Goal: Task Accomplishment & Management: Manage account settings

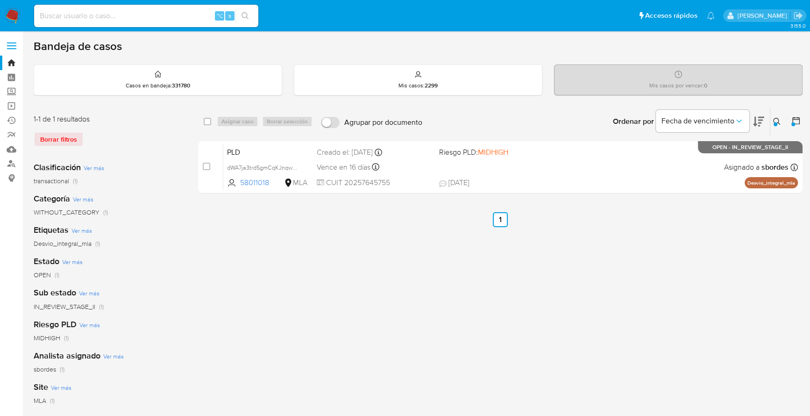
click at [776, 120] on icon at bounding box center [776, 121] width 7 height 7
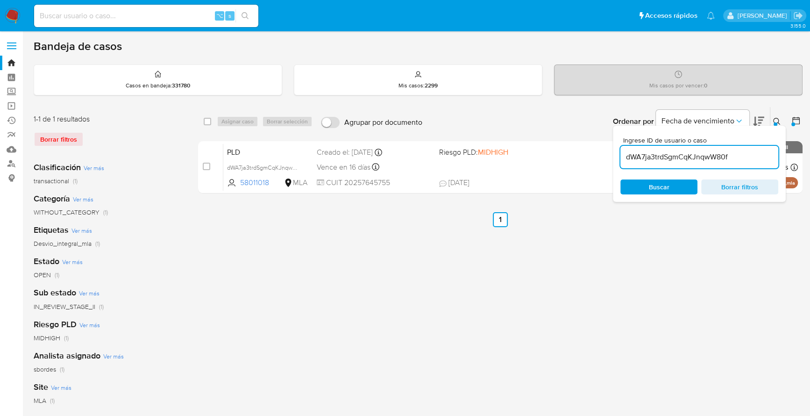
drag, startPoint x: 742, startPoint y: 157, endPoint x: 613, endPoint y: 157, distance: 129.3
click at [613, 157] on div "Ingrese ID de usuario o caso dWA7ja3trdSgmCqKJnqwW80f Buscar Borrar filtros" at bounding box center [699, 164] width 173 height 76
type input "f6VJbYXaXHnZRI6O5ZyoHk4L"
click at [777, 120] on icon at bounding box center [776, 121] width 7 height 7
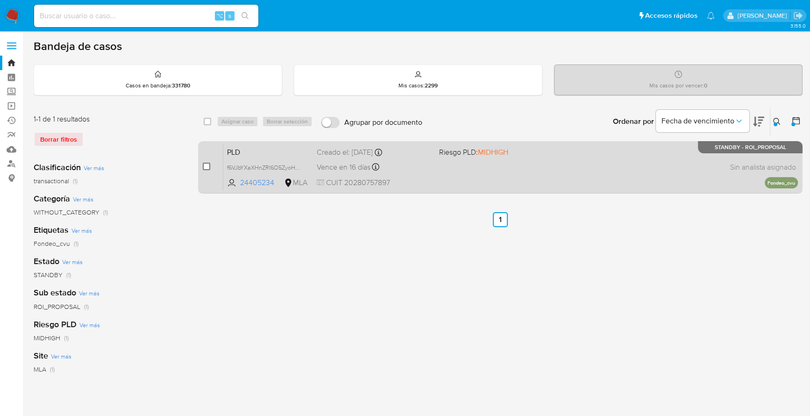
click at [203, 165] on input "checkbox" at bounding box center [206, 166] width 7 height 7
checkbox input "true"
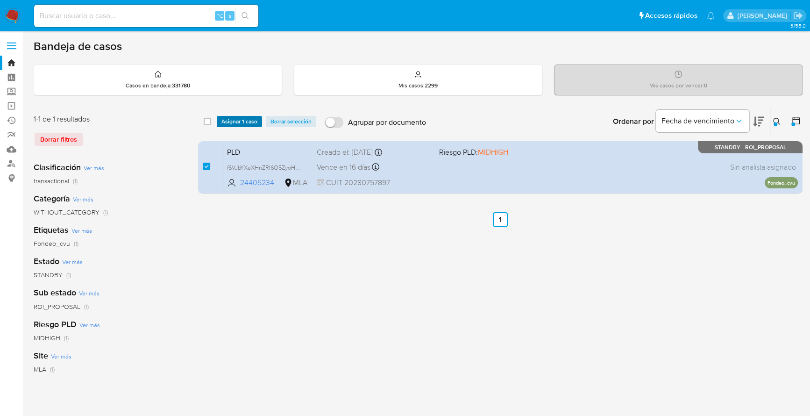
click at [238, 117] on span "Asignar 1 caso" at bounding box center [239, 121] width 36 height 9
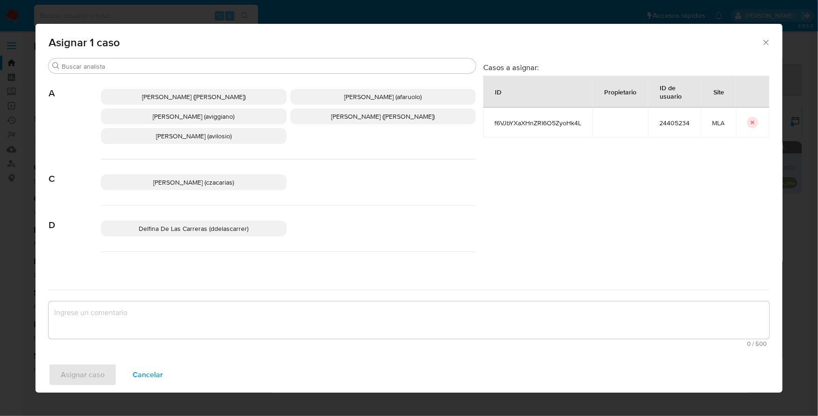
click at [121, 74] on div "Abril Karina Medzovich (amedzovich) Agostina Dinora Faruolo (afaruolo) Agustina…" at bounding box center [288, 116] width 375 height 85
click at [123, 68] on input "s" at bounding box center [267, 66] width 410 height 8
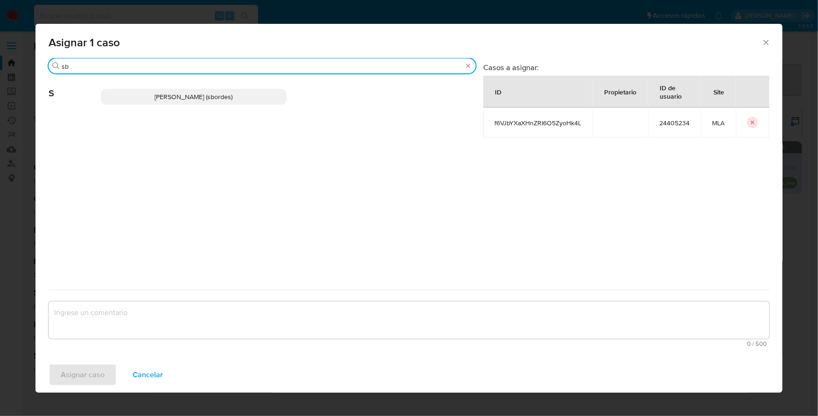
type input "sb"
click at [136, 96] on p "Stefania Bordes (sbordes)" at bounding box center [194, 97] width 186 height 16
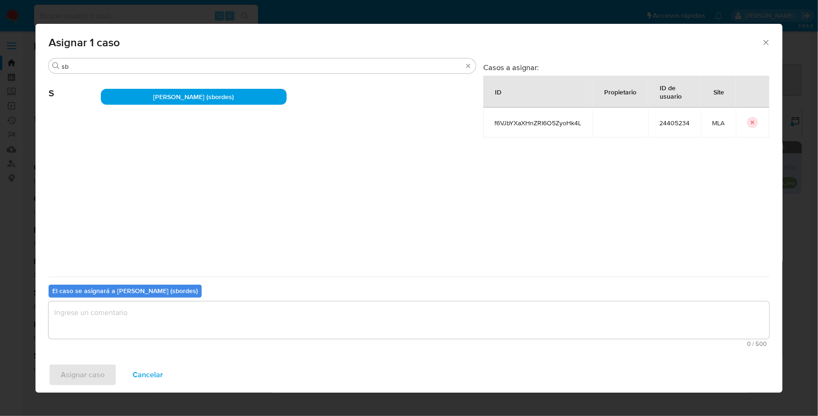
drag, startPoint x: 210, startPoint y: 328, endPoint x: 107, endPoint y: 370, distance: 111.0
click at [210, 328] on textarea "assign-modal" at bounding box center [409, 319] width 721 height 37
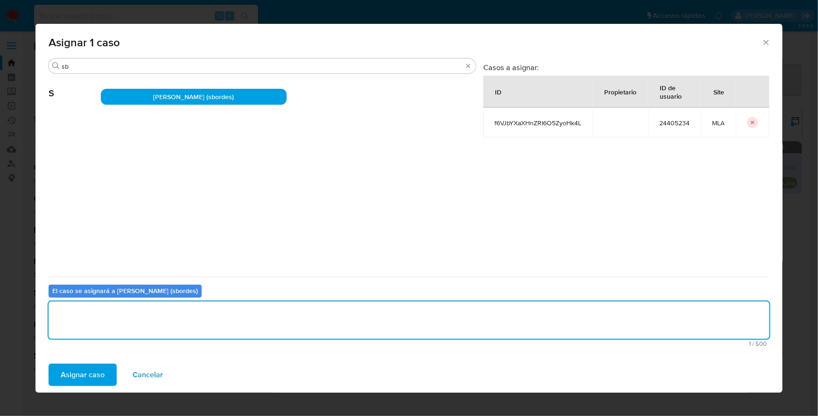
click at [80, 375] on span "Asignar caso" at bounding box center [83, 374] width 44 height 21
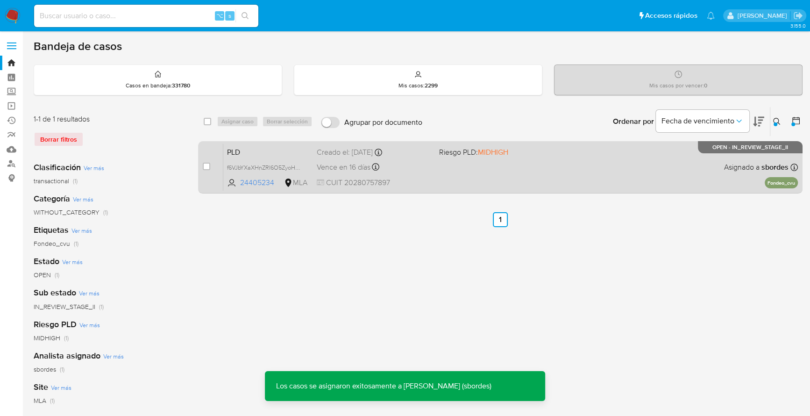
click at [487, 181] on div "PLD f6VJbYXaXHnZRI6O5ZyoHk4L 24405234 MLA Riesgo PLD: MIDHIGH Creado el: 12/06/…" at bounding box center [510, 166] width 574 height 47
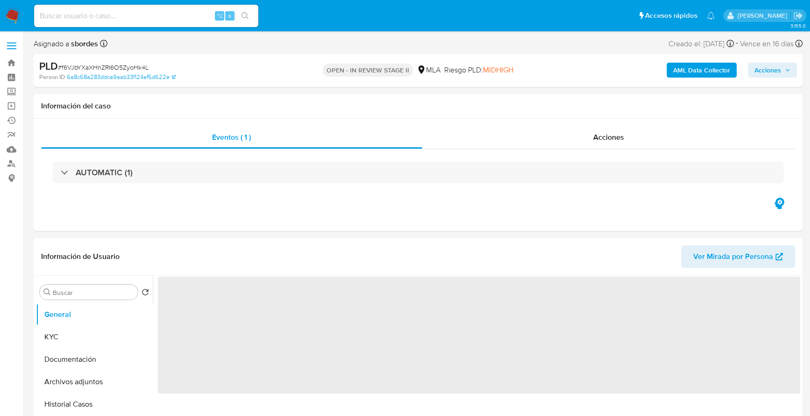
click at [785, 71] on icon "button" at bounding box center [787, 70] width 6 height 6
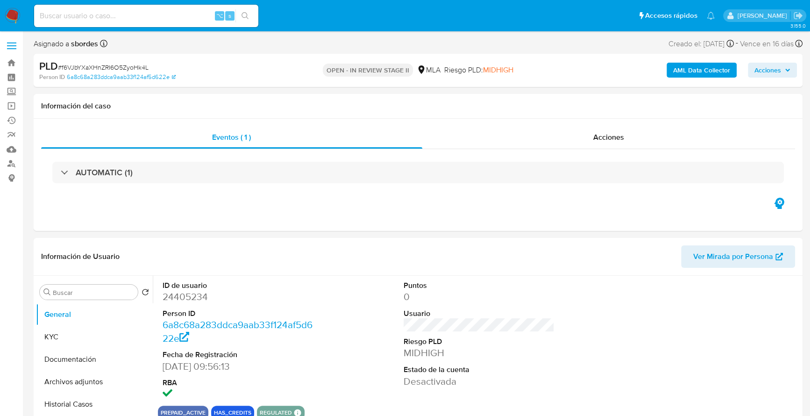
select select "10"
click at [779, 67] on span "Acciones" at bounding box center [767, 70] width 27 height 15
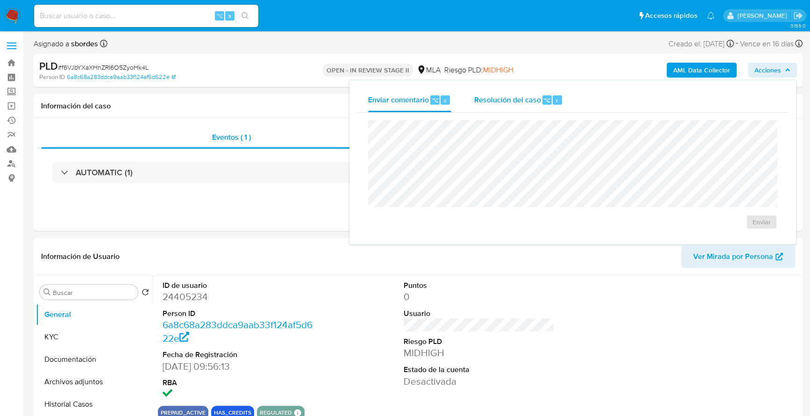
click at [516, 96] on span "Resolución del caso" at bounding box center [506, 99] width 67 height 11
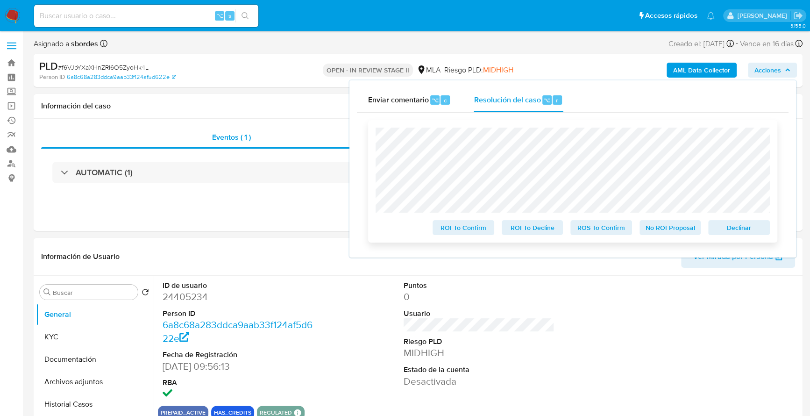
click at [736, 231] on span "Declinar" at bounding box center [738, 227] width 49 height 13
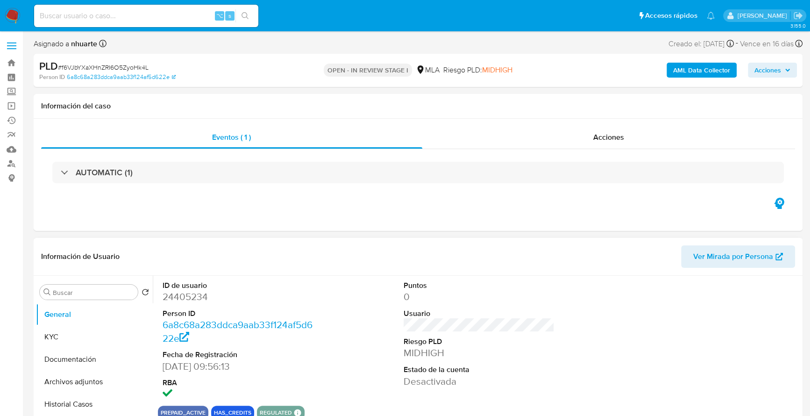
select select "10"
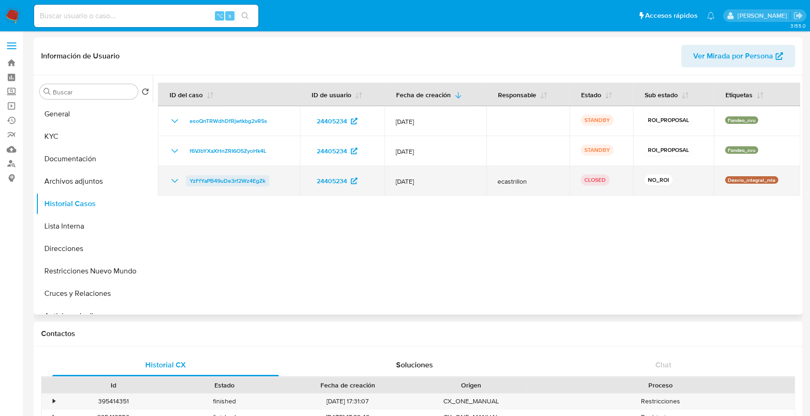
click at [202, 184] on span "YzFfYaPB49uDe3rf2Wz4EgZk" at bounding box center [228, 180] width 76 height 11
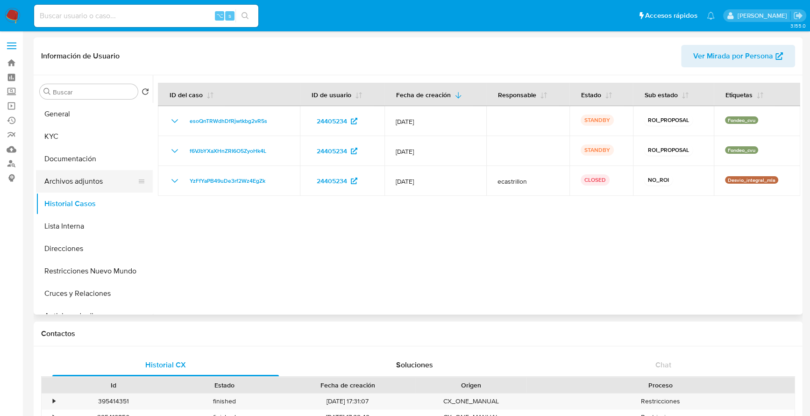
click at [79, 171] on button "Archivos adjuntos" at bounding box center [90, 181] width 109 height 22
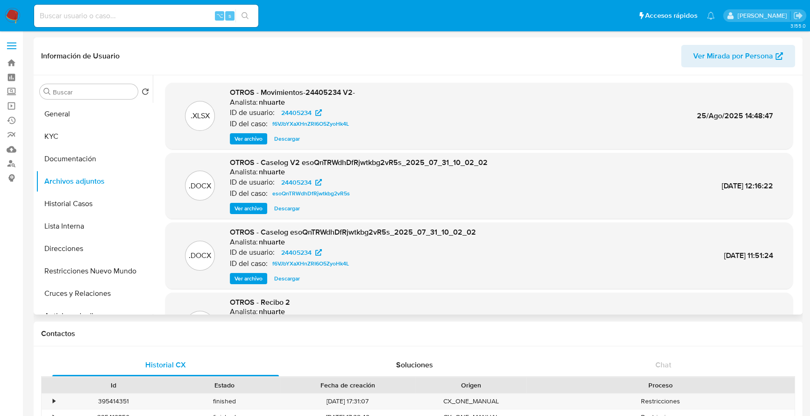
click at [288, 135] on span "Descargar" at bounding box center [287, 138] width 26 height 9
click at [285, 210] on span "Descargar" at bounding box center [287, 208] width 26 height 9
click at [71, 130] on button "KYC" at bounding box center [90, 136] width 109 height 22
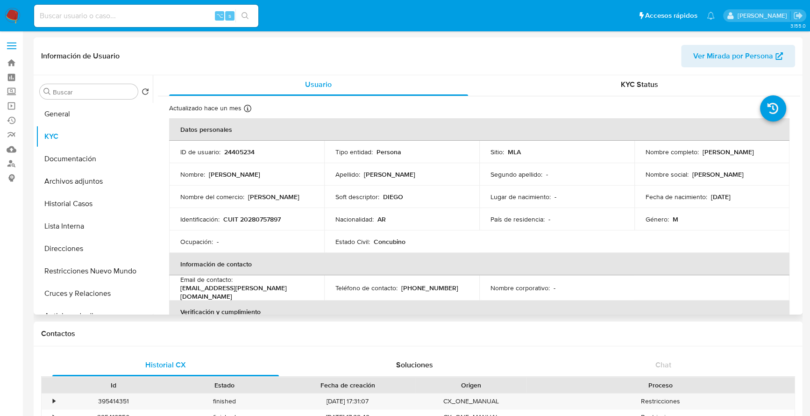
scroll to position [2, 0]
copy p "20280757897"
click at [76, 112] on button "General" at bounding box center [90, 114] width 109 height 22
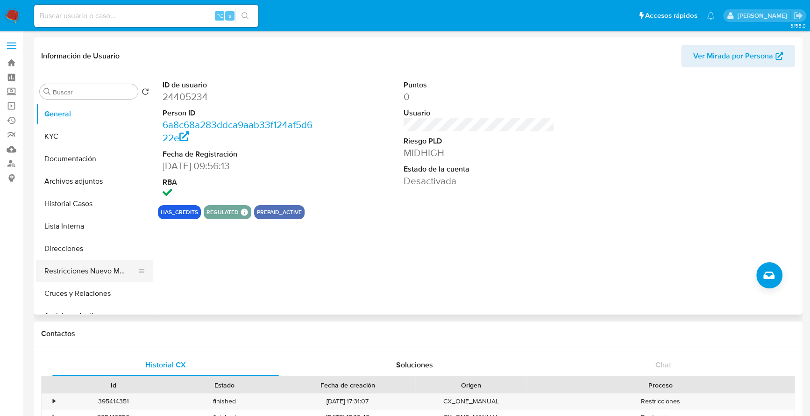
click at [77, 271] on button "Restricciones Nuevo Mundo" at bounding box center [90, 271] width 109 height 22
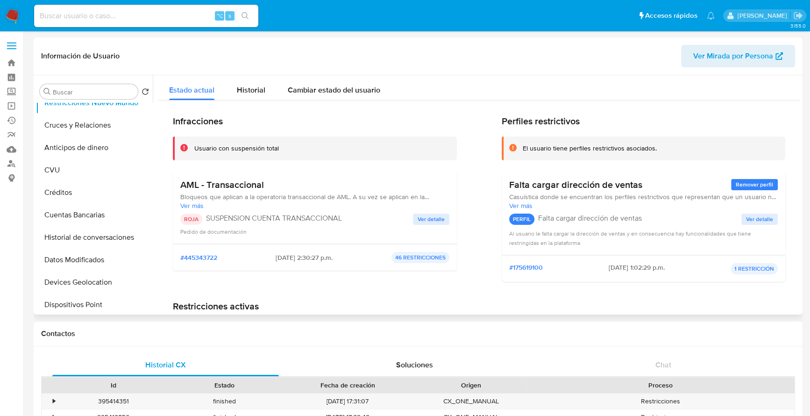
scroll to position [170, 0]
click at [90, 232] on button "Historial de conversaciones" at bounding box center [90, 235] width 109 height 22
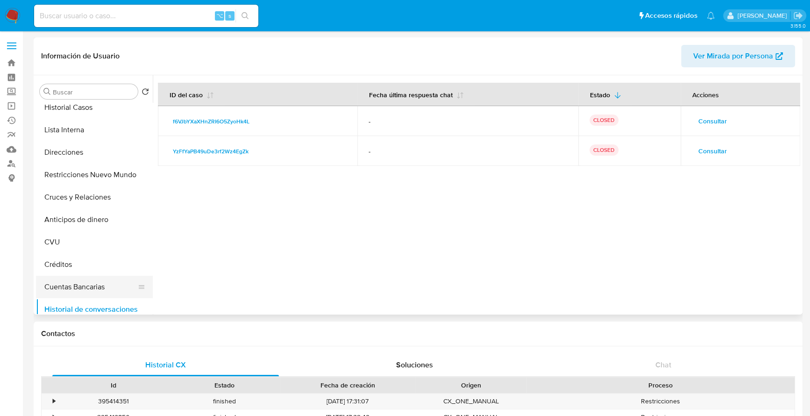
scroll to position [67, 0]
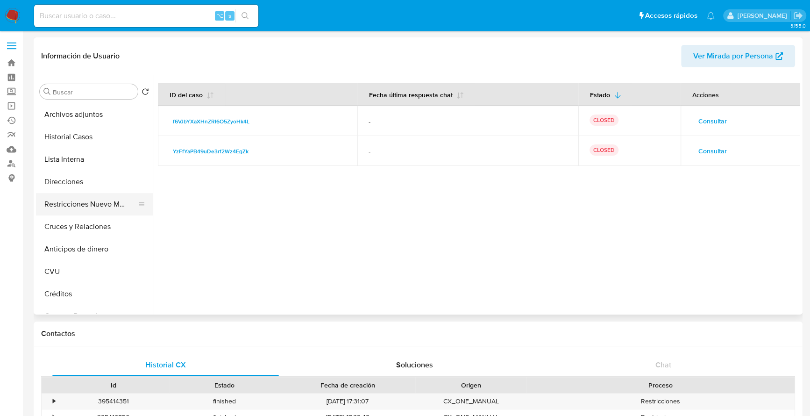
click at [86, 208] on button "Restricciones Nuevo Mundo" at bounding box center [90, 204] width 109 height 22
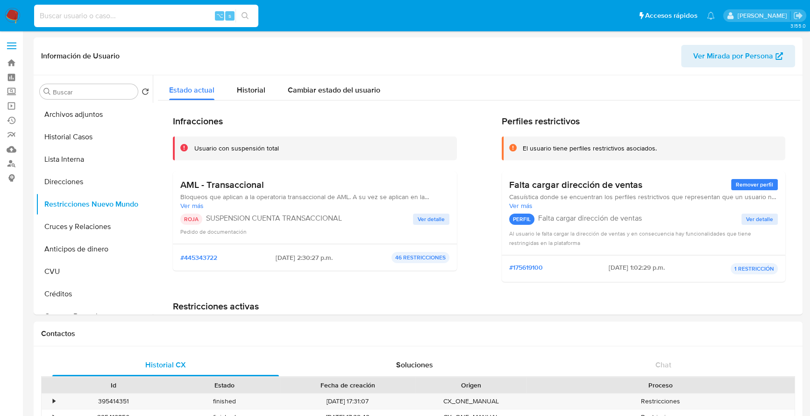
click at [132, 17] on input at bounding box center [146, 16] width 224 height 12
paste input "232214671"
type input "232214671"
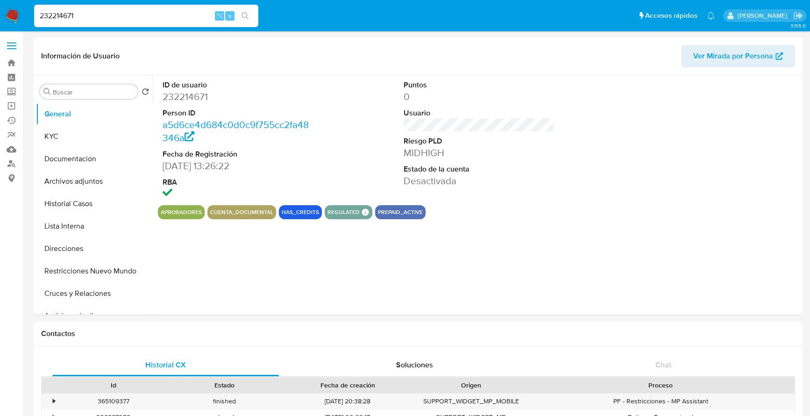
select select "10"
click at [56, 210] on button "Historial Casos" at bounding box center [90, 203] width 109 height 22
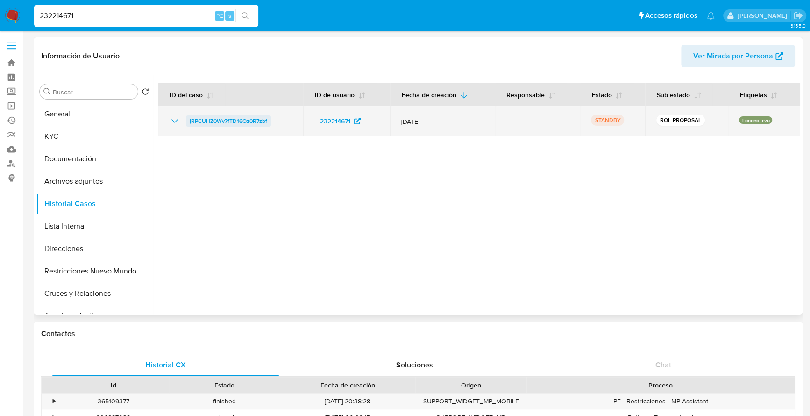
click at [219, 118] on span "jRPCUHZ0Wv7fTD16Qz0R7zbf" at bounding box center [229, 120] width 78 height 11
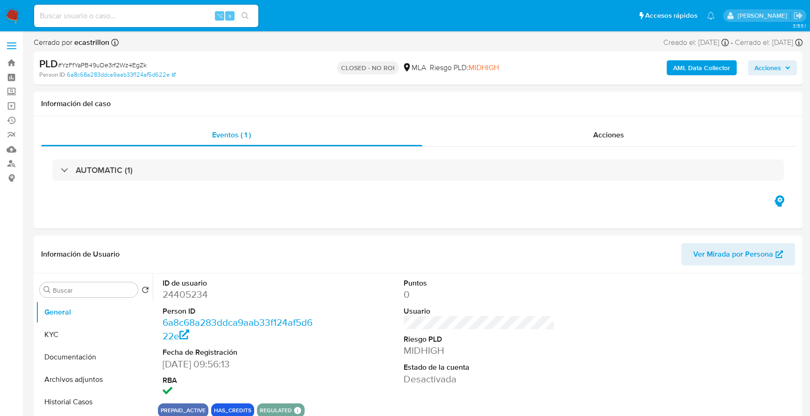
select select "10"
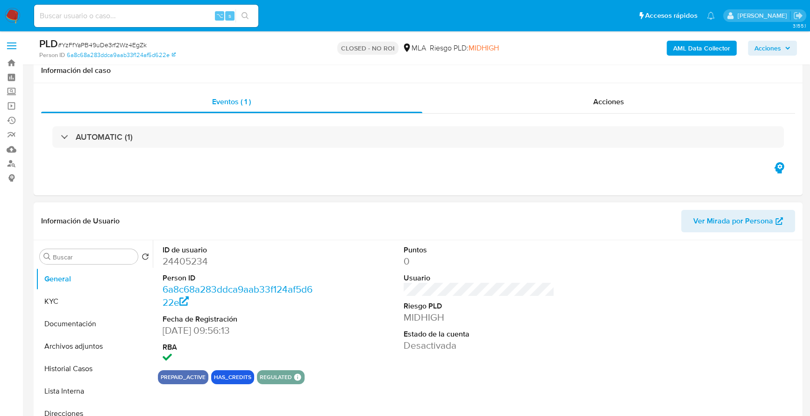
scroll to position [235, 0]
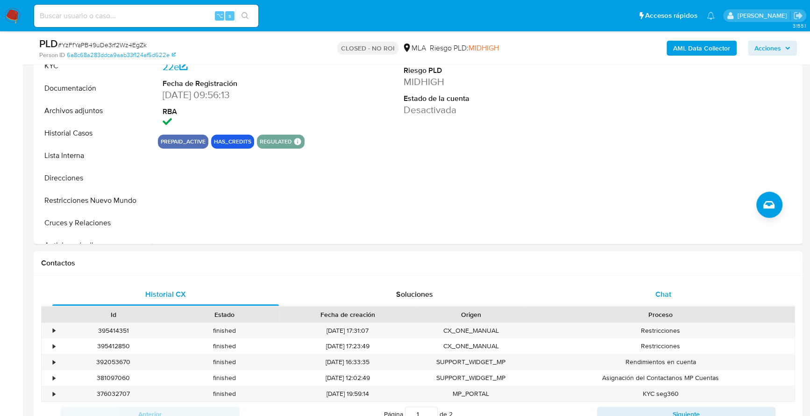
click at [677, 297] on div "Chat" at bounding box center [663, 294] width 226 height 22
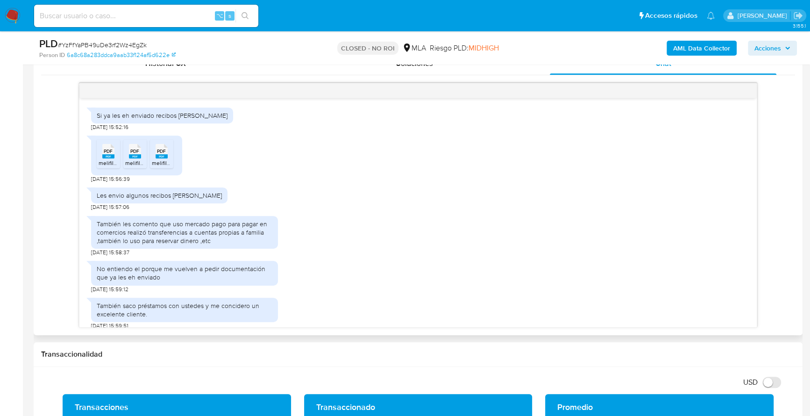
scroll to position [379, 0]
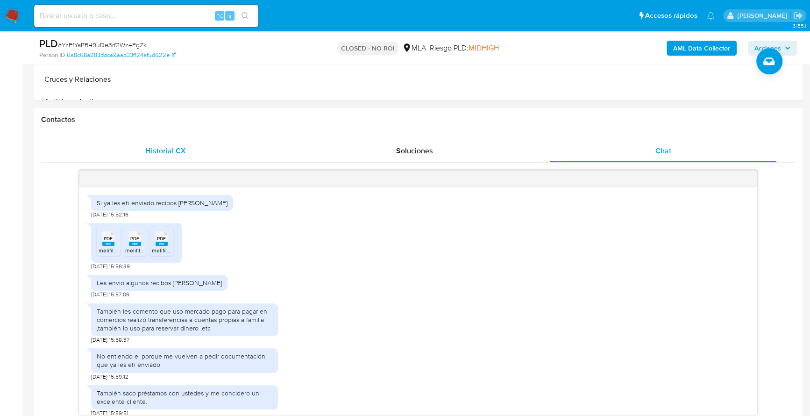
drag, startPoint x: 227, startPoint y: 130, endPoint x: 223, endPoint y: 142, distance: 12.4
click at [224, 141] on div "Contactos Historial CX Soluciones Chat Id Estado Fecha de creación Origen Proce…" at bounding box center [418, 264] width 769 height 315
click at [223, 145] on div "Historial CX" at bounding box center [165, 151] width 226 height 22
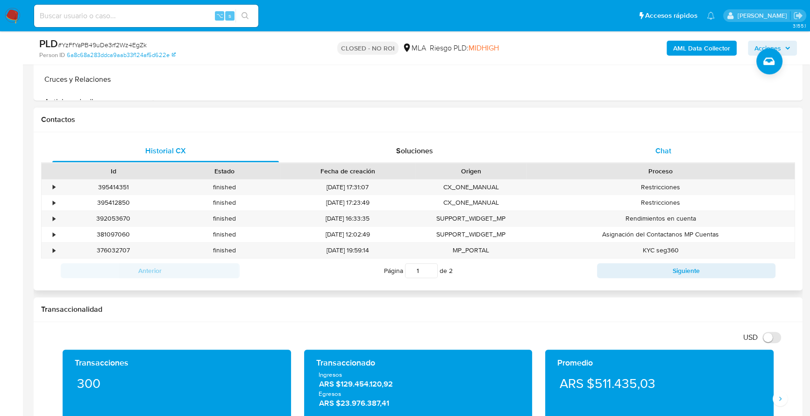
click at [664, 143] on div "Chat" at bounding box center [663, 151] width 226 height 22
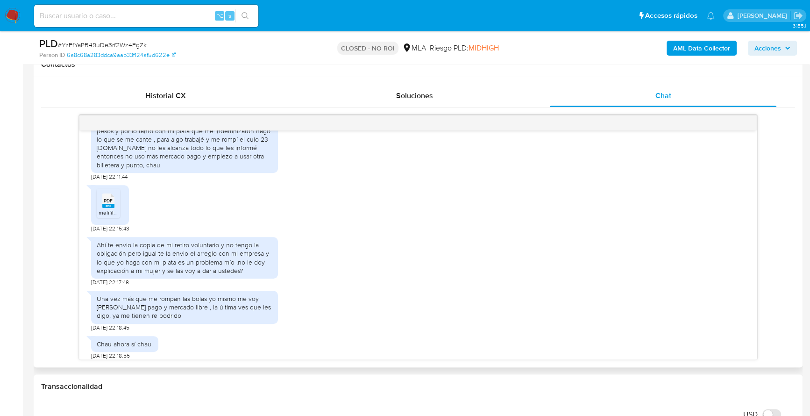
scroll to position [1130, 0]
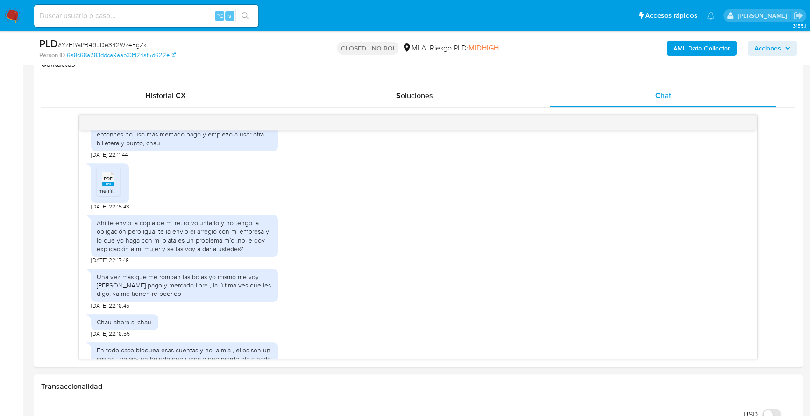
click at [754, 384] on h1 "Transaccionalidad" at bounding box center [418, 386] width 754 height 9
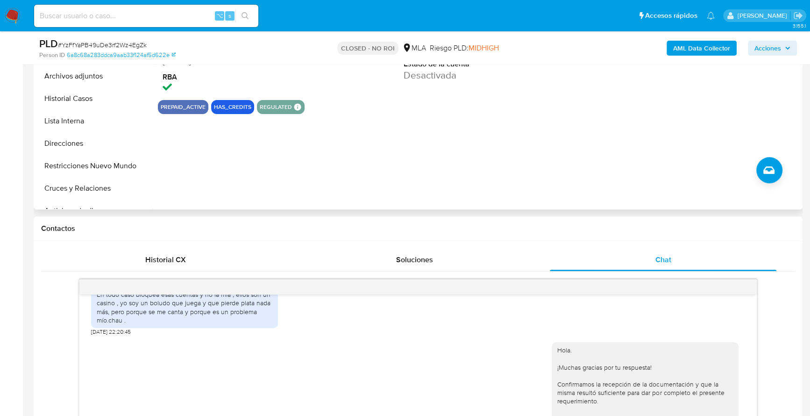
scroll to position [88, 0]
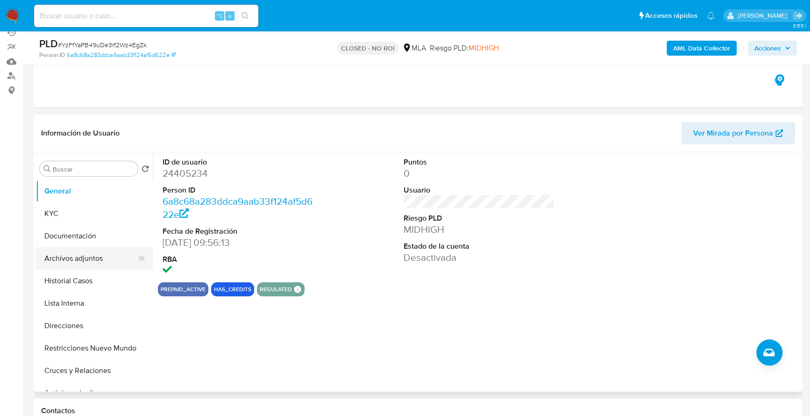
click at [79, 263] on button "Archivos adjuntos" at bounding box center [90, 258] width 109 height 22
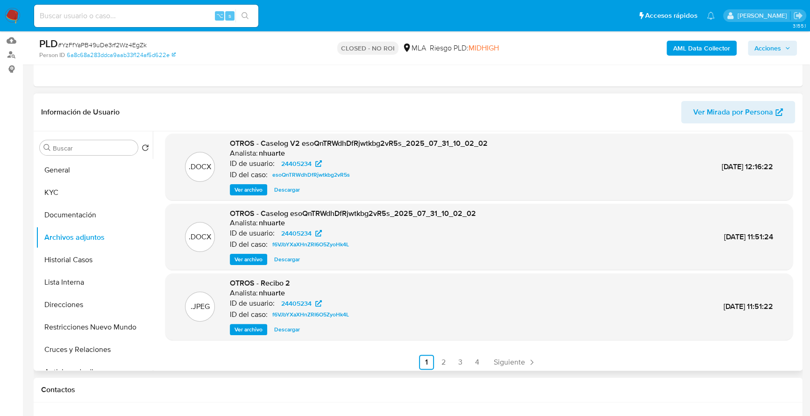
scroll to position [78, 0]
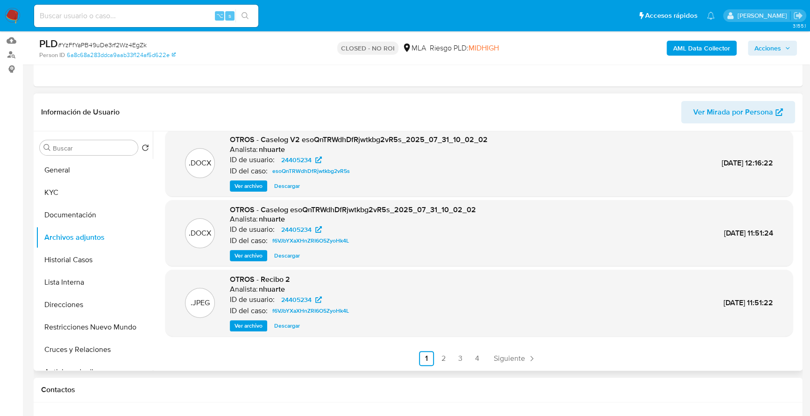
click at [247, 325] on span "Ver archivo" at bounding box center [248, 325] width 28 height 9
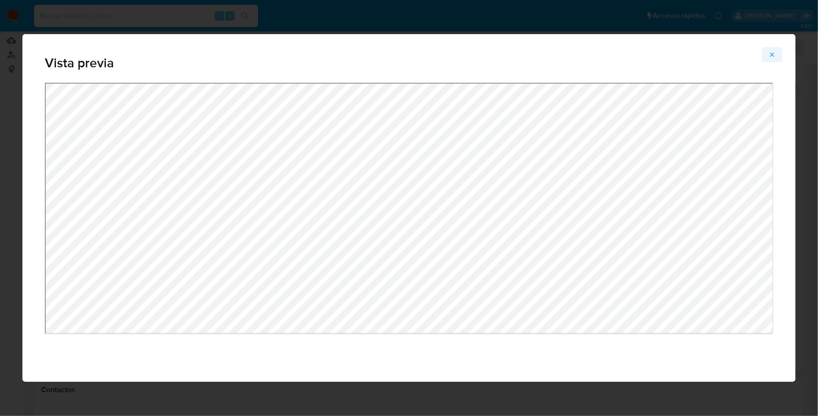
click at [775, 51] on icon "Attachment preview" at bounding box center [772, 54] width 7 height 7
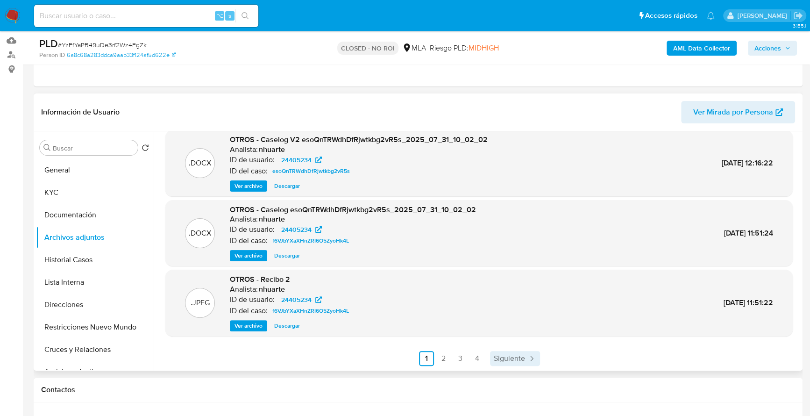
click at [530, 355] on icon "Paginación" at bounding box center [531, 357] width 9 height 9
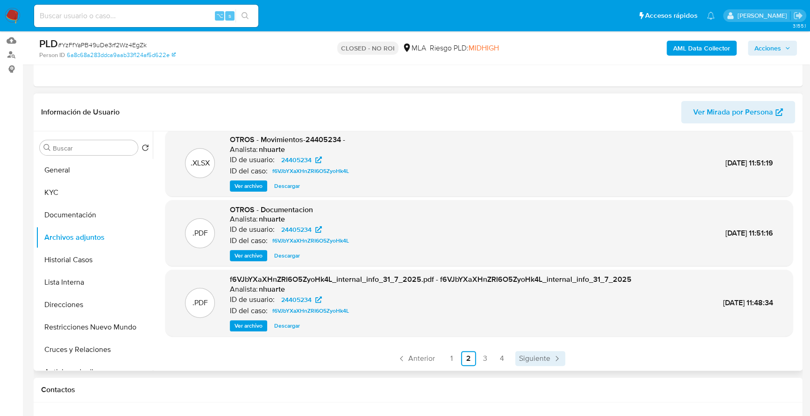
click at [541, 360] on span "Siguiente" at bounding box center [534, 357] width 31 height 7
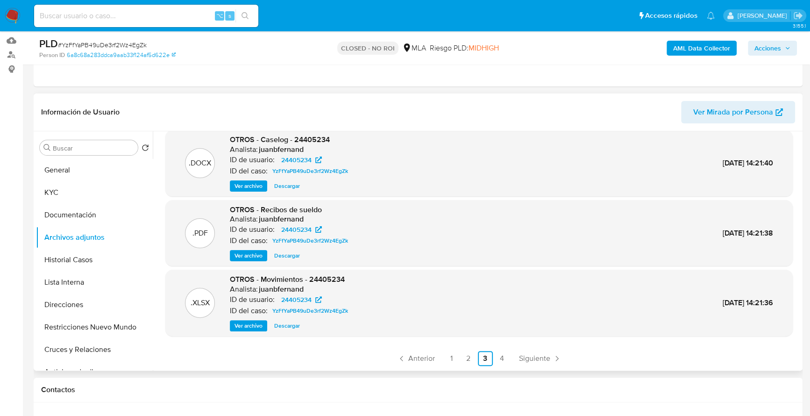
click at [243, 183] on span "Ver archivo" at bounding box center [248, 185] width 28 height 9
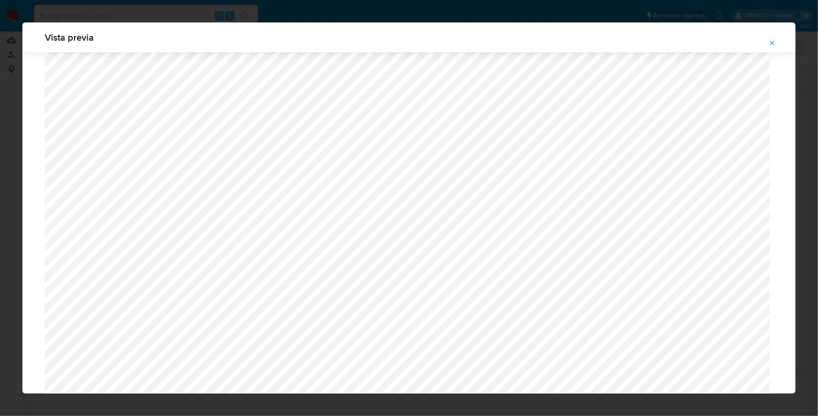
scroll to position [926, 0]
click at [772, 42] on icon "Attachment preview" at bounding box center [772, 42] width 7 height 7
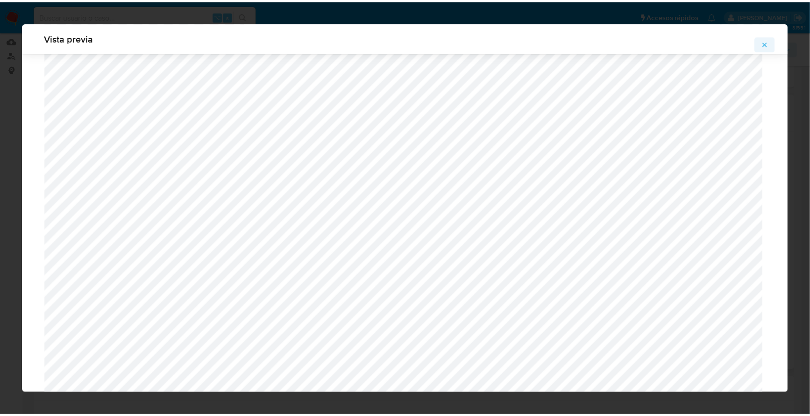
scroll to position [0, 0]
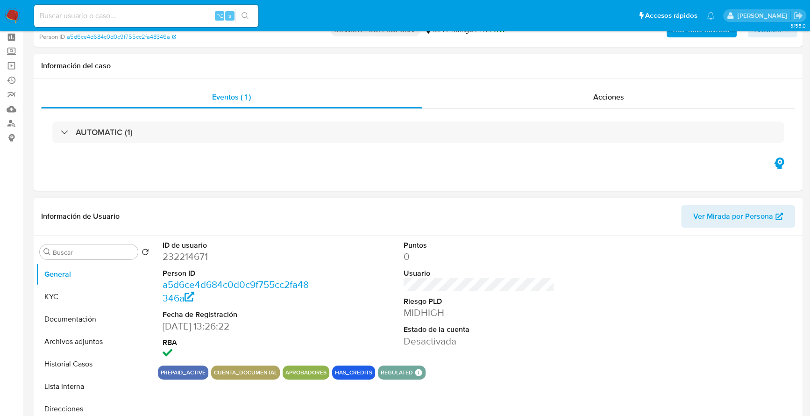
select select "10"
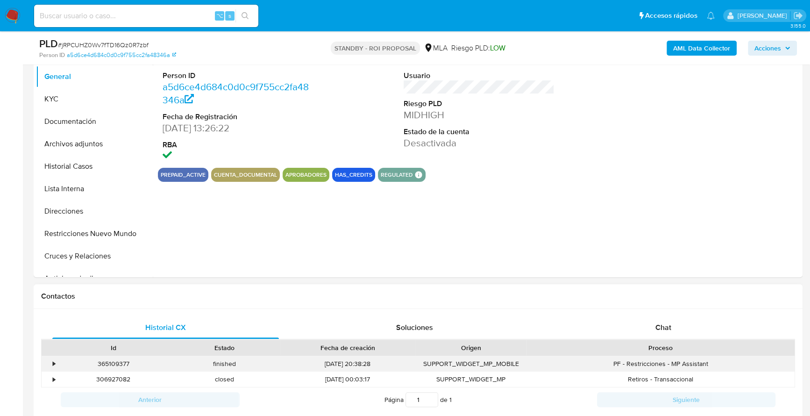
scroll to position [304, 0]
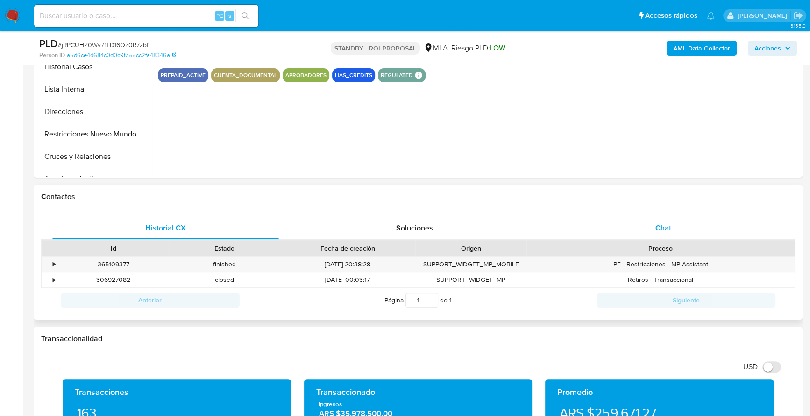
click at [667, 219] on div "Chat" at bounding box center [663, 228] width 226 height 22
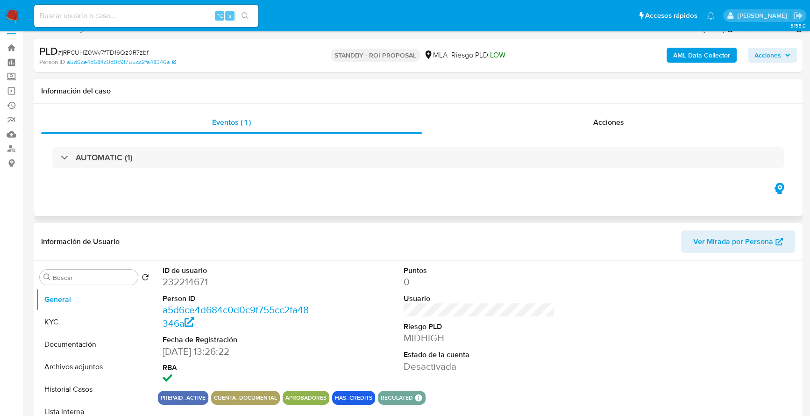
scroll to position [85, 0]
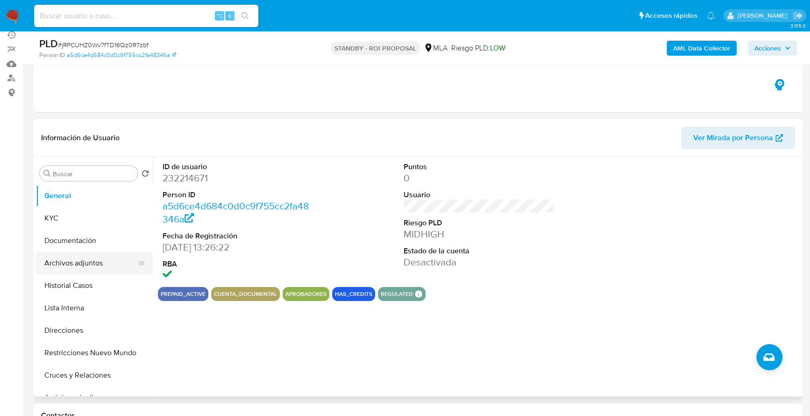
click at [85, 263] on button "Archivos adjuntos" at bounding box center [90, 263] width 109 height 22
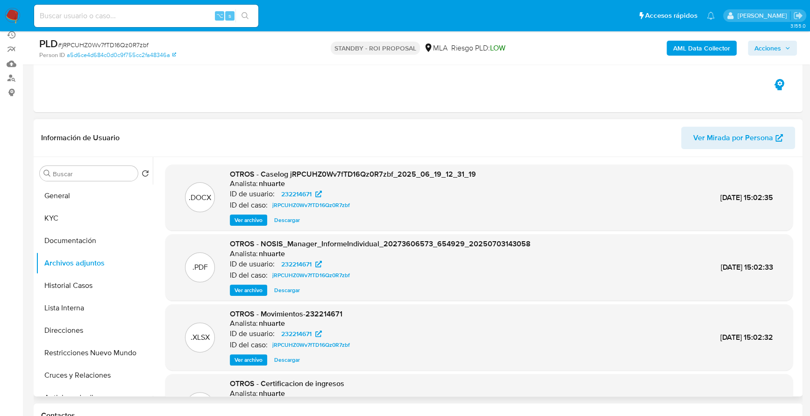
click at [289, 219] on span "Descargar" at bounding box center [287, 219] width 26 height 9
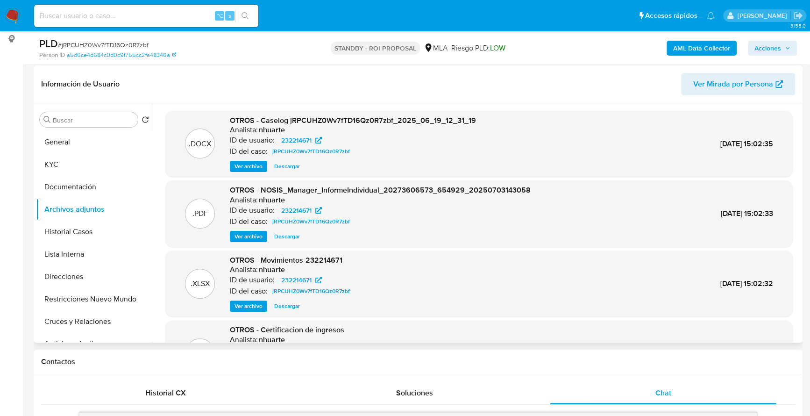
scroll to position [184, 0]
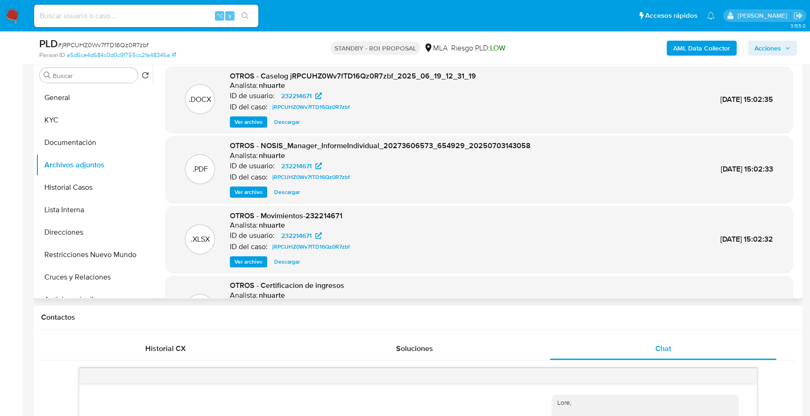
click at [290, 262] on span "Descargar" at bounding box center [287, 261] width 26 height 9
click at [66, 94] on button "General" at bounding box center [90, 97] width 109 height 22
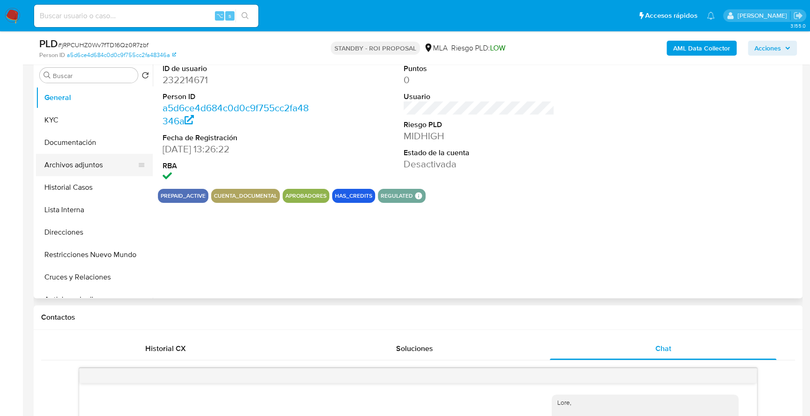
click at [82, 167] on button "Archivos adjuntos" at bounding box center [90, 165] width 109 height 22
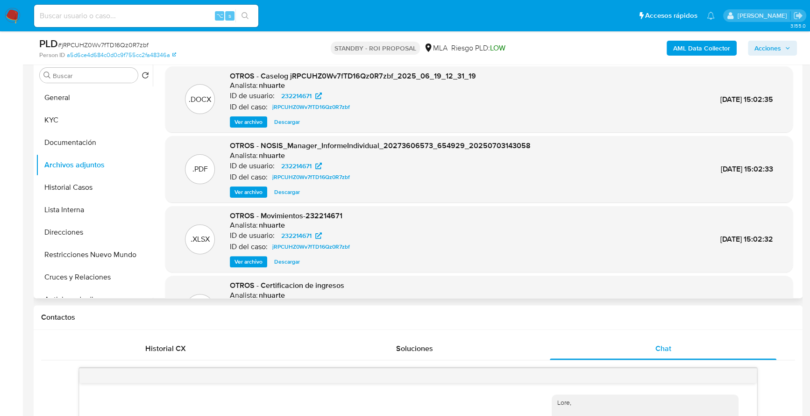
click at [248, 189] on span "Ver archivo" at bounding box center [248, 191] width 28 height 9
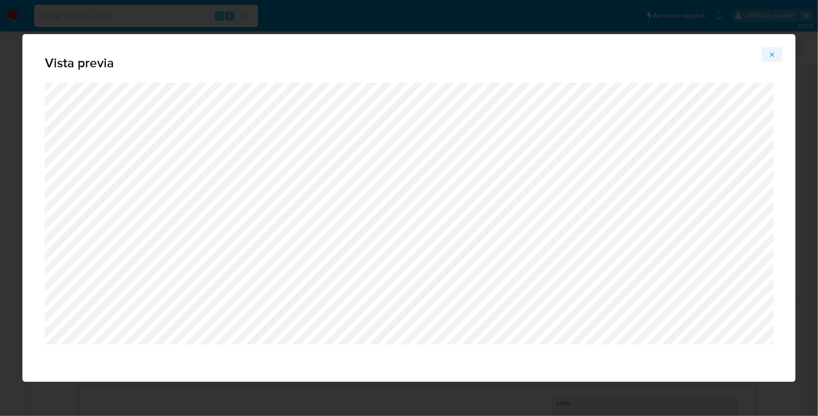
click at [772, 55] on icon "Attachment preview" at bounding box center [772, 54] width 4 height 4
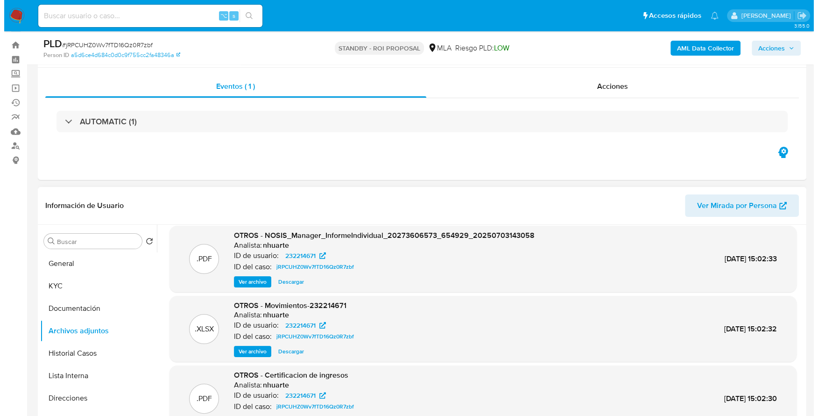
scroll to position [0, 0]
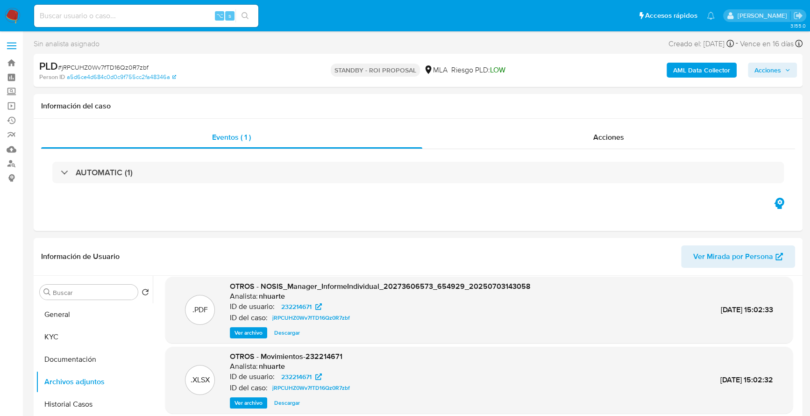
click at [688, 76] on b "AML Data Collector" at bounding box center [701, 70] width 57 height 15
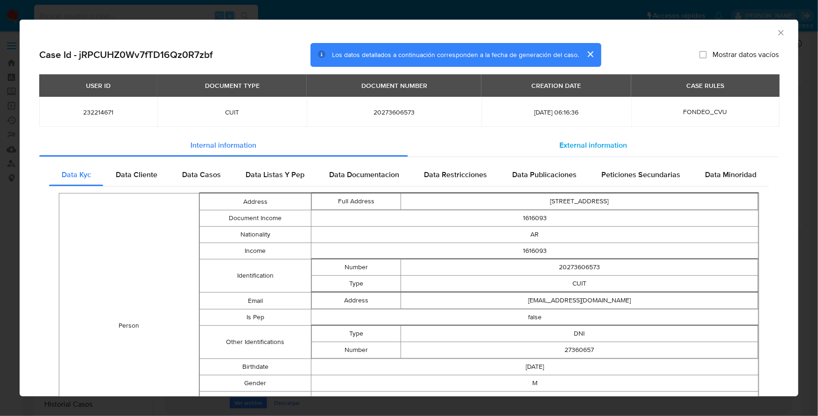
click at [585, 143] on span "External information" at bounding box center [594, 145] width 68 height 11
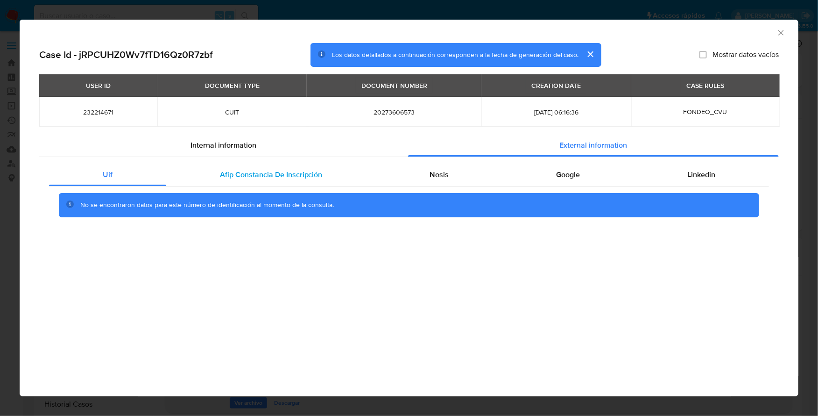
click at [290, 170] on span "Afip Constancia De Inscripción" at bounding box center [271, 174] width 103 height 11
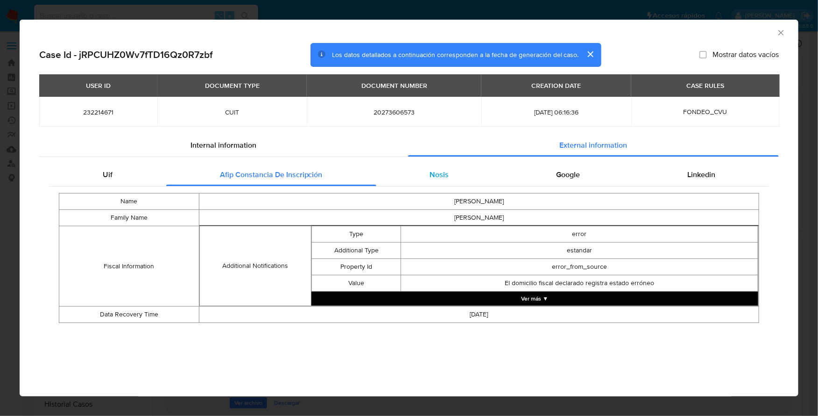
click at [422, 170] on div "Nosis" at bounding box center [439, 174] width 127 height 22
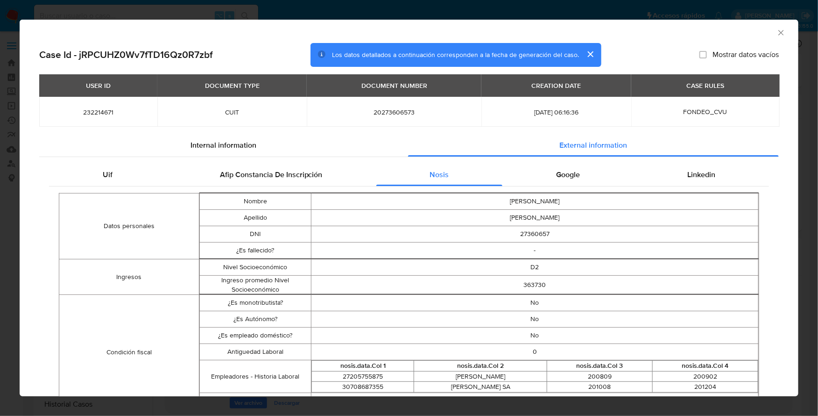
click at [580, 183] on div "Google" at bounding box center [567, 174] width 131 height 22
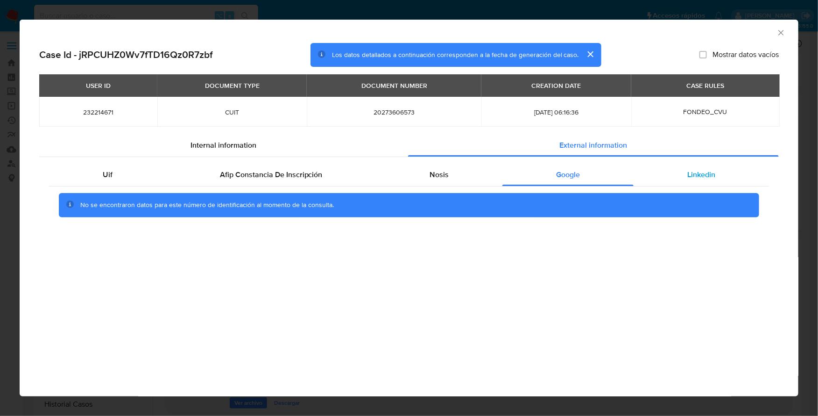
click at [695, 184] on div "Linkedin" at bounding box center [701, 174] width 135 height 22
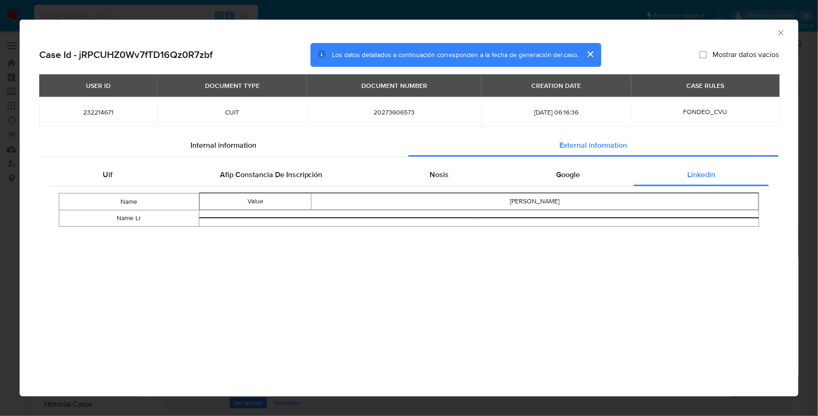
click at [780, 33] on icon "Cerrar ventana" at bounding box center [781, 32] width 9 height 9
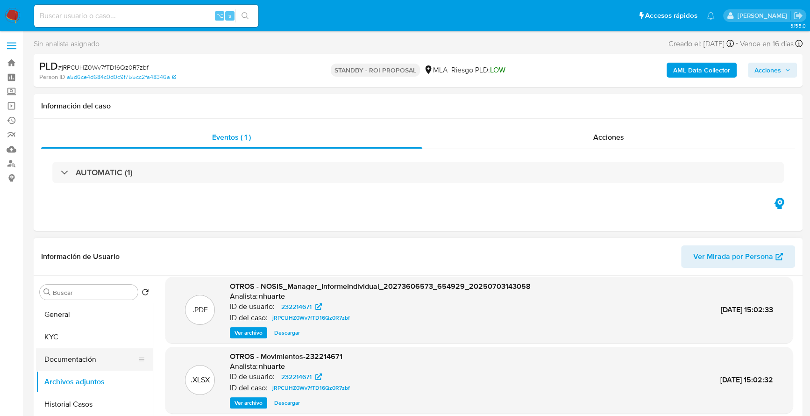
click at [67, 358] on button "Documentación" at bounding box center [90, 359] width 109 height 22
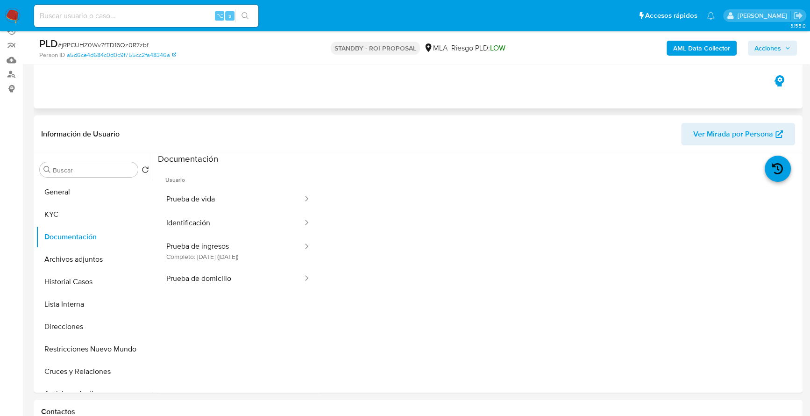
scroll to position [107, 0]
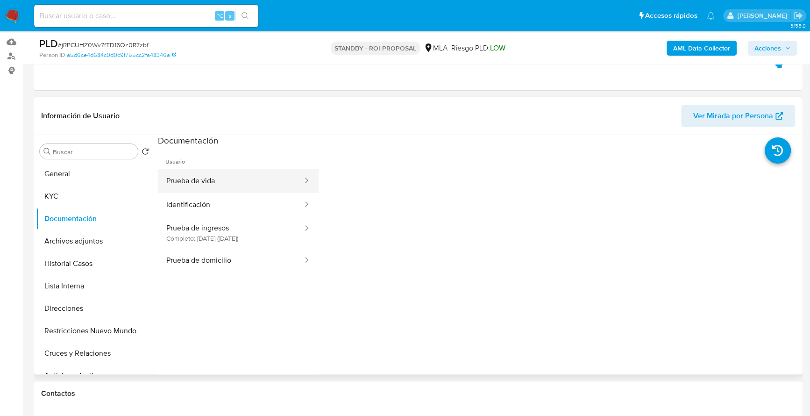
click at [220, 179] on button "Prueba de vida" at bounding box center [231, 181] width 146 height 24
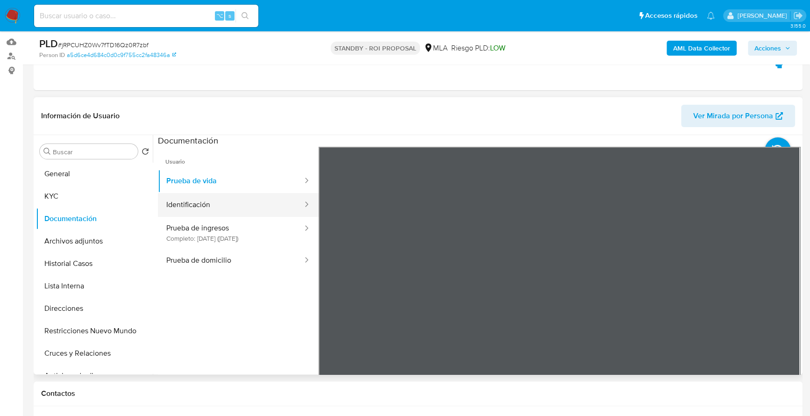
click at [235, 195] on button "Identificación" at bounding box center [231, 205] width 146 height 24
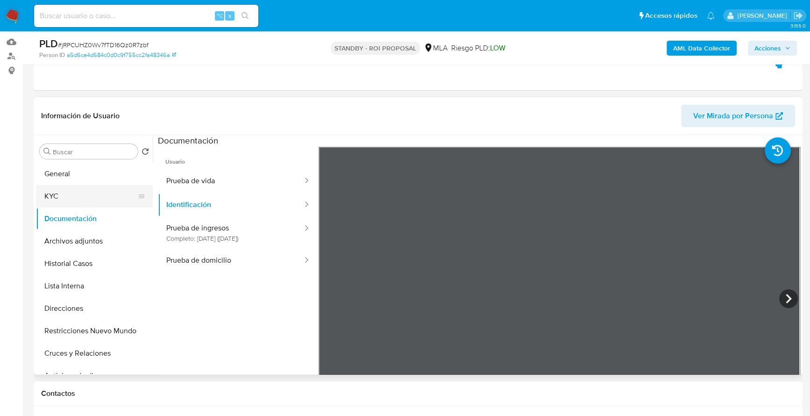
click at [85, 185] on button "KYC" at bounding box center [90, 196] width 109 height 22
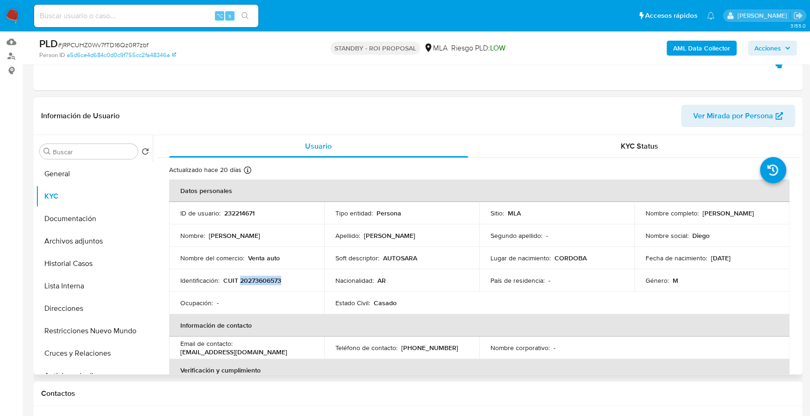
copy p "20273606573"
click at [71, 166] on button "General" at bounding box center [90, 174] width 109 height 22
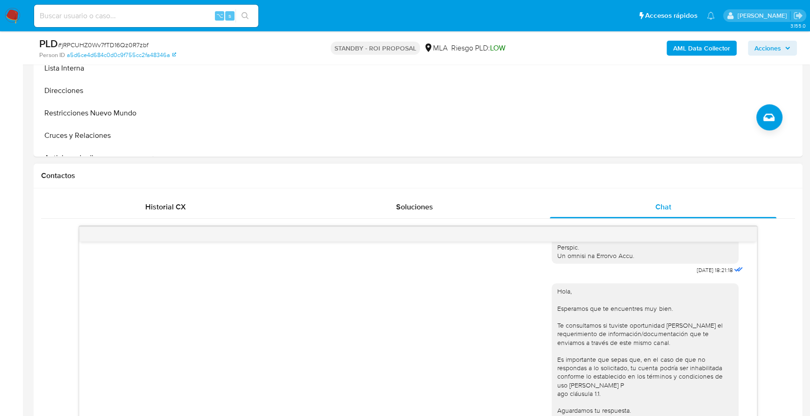
scroll to position [96, 0]
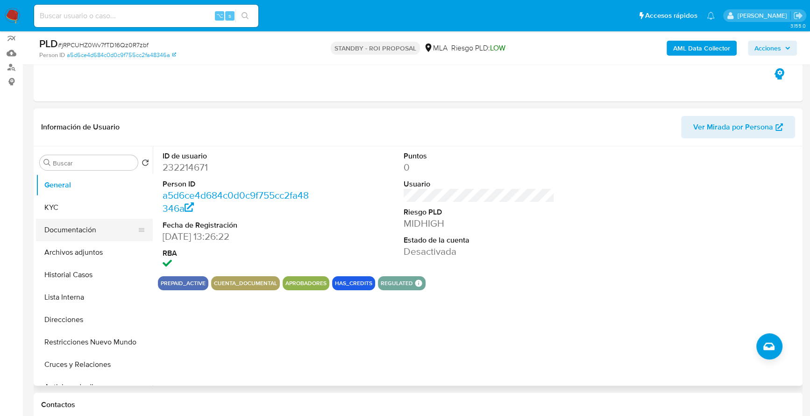
click at [106, 232] on button "Documentación" at bounding box center [90, 230] width 109 height 22
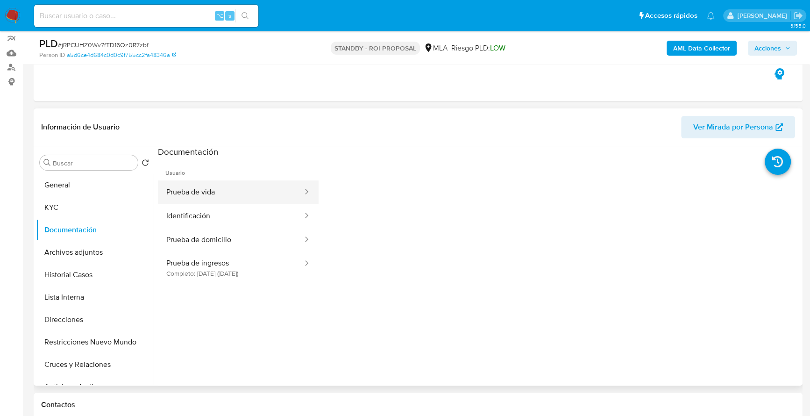
click at [222, 195] on button "Prueba de vida" at bounding box center [231, 192] width 146 height 24
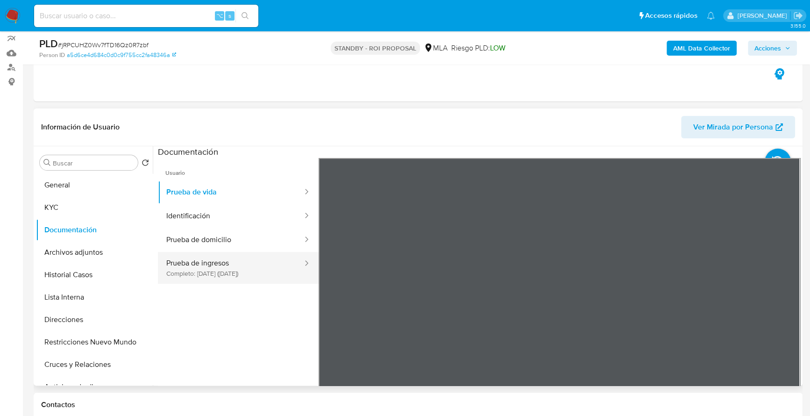
click at [224, 275] on button "Prueba de ingresos Completo: 25/04/2025 (hace 4 meses)" at bounding box center [231, 268] width 146 height 32
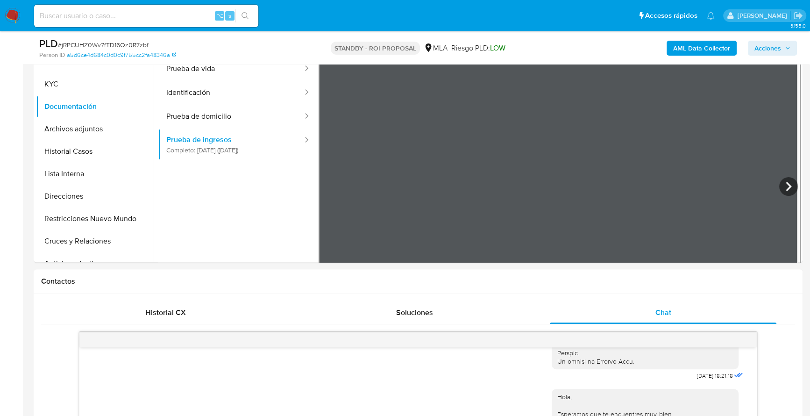
scroll to position [100, 0]
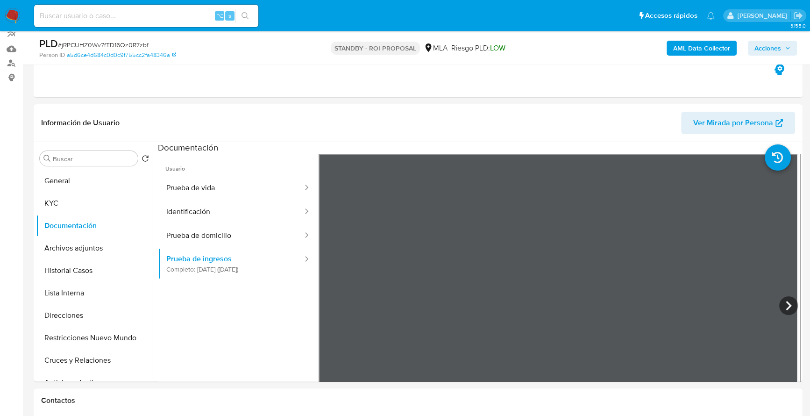
click at [110, 21] on div "⌥ s" at bounding box center [146, 16] width 224 height 22
click at [112, 12] on input at bounding box center [146, 16] width 224 height 12
paste input "298939761"
type input "298939761"
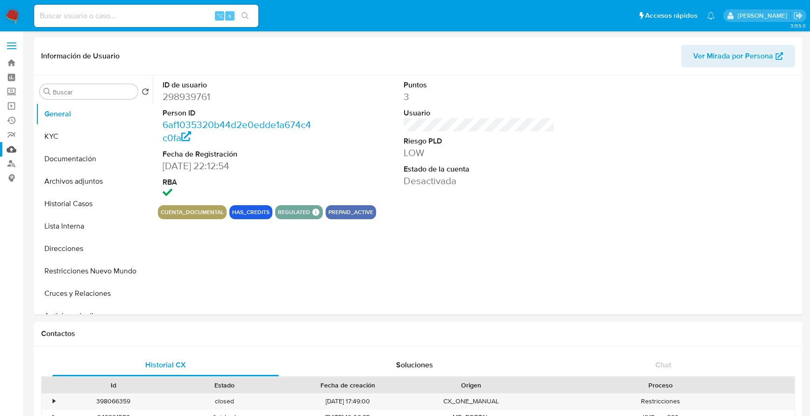
select select "10"
click at [97, 198] on button "Historial Casos" at bounding box center [90, 203] width 109 height 22
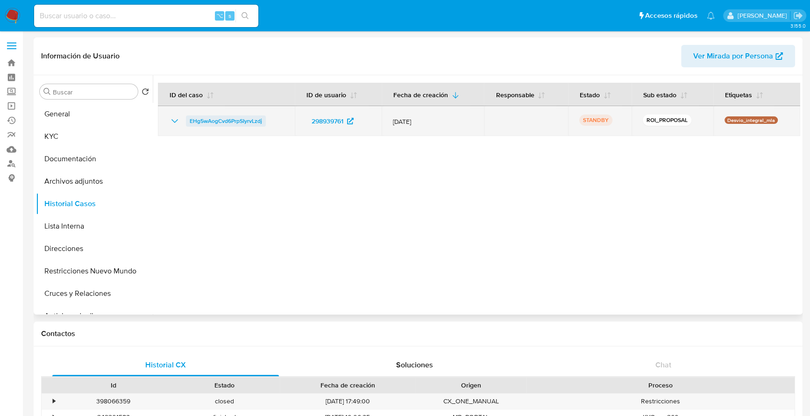
click at [250, 122] on span "EHg5wAogCvd6PrpSIyrvLzdj" at bounding box center [226, 120] width 72 height 11
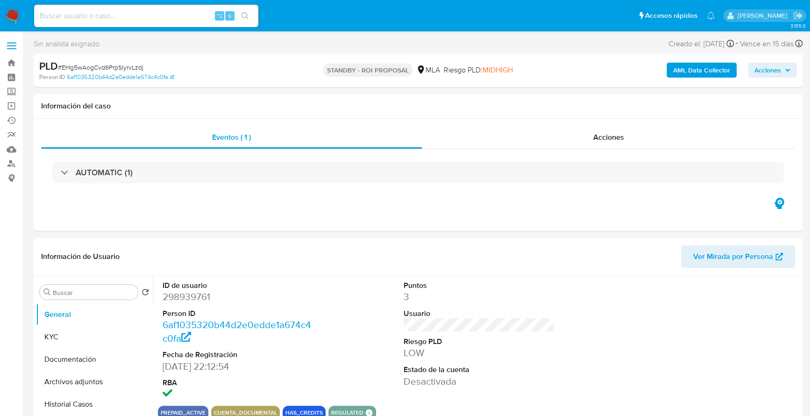
select select "10"
click at [132, 13] on input at bounding box center [146, 16] width 224 height 12
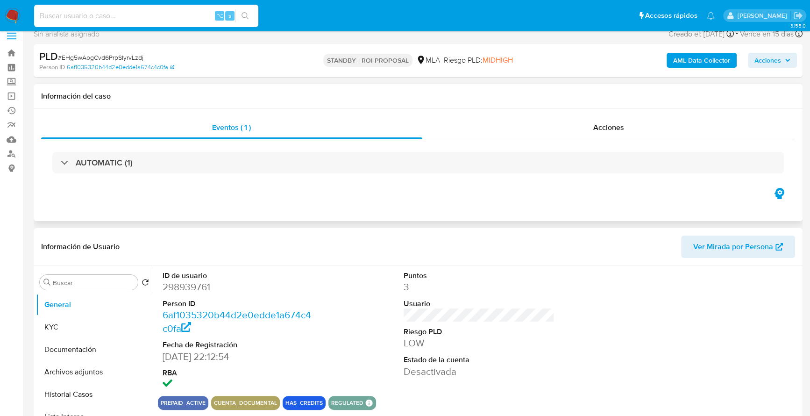
scroll to position [21, 0]
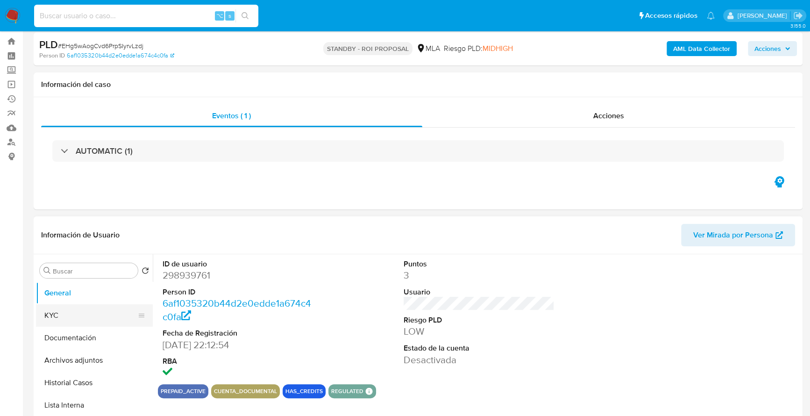
click at [67, 316] on button "KYC" at bounding box center [90, 315] width 109 height 22
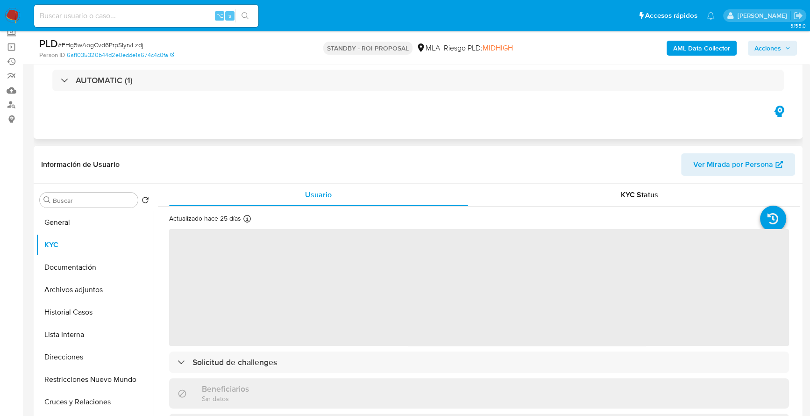
scroll to position [113, 0]
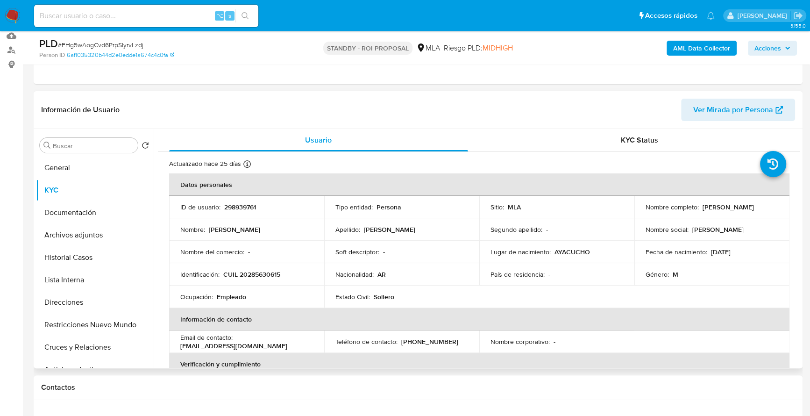
click at [353, 121] on div "Información de Usuario Ver Mirada por Persona" at bounding box center [418, 110] width 769 height 38
click at [82, 218] on button "Documentación" at bounding box center [90, 212] width 109 height 22
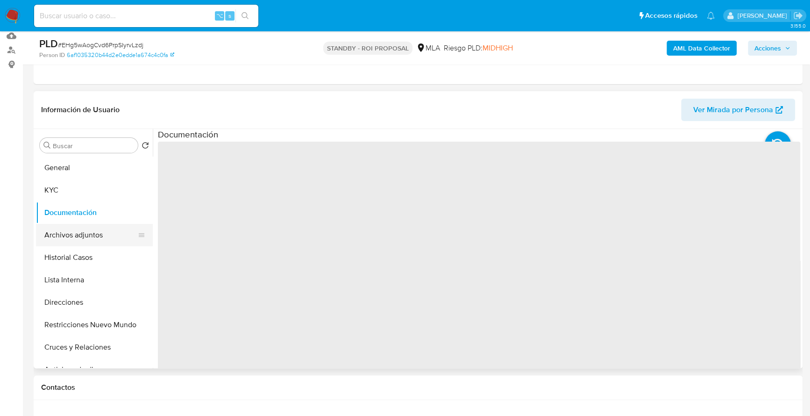
click at [82, 228] on button "Archivos adjuntos" at bounding box center [90, 235] width 109 height 22
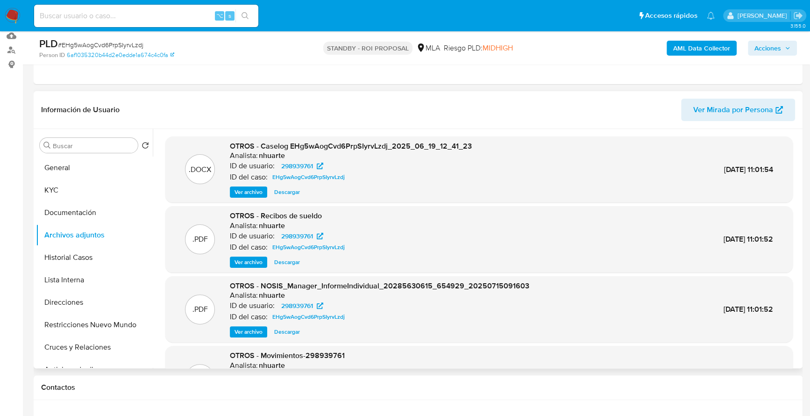
click at [297, 190] on span "Descargar" at bounding box center [287, 191] width 26 height 9
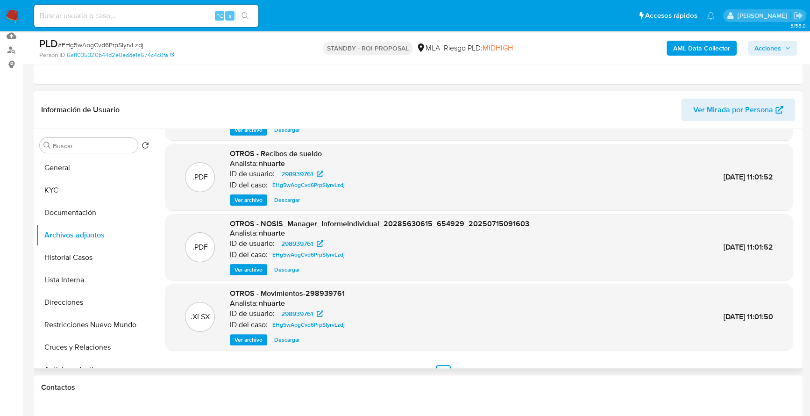
scroll to position [64, 0]
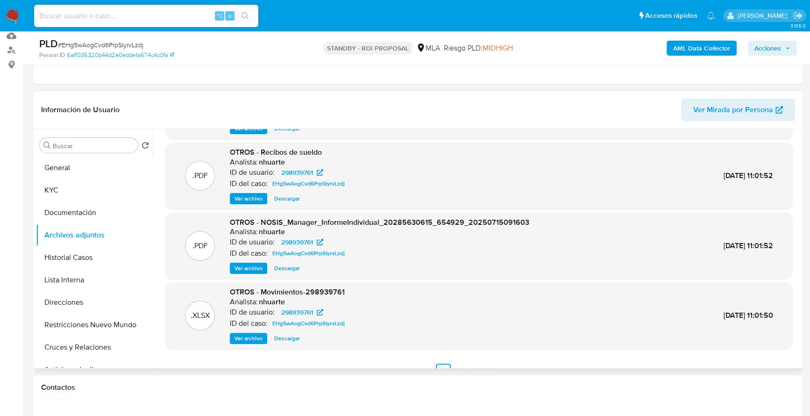
click at [277, 339] on span "Descargar" at bounding box center [287, 337] width 26 height 9
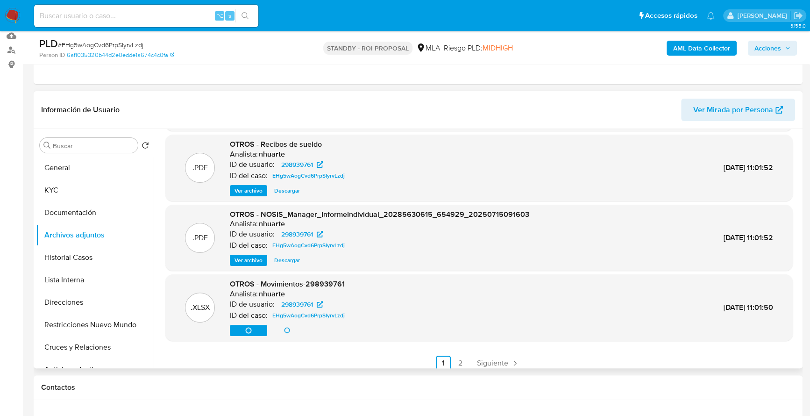
scroll to position [78, 0]
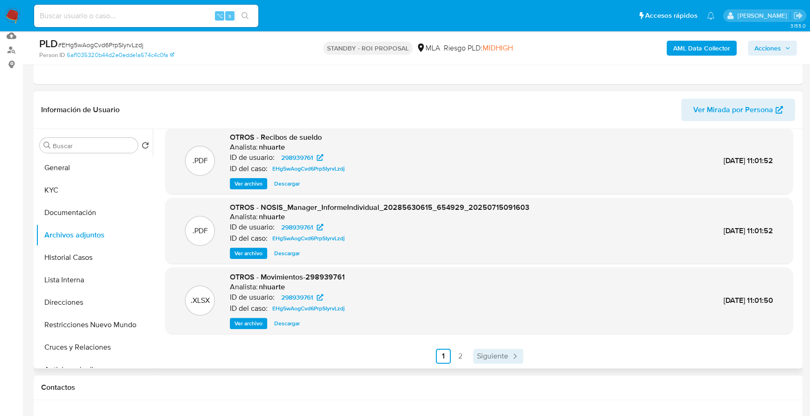
click at [503, 355] on span "Siguiente" at bounding box center [492, 355] width 31 height 7
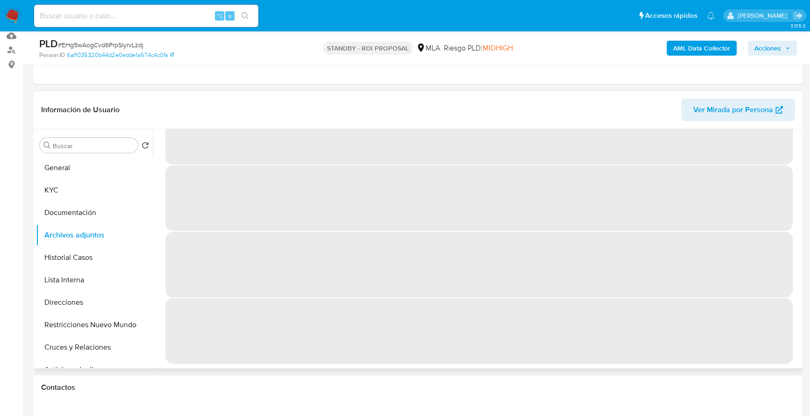
scroll to position [0, 0]
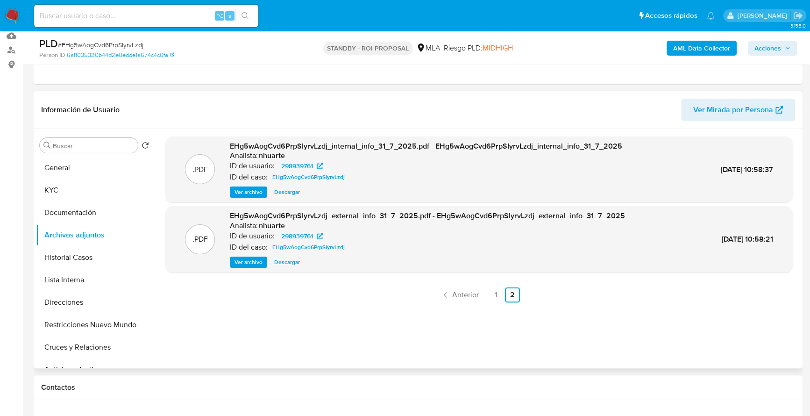
click at [485, 295] on ul "Anterior 1 2 Siguiente" at bounding box center [478, 294] width 627 height 15
click at [489, 295] on link "1" at bounding box center [495, 294] width 15 height 15
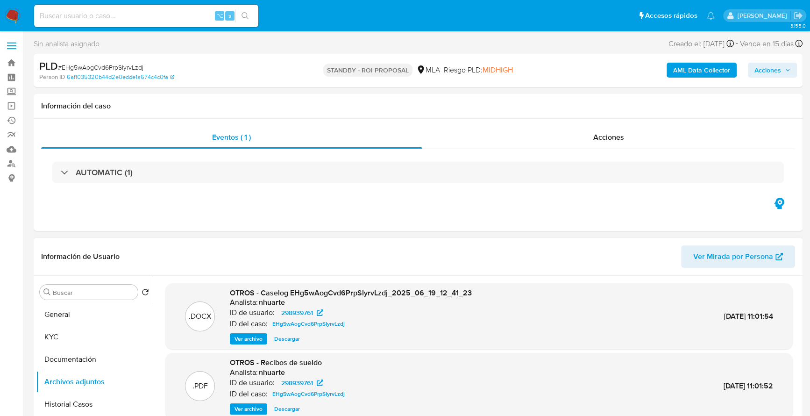
click at [684, 75] on b "AML Data Collector" at bounding box center [701, 70] width 57 height 15
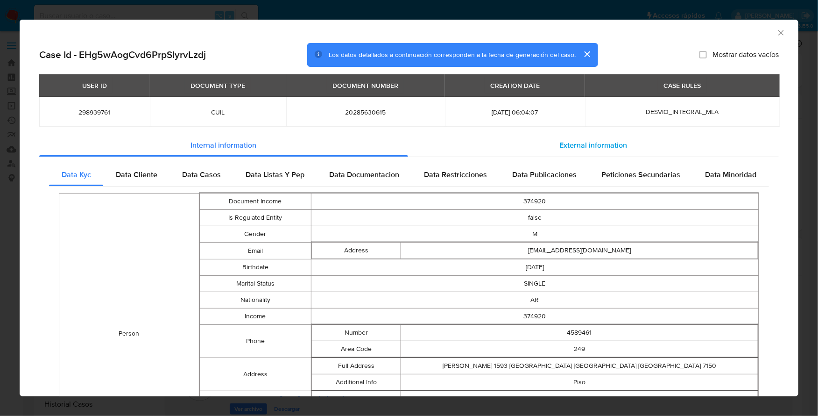
click at [591, 140] on span "External information" at bounding box center [594, 145] width 68 height 11
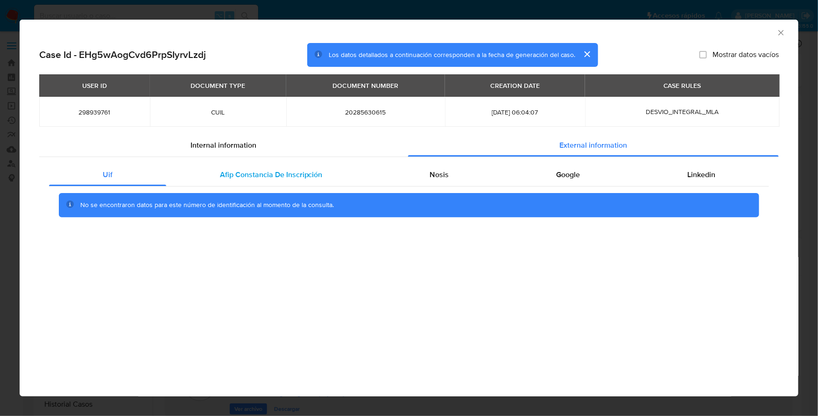
click at [304, 166] on div "Afip Constancia De Inscripción" at bounding box center [271, 174] width 210 height 22
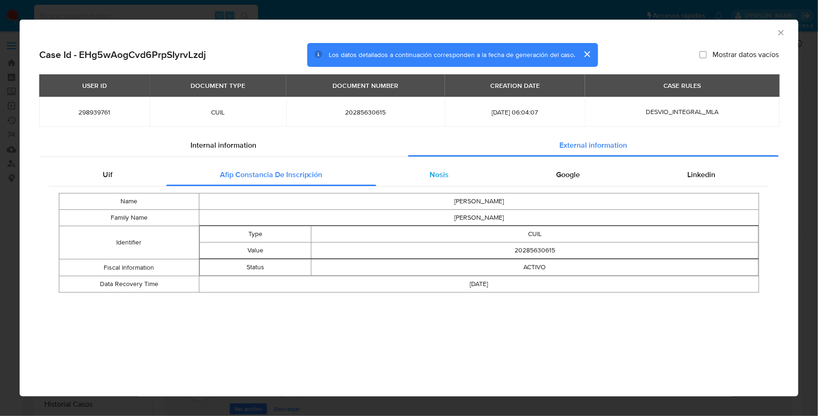
click at [432, 179] on span "Nosis" at bounding box center [439, 174] width 19 height 11
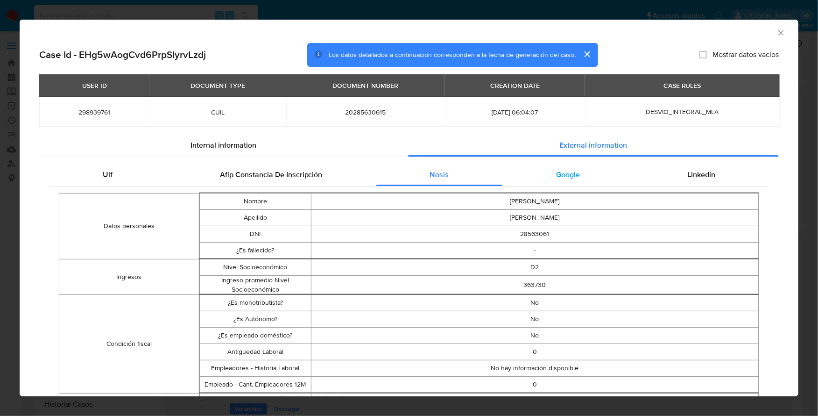
click at [554, 165] on div "Google" at bounding box center [567, 174] width 131 height 22
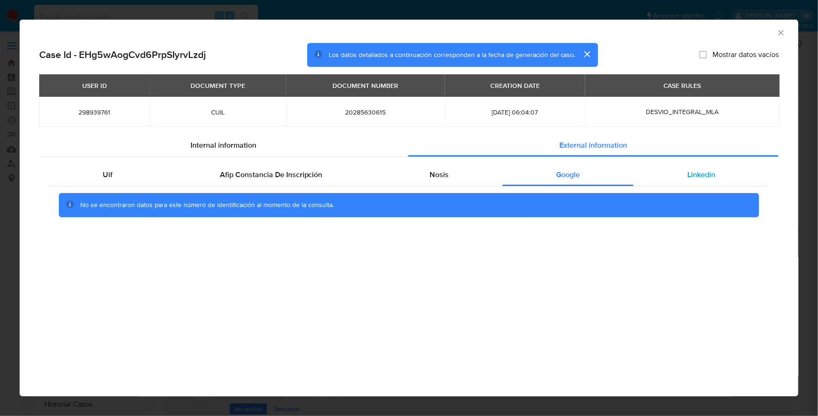
click at [721, 179] on div "Linkedin" at bounding box center [701, 174] width 135 height 22
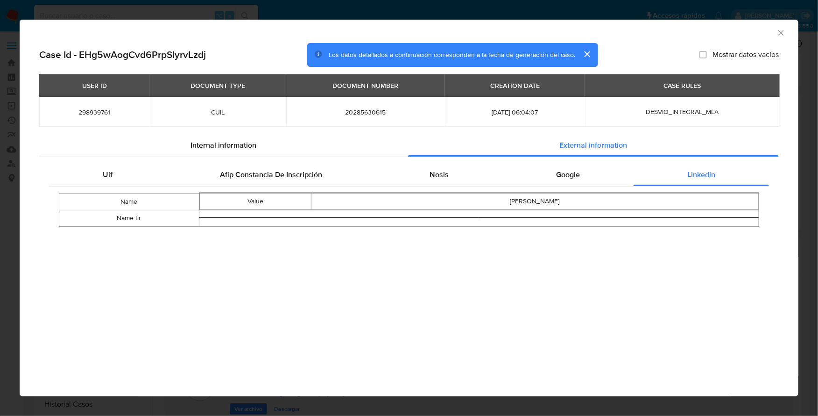
click at [781, 36] on icon "Cerrar ventana" at bounding box center [781, 32] width 9 height 9
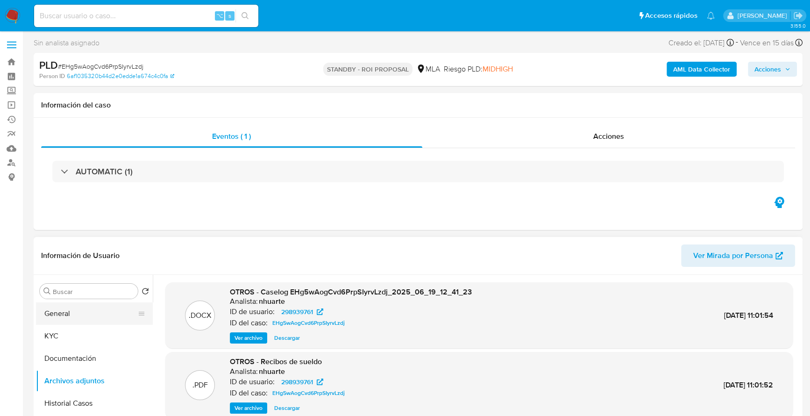
scroll to position [24, 0]
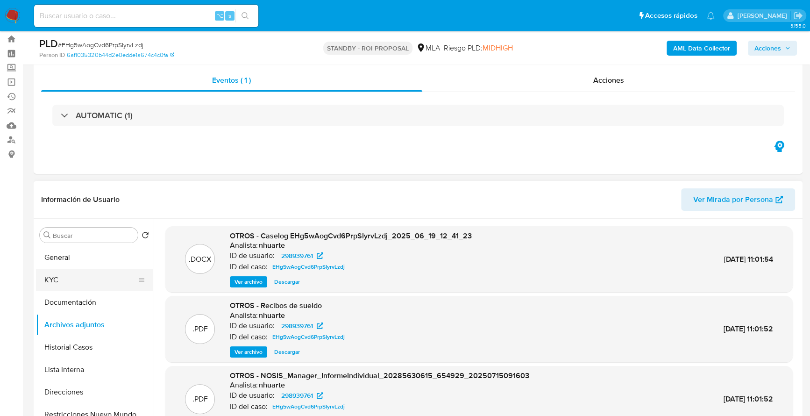
click at [64, 283] on button "KYC" at bounding box center [90, 279] width 109 height 22
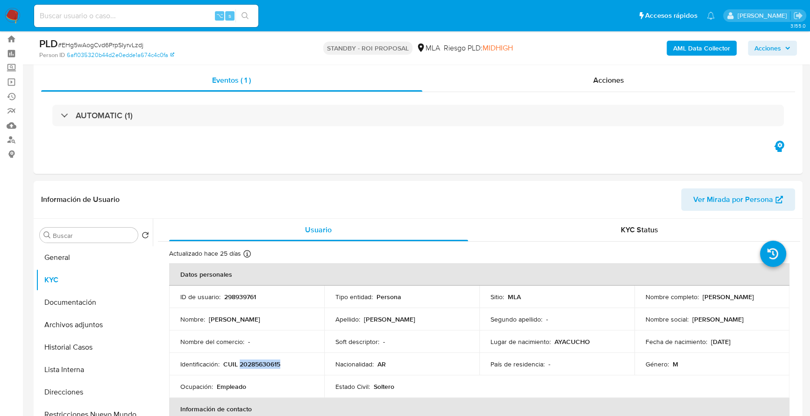
copy p "20285630615"
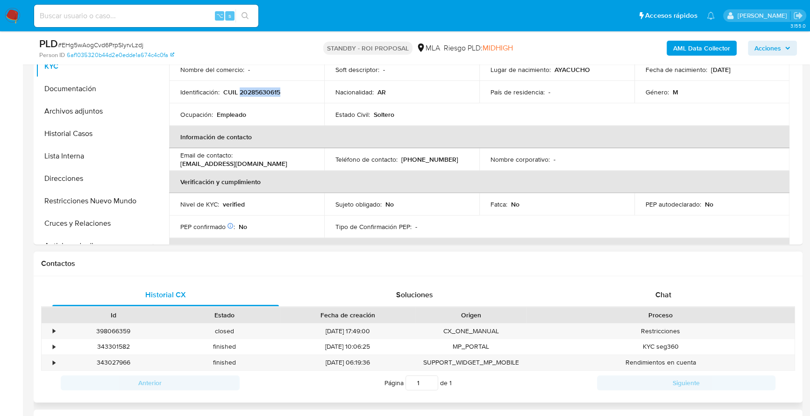
scroll to position [103, 0]
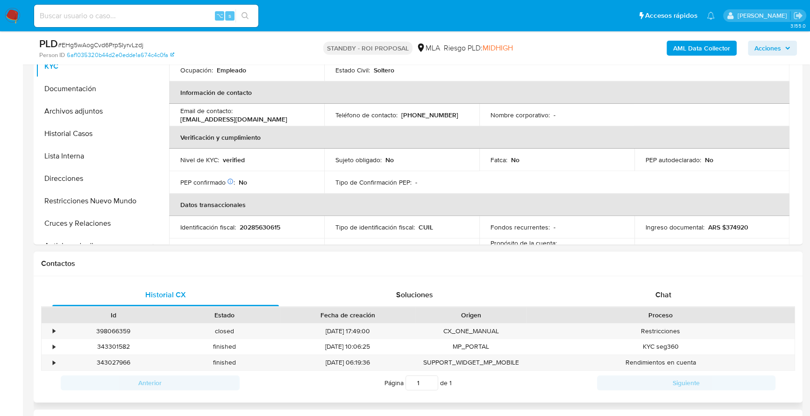
click at [640, 308] on div "Proceso" at bounding box center [660, 315] width 268 height 16
click at [651, 294] on div "Chat" at bounding box center [663, 294] width 226 height 22
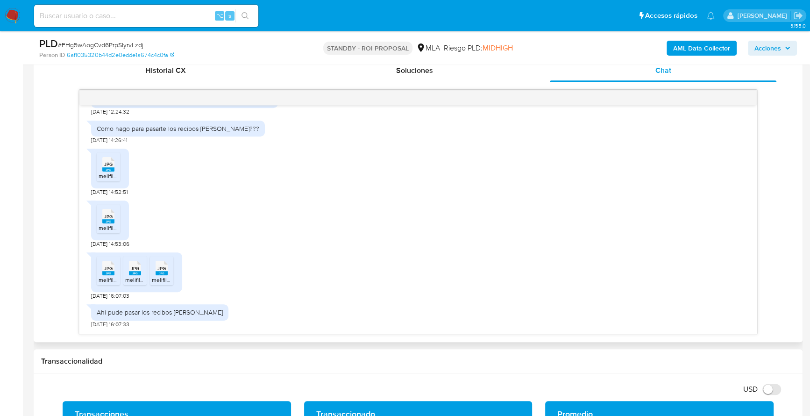
scroll to position [773, 0]
click at [104, 174] on rect at bounding box center [108, 172] width 12 height 4
click at [114, 226] on div "JPG JPG" at bounding box center [109, 217] width 20 height 18
click at [102, 277] on icon at bounding box center [108, 270] width 12 height 14
click at [140, 277] on rect at bounding box center [135, 275] width 12 height 4
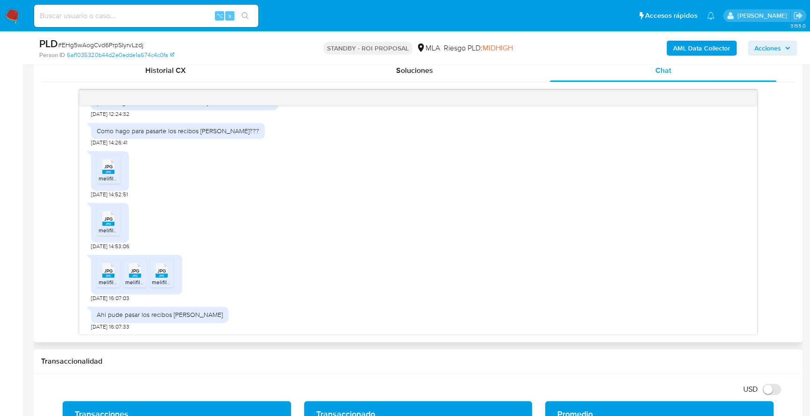
click at [160, 274] on span "JPG" at bounding box center [161, 271] width 8 height 6
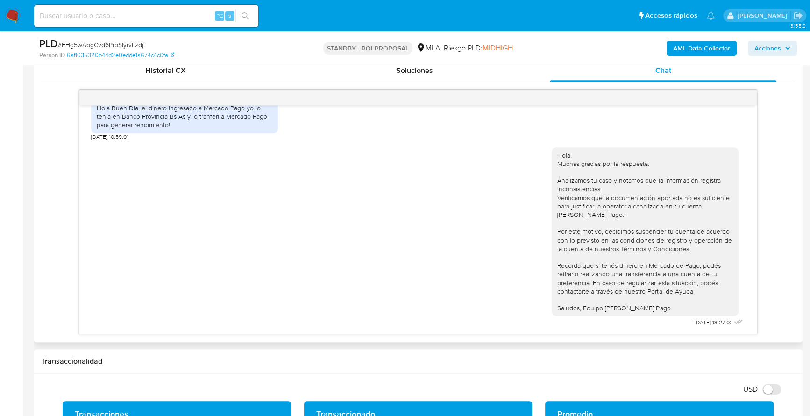
scroll to position [84, 0]
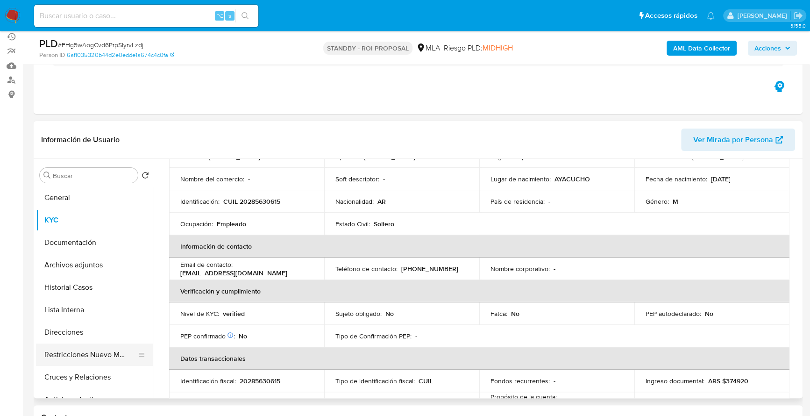
click at [73, 355] on button "Restricciones Nuevo Mundo" at bounding box center [90, 354] width 109 height 22
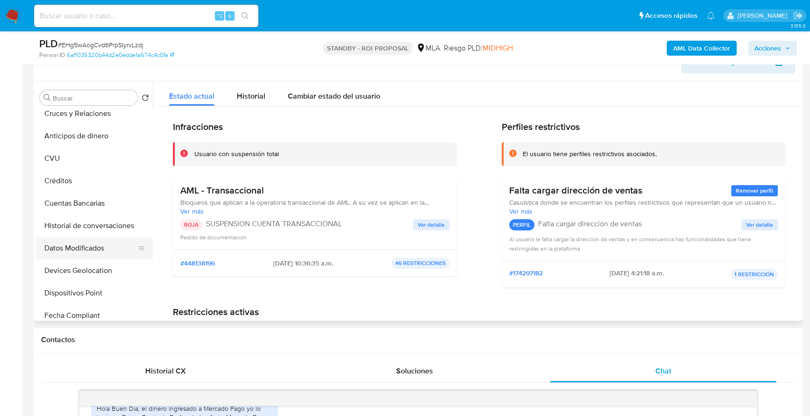
scroll to position [201, 0]
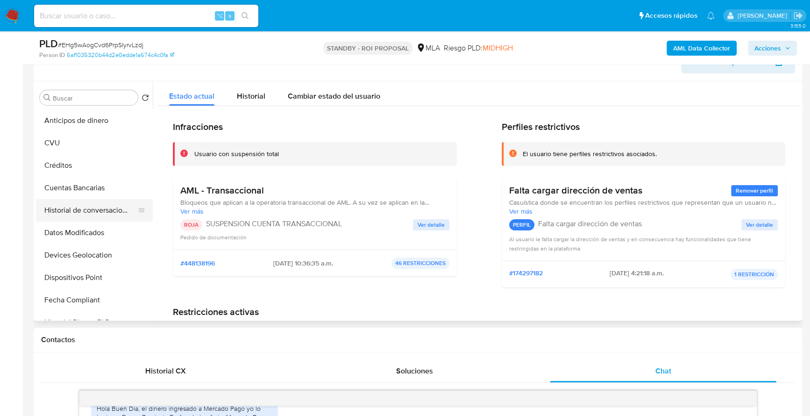
click at [91, 219] on button "Historial de conversaciones" at bounding box center [90, 210] width 109 height 22
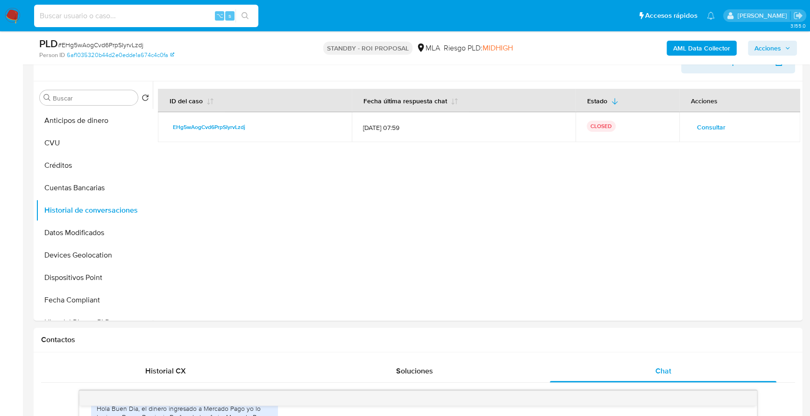
click at [150, 12] on input at bounding box center [146, 16] width 224 height 12
paste input "617725616"
type input "617725616"
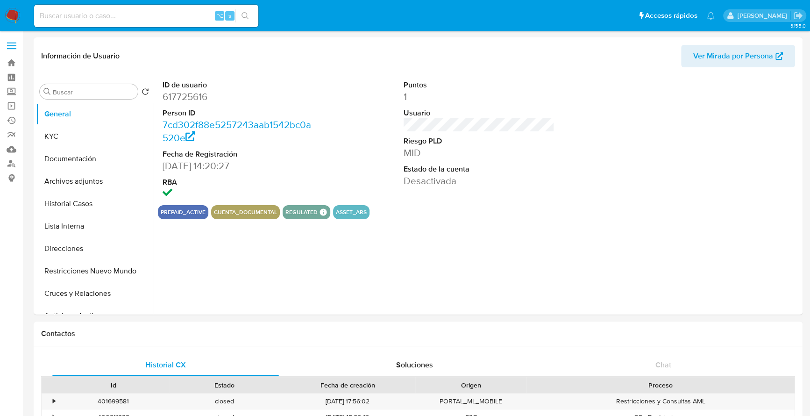
select select "10"
click at [61, 202] on button "Historial Casos" at bounding box center [90, 203] width 109 height 22
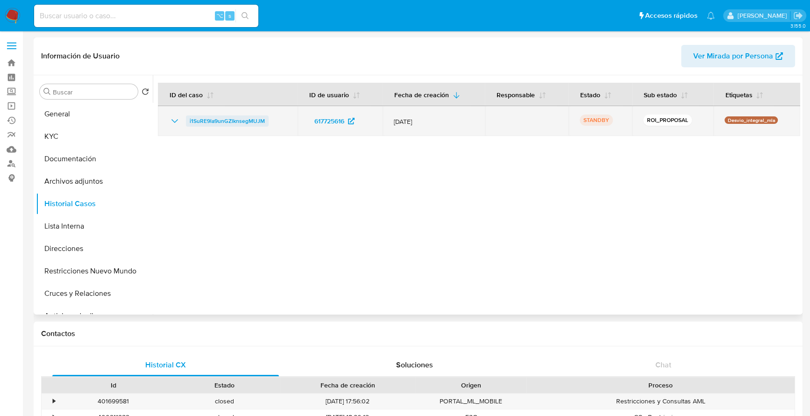
click at [249, 121] on span "i1SuRE9la9unGZlknsegMUJM" at bounding box center [227, 120] width 75 height 11
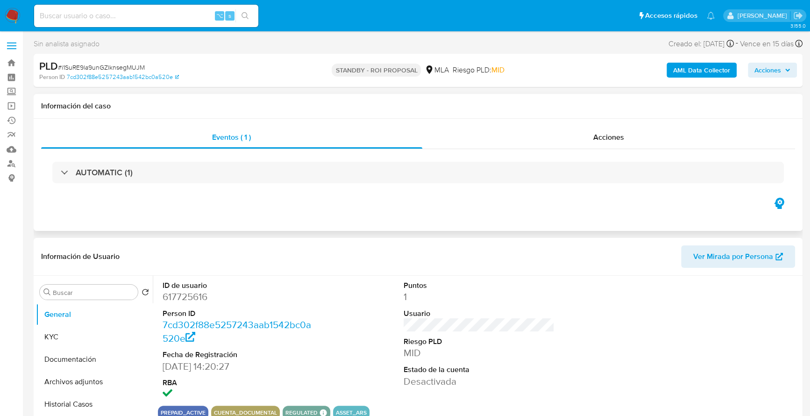
select select "10"
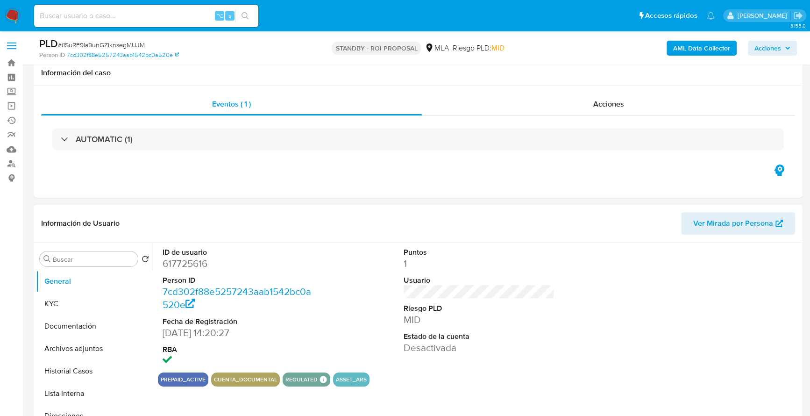
scroll to position [195, 0]
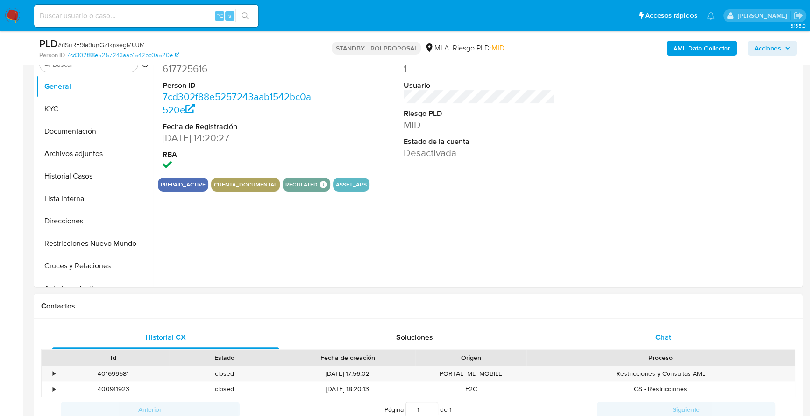
click at [656, 342] on div "Chat" at bounding box center [663, 337] width 226 height 22
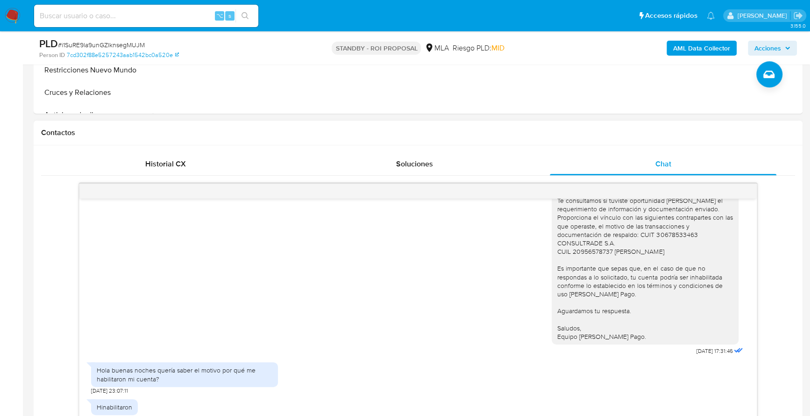
scroll to position [138, 0]
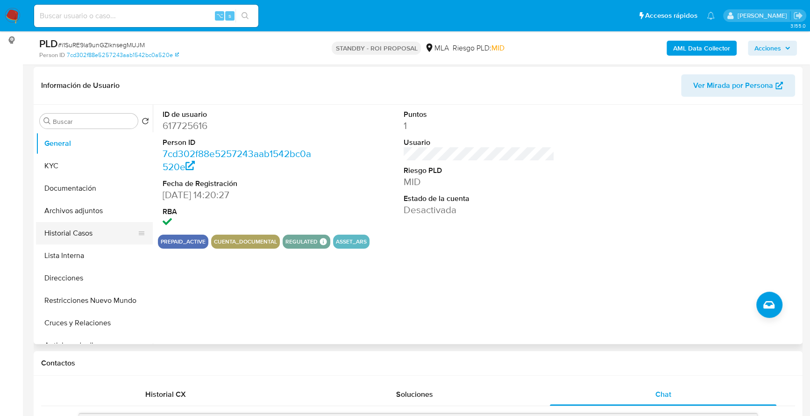
click at [62, 238] on button "Historial Casos" at bounding box center [90, 233] width 109 height 22
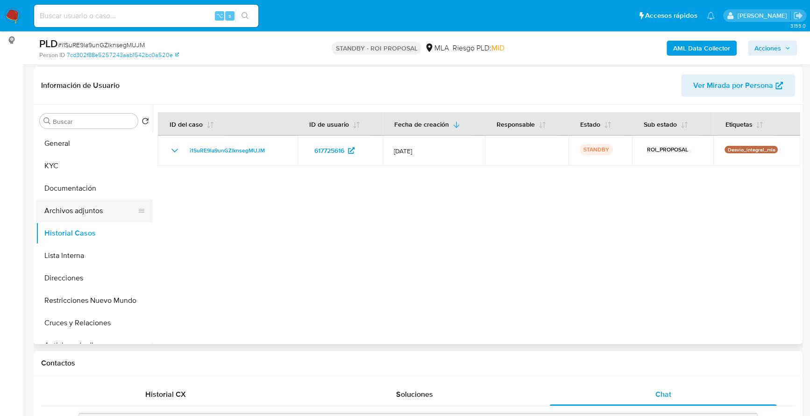
click at [68, 211] on button "Archivos adjuntos" at bounding box center [90, 210] width 109 height 22
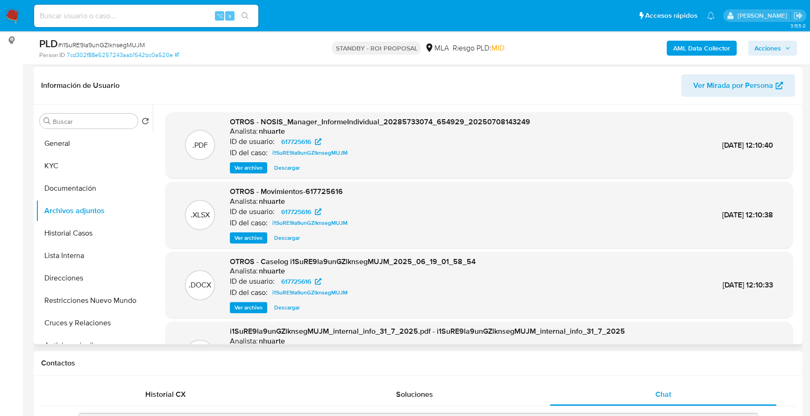
click at [252, 171] on span "Ver archivo" at bounding box center [248, 167] width 28 height 9
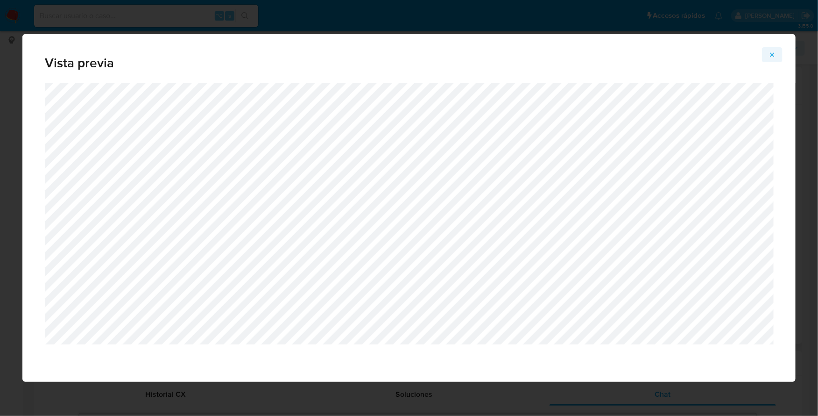
click at [776, 51] on button "Attachment preview" at bounding box center [772, 54] width 21 height 15
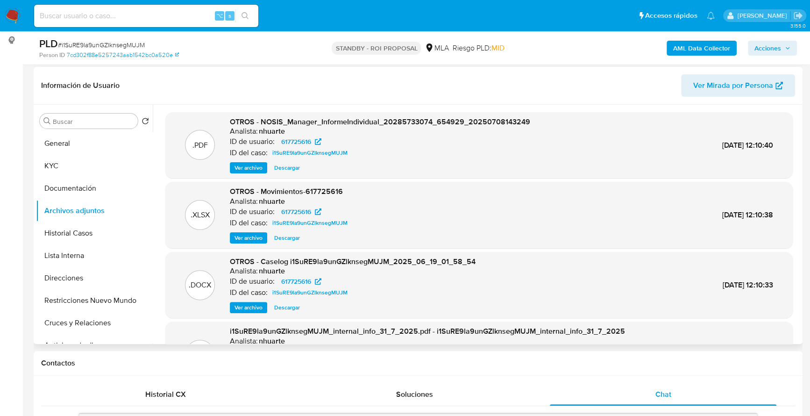
click at [285, 240] on span "Descargar" at bounding box center [287, 237] width 26 height 9
click at [283, 307] on span "Descargar" at bounding box center [287, 307] width 26 height 9
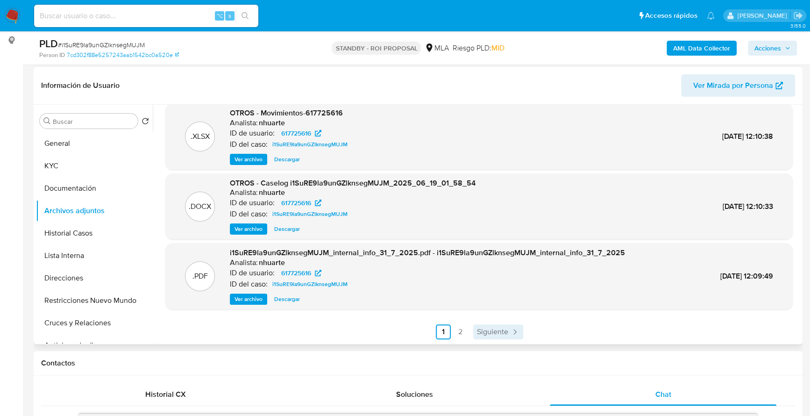
click at [496, 333] on span "Siguiente" at bounding box center [492, 331] width 31 height 7
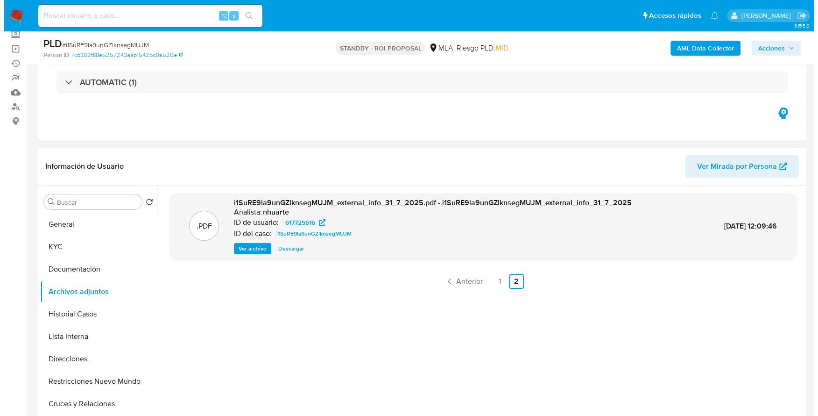
scroll to position [0, 0]
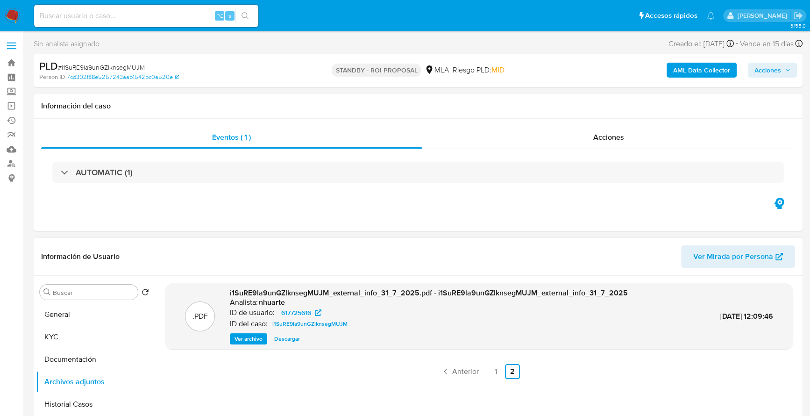
click at [699, 73] on b "AML Data Collector" at bounding box center [701, 70] width 57 height 15
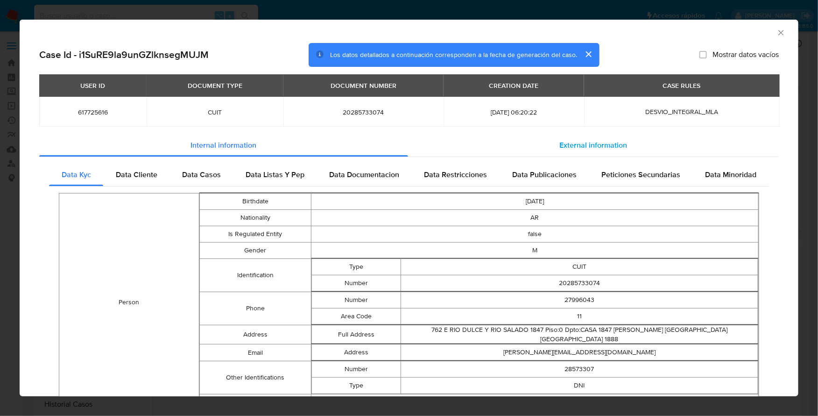
click at [604, 147] on span "External information" at bounding box center [594, 145] width 68 height 11
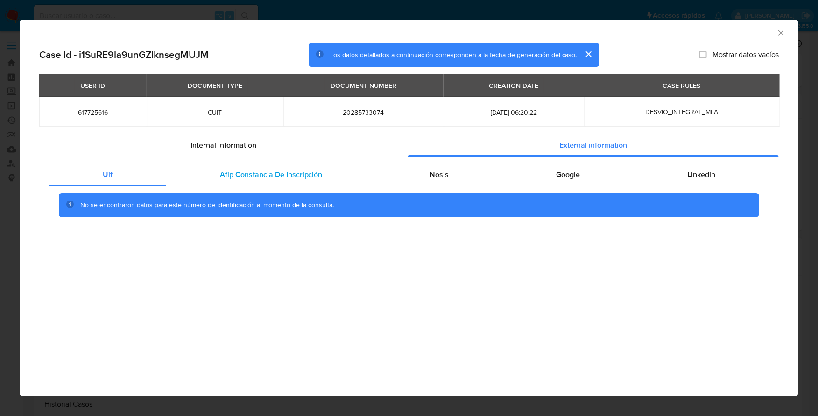
click at [301, 170] on span "Afip Constancia De Inscripción" at bounding box center [271, 174] width 103 height 11
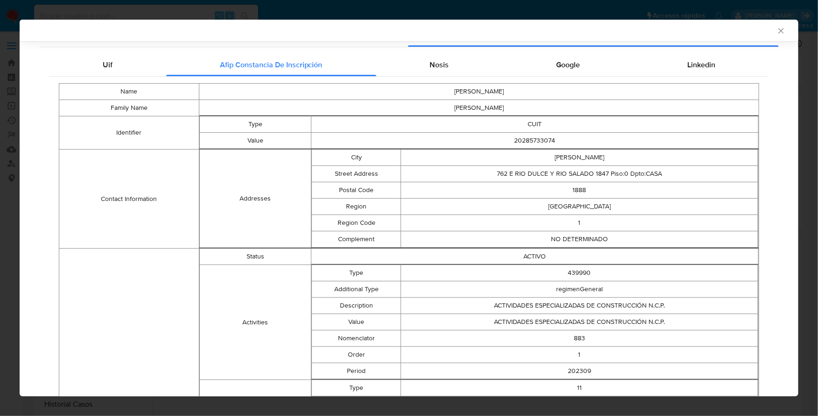
scroll to position [100, 0]
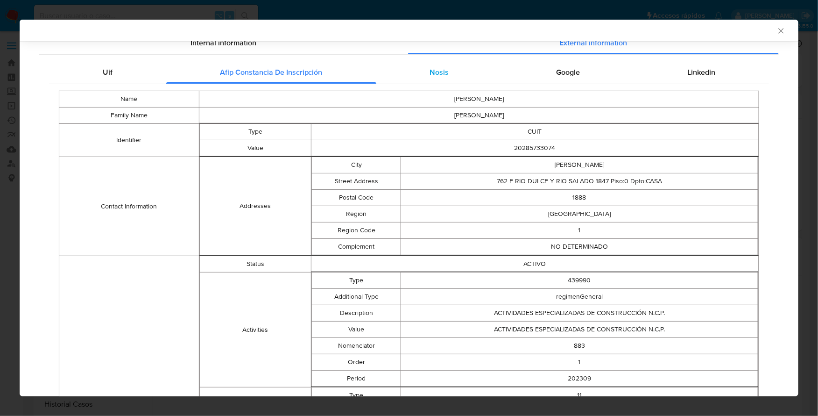
click at [430, 77] on span "Nosis" at bounding box center [439, 72] width 19 height 11
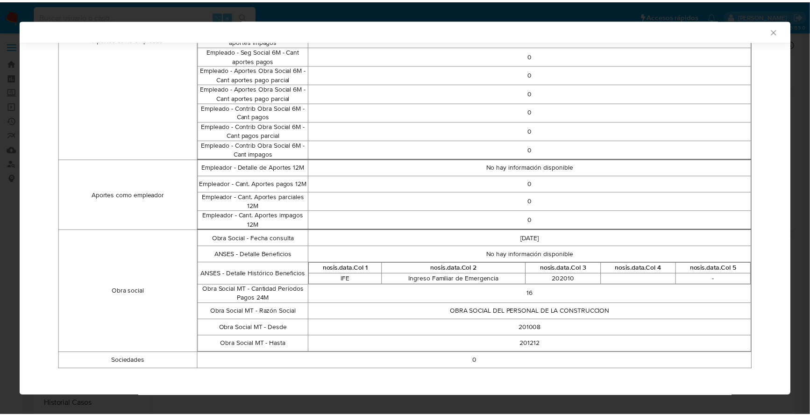
scroll to position [0, 0]
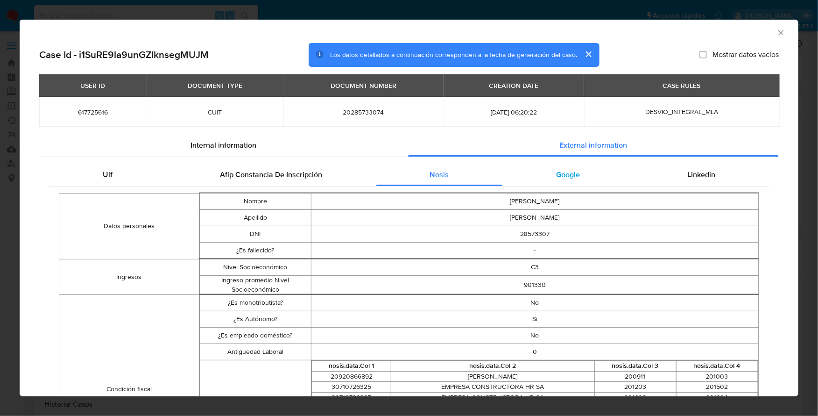
click at [560, 165] on div "Google" at bounding box center [567, 174] width 131 height 22
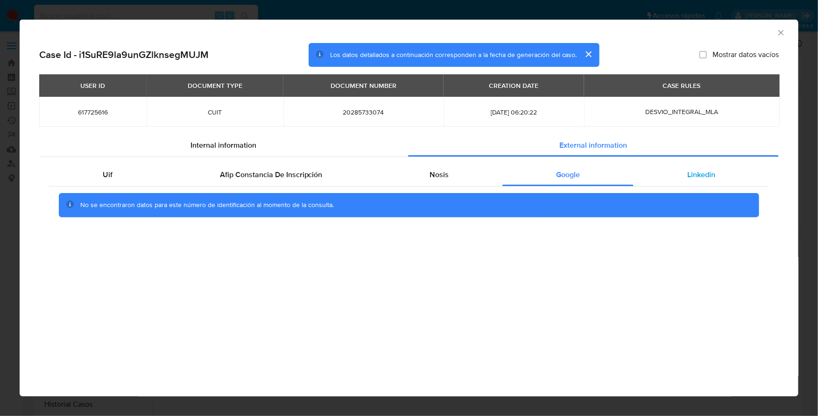
click at [665, 178] on div "Linkedin" at bounding box center [701, 174] width 135 height 22
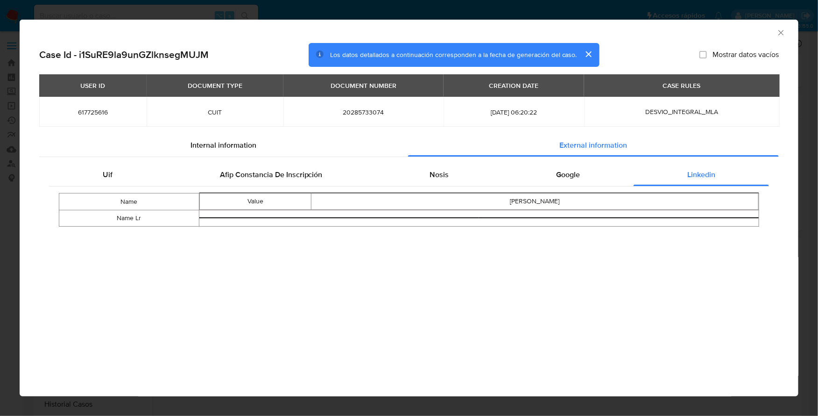
click at [782, 30] on icon "Cerrar ventana" at bounding box center [781, 32] width 9 height 9
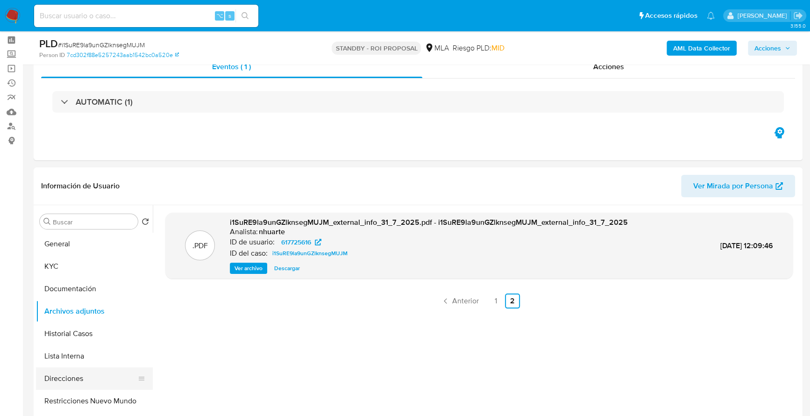
scroll to position [96, 0]
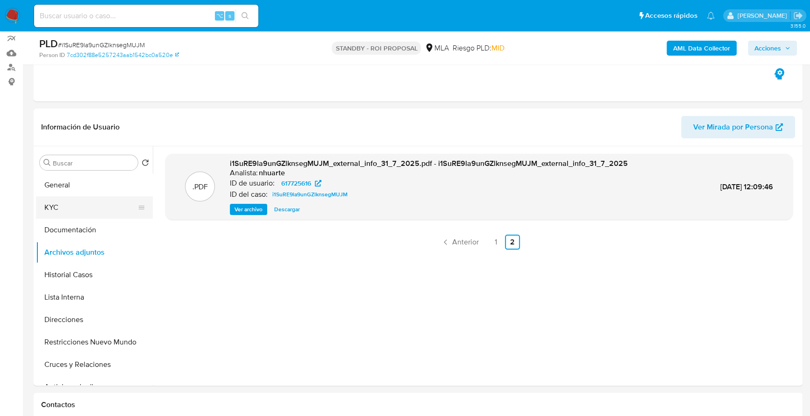
click at [57, 205] on button "KYC" at bounding box center [90, 207] width 109 height 22
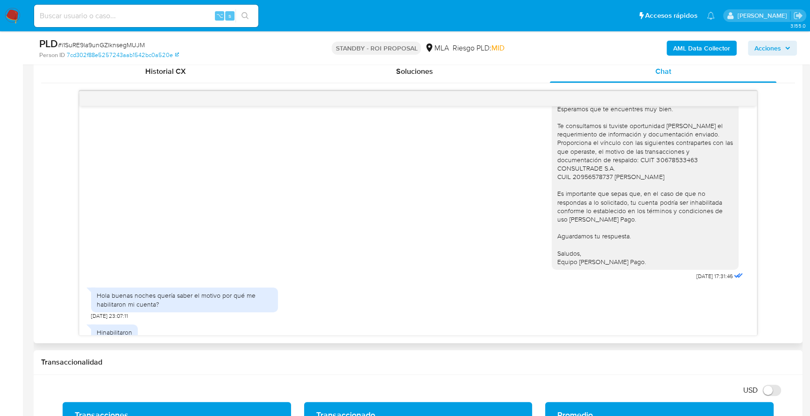
scroll to position [685, 0]
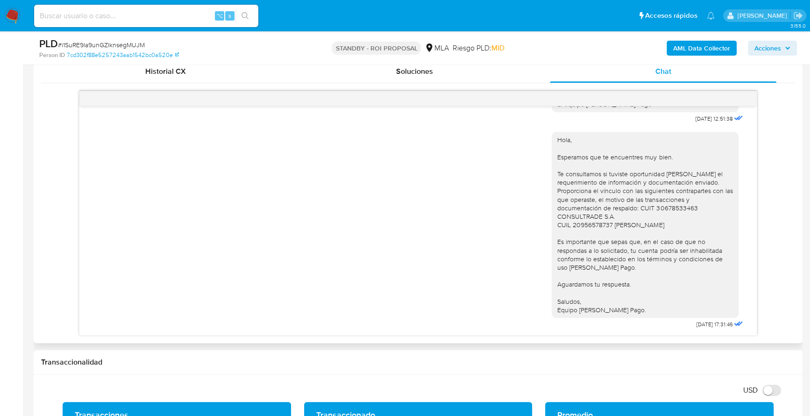
click at [204, 83] on div "[DATE] 18:20:03 Hola, Esperamos que te encuentres muy bien. Te consultamos si t…" at bounding box center [418, 209] width 754 height 252
click at [203, 70] on div "Historial CX" at bounding box center [165, 71] width 226 height 22
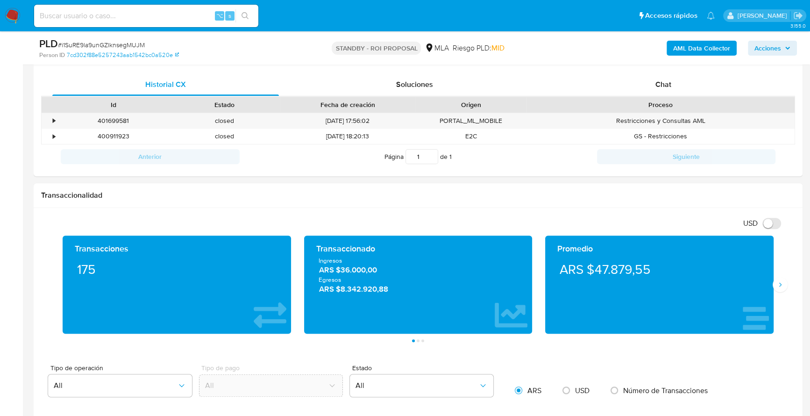
scroll to position [447, 0]
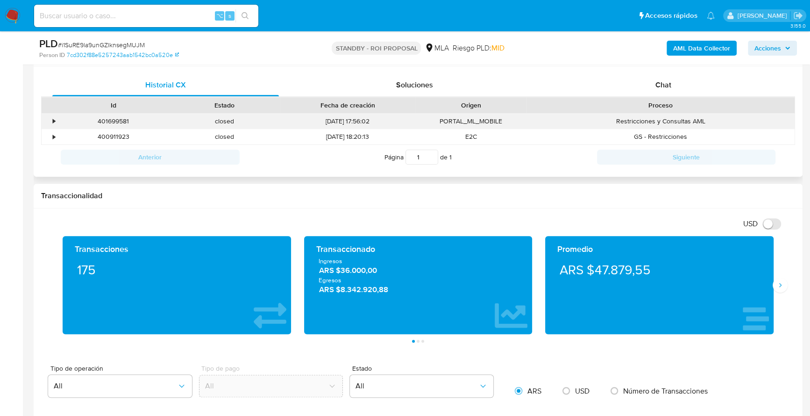
click at [51, 117] on div "•" at bounding box center [50, 120] width 16 height 15
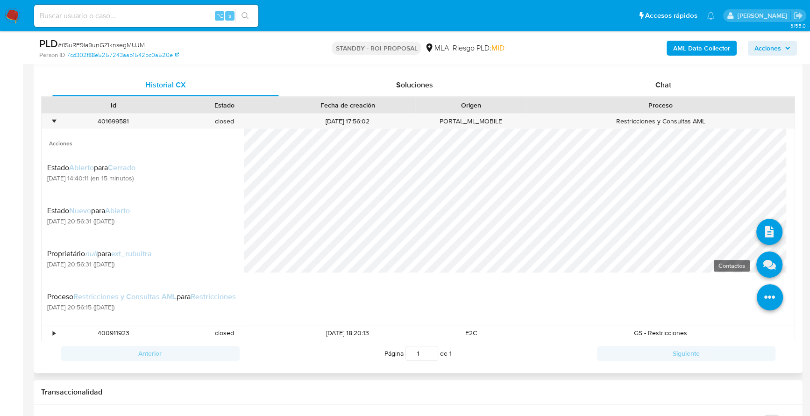
click at [758, 269] on icon at bounding box center [769, 264] width 26 height 26
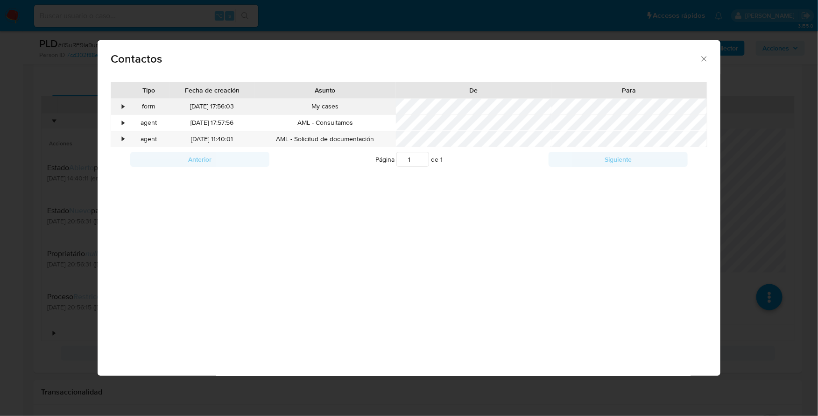
click at [120, 105] on div "•" at bounding box center [119, 107] width 16 height 16
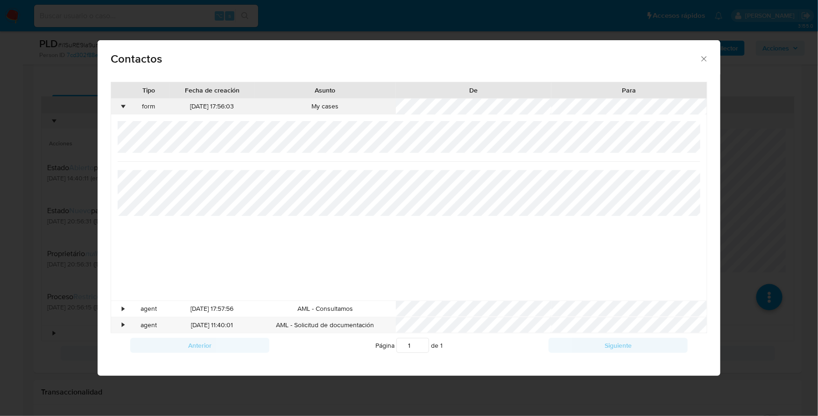
click at [122, 105] on div "•" at bounding box center [123, 106] width 2 height 9
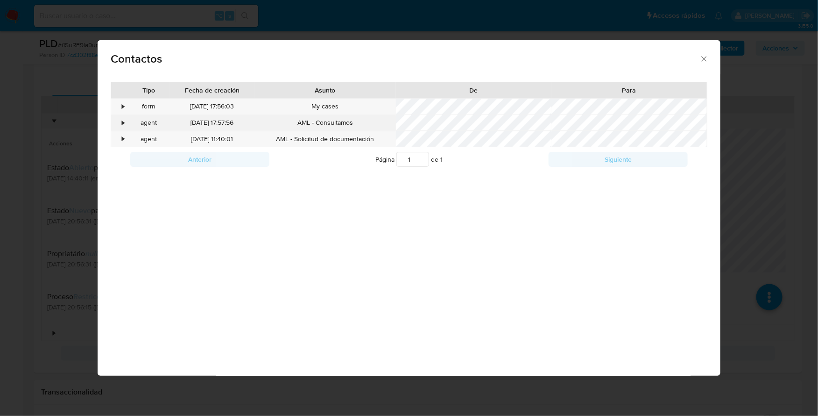
click at [125, 125] on div "•" at bounding box center [119, 123] width 16 height 16
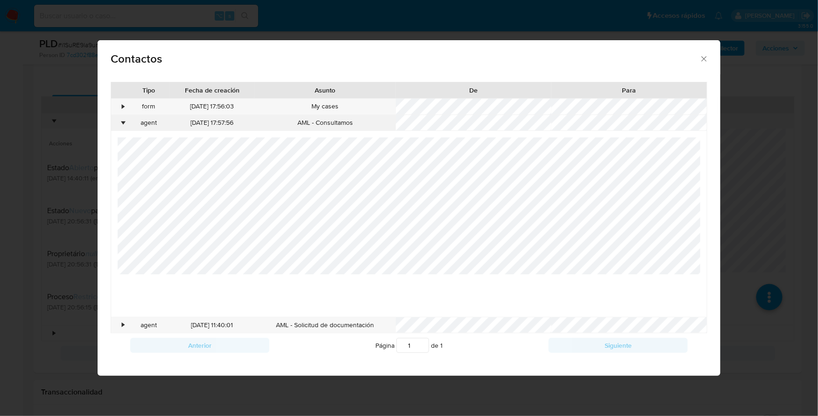
click at [124, 123] on div "•" at bounding box center [123, 122] width 2 height 9
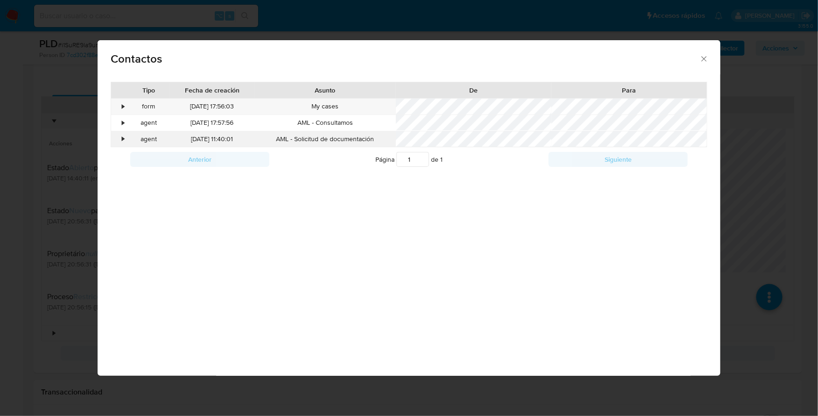
click at [122, 140] on div "•" at bounding box center [123, 138] width 2 height 9
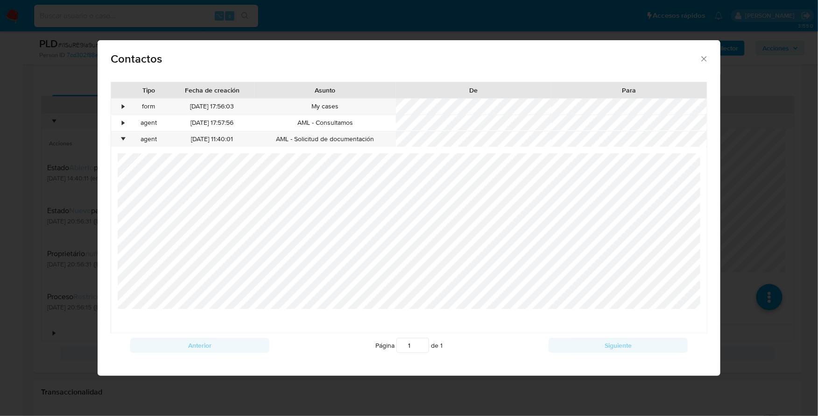
click at [703, 55] on icon "close" at bounding box center [703, 58] width 9 height 9
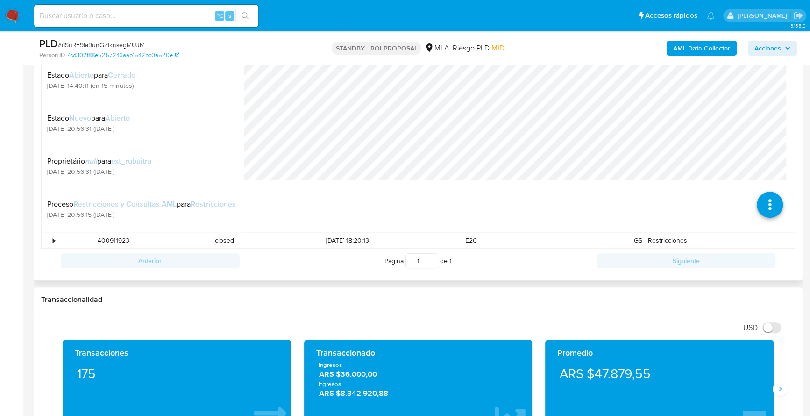
scroll to position [392, 0]
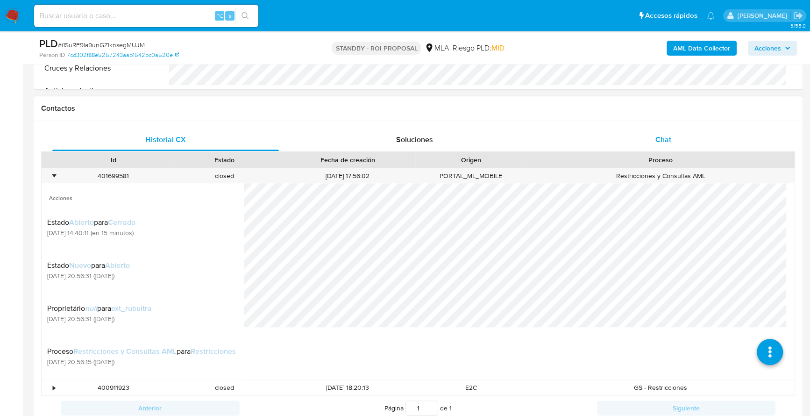
click at [644, 140] on div "Chat" at bounding box center [663, 139] width 226 height 22
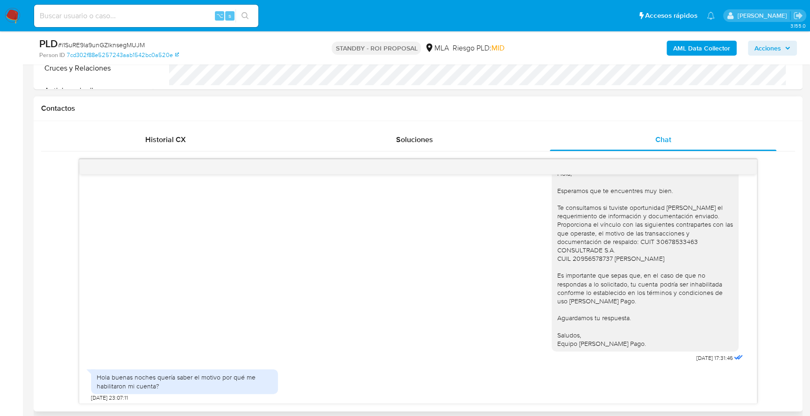
scroll to position [777, 0]
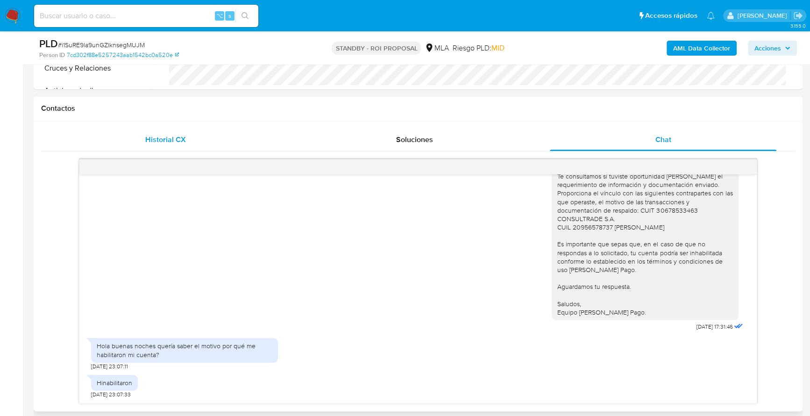
click at [159, 131] on div "Historial CX" at bounding box center [165, 139] width 226 height 22
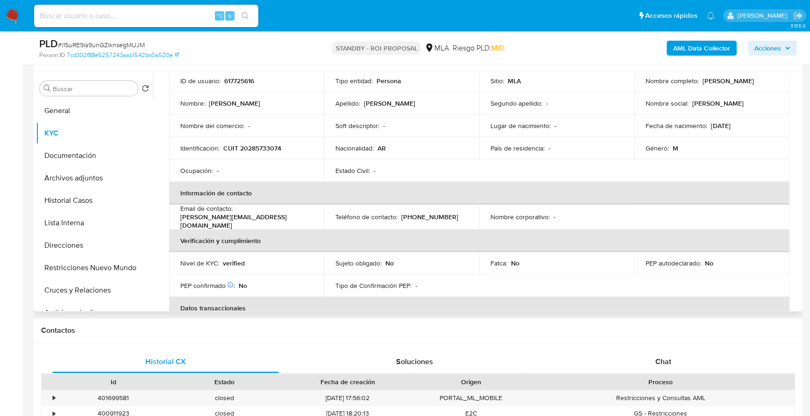
scroll to position [65, 0]
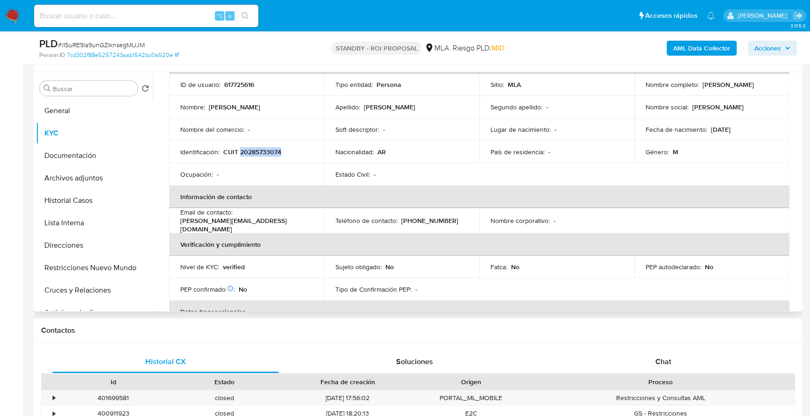
copy p "20285733074"
click at [82, 153] on button "Documentación" at bounding box center [90, 155] width 109 height 22
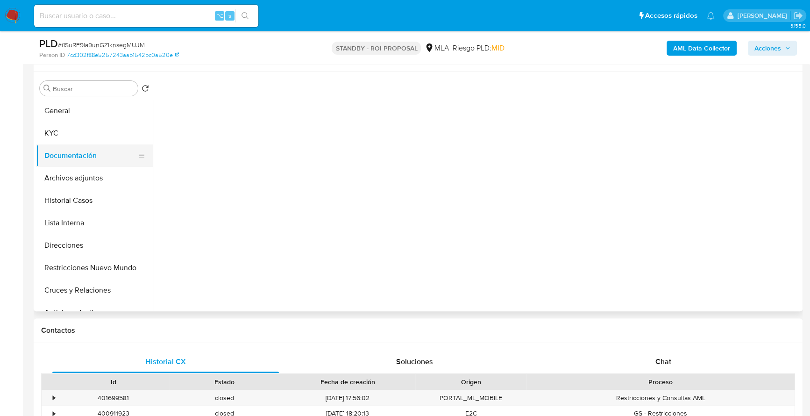
scroll to position [0, 0]
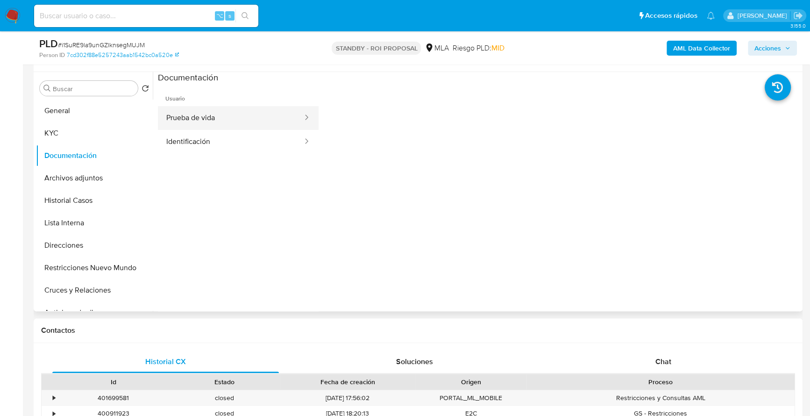
click at [228, 114] on button "Prueba de vida" at bounding box center [231, 118] width 146 height 24
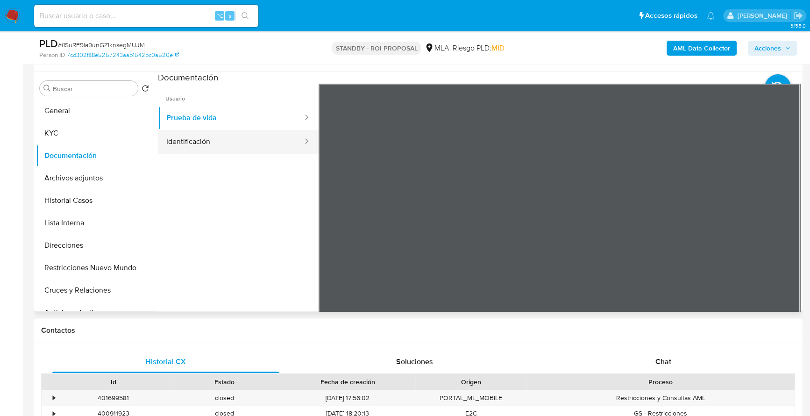
click at [263, 139] on button "Identificación" at bounding box center [231, 142] width 146 height 24
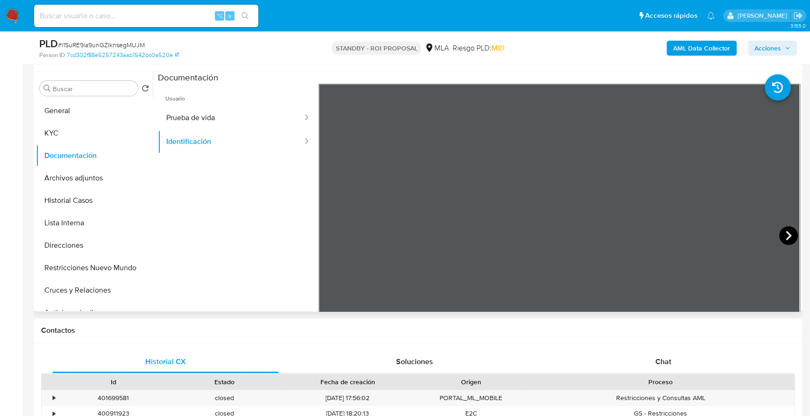
click at [782, 235] on icon at bounding box center [788, 235] width 19 height 19
click at [74, 130] on button "KYC" at bounding box center [90, 133] width 109 height 22
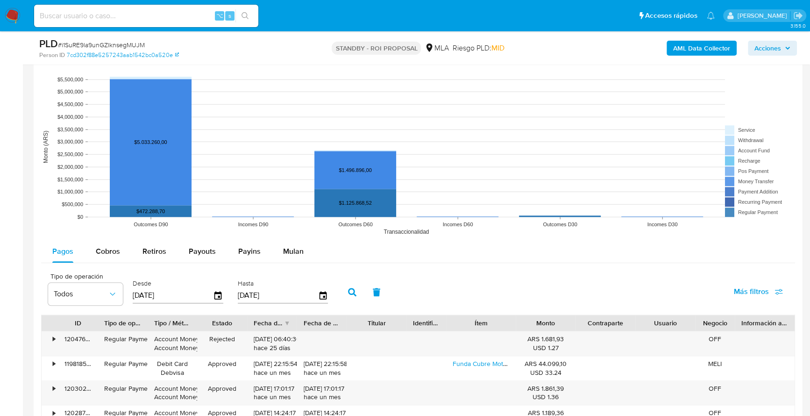
scroll to position [548, 0]
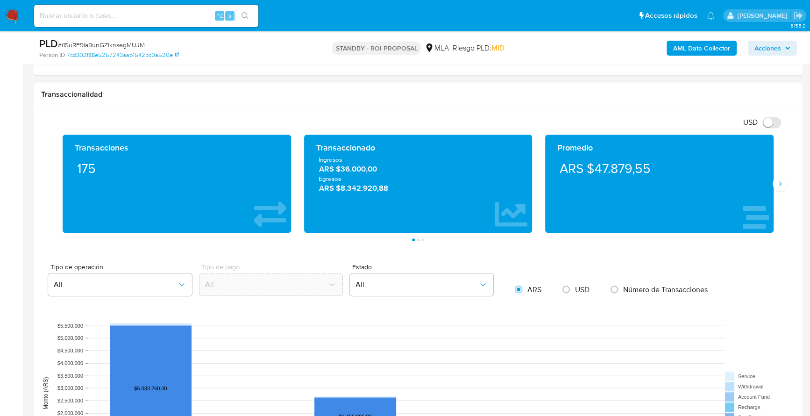
click at [771, 184] on div "Promedio ARS $47.879,55" at bounding box center [659, 183] width 228 height 98
click at [778, 184] on icon "Siguiente" at bounding box center [779, 183] width 7 height 7
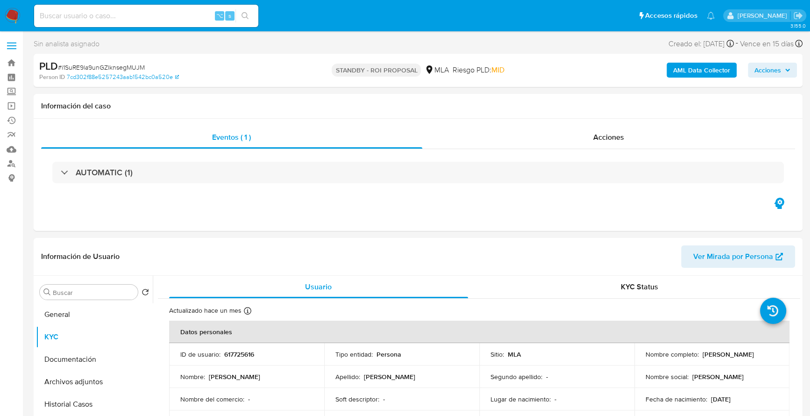
scroll to position [253, 0]
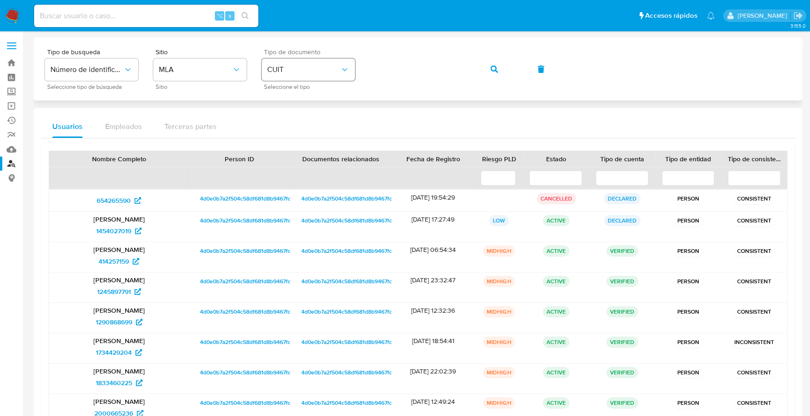
click at [354, 66] on div "Tipo de busqueda Número de identificación Seleccione tipo de búsqueda Sitio MLA…" at bounding box center [418, 69] width 746 height 41
click at [495, 70] on icon "button" at bounding box center [493, 68] width 7 height 7
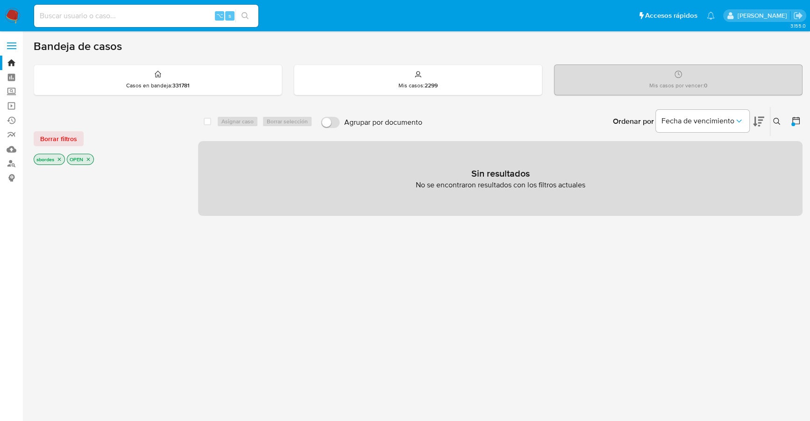
click at [159, 20] on input at bounding box center [146, 16] width 224 height 12
paste input "kpDhW4ENZgOVcIQuwQUs6R9Q"
type input "kpDhW4ENZgOVcIQuwQUs6R9Q"
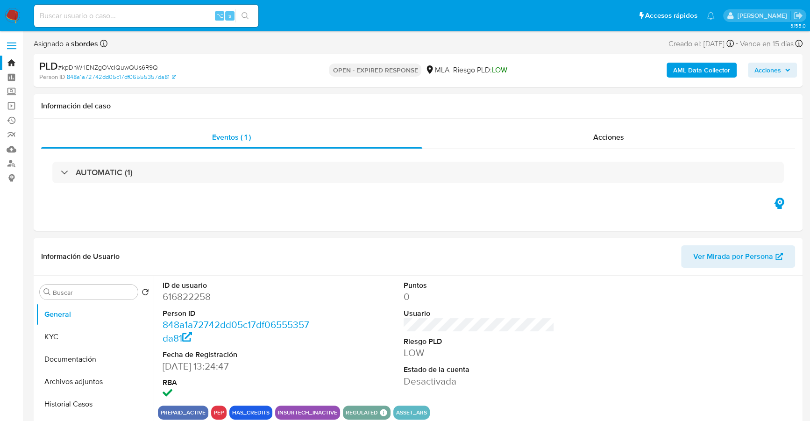
select select "10"
copy span "kpDhW4ENZgOVcIQuwQUs6R9Q"
click at [137, 14] on input at bounding box center [146, 16] width 224 height 12
paste input "kpDhW4ENZgOVcIQuwQUs6R9Q"
type input "kpDhW4ENZgOVcIQuwQUs6R9Q"
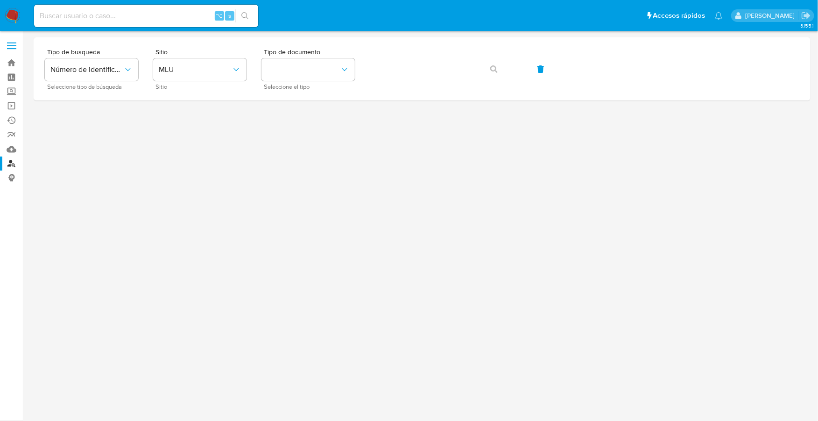
click at [14, 12] on img at bounding box center [13, 16] width 16 height 16
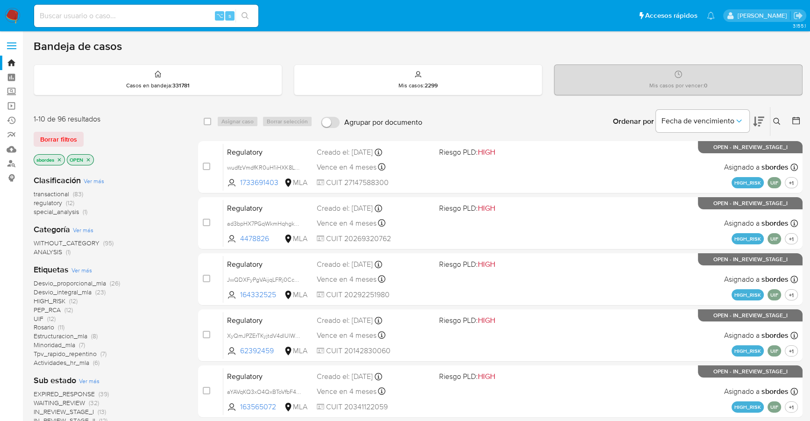
click at [59, 157] on icon "close-filter" at bounding box center [60, 160] width 6 height 6
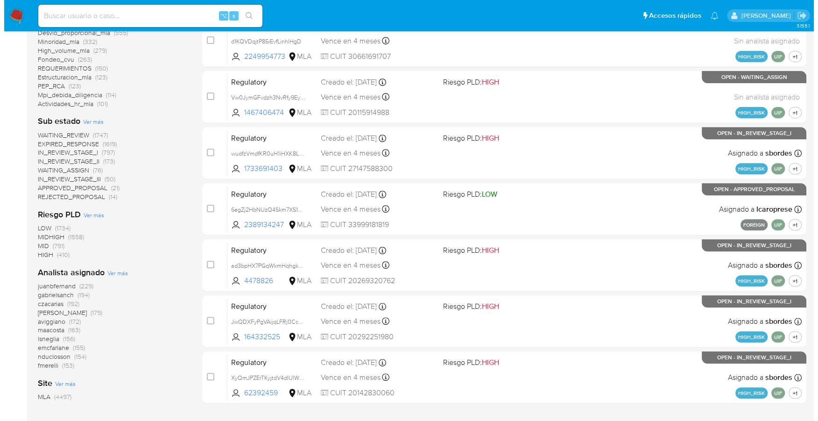
scroll to position [325, 0]
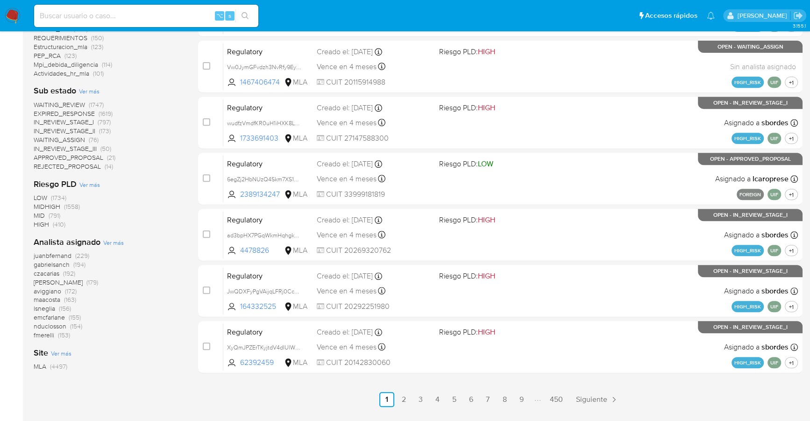
click at [117, 242] on span "Ver más" at bounding box center [113, 242] width 21 height 8
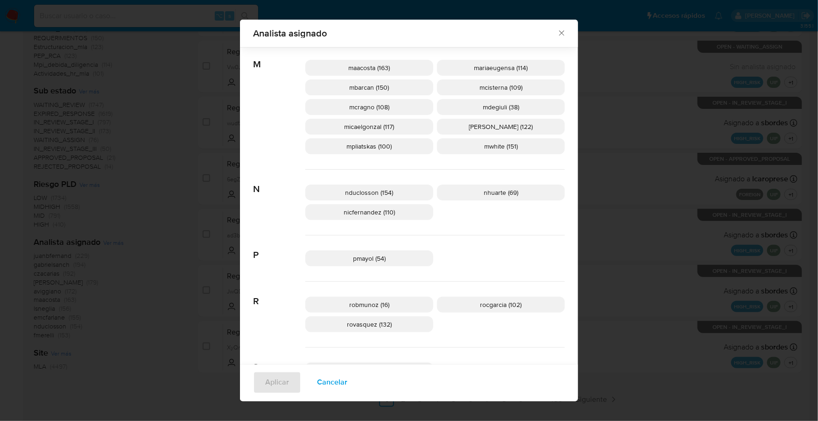
scroll to position [486, 0]
click at [490, 191] on span "nhuarte (69)" at bounding box center [501, 192] width 35 height 9
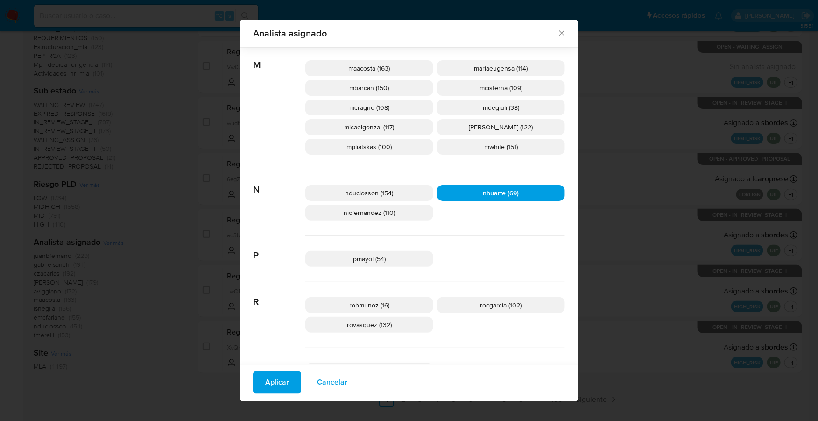
click at [270, 377] on span "Aplicar" at bounding box center [277, 382] width 24 height 21
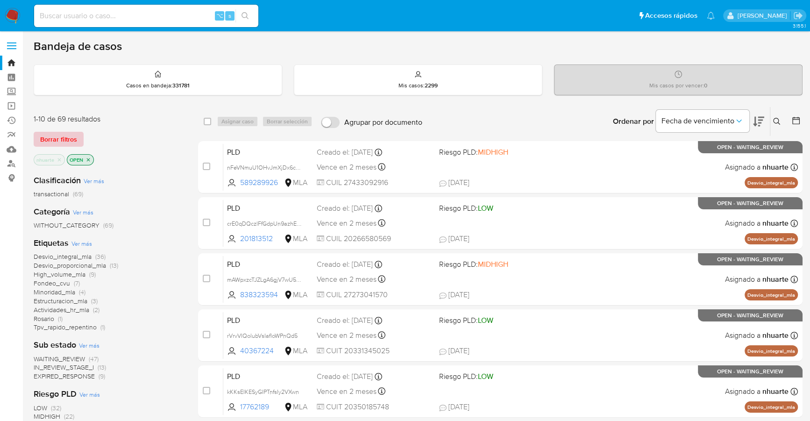
click at [63, 135] on span "Borrar filtros" at bounding box center [58, 139] width 37 height 13
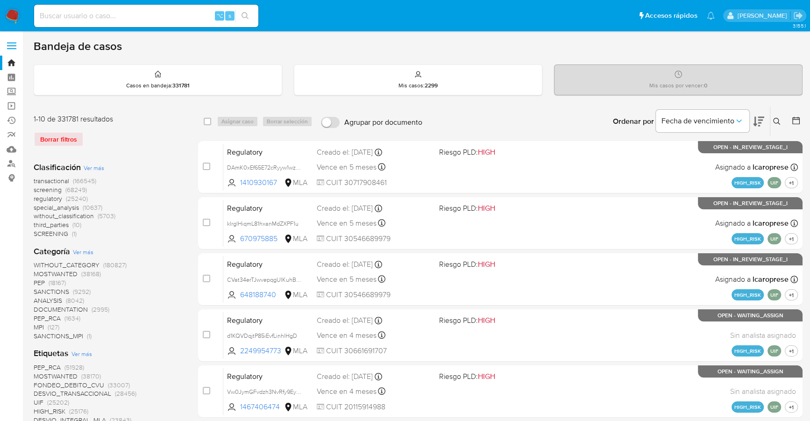
click at [780, 119] on button at bounding box center [777, 121] width 15 height 11
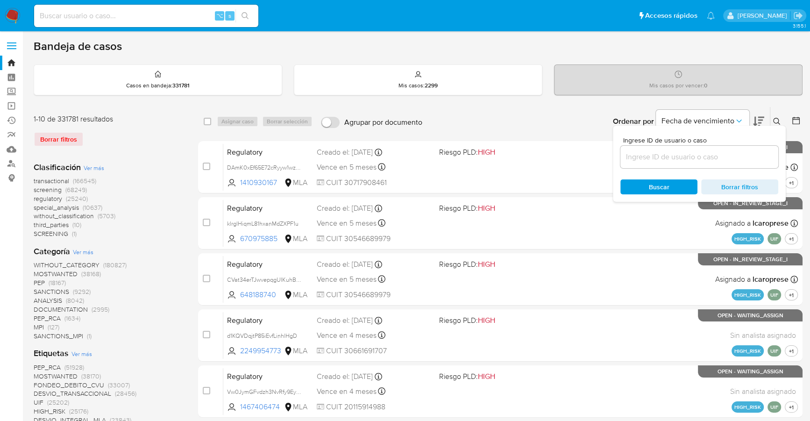
click at [695, 155] on input at bounding box center [699, 157] width 158 height 12
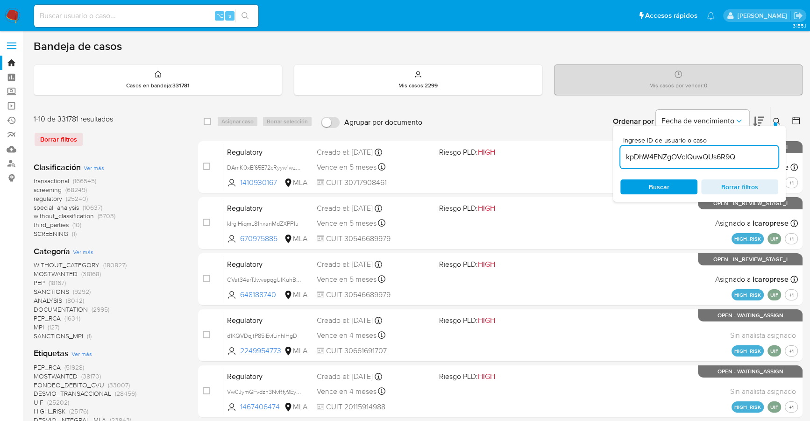
type input "kpDhW4ENZgOVcIQuwQUs6R9Q"
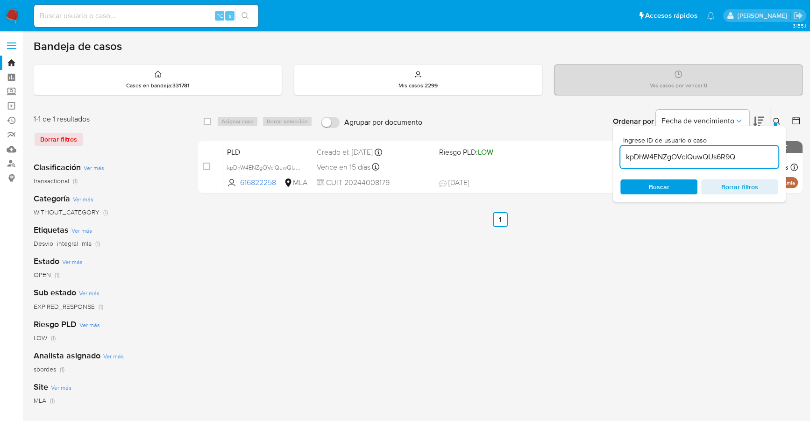
click at [778, 118] on icon at bounding box center [776, 121] width 7 height 7
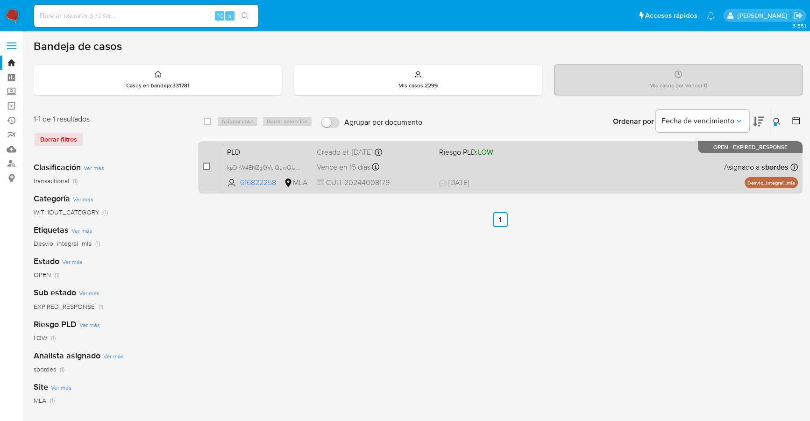
click at [204, 165] on input "checkbox" at bounding box center [206, 166] width 7 height 7
checkbox input "true"
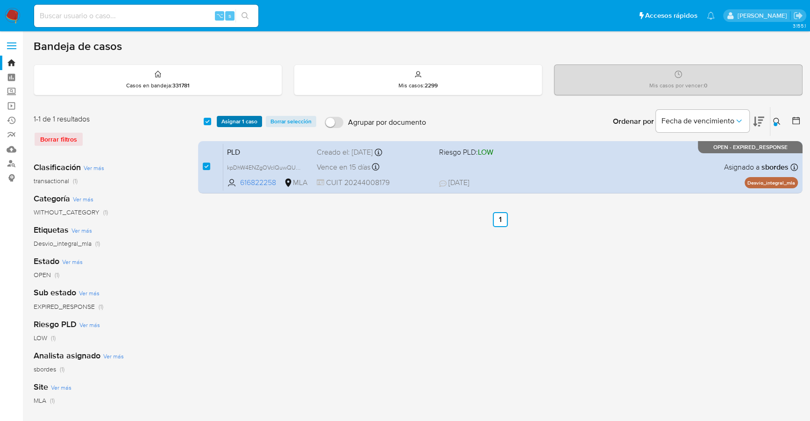
click at [230, 120] on span "Asignar 1 caso" at bounding box center [239, 121] width 36 height 9
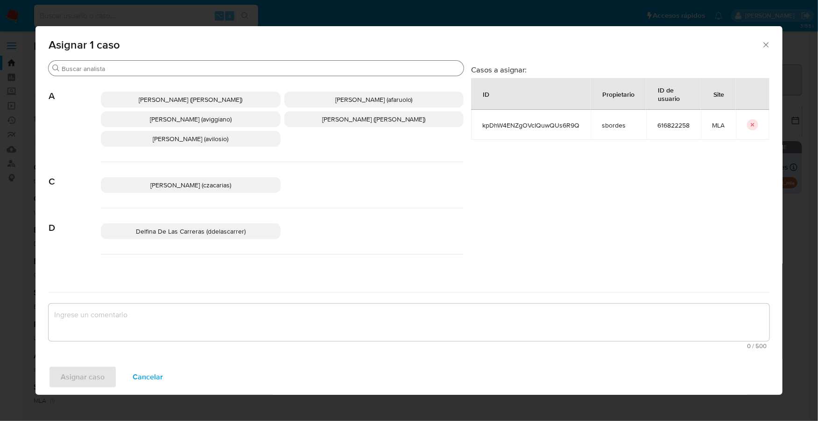
click at [150, 67] on input "Buscar" at bounding box center [261, 68] width 398 height 8
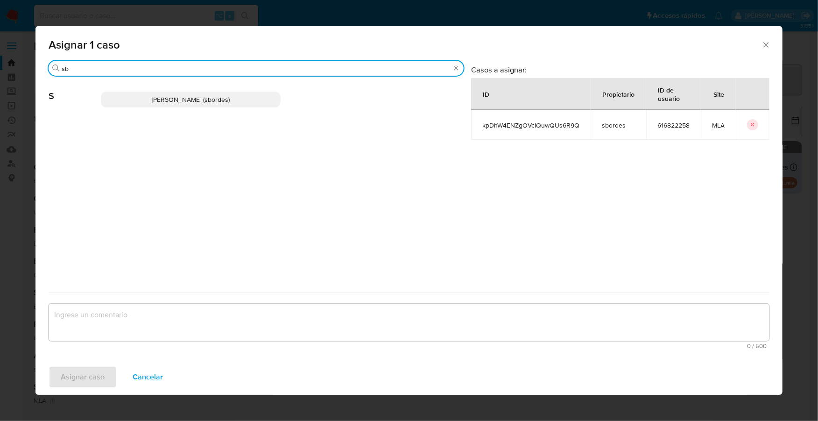
type input "sb"
click at [201, 99] on span "Stefania Bordes (sbordes)" at bounding box center [191, 99] width 78 height 9
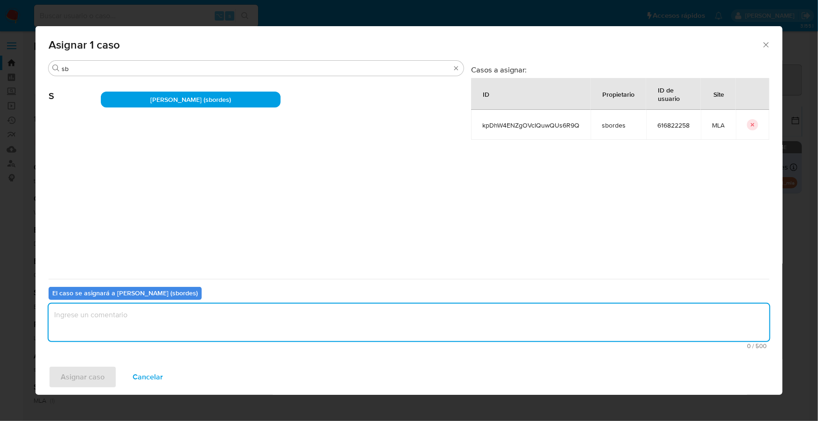
click at [196, 335] on textarea "assign-modal" at bounding box center [409, 322] width 721 height 37
click at [96, 377] on span "Asignar caso" at bounding box center [83, 377] width 44 height 21
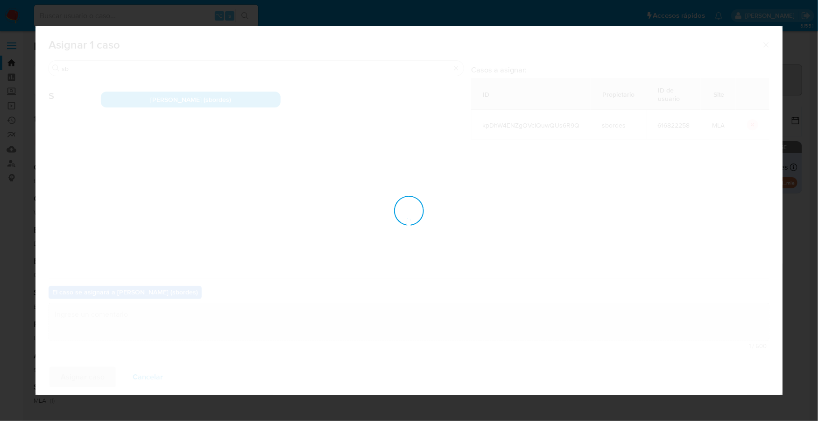
checkbox input "false"
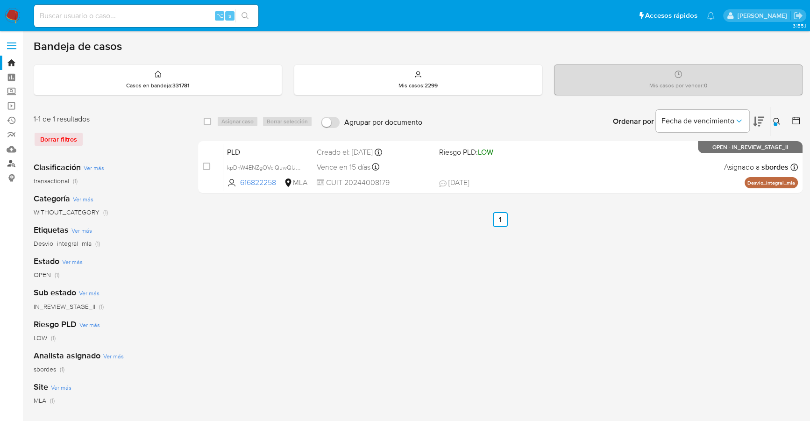
click at [14, 165] on link "Buscador de personas" at bounding box center [55, 163] width 111 height 14
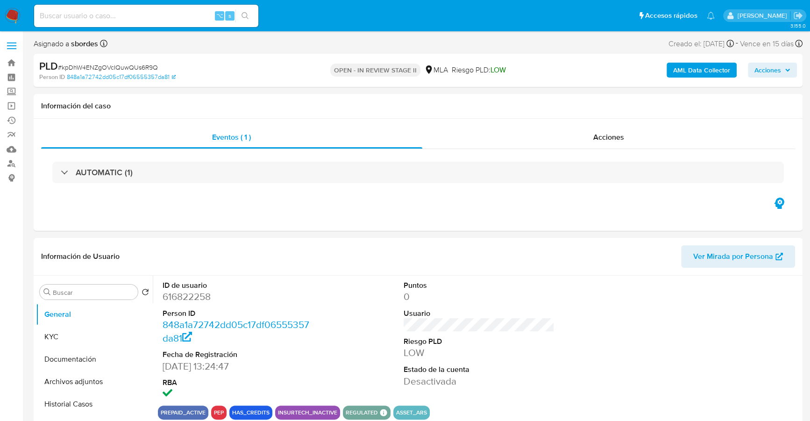
select select "10"
click at [178, 4] on div "⌥ s" at bounding box center [146, 16] width 224 height 26
click at [176, 23] on div "⌥ s" at bounding box center [146, 16] width 224 height 22
click at [182, 12] on input at bounding box center [146, 16] width 224 height 12
paste input "616822258"
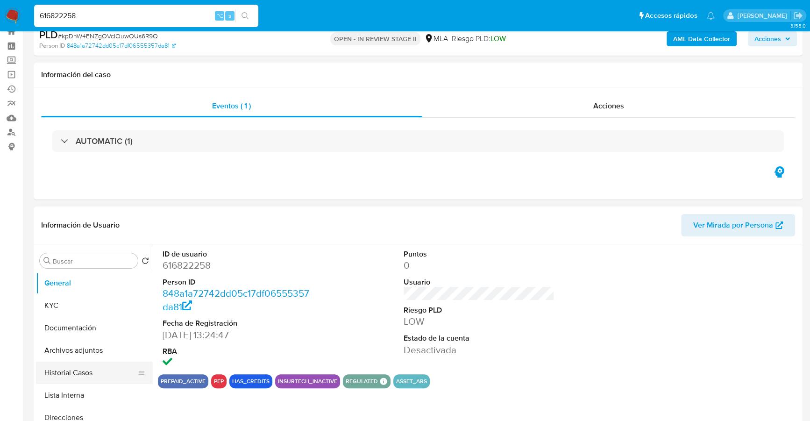
scroll to position [89, 0]
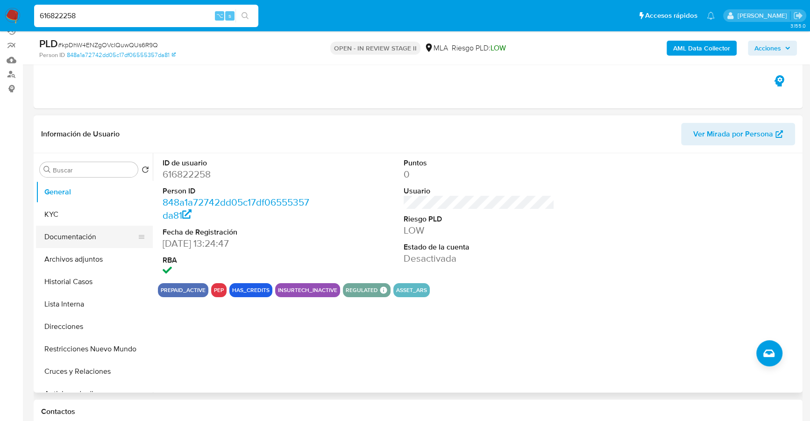
type input "616822258"
click at [47, 226] on button "Documentación" at bounding box center [90, 237] width 109 height 22
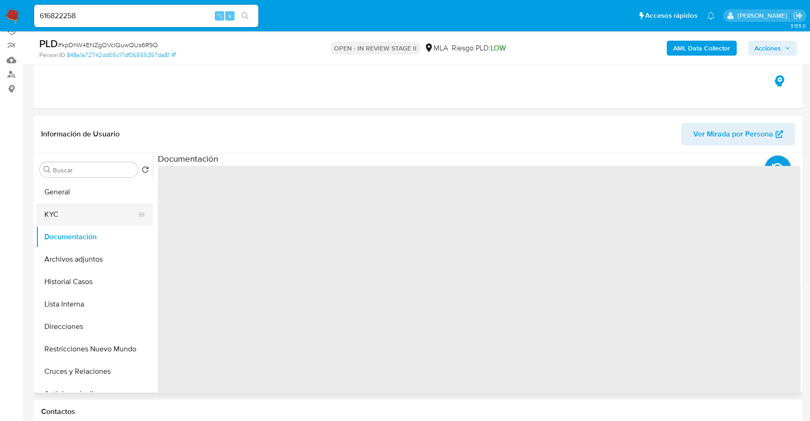
click at [55, 216] on button "KYC" at bounding box center [90, 214] width 109 height 22
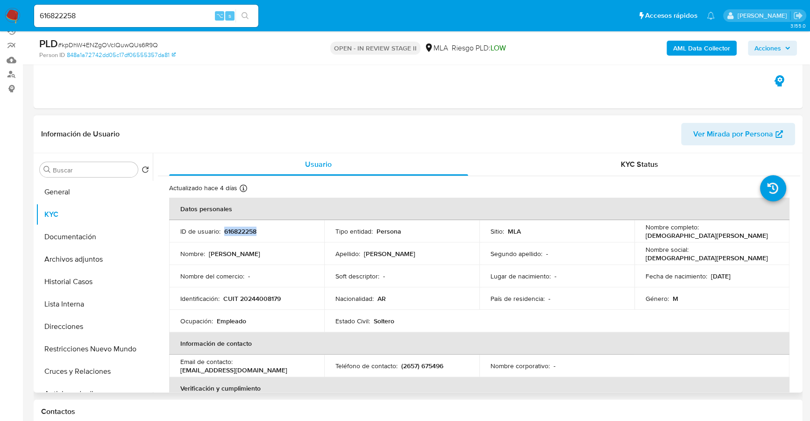
copy p "616822258"
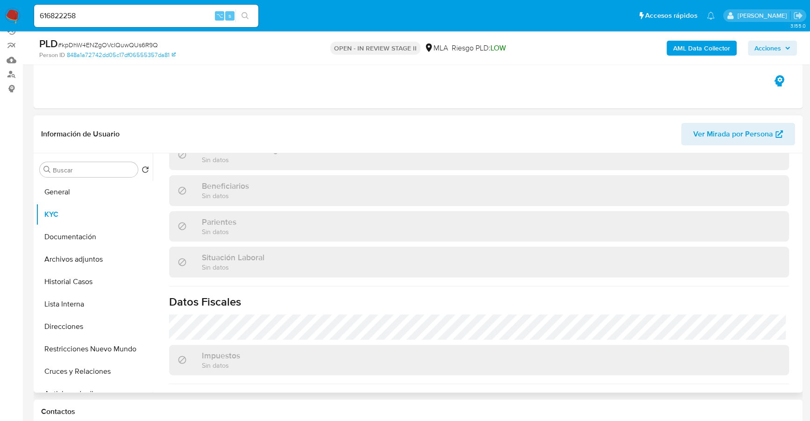
scroll to position [491, 0]
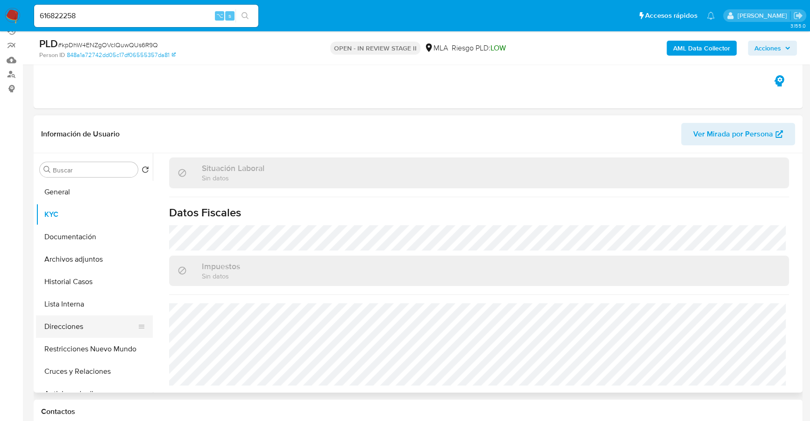
click at [78, 325] on button "Direcciones" at bounding box center [90, 326] width 109 height 22
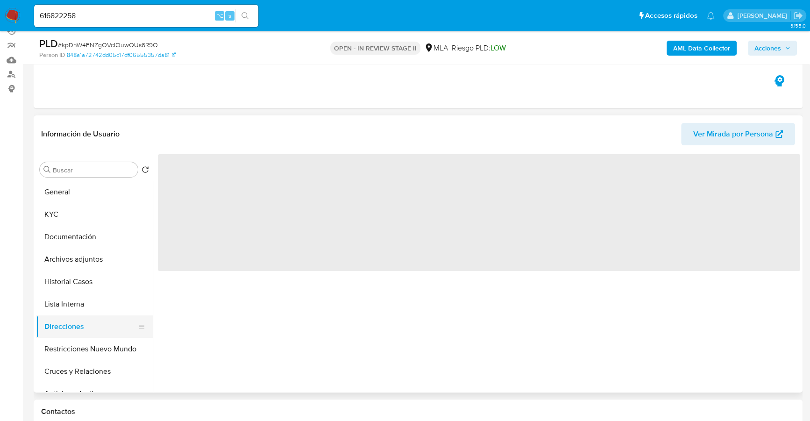
scroll to position [0, 0]
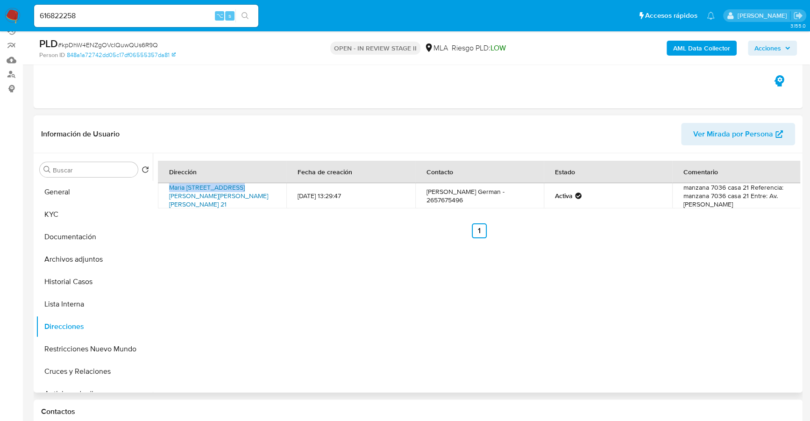
drag, startPoint x: 163, startPoint y: 186, endPoint x: 240, endPoint y: 188, distance: 76.6
click at [240, 188] on td "Maria [STREET_ADDRESS][PERSON_NAME][PERSON_NAME][PERSON_NAME] 21" at bounding box center [222, 195] width 128 height 25
click at [46, 217] on button "KYC" at bounding box center [90, 214] width 109 height 22
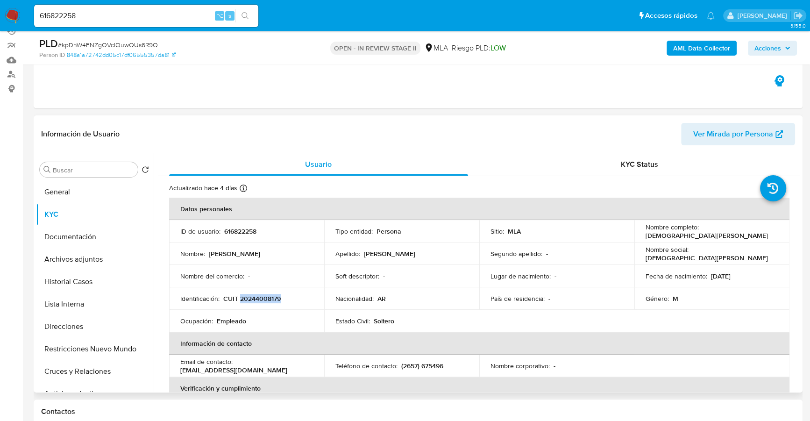
copy p "20244008179"
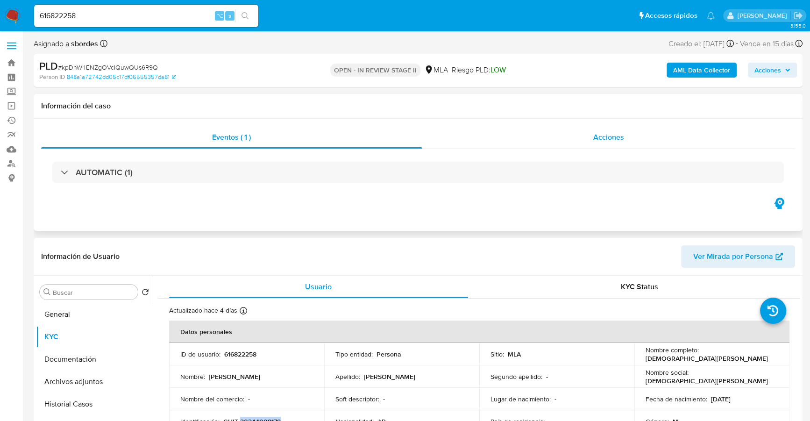
click at [653, 141] on div "Acciones" at bounding box center [608, 137] width 373 height 22
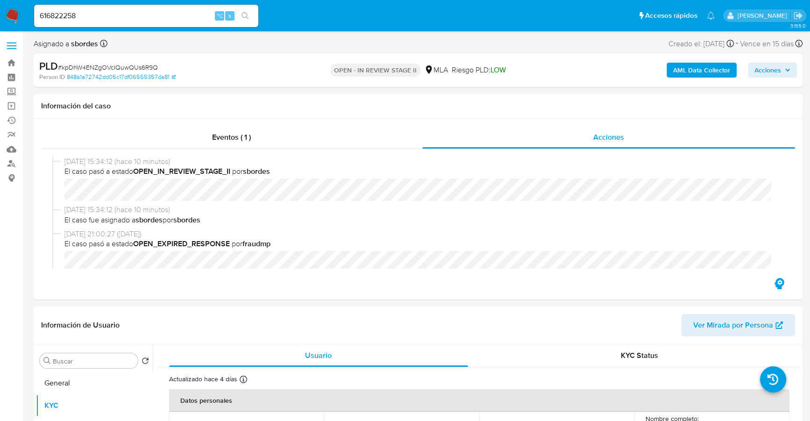
click at [691, 70] on b "AML Data Collector" at bounding box center [701, 70] width 57 height 15
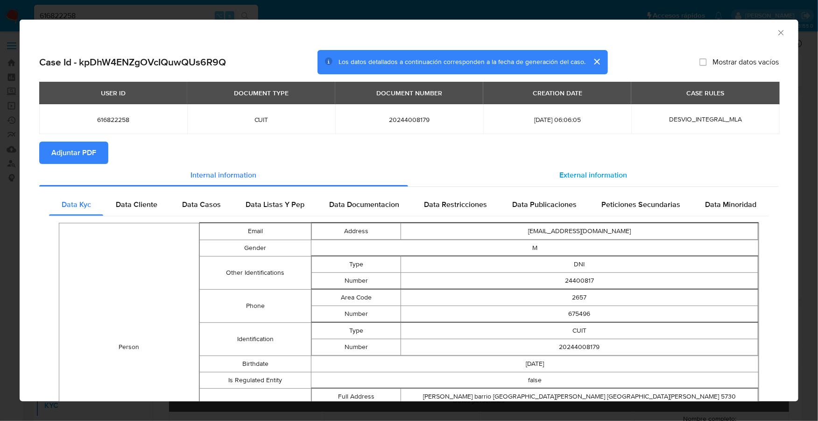
click at [643, 173] on div "External information" at bounding box center [593, 175] width 371 height 22
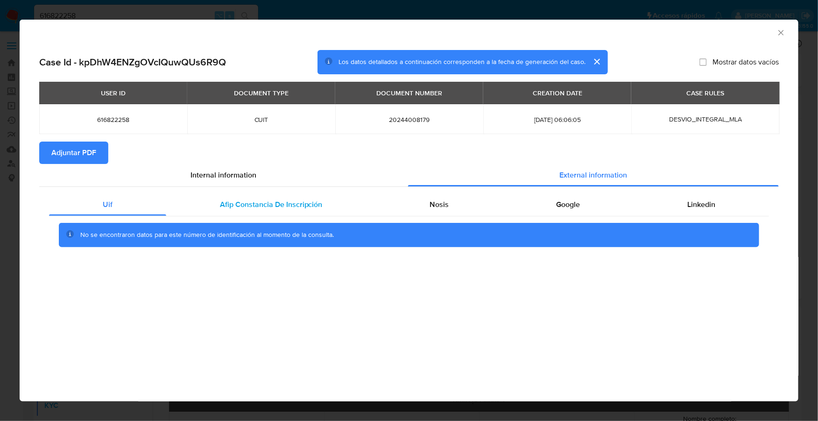
click at [240, 210] on div "Afip Constancia De Inscripción" at bounding box center [271, 204] width 210 height 22
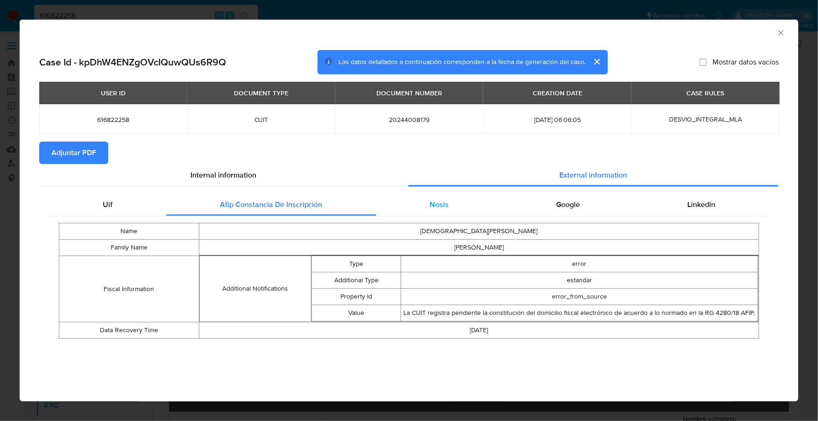
click at [382, 201] on div "Nosis" at bounding box center [439, 204] width 127 height 22
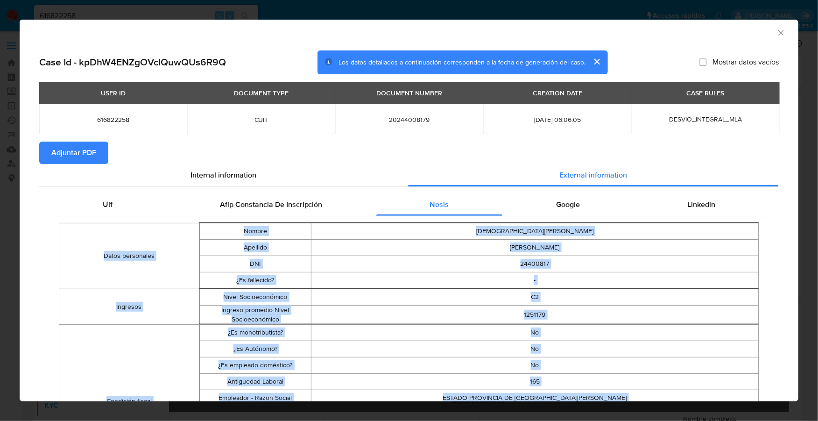
click at [562, 214] on div "Google" at bounding box center [567, 204] width 131 height 22
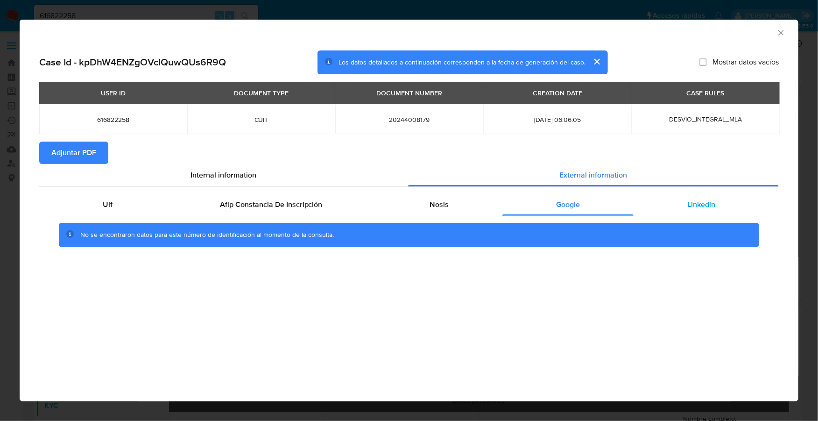
click at [693, 202] on span "Linkedin" at bounding box center [701, 204] width 28 height 11
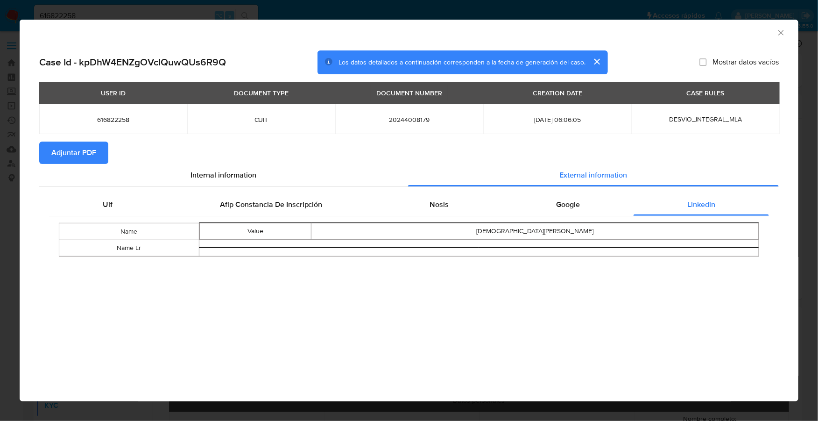
click at [86, 156] on span "Adjuntar PDF" at bounding box center [73, 152] width 45 height 21
click at [781, 34] on icon "Cerrar ventana" at bounding box center [781, 32] width 9 height 9
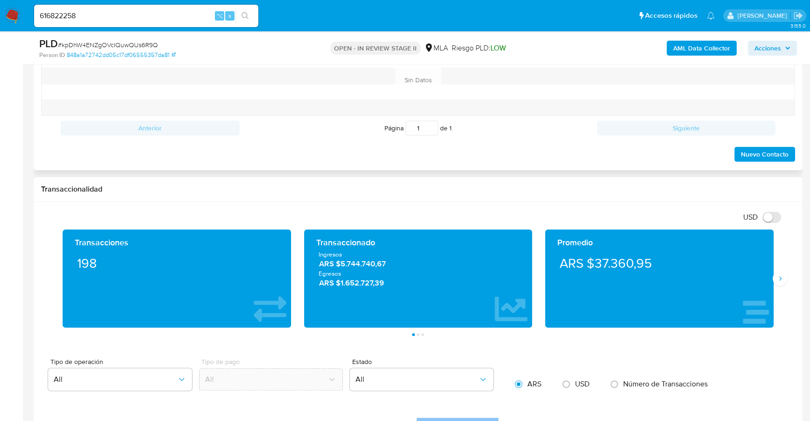
scroll to position [397, 0]
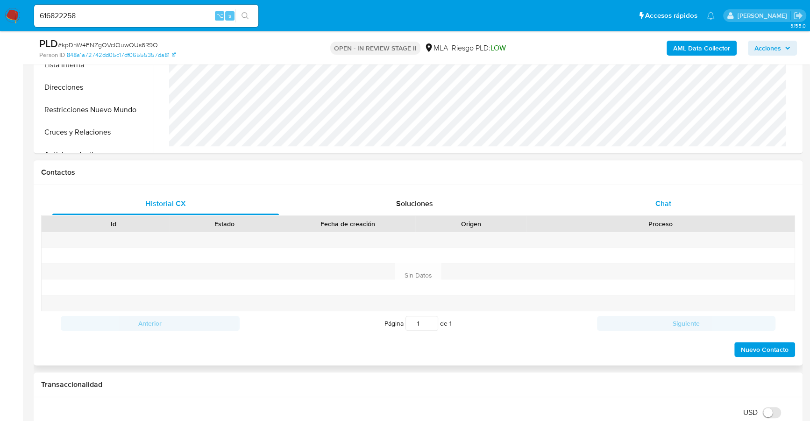
click at [679, 205] on div "Chat" at bounding box center [663, 203] width 226 height 22
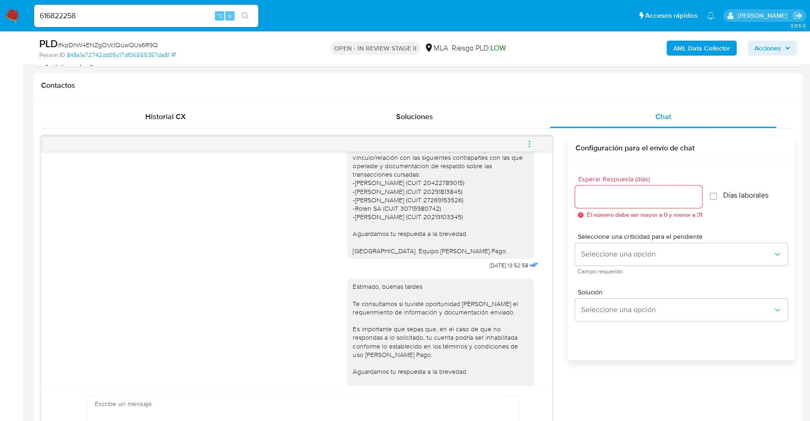
scroll to position [570, 0]
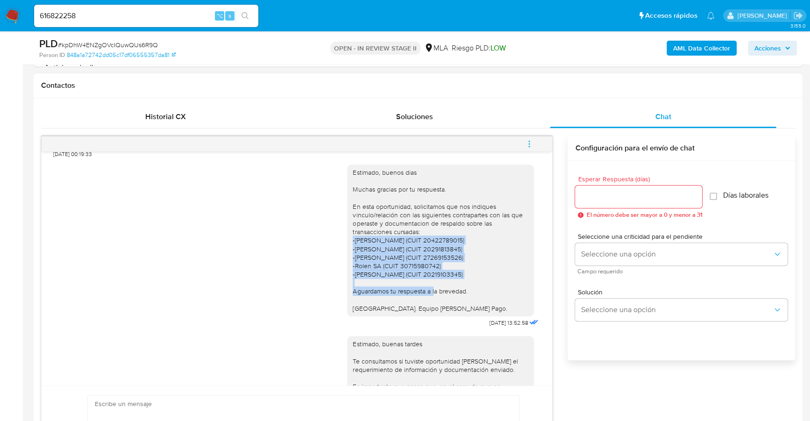
copy div "-Nahuel German Ojeda (CUIT 20422789015) -Jesús Javier Ojeda (CUIT 20291813845) …"
drag, startPoint x: 344, startPoint y: 256, endPoint x: 487, endPoint y: 297, distance: 148.6
click at [487, 297] on div "Estimado, buenos dias Muchas gracias por tu respuesta. En esta oportunidad, sol…" at bounding box center [441, 240] width 176 height 144
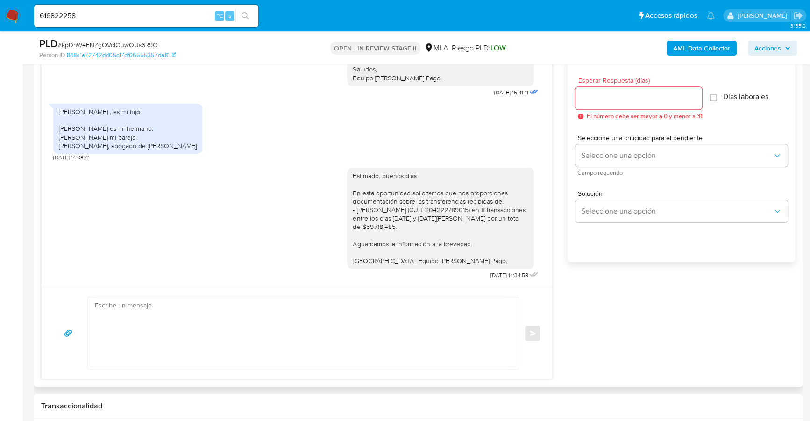
scroll to position [863, 0]
drag, startPoint x: 60, startPoint y: 113, endPoint x: 211, endPoint y: 145, distance: 154.1
click at [202, 145] on div "Nahuel German ojeda , es mi hijo Jesus Javier ojeda es mi hermano. Lorena soled…" at bounding box center [127, 129] width 149 height 50
copy div "Nahuel German ojeda , es mi hijo Jesus Javier ojeda es mi hermano. Lorena soled…"
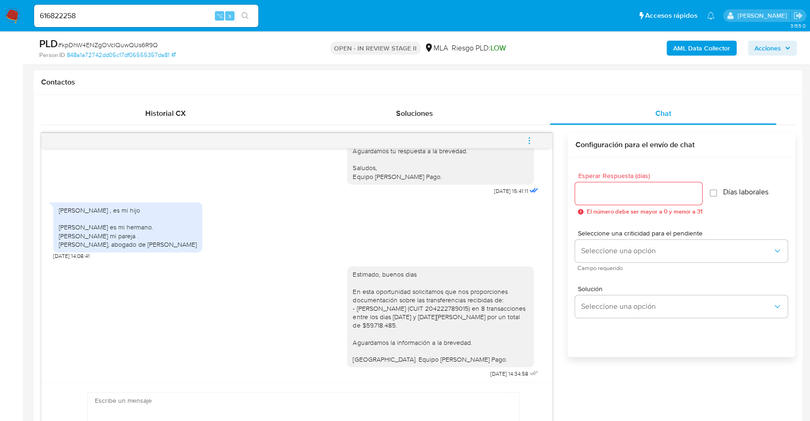
scroll to position [328, 0]
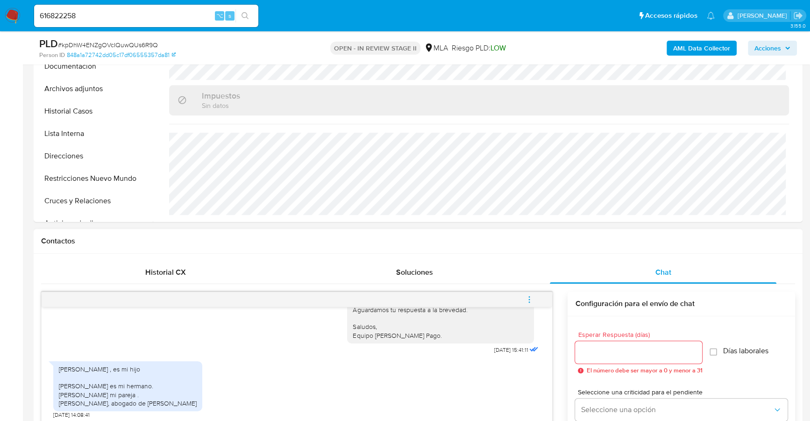
click at [527, 301] on icon "menu-action" at bounding box center [529, 299] width 8 height 8
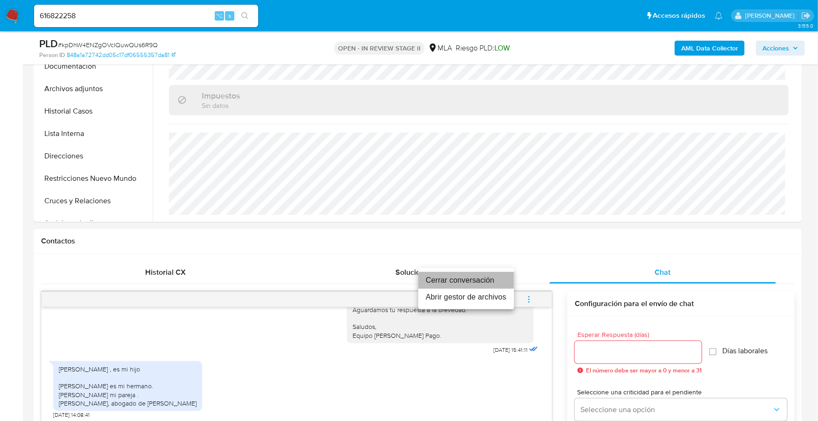
click at [501, 278] on li "Cerrar conversación" at bounding box center [466, 280] width 96 height 17
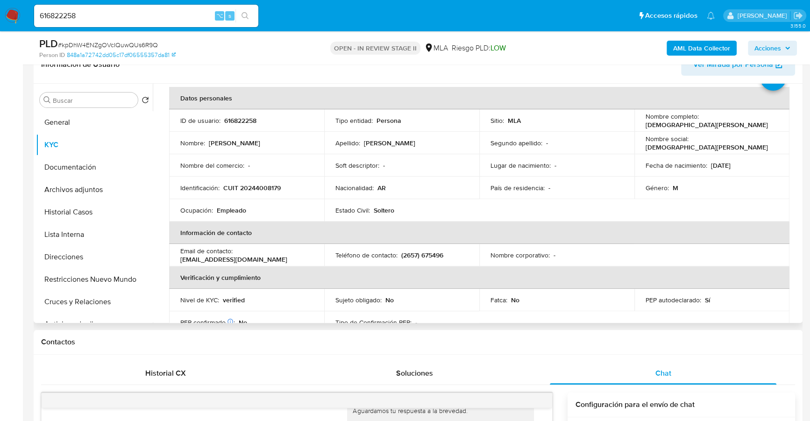
scroll to position [0, 0]
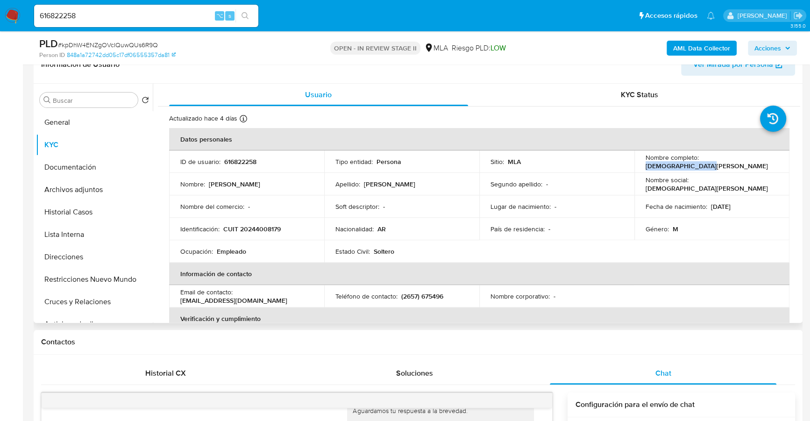
drag, startPoint x: 699, startPoint y: 161, endPoint x: 784, endPoint y: 160, distance: 84.5
click at [784, 160] on td "Nombre completo : Jesus German Ojeda" at bounding box center [711, 161] width 155 height 22
copy p "Jesus German Ojeda"
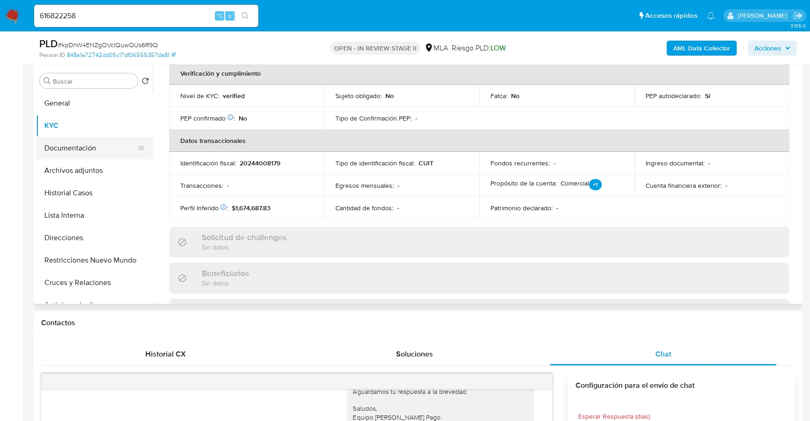
scroll to position [233, 0]
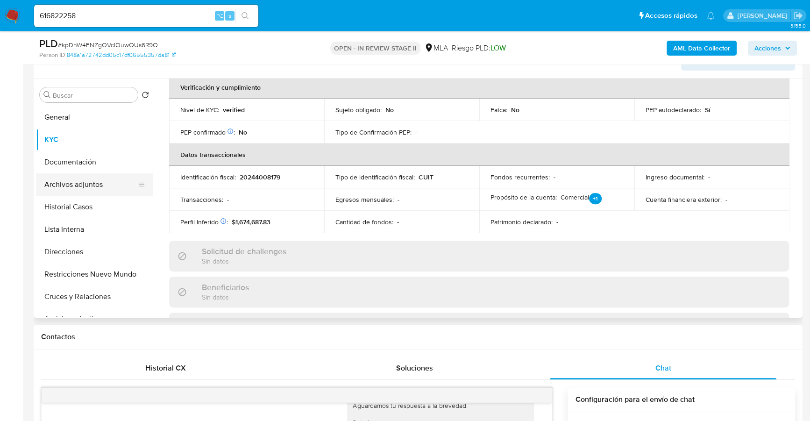
click at [84, 180] on button "Archivos adjuntos" at bounding box center [90, 184] width 109 height 22
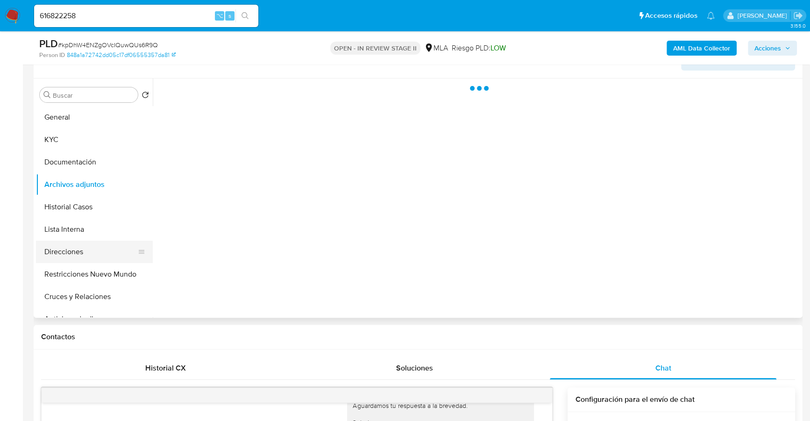
click at [75, 244] on button "Direcciones" at bounding box center [90, 251] width 109 height 22
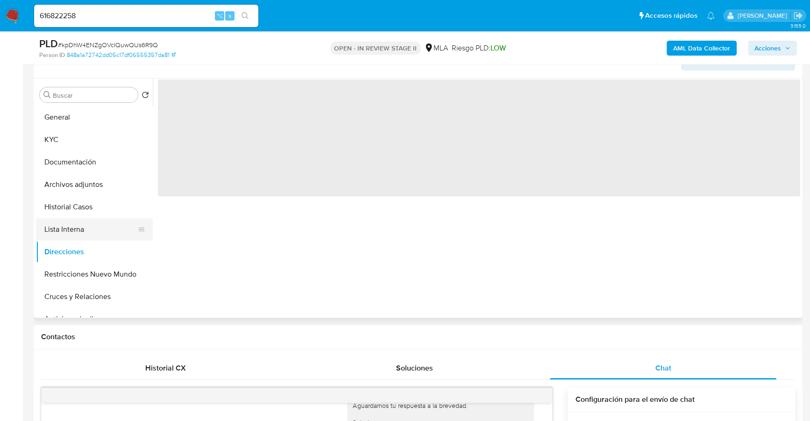
click at [74, 228] on button "Lista Interna" at bounding box center [90, 229] width 109 height 22
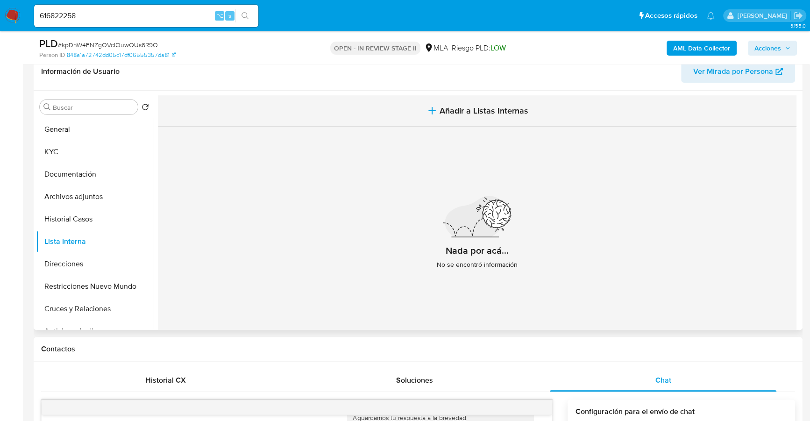
scroll to position [126, 0]
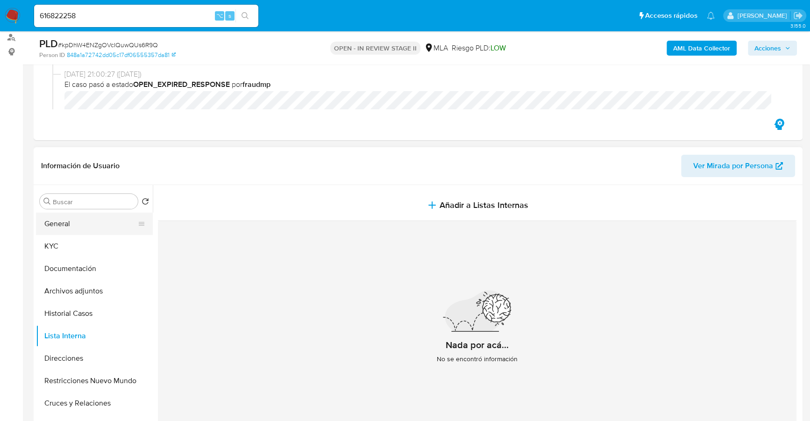
click at [80, 228] on button "General" at bounding box center [90, 223] width 109 height 22
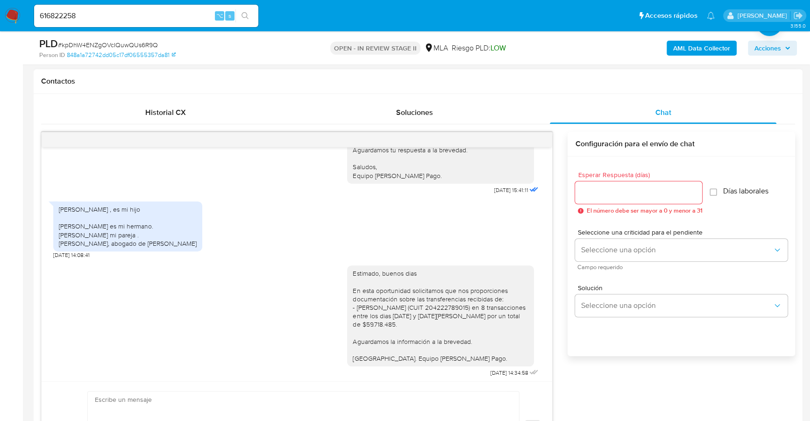
scroll to position [223, 0]
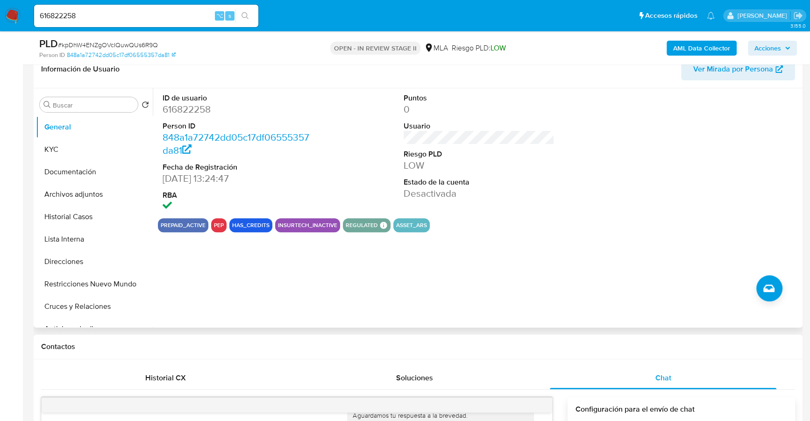
click at [219, 224] on button "pep" at bounding box center [219, 225] width 10 height 4
click at [45, 150] on button "KYC" at bounding box center [90, 149] width 109 height 22
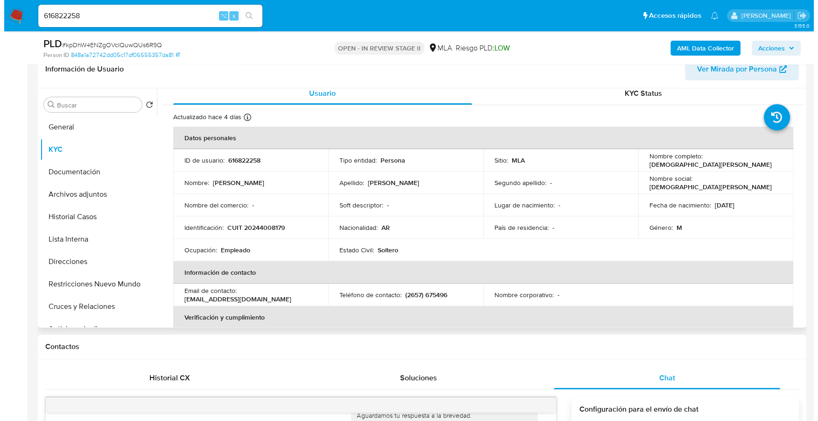
scroll to position [0, 0]
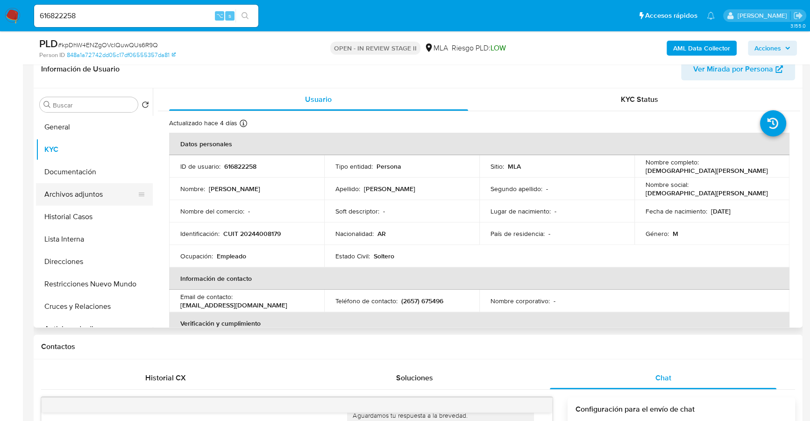
click at [82, 193] on button "Archivos adjuntos" at bounding box center [90, 194] width 109 height 22
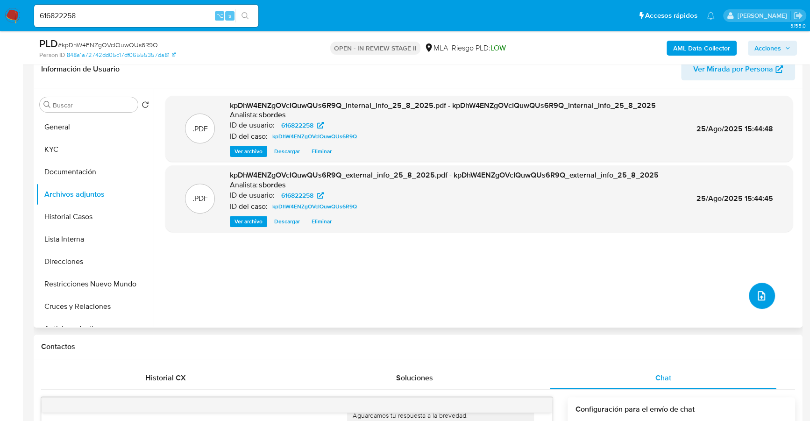
click at [765, 293] on button "upload-file" at bounding box center [762, 296] width 26 height 26
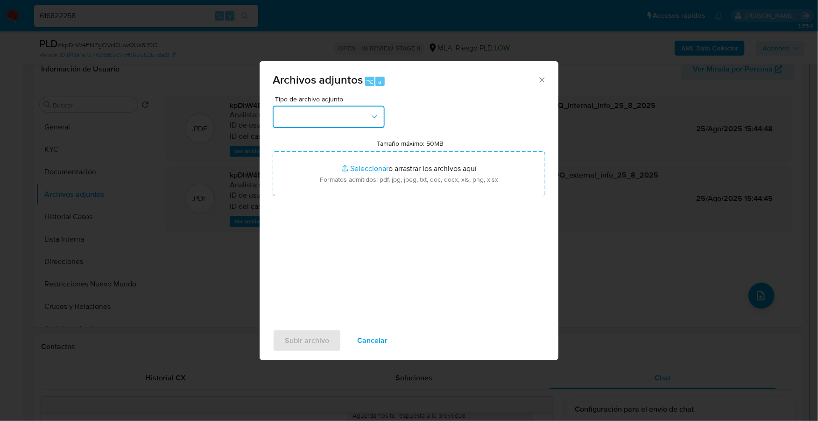
click at [318, 113] on button "button" at bounding box center [329, 117] width 112 height 22
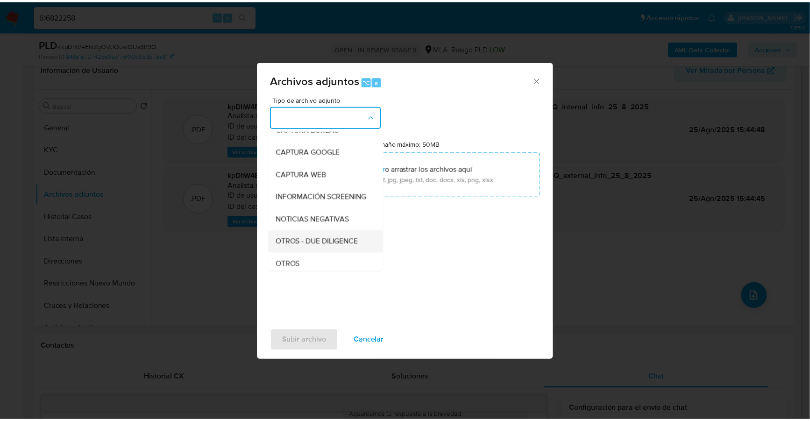
scroll to position [69, 0]
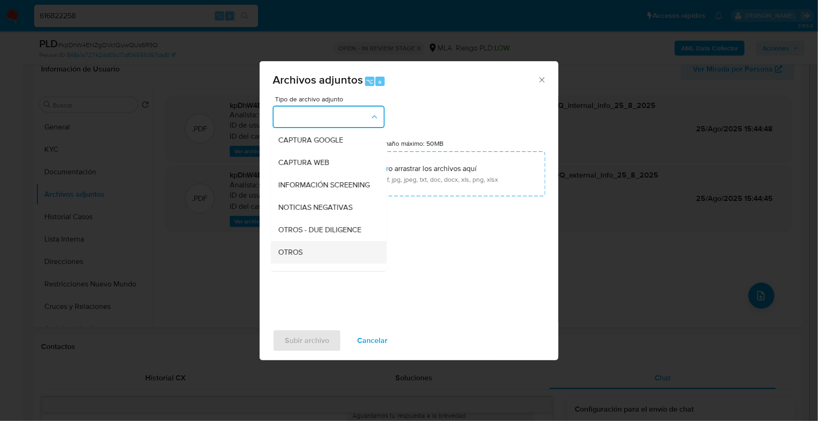
click at [325, 260] on div "OTROS" at bounding box center [325, 252] width 95 height 22
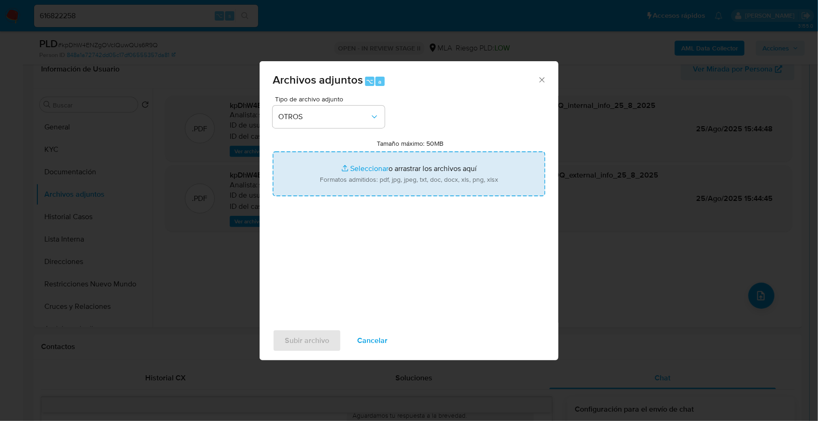
click at [347, 171] on input "Tamaño máximo: 50MB Seleccionar archivos" at bounding box center [409, 173] width 273 height 45
type input "C:\fakepath\Caselog kpDhW4ENZgOVcIQuwQUs6R9Q_2025_06_18_23_31_39.docx"
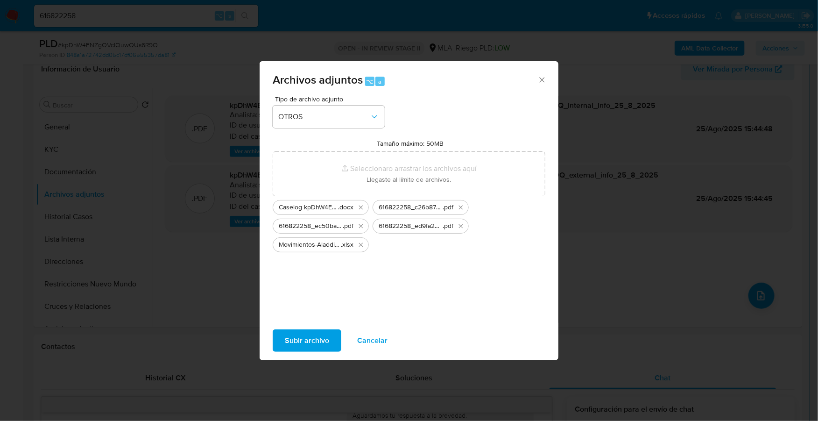
click at [308, 353] on div "Subir archivo Cancelar" at bounding box center [409, 340] width 299 height 35
click at [313, 341] on span "Subir archivo" at bounding box center [307, 340] width 44 height 21
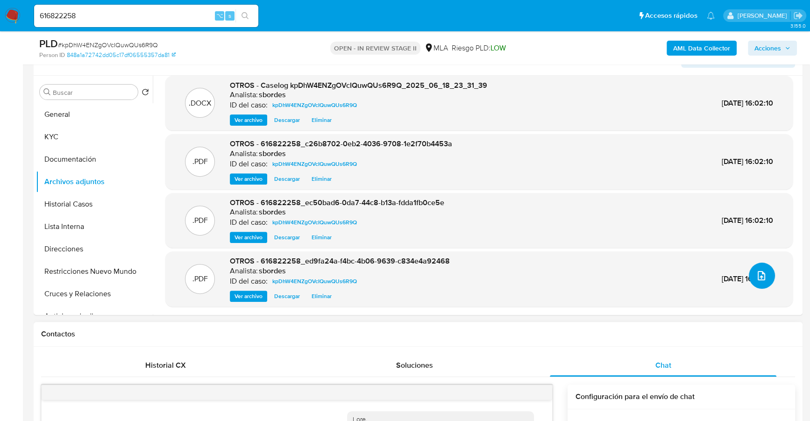
scroll to position [245, 0]
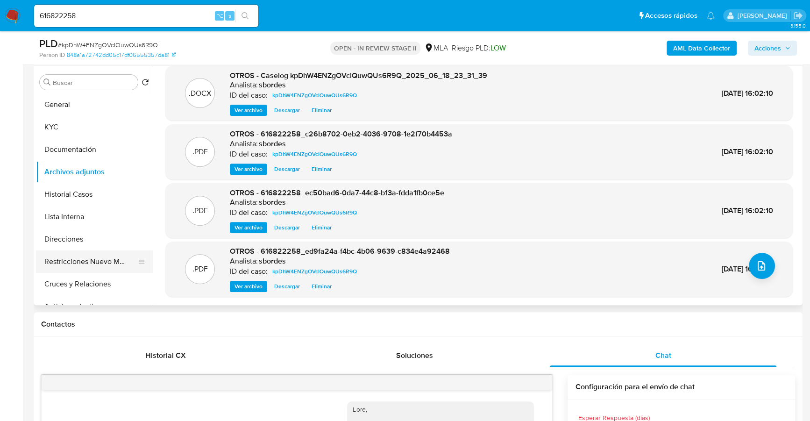
click at [103, 254] on button "Restricciones Nuevo Mundo" at bounding box center [90, 261] width 109 height 22
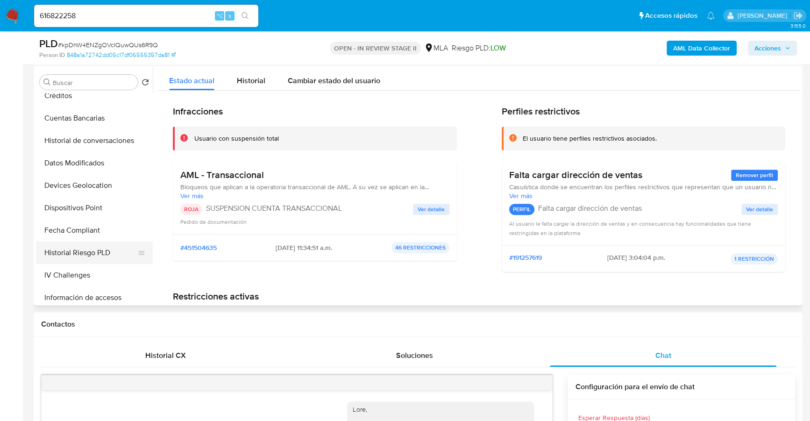
scroll to position [268, 0]
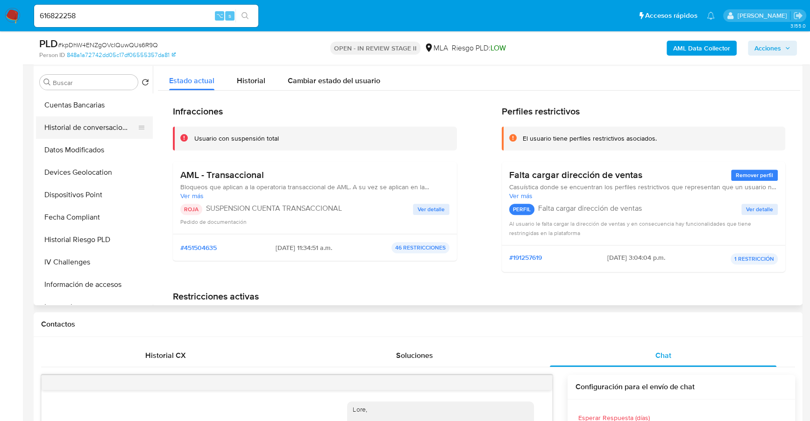
click at [97, 127] on button "Historial de conversaciones" at bounding box center [90, 127] width 109 height 22
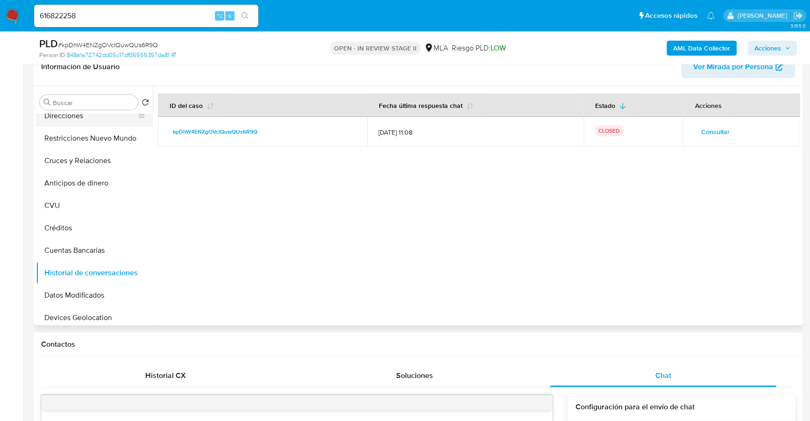
scroll to position [55, 0]
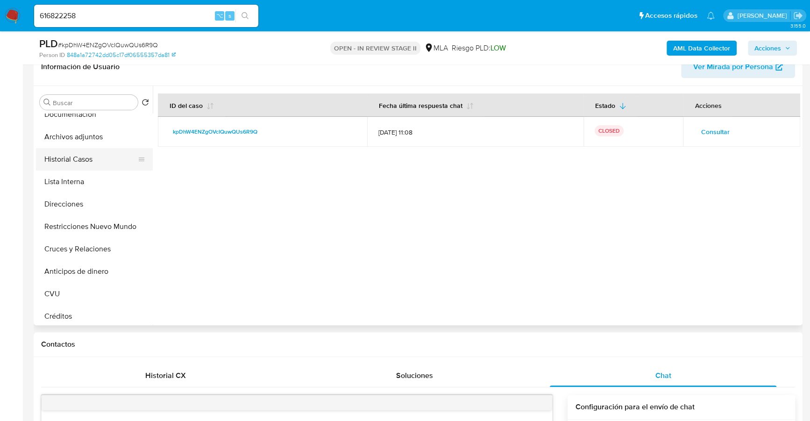
click at [76, 158] on button "Historial Casos" at bounding box center [90, 159] width 109 height 22
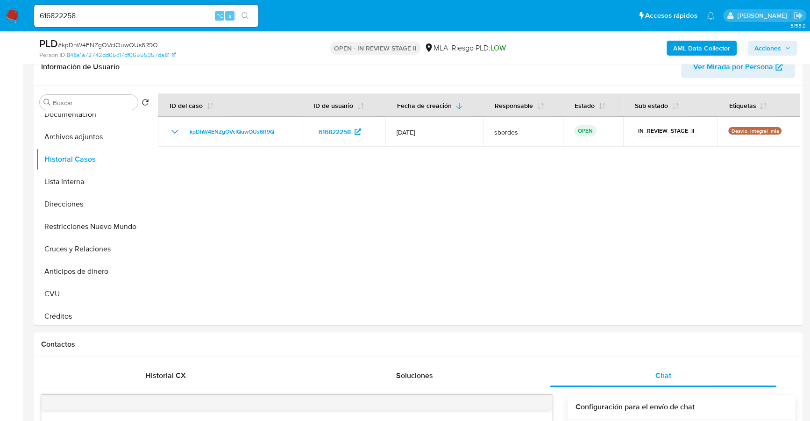
drag, startPoint x: 769, startPoint y: 47, endPoint x: 762, endPoint y: 53, distance: 9.0
click at [769, 47] on span "Acciones" at bounding box center [767, 48] width 27 height 15
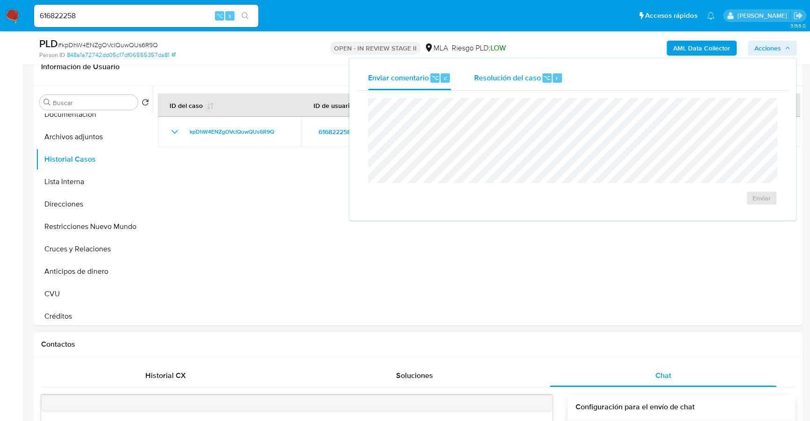
click at [517, 81] on span "Resolución del caso" at bounding box center [506, 77] width 67 height 11
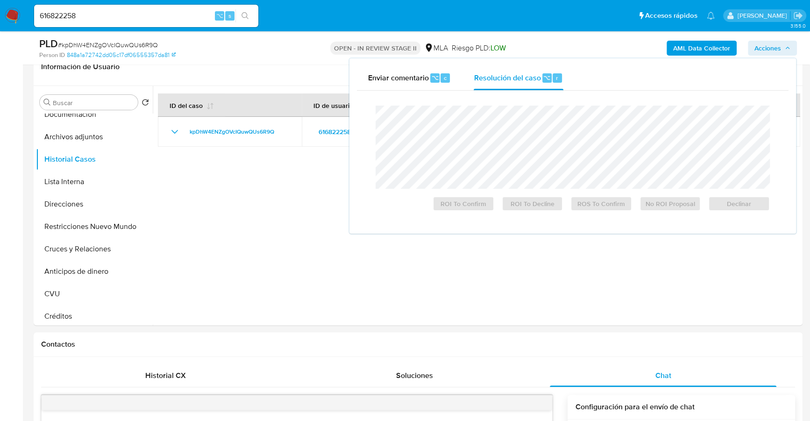
click at [515, 97] on div "Cierre de caso ROI To Confirm ROI To Decline ROS To Confirm No ROI Proposal Dec…" at bounding box center [572, 158] width 431 height 135
click at [753, 211] on button "Declinar" at bounding box center [739, 203] width 62 height 15
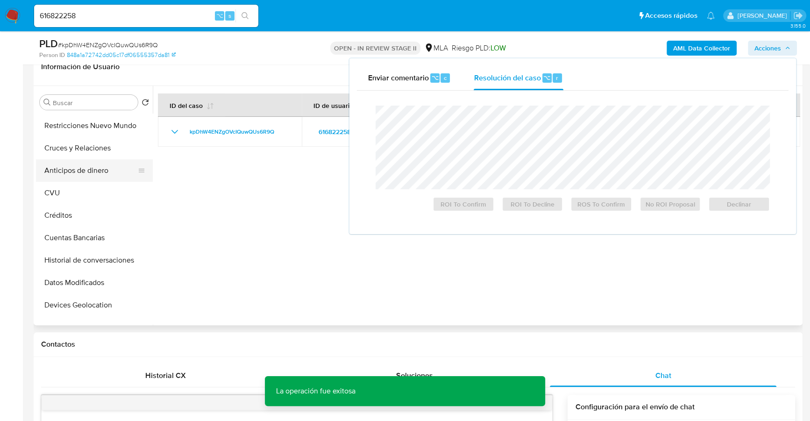
scroll to position [312, 0]
click at [90, 254] on button "Información de accesos" at bounding box center [90, 261] width 109 height 22
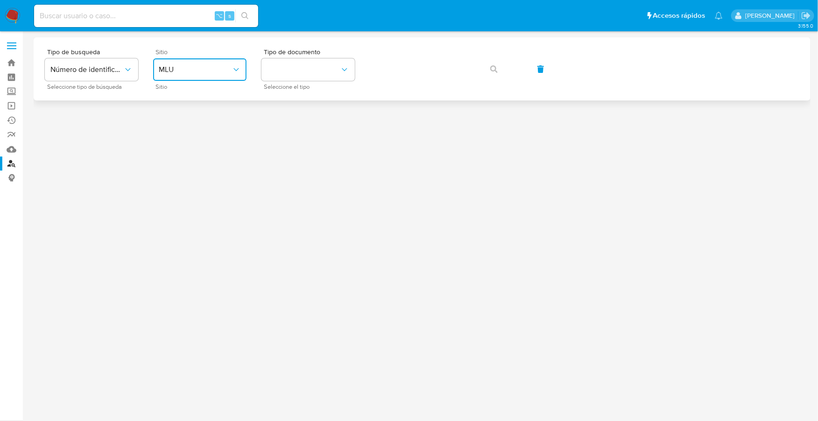
click at [234, 73] on icon "site_id" at bounding box center [236, 69] width 9 height 9
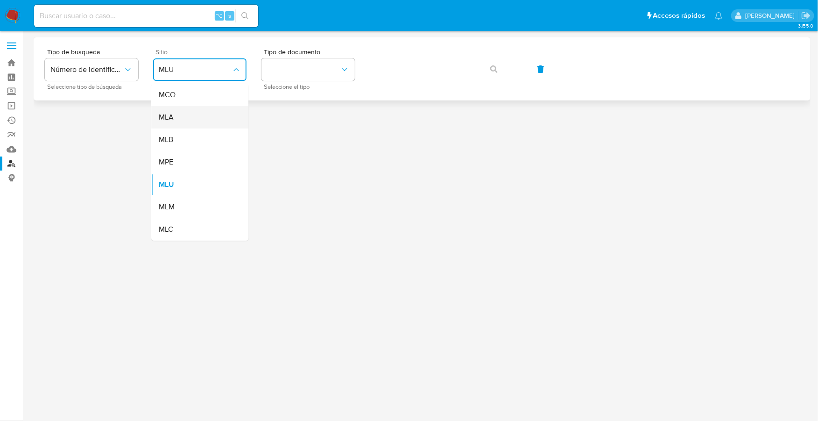
click at [188, 117] on div "MLA" at bounding box center [197, 117] width 77 height 22
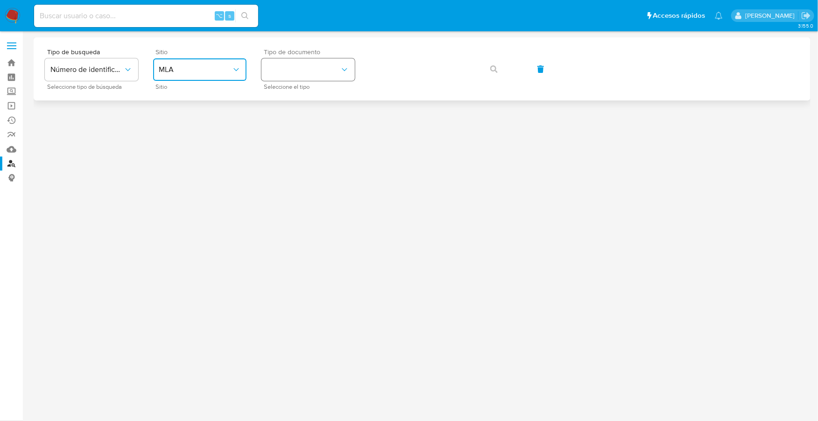
click at [297, 74] on button "identificationType" at bounding box center [307, 69] width 93 height 22
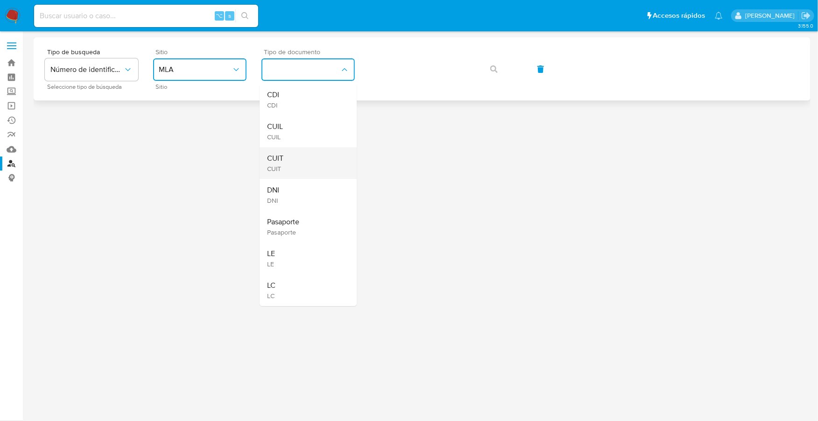
click at [294, 159] on div "CUIT CUIT" at bounding box center [305, 163] width 77 height 32
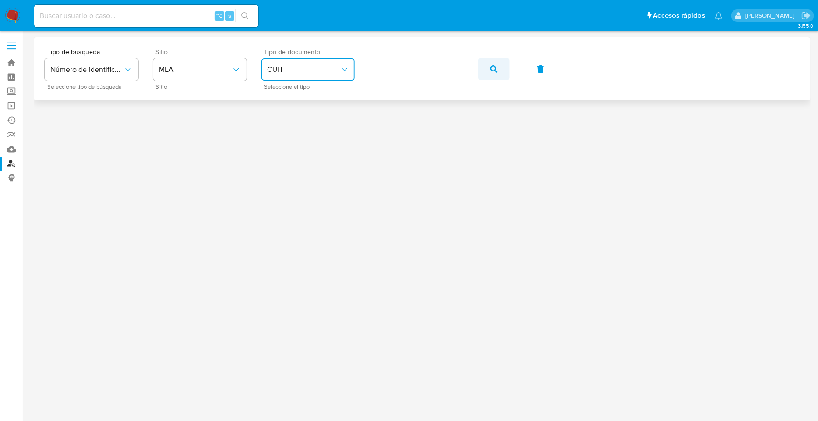
click at [488, 67] on button "button" at bounding box center [494, 69] width 32 height 22
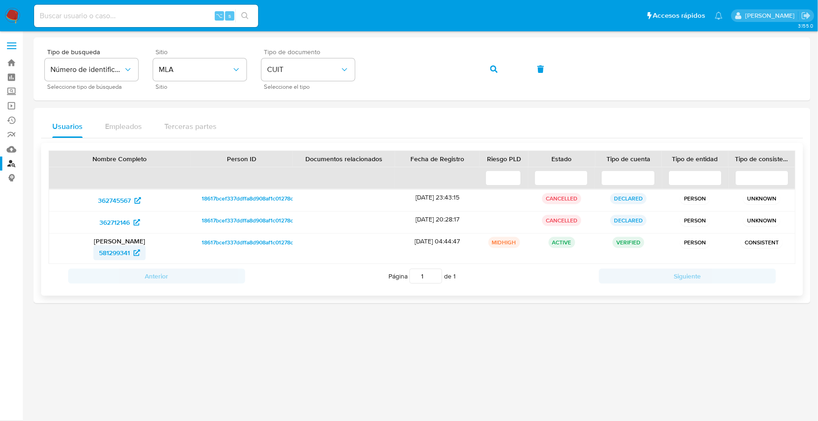
click at [107, 248] on span "581299341" at bounding box center [114, 252] width 31 height 15
click at [2, 15] on nav "Pausado Ver notificaciones ⌥ s Accesos rápidos Presiona las siguientes teclas p…" at bounding box center [409, 15] width 818 height 31
click at [13, 15] on img at bounding box center [13, 16] width 16 height 16
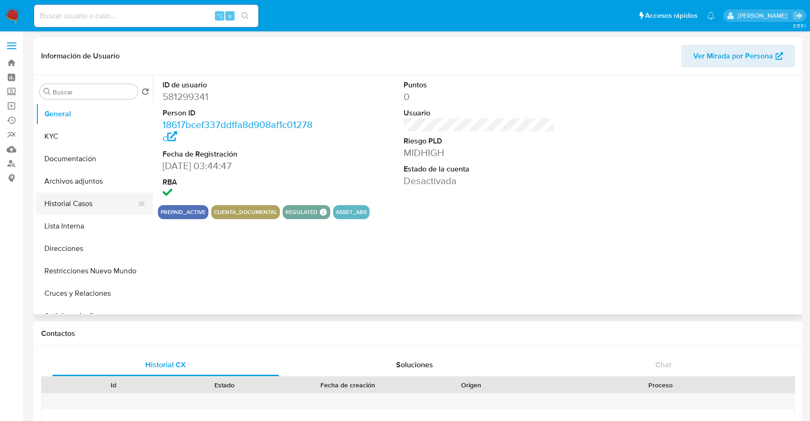
select select "10"
click at [54, 204] on button "Historial Casos" at bounding box center [90, 203] width 109 height 22
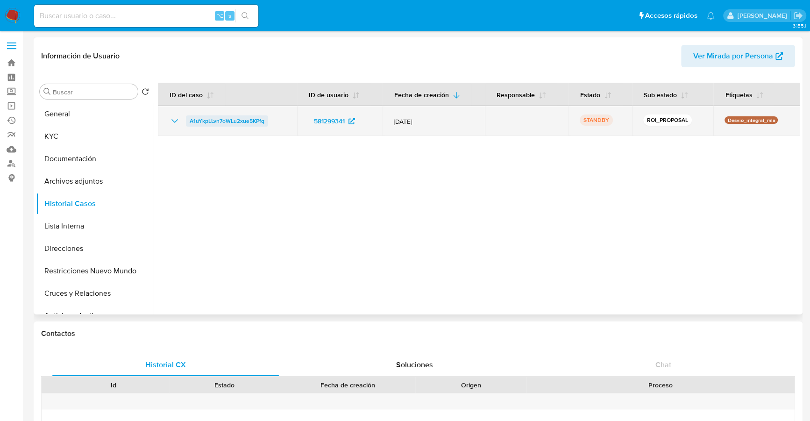
click at [228, 121] on span "A1uYkpLLvn7oWLu2xue5KPfq" at bounding box center [227, 120] width 75 height 11
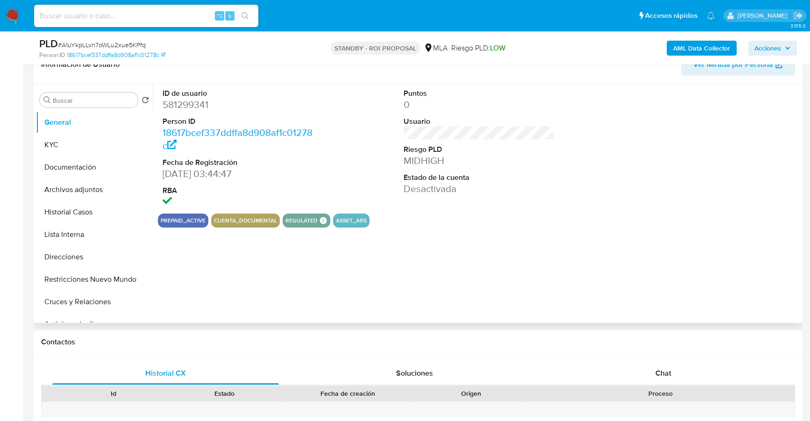
scroll to position [219, 0]
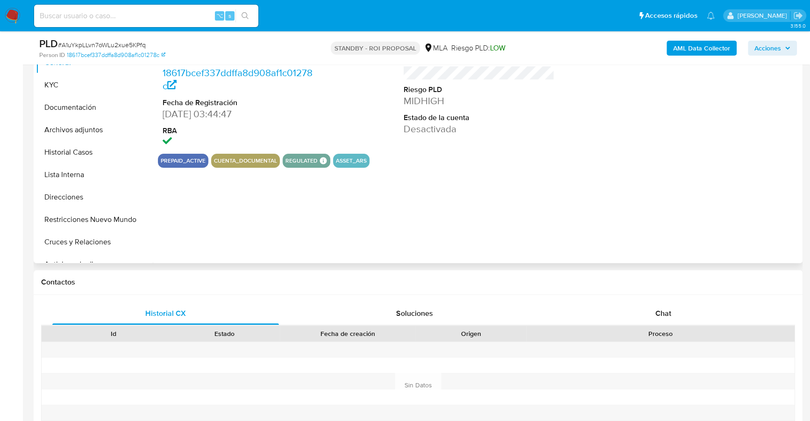
select select "10"
drag, startPoint x: 651, startPoint y: 326, endPoint x: 652, endPoint y: 318, distance: 7.6
click at [650, 322] on div "Historial CX Soluciones Chat Id Estado Fecha de creación Origen Proceso Anterio…" at bounding box center [418, 373] width 754 height 143
click at [658, 311] on span "Chat" at bounding box center [663, 313] width 16 height 11
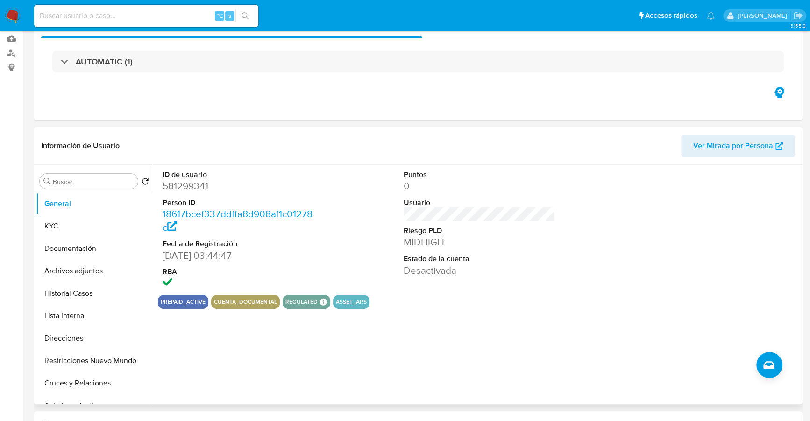
scroll to position [19, 0]
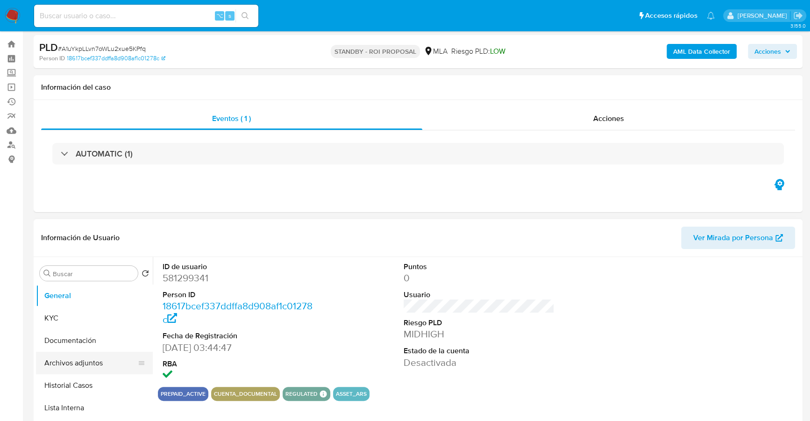
click at [84, 366] on button "Archivos adjuntos" at bounding box center [90, 363] width 109 height 22
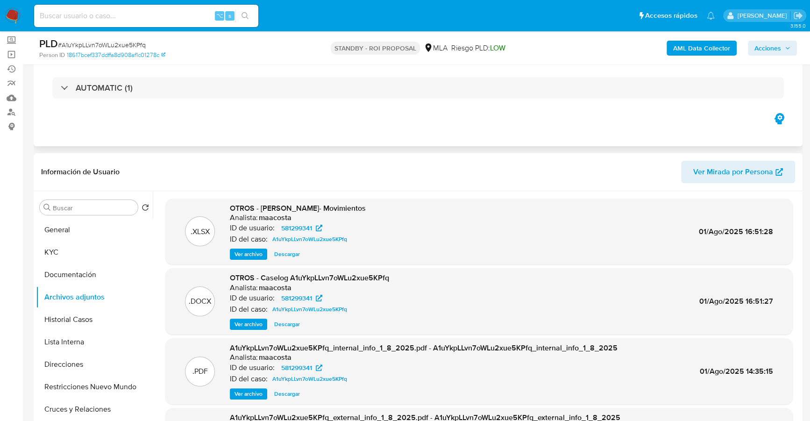
scroll to position [79, 0]
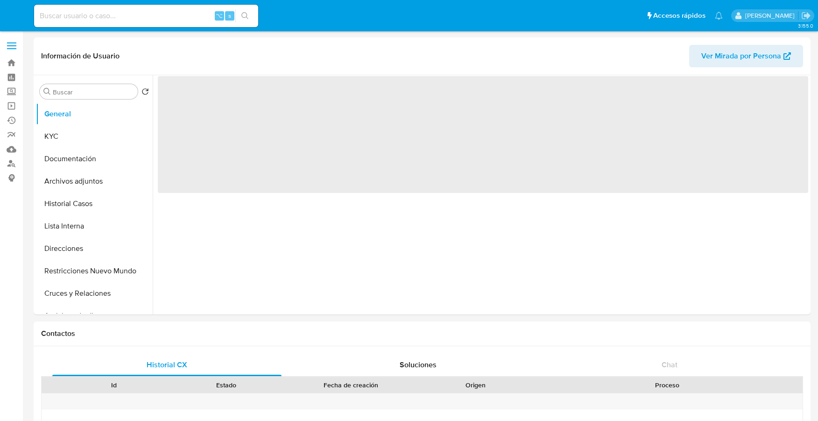
select select "10"
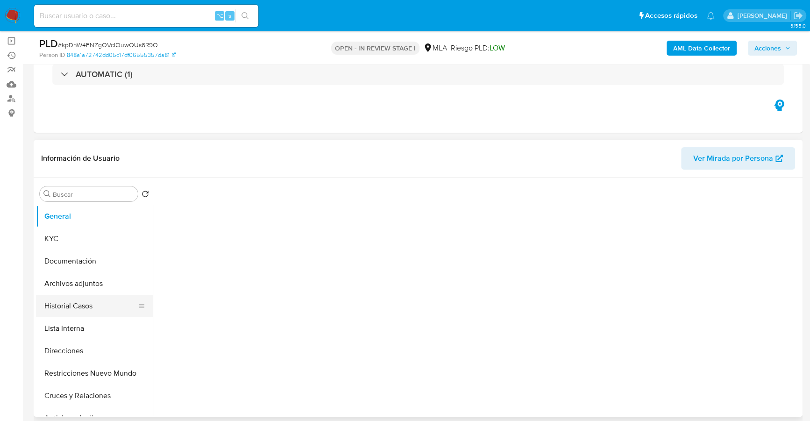
scroll to position [67, 0]
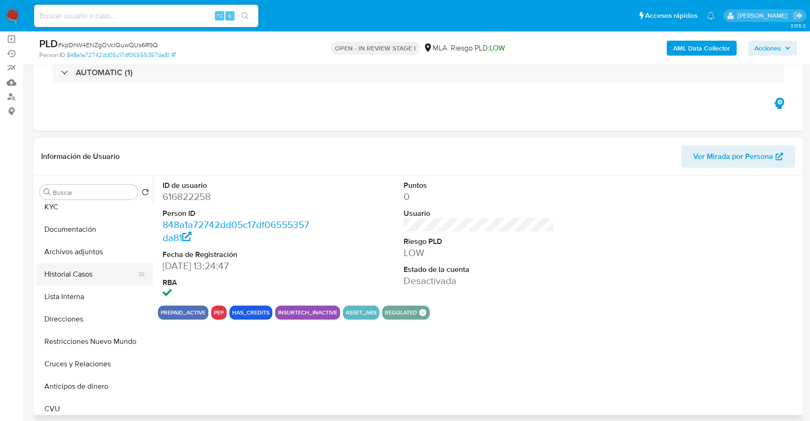
select select "10"
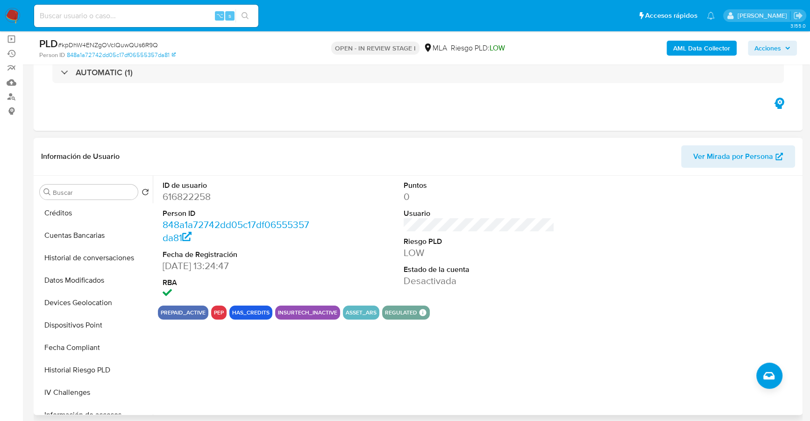
scroll to position [250, 0]
click at [103, 259] on button "Historial de conversaciones" at bounding box center [90, 256] width 109 height 22
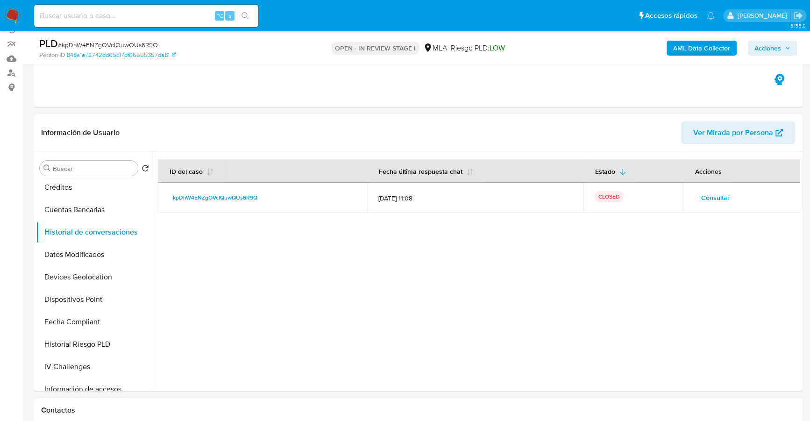
scroll to position [64, 0]
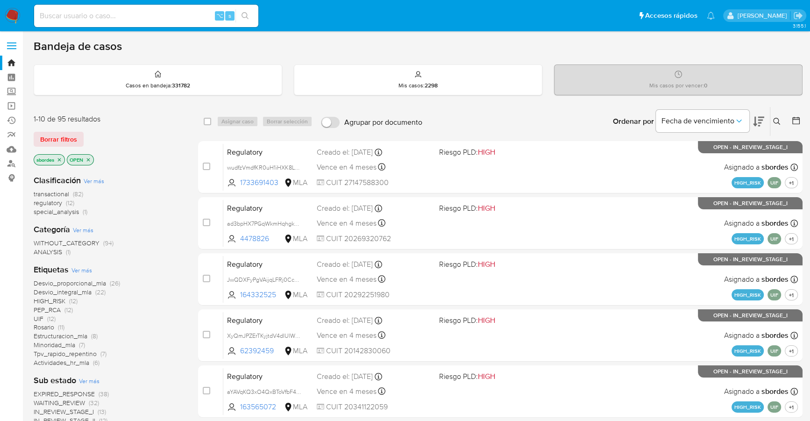
click at [778, 122] on icon at bounding box center [776, 121] width 7 height 7
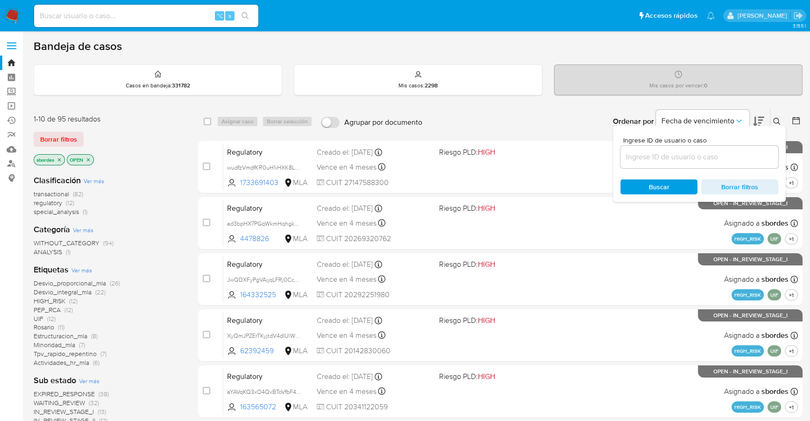
click at [672, 157] on input at bounding box center [699, 157] width 158 height 12
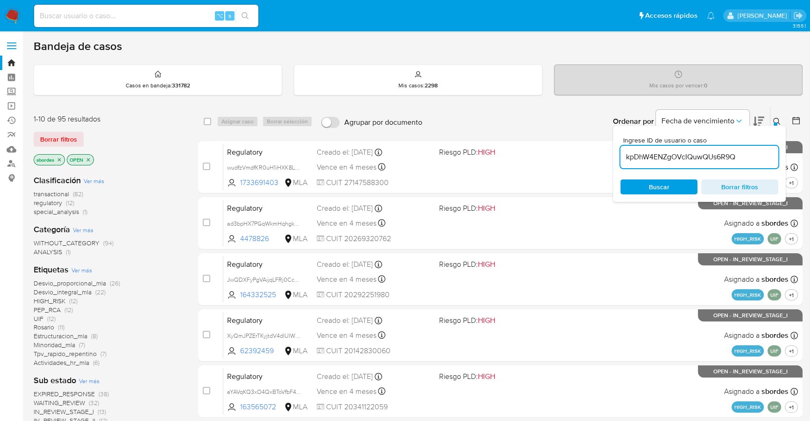
type input "kpDhW4ENZgOVcIQuwQUs6R9Q"
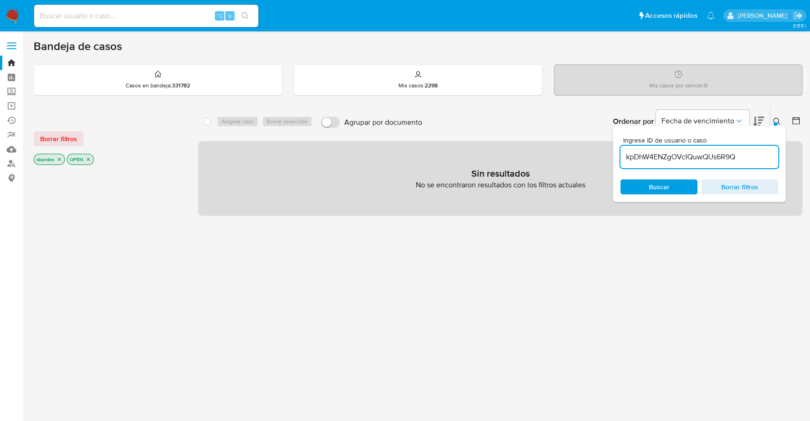
click at [774, 122] on div at bounding box center [775, 124] width 4 height 4
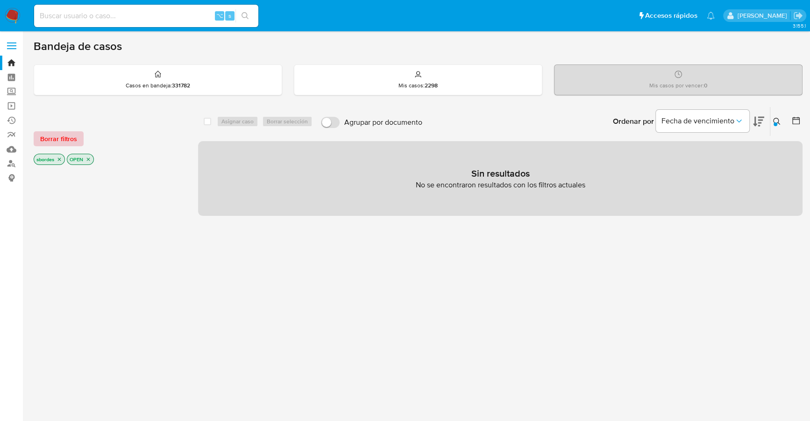
click at [65, 143] on span "Borrar filtros" at bounding box center [58, 138] width 37 height 13
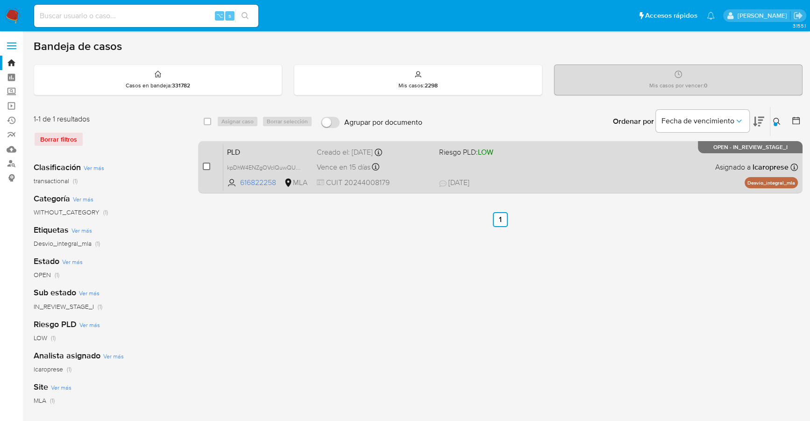
click at [207, 165] on input "checkbox" at bounding box center [206, 166] width 7 height 7
checkbox input "true"
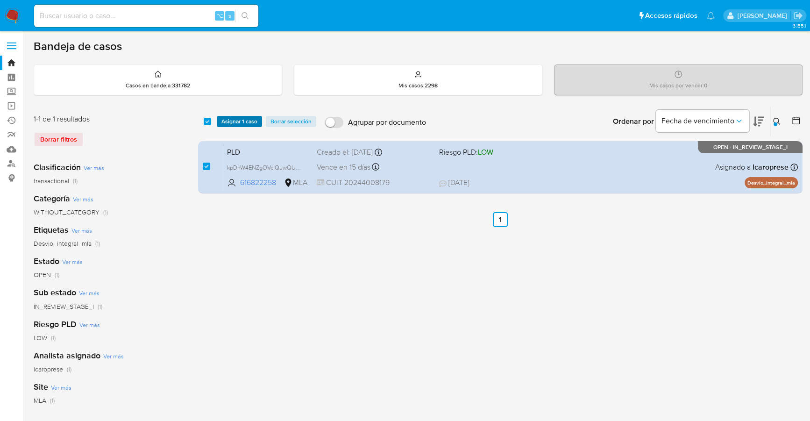
click at [240, 122] on span "Asignar 1 caso" at bounding box center [239, 121] width 36 height 9
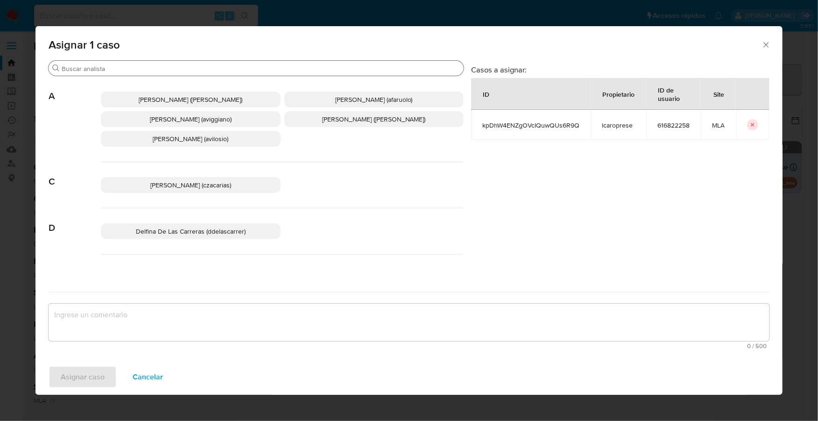
click at [159, 74] on div "Buscar" at bounding box center [256, 68] width 415 height 15
click at [165, 62] on div "Buscar" at bounding box center [256, 68] width 415 height 15
click at [172, 72] on input "Buscar" at bounding box center [261, 68] width 398 height 8
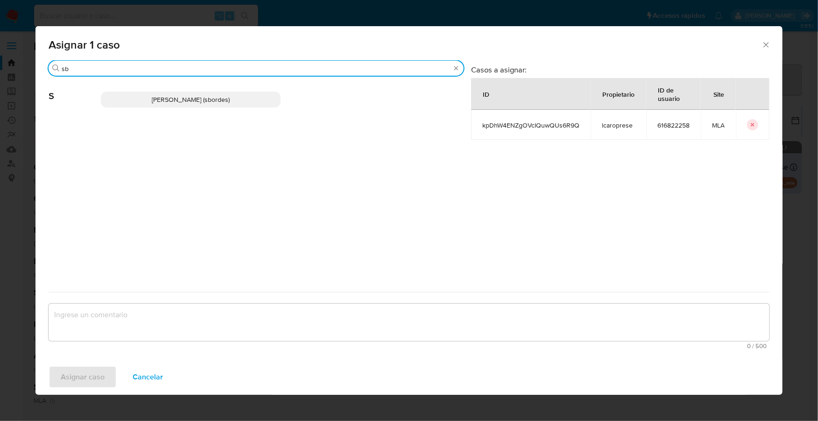
type input "sb"
click at [172, 95] on span "Stefania Bordes (sbordes)" at bounding box center [191, 99] width 78 height 9
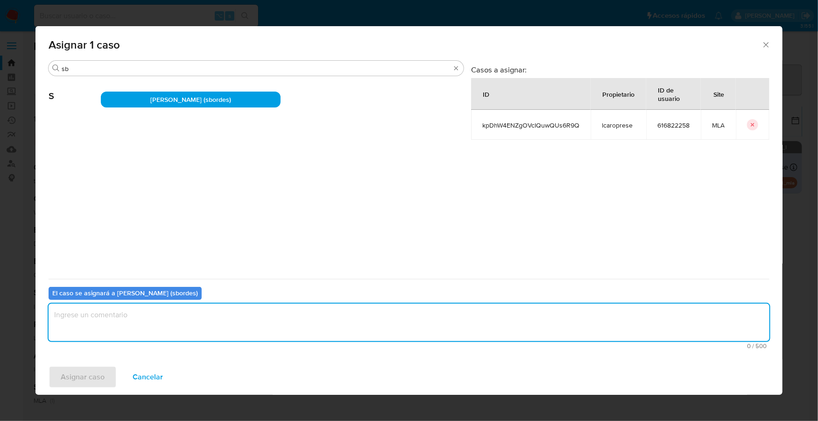
click at [76, 306] on textarea "assign-modal" at bounding box center [409, 322] width 721 height 37
click at [81, 381] on span "Asignar caso" at bounding box center [83, 377] width 44 height 21
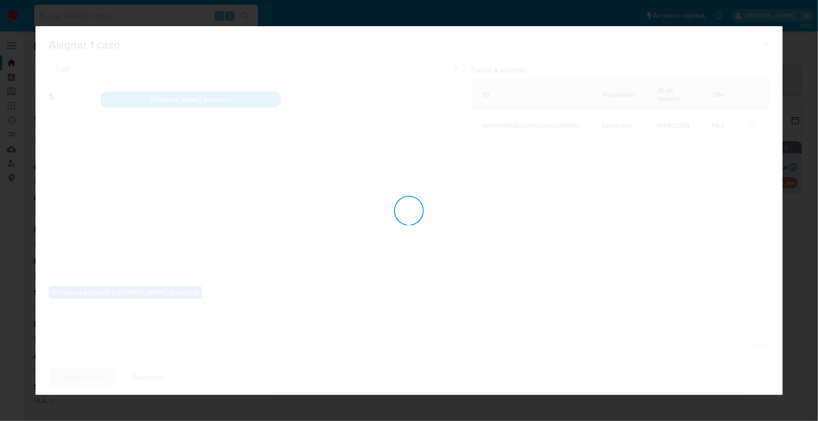
checkbox input "false"
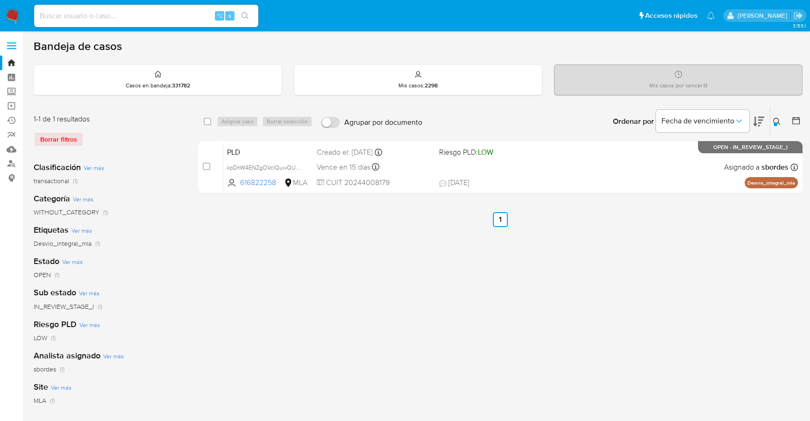
click at [11, 21] on img at bounding box center [13, 16] width 16 height 16
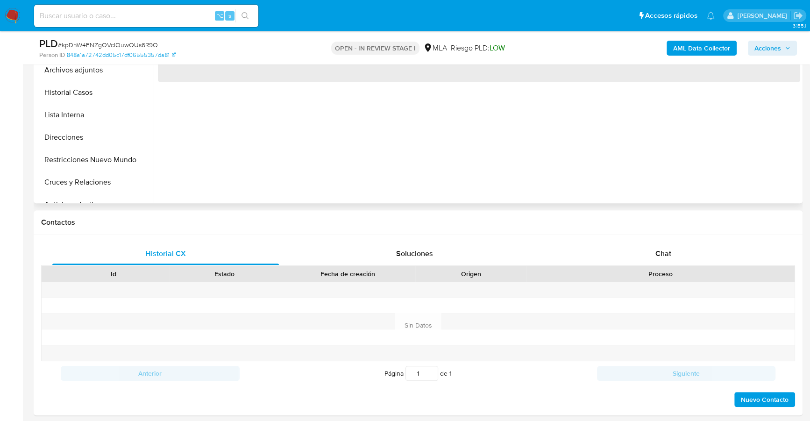
scroll to position [327, 0]
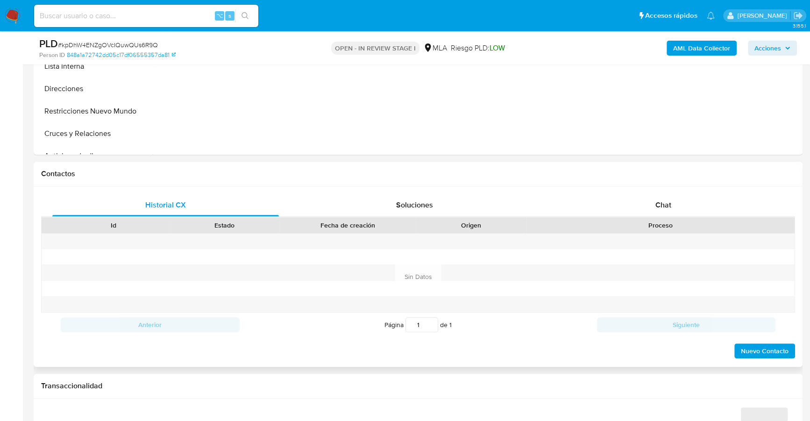
select select "10"
click at [665, 200] on span "Chat" at bounding box center [663, 204] width 16 height 11
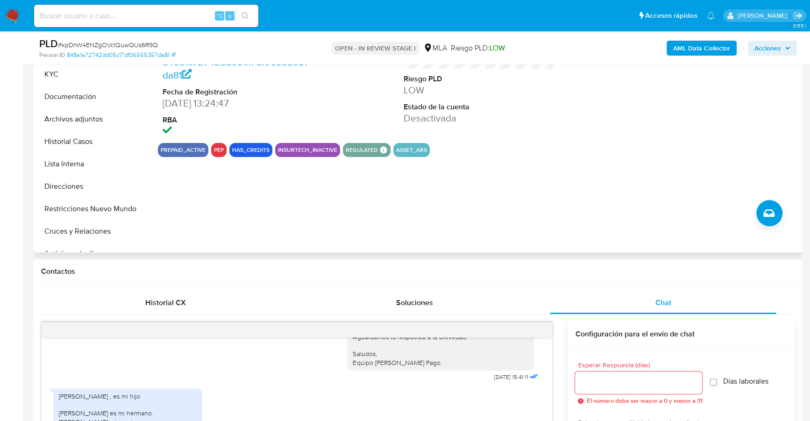
scroll to position [229, 0]
click at [80, 122] on button "Archivos adjuntos" at bounding box center [90, 119] width 109 height 22
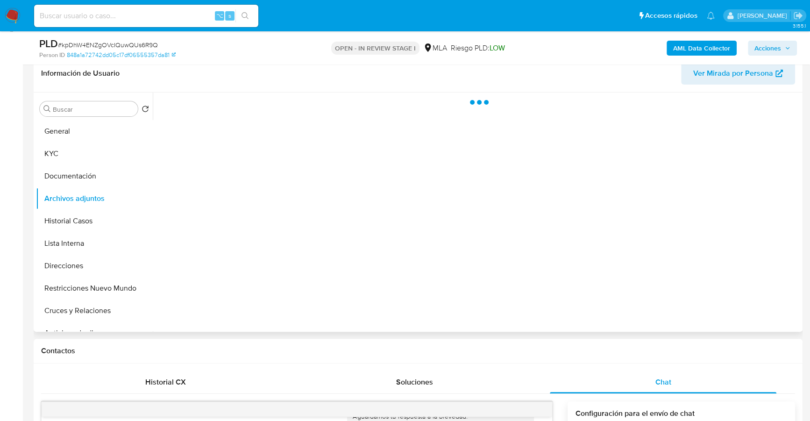
scroll to position [102, 0]
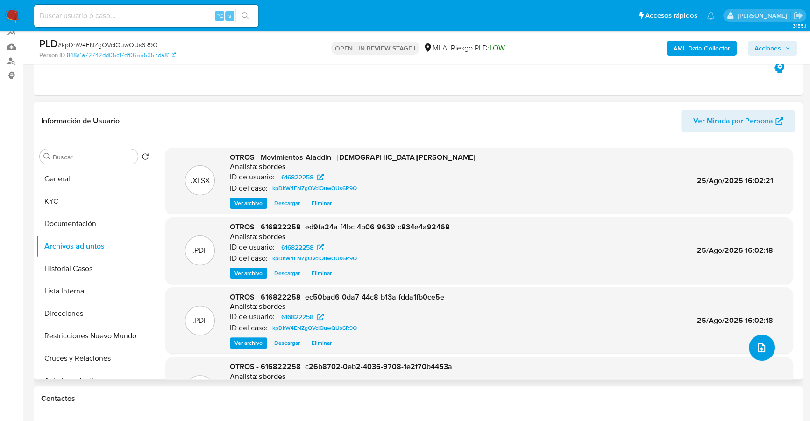
click at [756, 343] on icon "upload-file" at bounding box center [761, 347] width 11 height 11
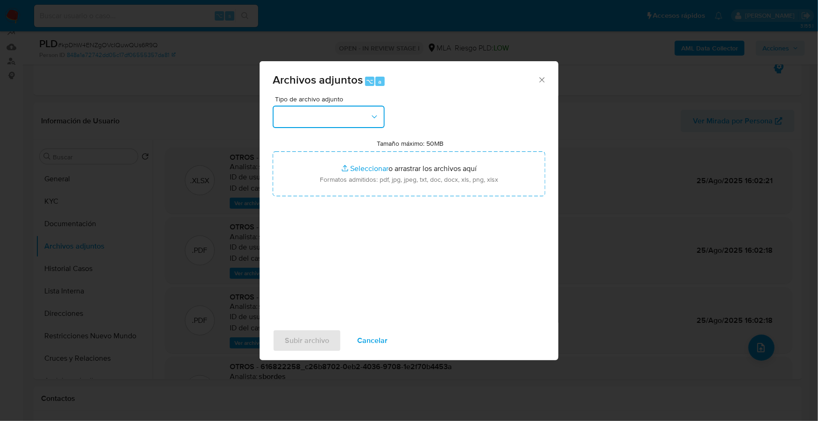
click at [324, 121] on button "button" at bounding box center [329, 117] width 112 height 22
click at [375, 346] on span "Cancelar" at bounding box center [372, 340] width 30 height 21
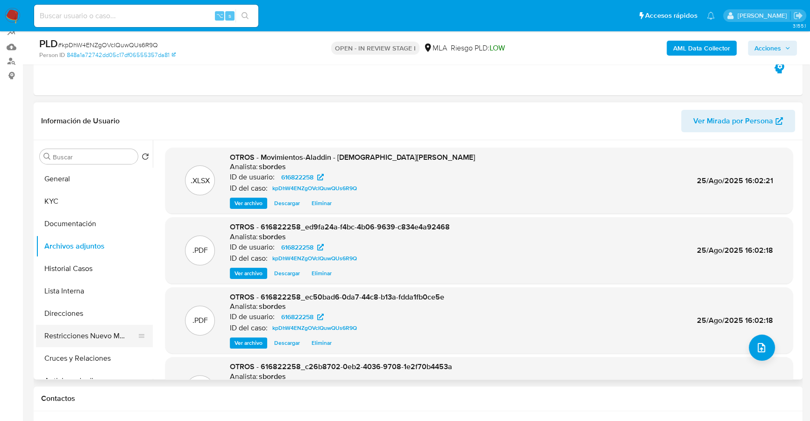
click at [90, 330] on button "Restricciones Nuevo Mundo" at bounding box center [90, 336] width 109 height 22
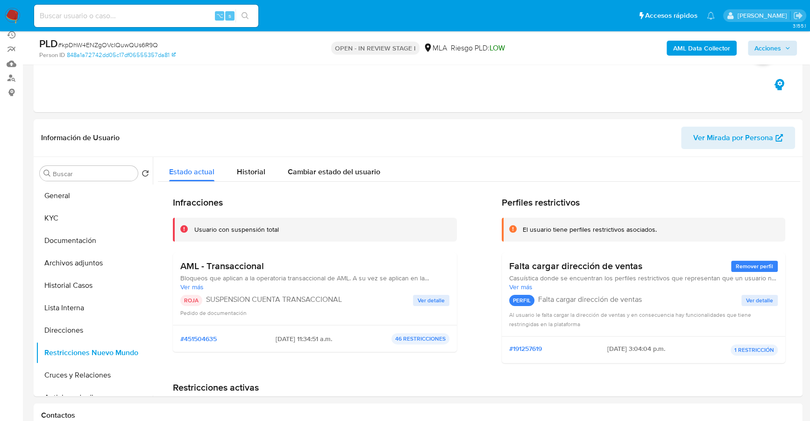
scroll to position [84, 0]
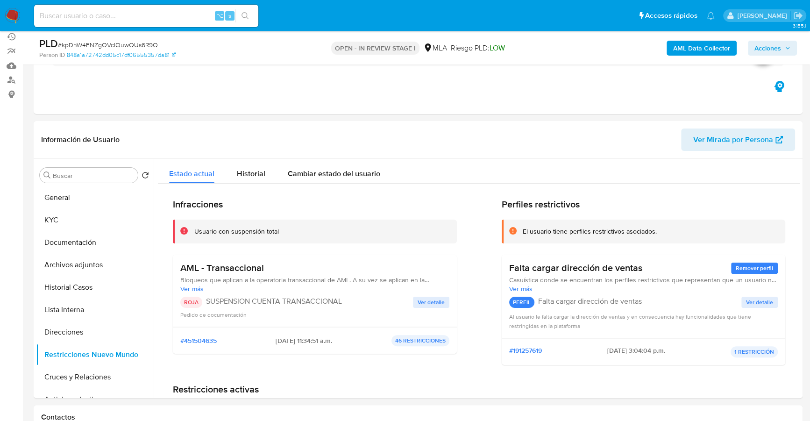
click at [773, 49] on span "Acciones" at bounding box center [767, 48] width 27 height 15
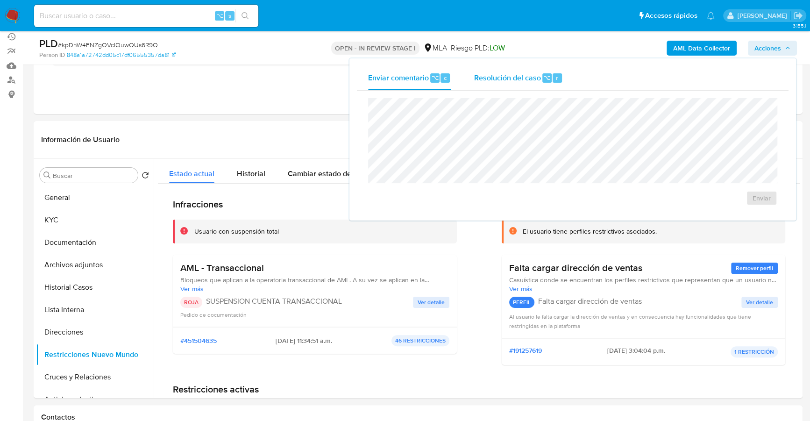
click at [511, 79] on span "Resolución del caso" at bounding box center [506, 77] width 67 height 11
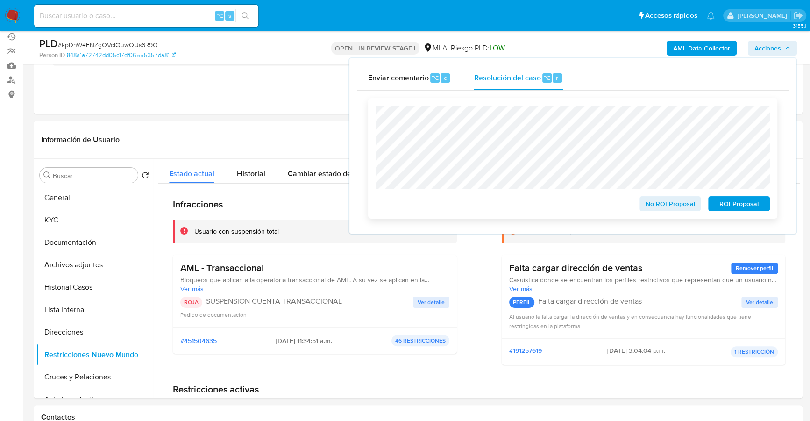
click at [734, 204] on span "ROI Proposal" at bounding box center [738, 203] width 49 height 13
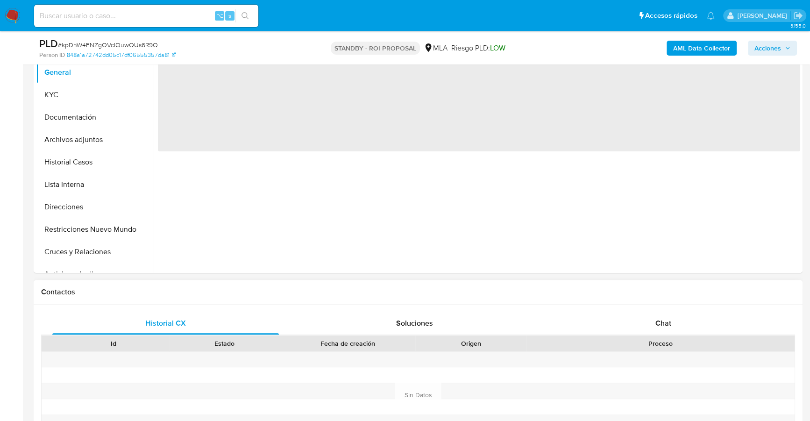
scroll to position [213, 0]
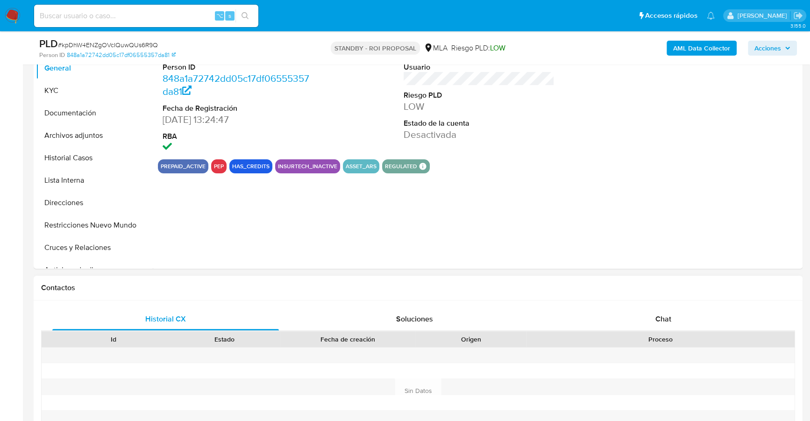
select select "10"
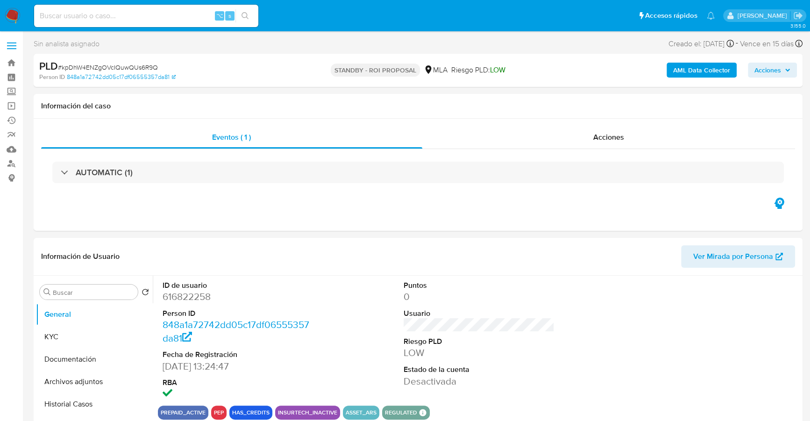
click at [656, 126] on div "Acciones" at bounding box center [608, 137] width 373 height 22
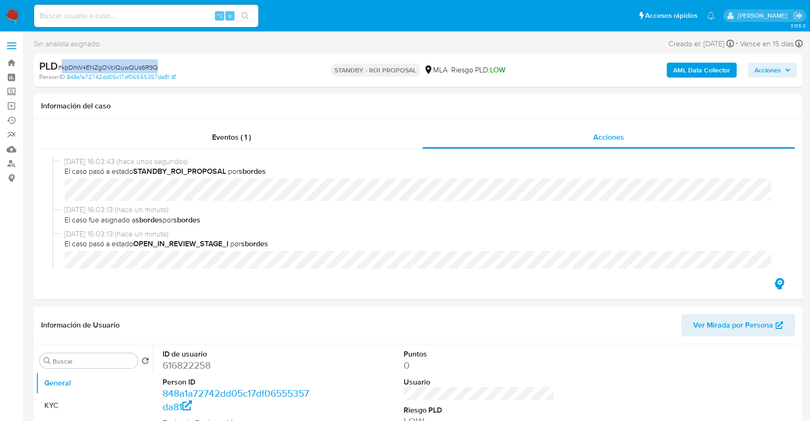
copy span "kpDhW4ENZgOVcIQuwQUs6R9Q"
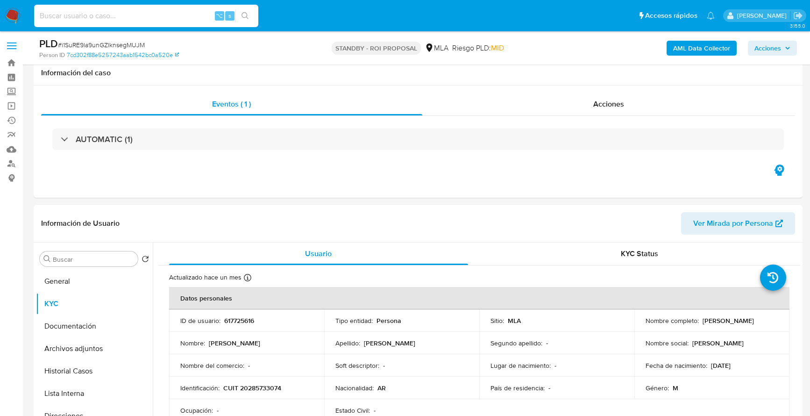
select select "10"
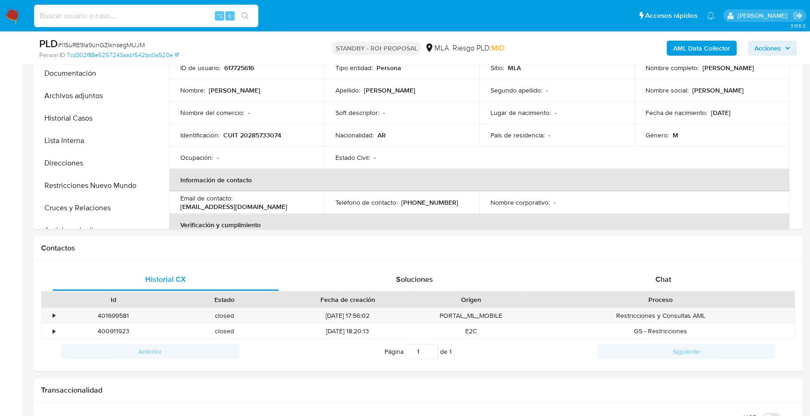
click at [182, 10] on input at bounding box center [146, 16] width 224 height 12
type input "524794371"
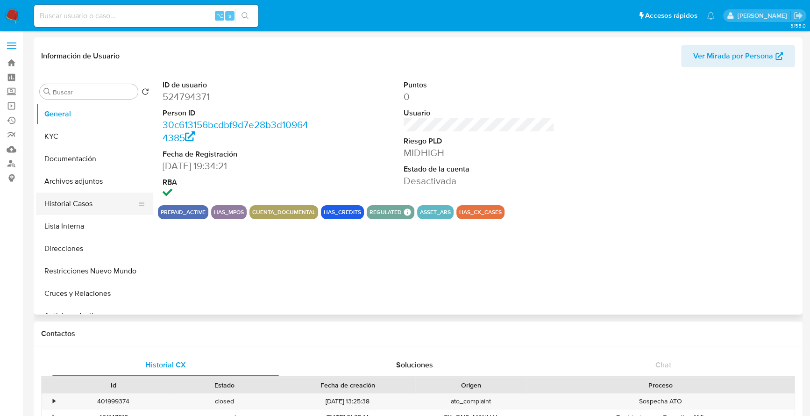
select select "10"
click at [73, 203] on button "Historial Casos" at bounding box center [90, 203] width 109 height 22
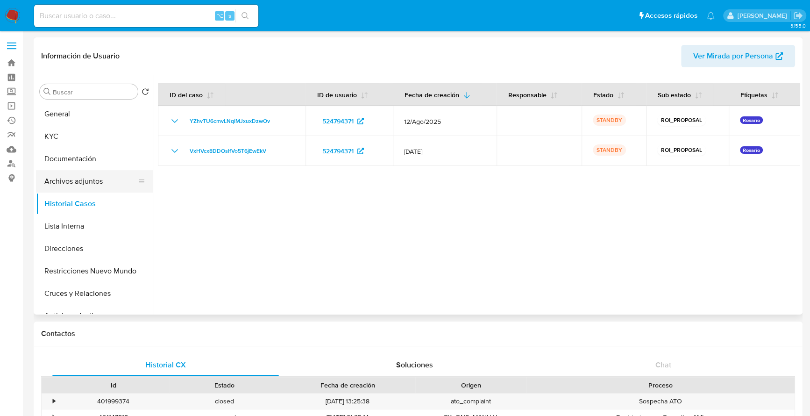
click at [75, 184] on button "Archivos adjuntos" at bounding box center [90, 181] width 109 height 22
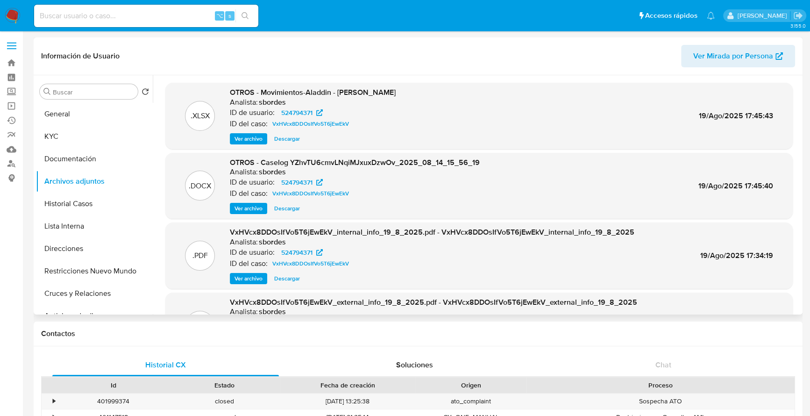
click at [237, 207] on span "Ver archivo" at bounding box center [248, 208] width 28 height 9
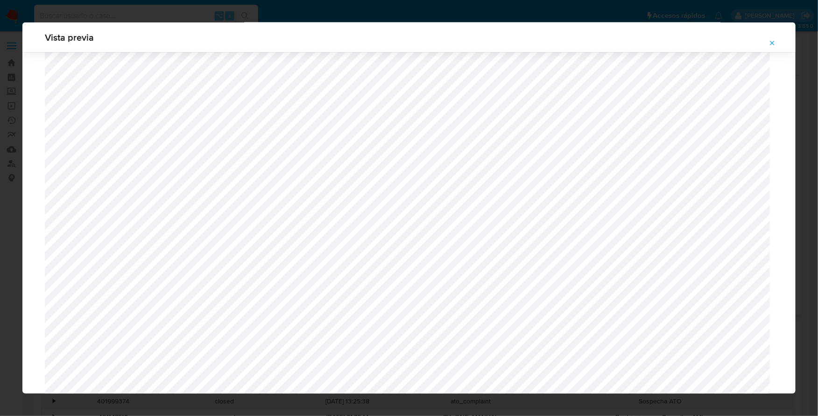
scroll to position [805, 0]
click at [773, 45] on icon "Attachment preview" at bounding box center [772, 42] width 7 height 7
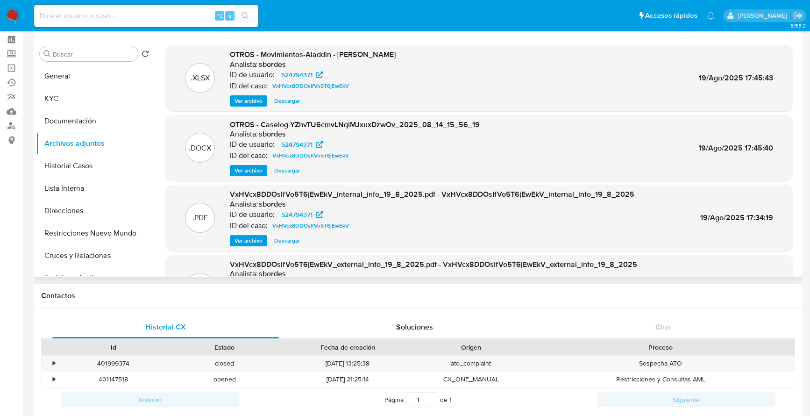
scroll to position [202, 0]
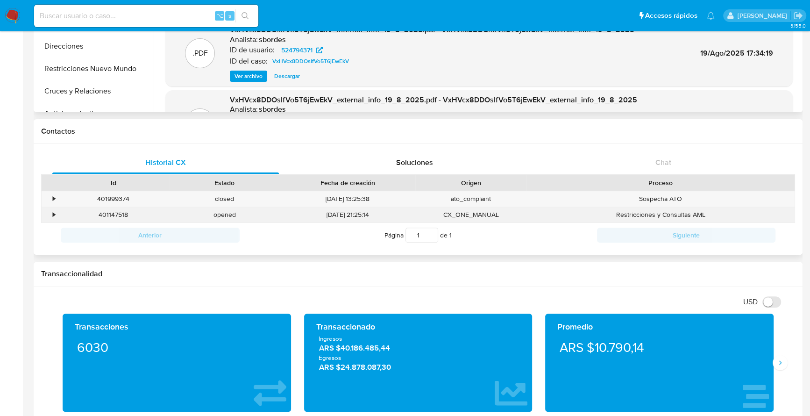
click at [53, 213] on div "•" at bounding box center [54, 214] width 2 height 9
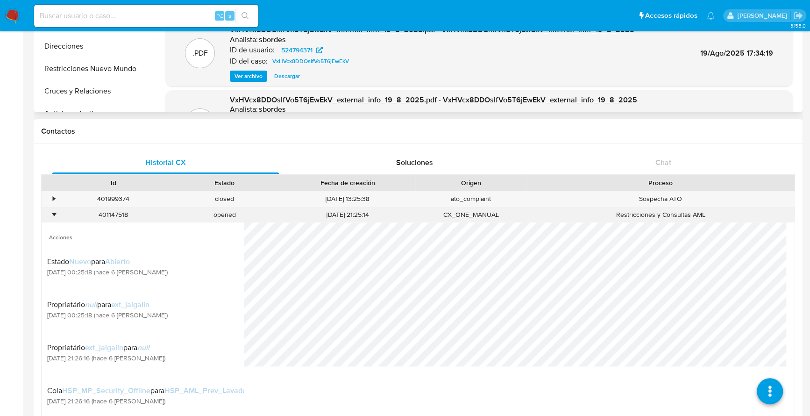
click at [53, 213] on div "•" at bounding box center [54, 214] width 2 height 9
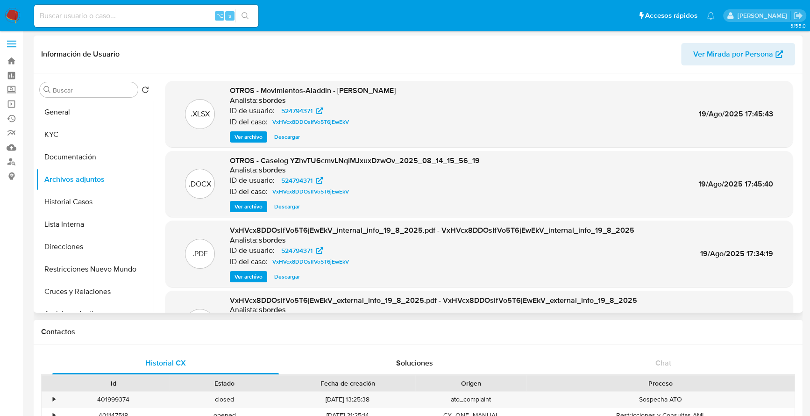
scroll to position [0, 0]
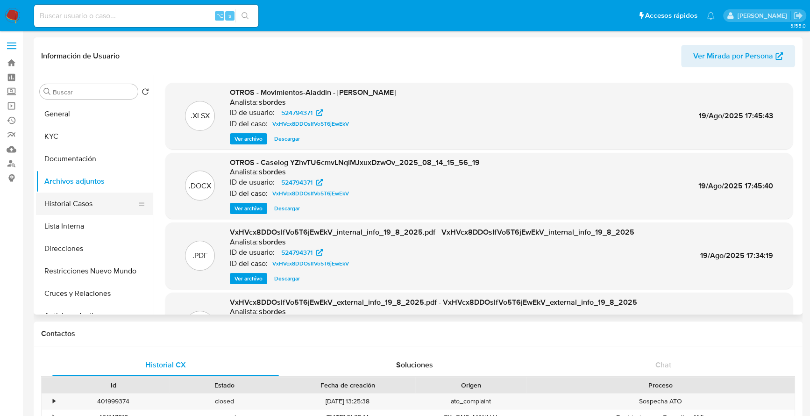
click at [75, 197] on button "Historial Casos" at bounding box center [90, 203] width 109 height 22
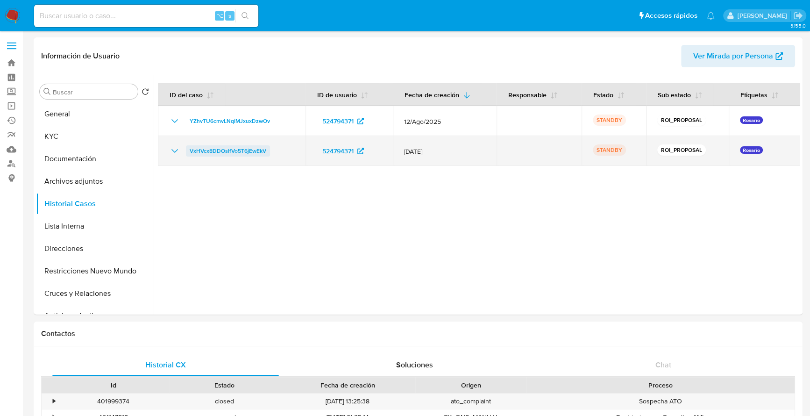
click at [223, 153] on span "VxHVcx8DDOsIfVo5T6jEwEkV" at bounding box center [228, 150] width 77 height 11
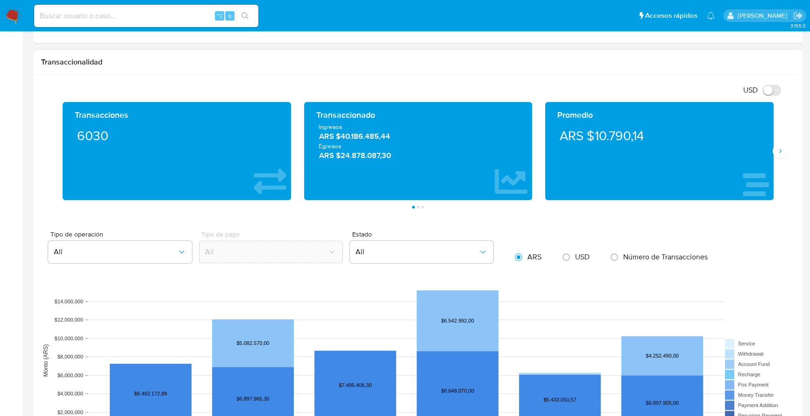
scroll to position [374, 0]
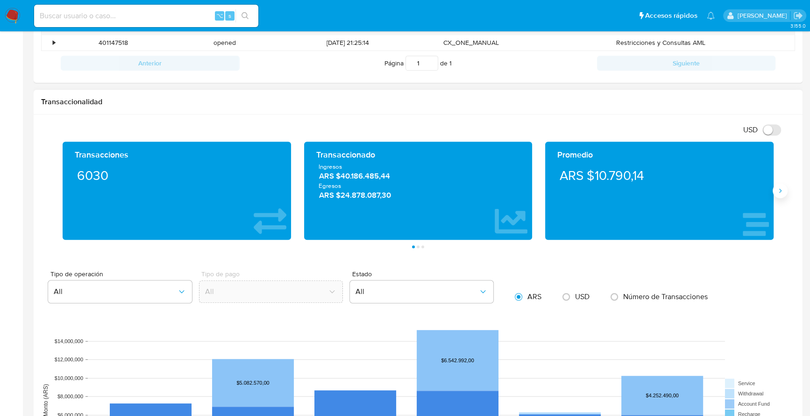
click at [780, 191] on icon "Siguiente" at bounding box center [779, 190] width 7 height 7
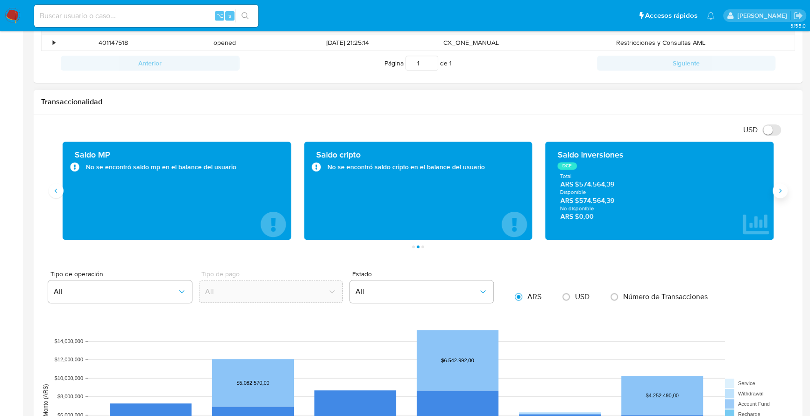
click at [780, 191] on icon "Siguiente" at bounding box center [779, 190] width 7 height 7
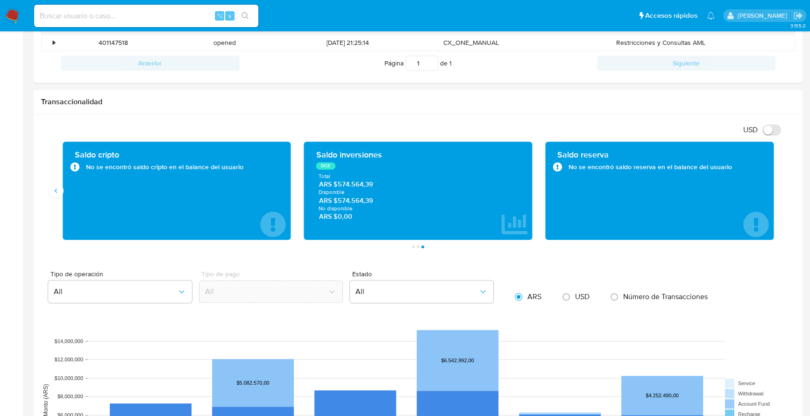
click at [136, 15] on input at bounding box center [146, 16] width 224 height 12
paste input "1004720854"
type input "1004720854"
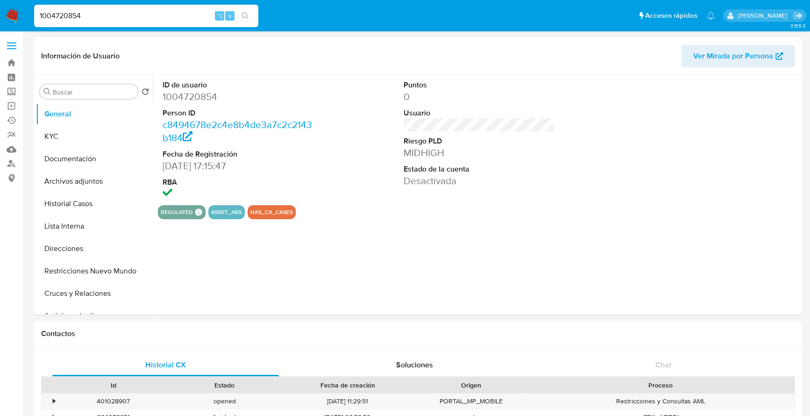
select select "10"
click at [67, 182] on button "Archivos adjuntos" at bounding box center [90, 181] width 109 height 22
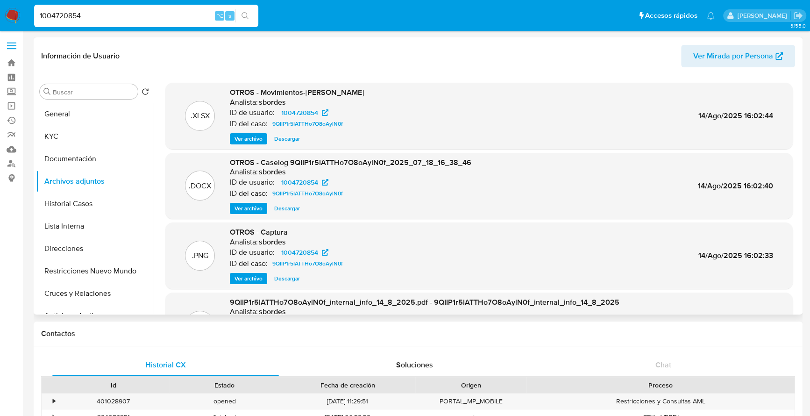
click at [254, 208] on span "Ver archivo" at bounding box center [248, 208] width 28 height 9
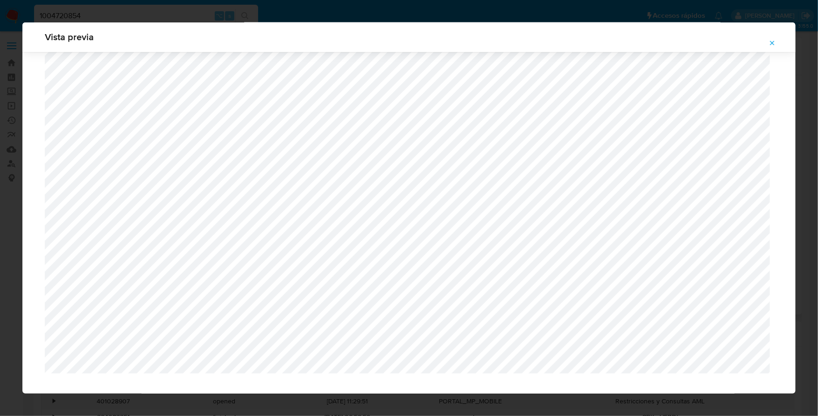
scroll to position [816, 0]
click at [775, 42] on icon "Attachment preview" at bounding box center [772, 42] width 7 height 7
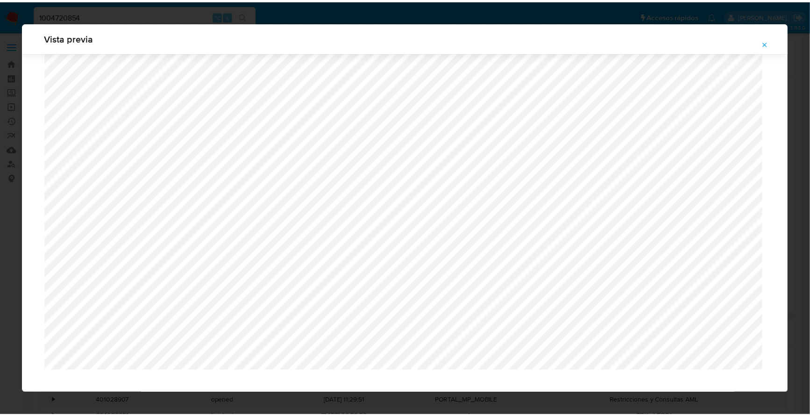
scroll to position [0, 0]
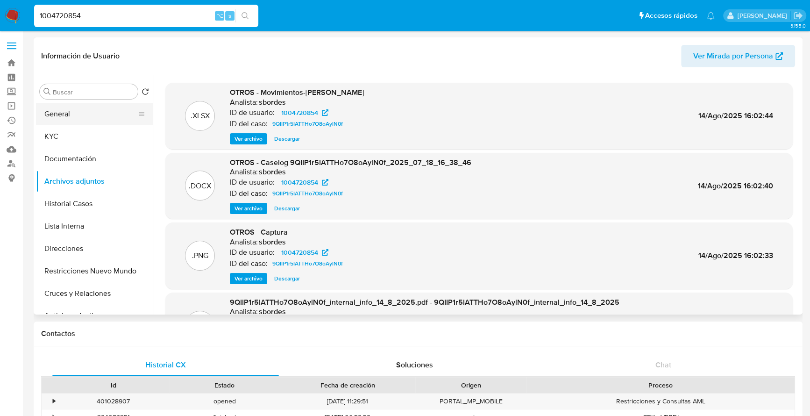
click at [86, 108] on button "General" at bounding box center [90, 114] width 109 height 22
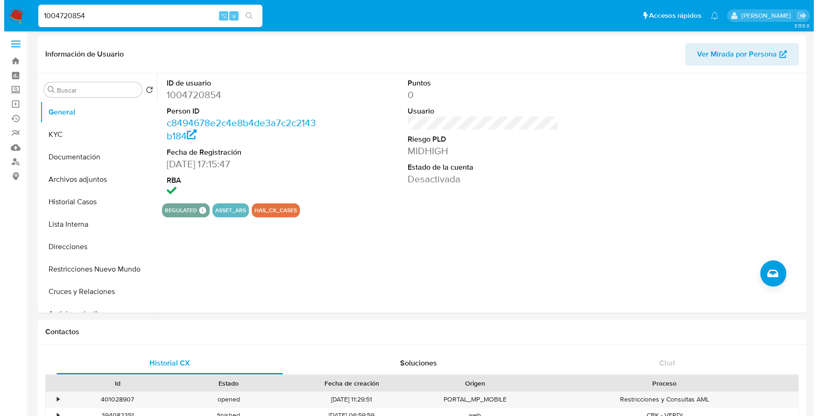
scroll to position [2, 0]
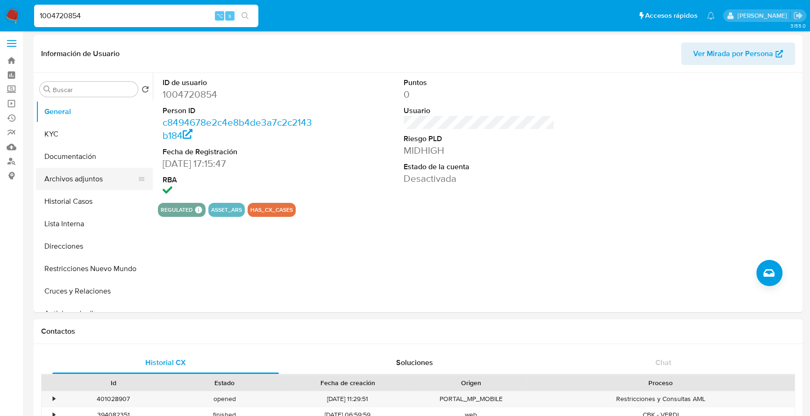
click at [85, 179] on button "Archivos adjuntos" at bounding box center [90, 179] width 109 height 22
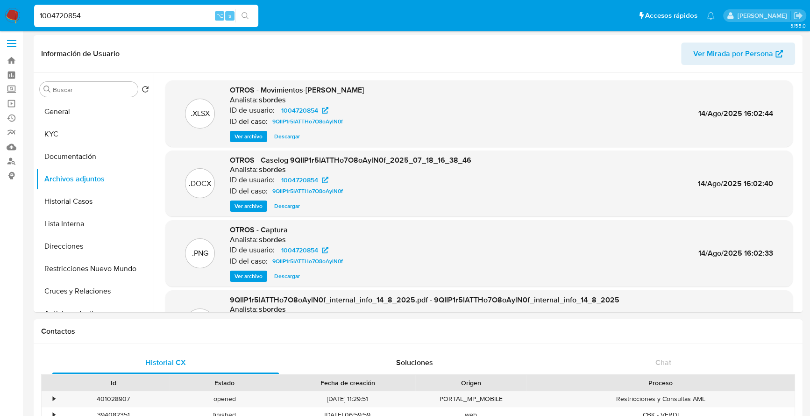
click at [254, 206] on span "Ver archivo" at bounding box center [248, 205] width 28 height 9
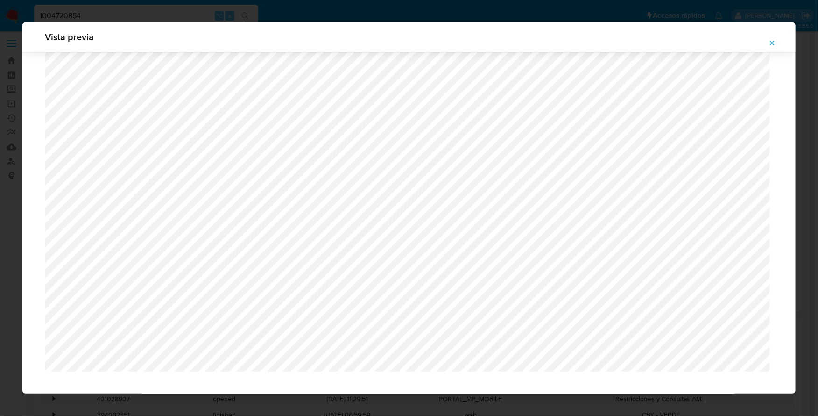
scroll to position [816, 0]
click at [771, 42] on icon "Attachment preview" at bounding box center [772, 42] width 7 height 7
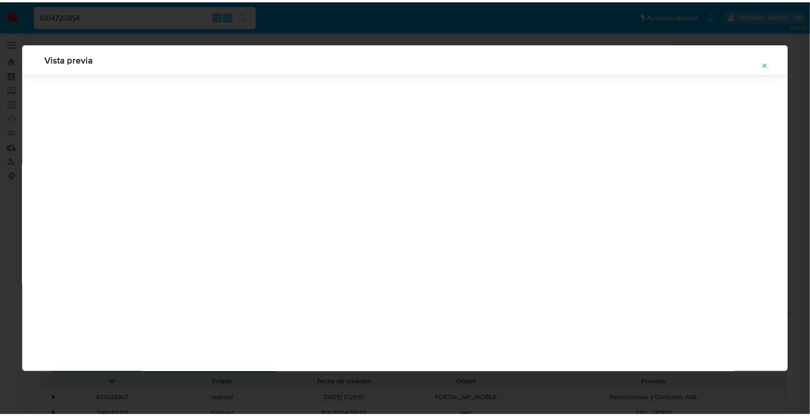
scroll to position [0, 0]
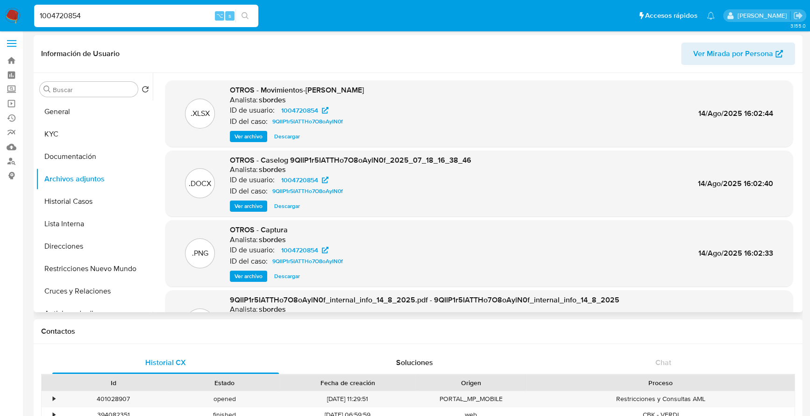
click at [290, 206] on span "Descargar" at bounding box center [287, 205] width 26 height 9
click at [88, 200] on button "Historial Casos" at bounding box center [90, 201] width 109 height 22
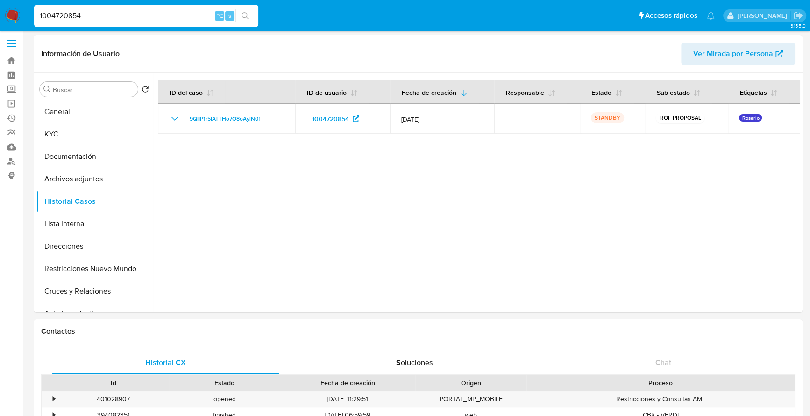
click at [186, 113] on link "9QIIP1r5IATTHo7O8oAylN0f" at bounding box center [225, 118] width 78 height 11
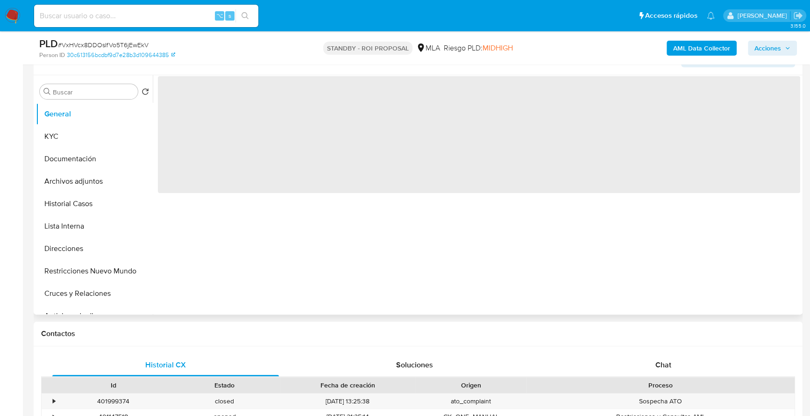
scroll to position [371, 0]
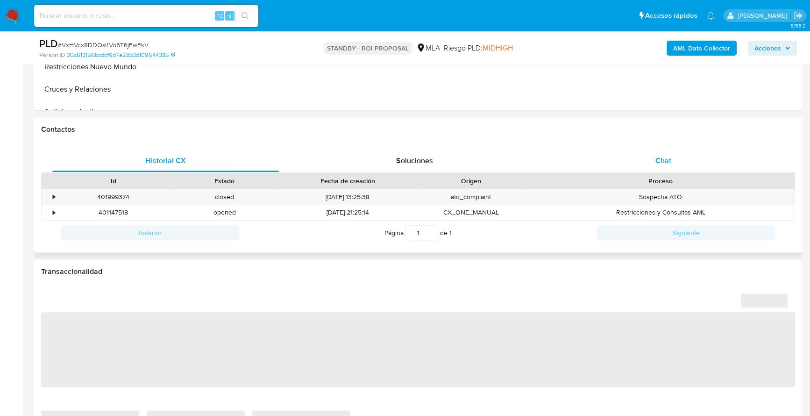
click at [666, 166] on div "Chat" at bounding box center [663, 160] width 226 height 22
select select "10"
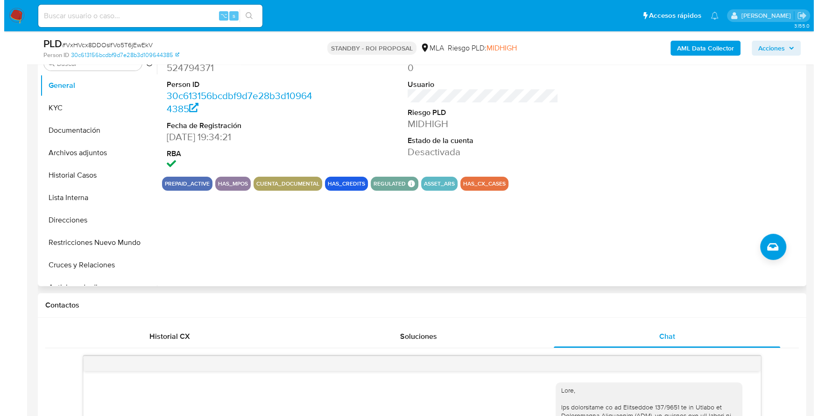
scroll to position [132, 0]
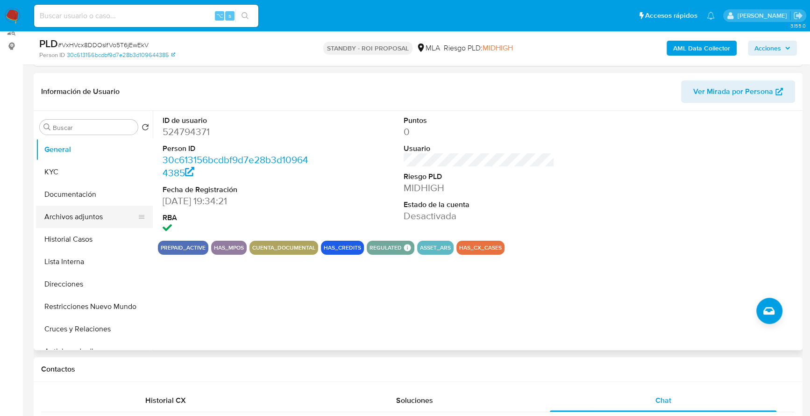
click at [73, 219] on button "Archivos adjuntos" at bounding box center [90, 216] width 109 height 22
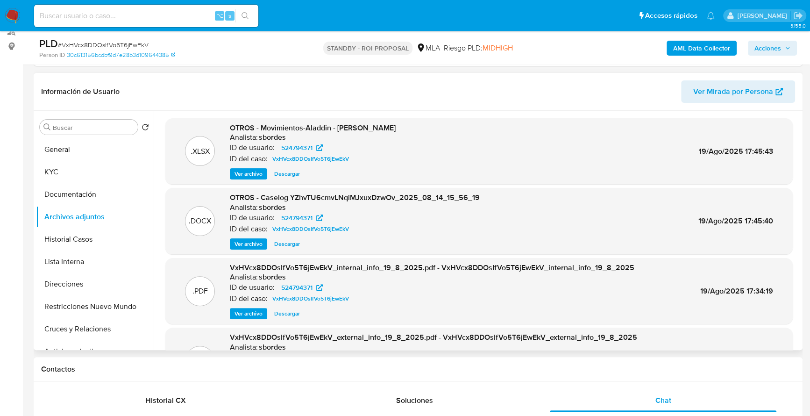
click at [245, 243] on span "Ver archivo" at bounding box center [248, 243] width 28 height 9
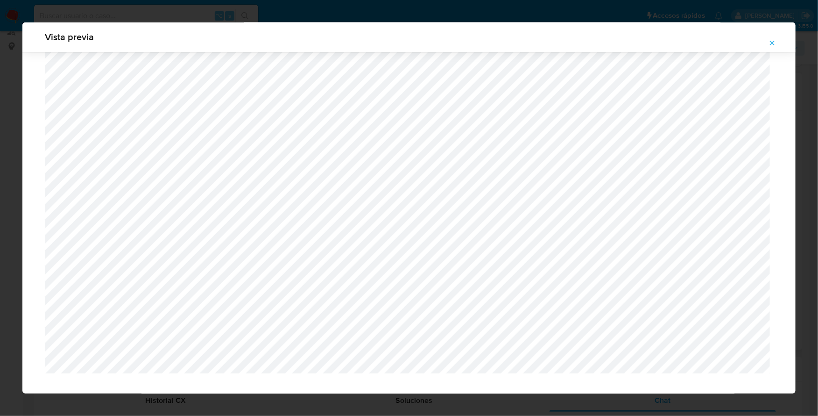
scroll to position [805, 0]
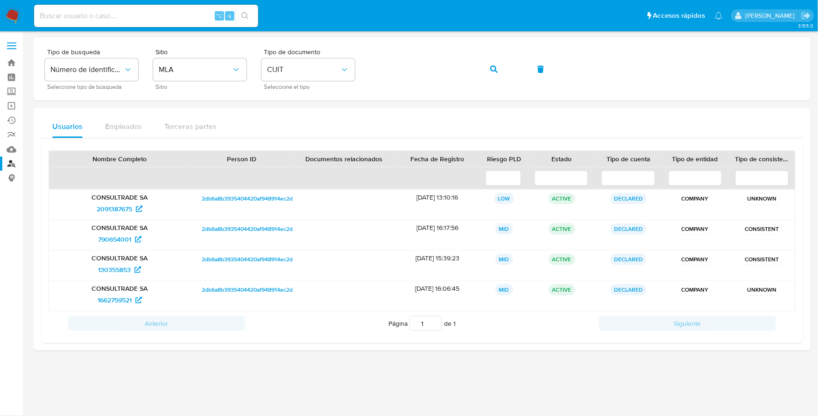
click at [6, 19] on img at bounding box center [13, 16] width 16 height 16
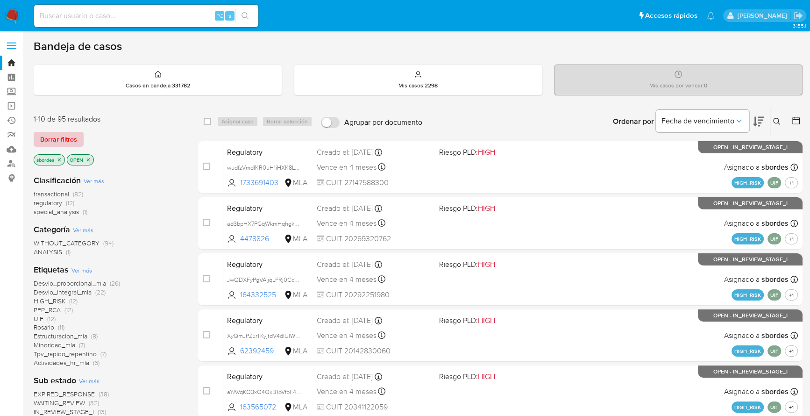
click at [66, 138] on span "Borrar filtros" at bounding box center [58, 139] width 37 height 13
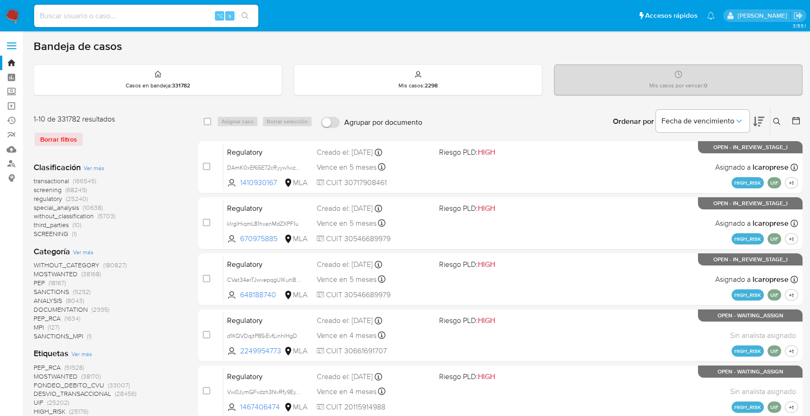
click at [778, 121] on icon at bounding box center [776, 121] width 7 height 7
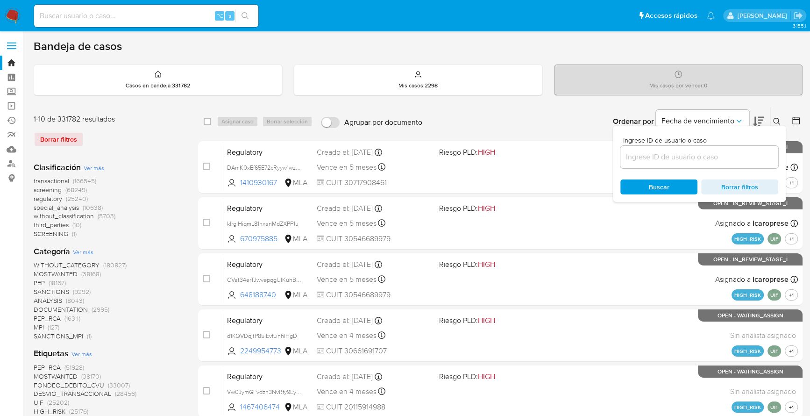
click at [685, 164] on div at bounding box center [699, 157] width 158 height 22
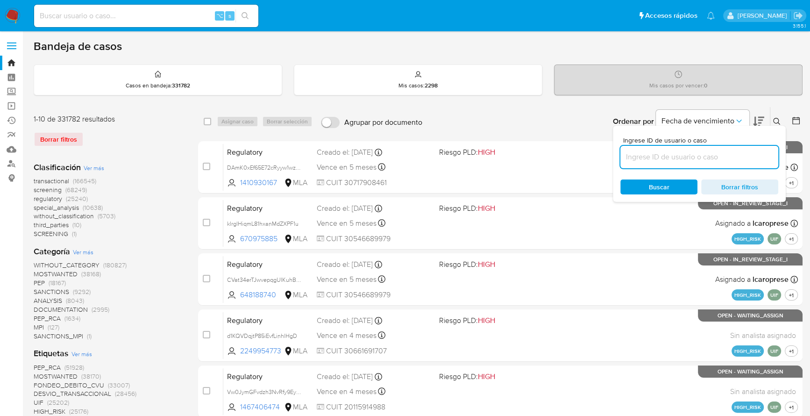
click at [684, 158] on input at bounding box center [699, 157] width 158 height 12
paste input "9QIIP1r5IATTHo7O8oAylN0f"
type input "9QIIP1r5IATTHo7O8oAylN0f"
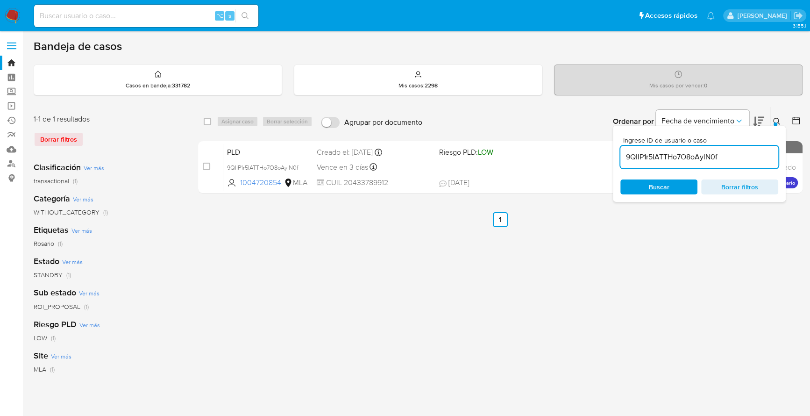
click at [780, 120] on button at bounding box center [777, 121] width 15 height 11
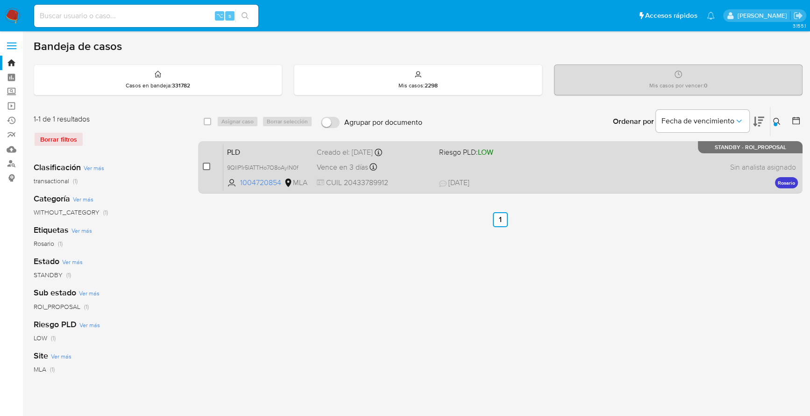
click at [203, 167] on input "checkbox" at bounding box center [206, 166] width 7 height 7
checkbox input "true"
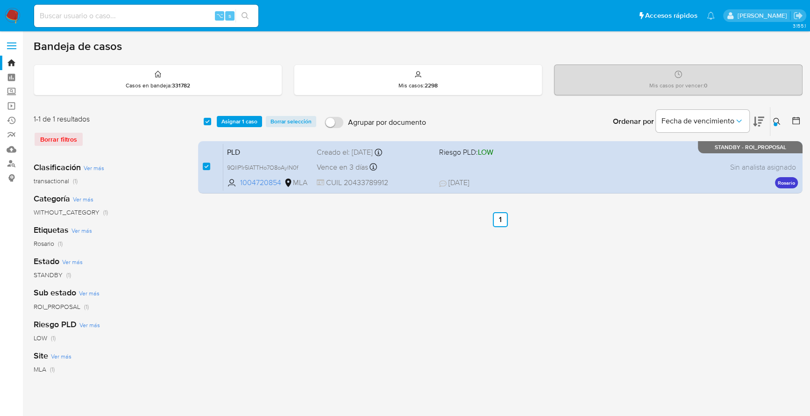
click at [239, 114] on div "select-all-cases-checkbox Asignar 1 caso Borrar selección Agrupar por documento…" at bounding box center [500, 121] width 604 height 29
click at [241, 120] on span "Asignar 1 caso" at bounding box center [239, 121] width 36 height 9
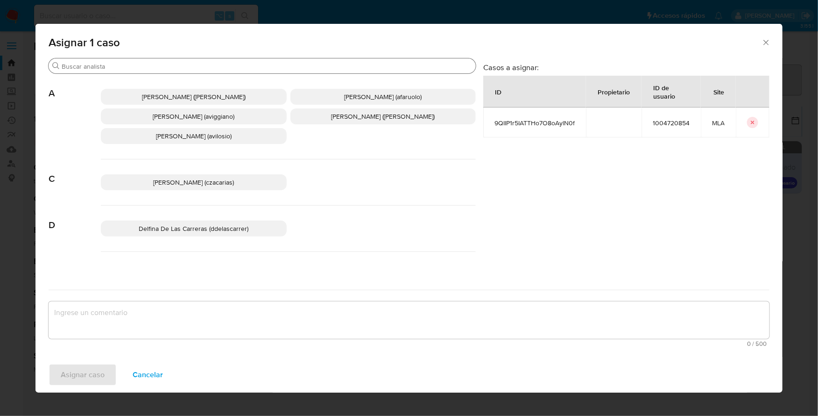
click at [133, 68] on input "Buscar" at bounding box center [267, 66] width 410 height 8
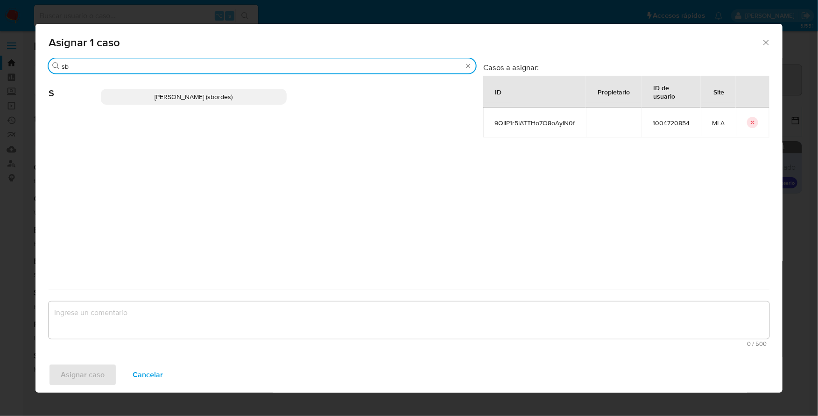
type input "sb"
click at [154, 94] on p "Stefania Bordes (sbordes)" at bounding box center [194, 97] width 186 height 16
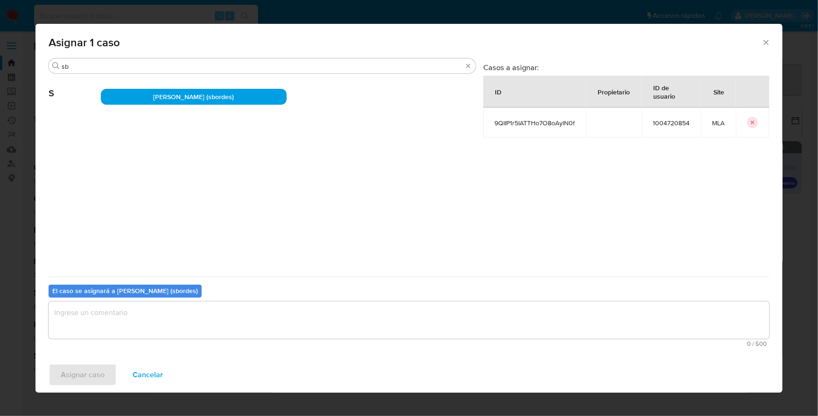
click at [105, 309] on textarea "assign-modal" at bounding box center [409, 319] width 721 height 37
click at [69, 377] on span "Asignar caso" at bounding box center [83, 374] width 44 height 21
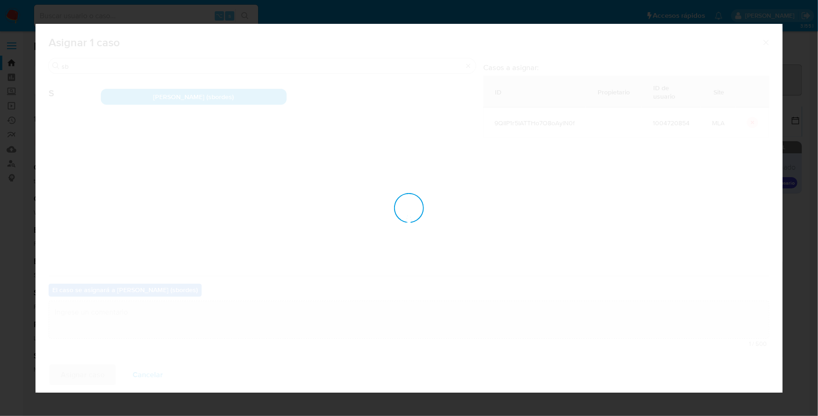
checkbox input "false"
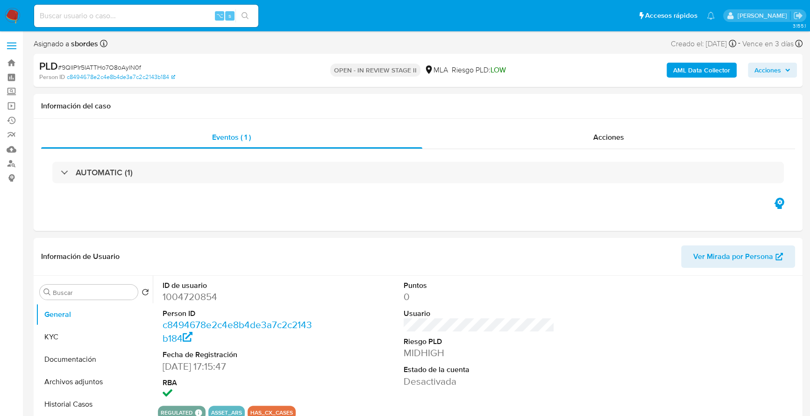
select select "10"
click at [785, 75] on span "Acciones" at bounding box center [772, 70] width 36 height 13
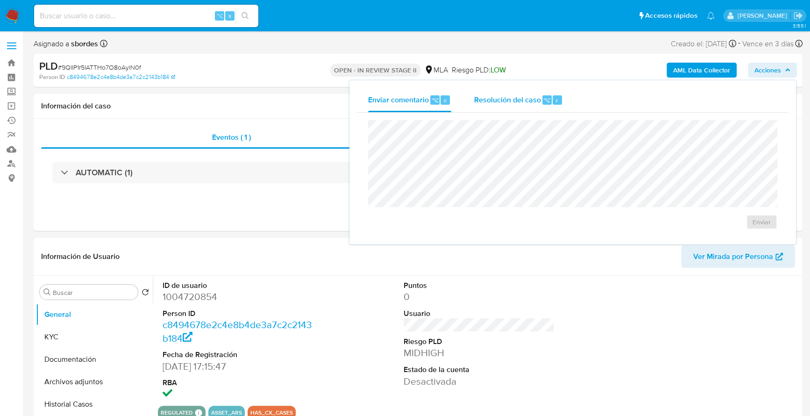
click at [508, 91] on div "Resolución del caso ⌥ r" at bounding box center [517, 100] width 89 height 24
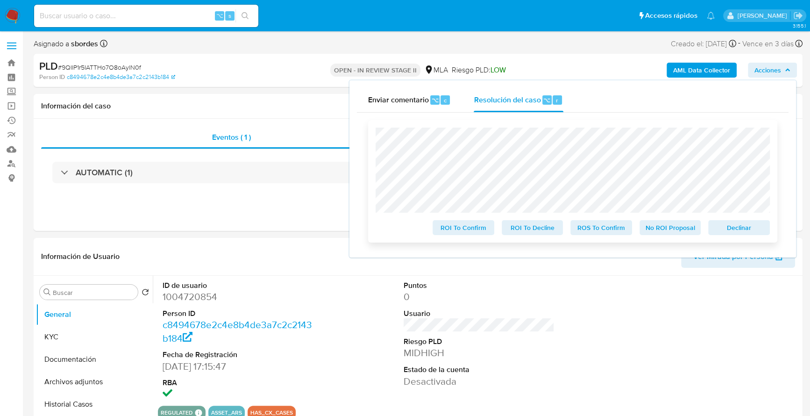
click at [743, 231] on span "Declinar" at bounding box center [738, 227] width 49 height 13
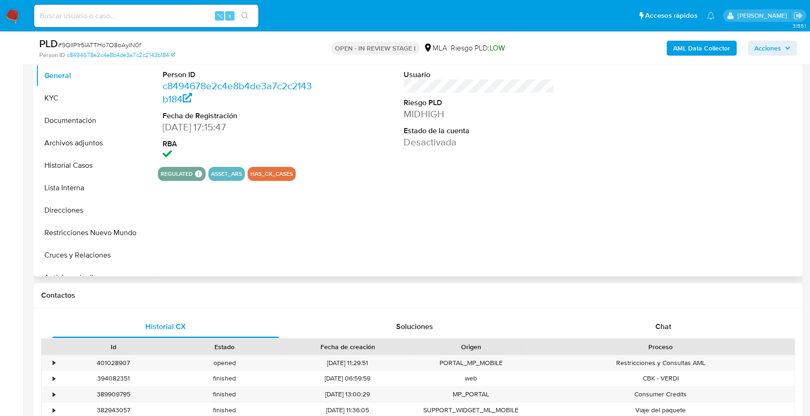
select select "10"
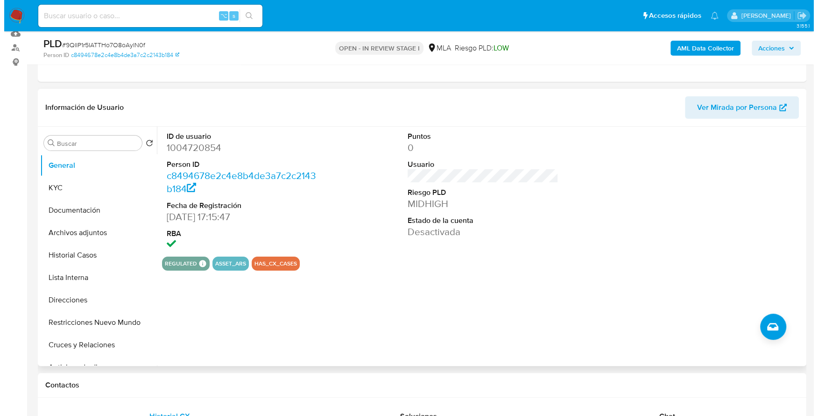
scroll to position [115, 0]
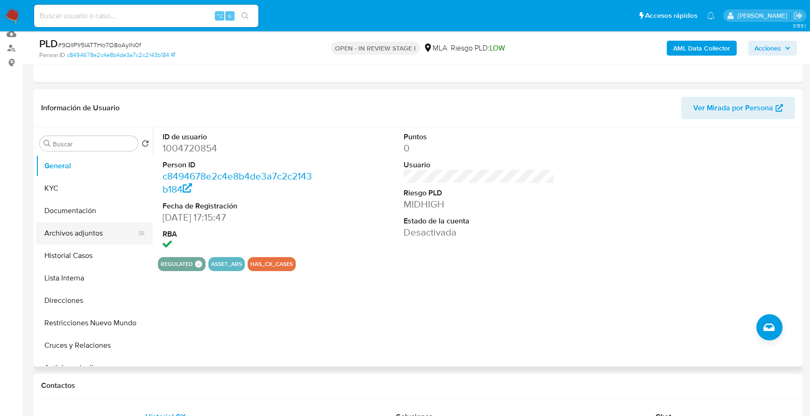
click at [77, 233] on button "Archivos adjuntos" at bounding box center [90, 233] width 109 height 22
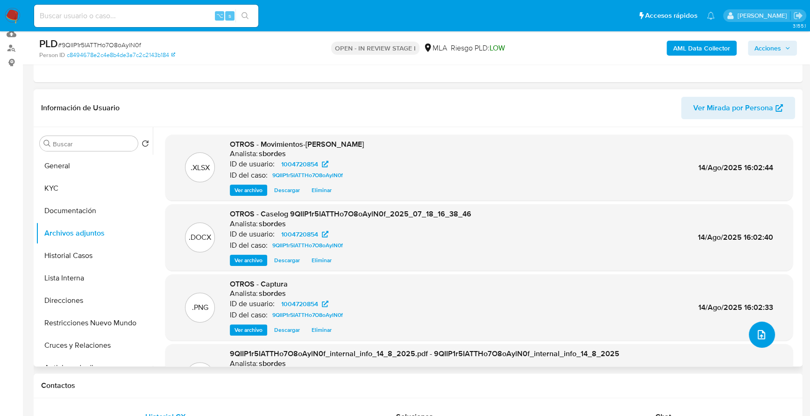
click at [769, 329] on button "upload-file" at bounding box center [762, 334] width 26 height 26
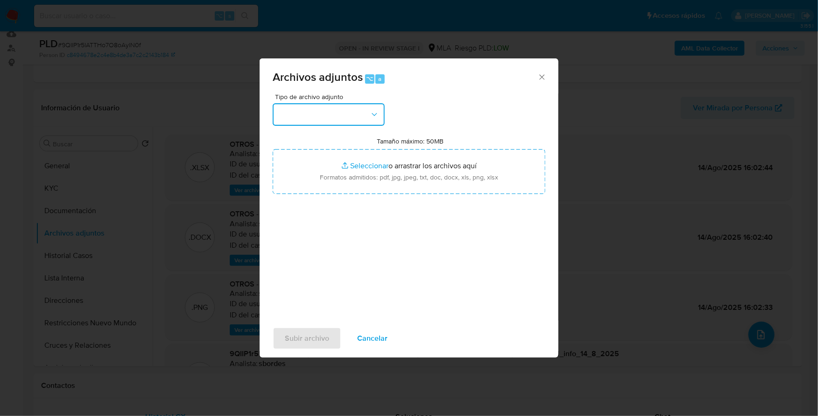
click at [351, 110] on button "button" at bounding box center [329, 114] width 112 height 22
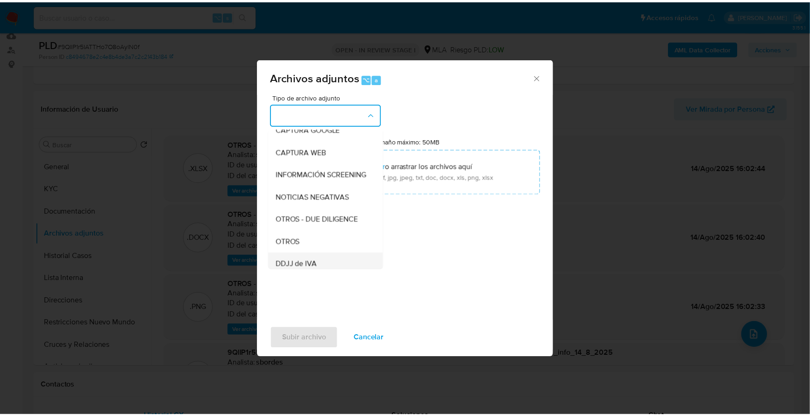
scroll to position [130, 0]
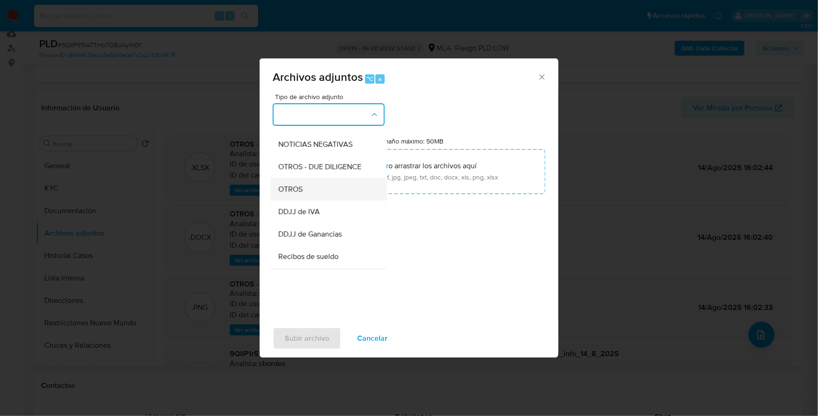
click at [327, 198] on div "OTROS" at bounding box center [325, 189] width 95 height 22
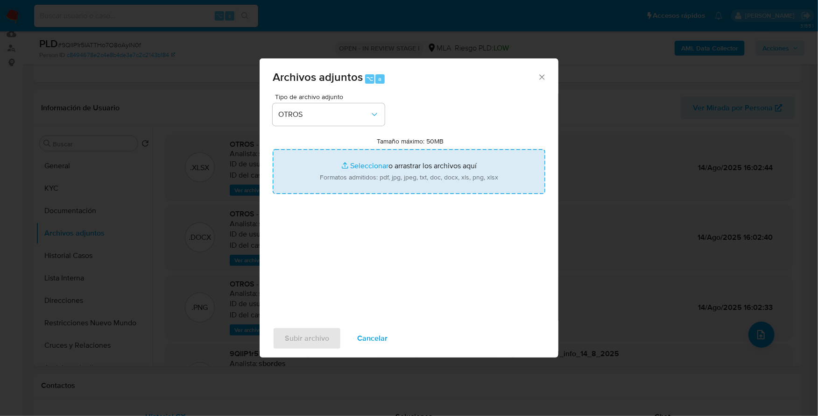
click at [382, 165] on input "Tamaño máximo: 50MB Seleccionar archivos" at bounding box center [409, 171] width 273 height 45
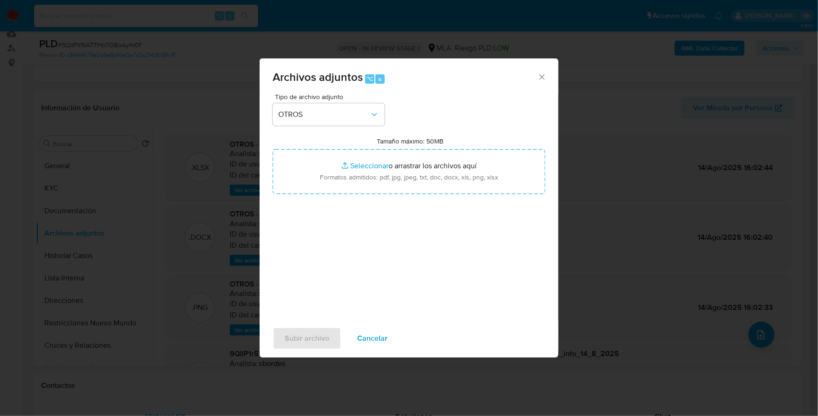
type input "C:\fakepath\Recibo de sueldo.jpeg"
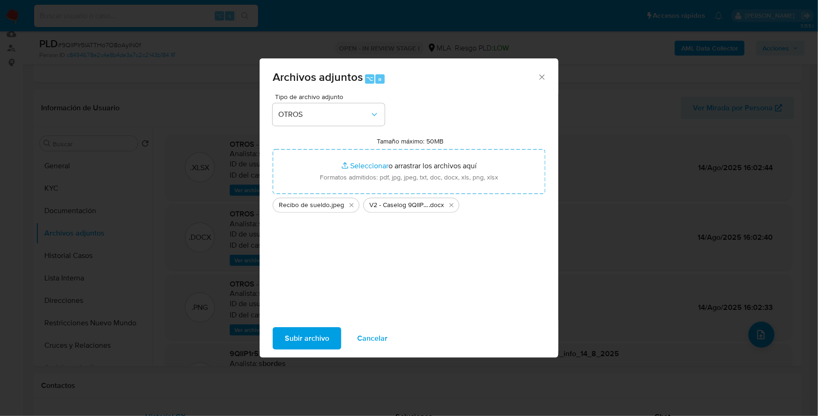
click at [290, 337] on span "Subir archivo" at bounding box center [307, 338] width 44 height 21
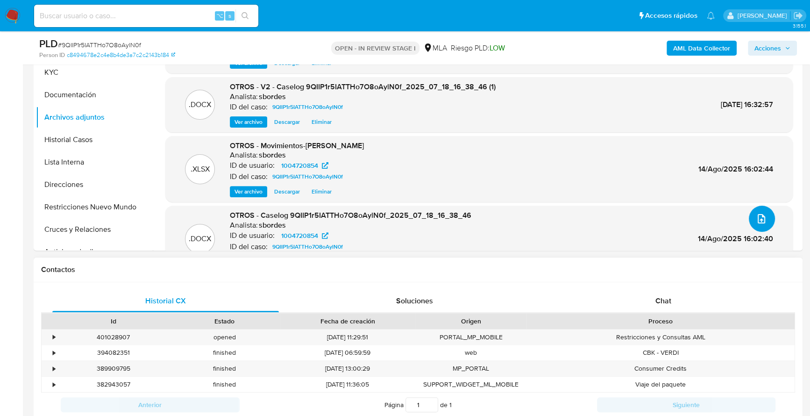
scroll to position [271, 0]
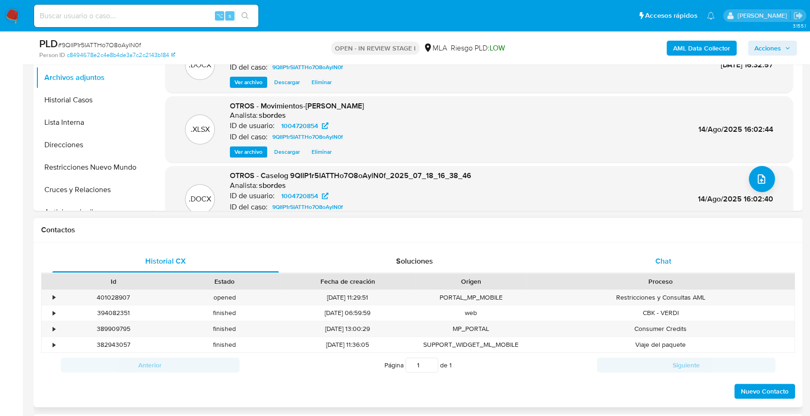
click at [632, 264] on div "Chat" at bounding box center [663, 261] width 226 height 22
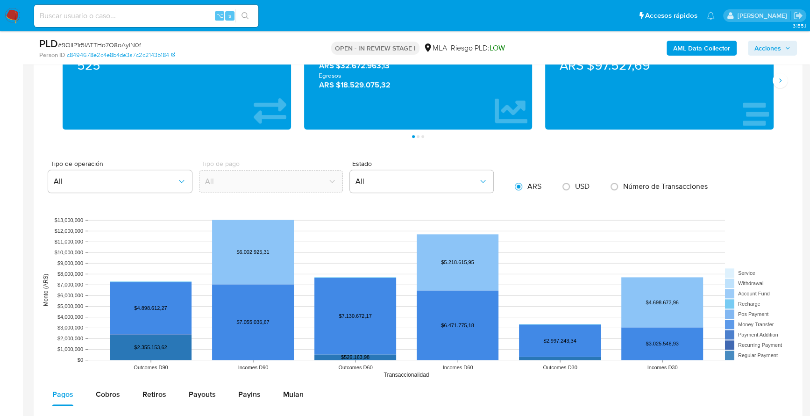
scroll to position [340, 0]
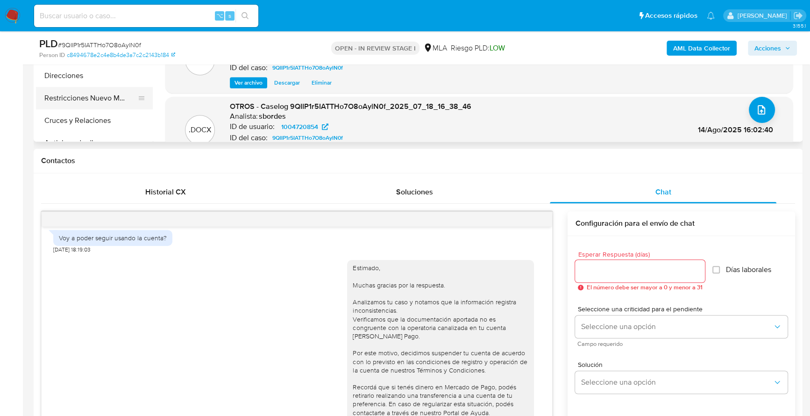
click at [93, 104] on button "Restricciones Nuevo Mundo" at bounding box center [90, 98] width 109 height 22
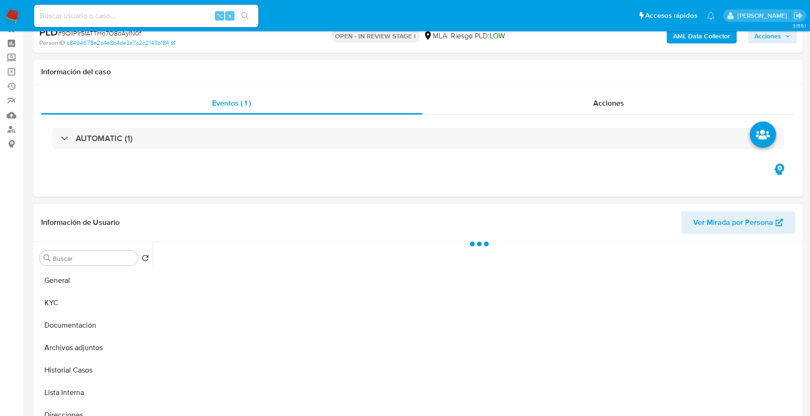
scroll to position [105, 0]
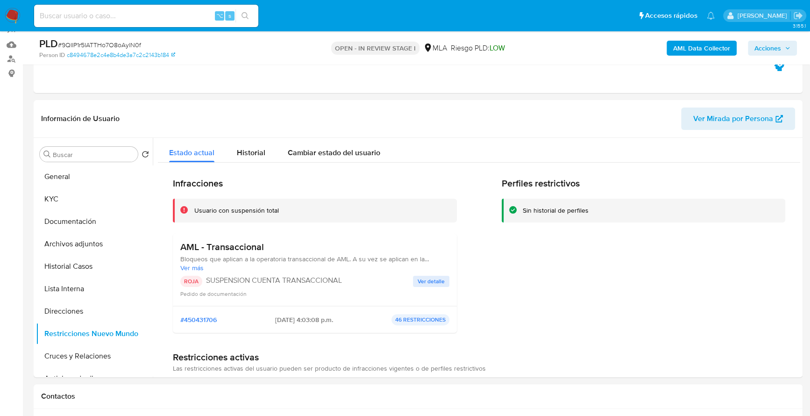
click at [777, 47] on span "Acciones" at bounding box center [767, 48] width 27 height 15
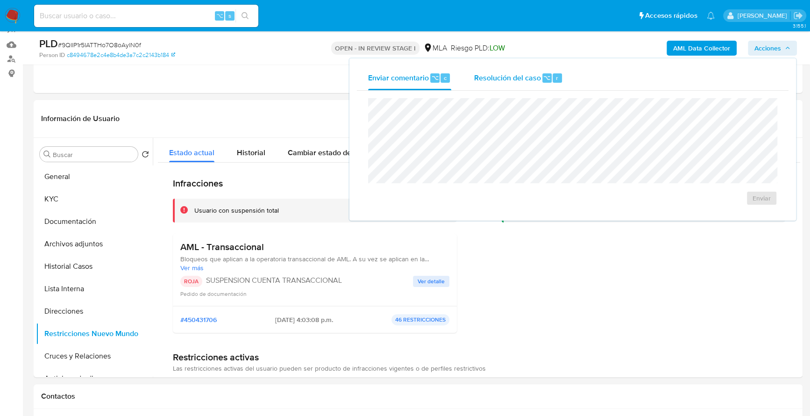
click at [492, 89] on div "Resolución del caso ⌥ r" at bounding box center [517, 78] width 89 height 24
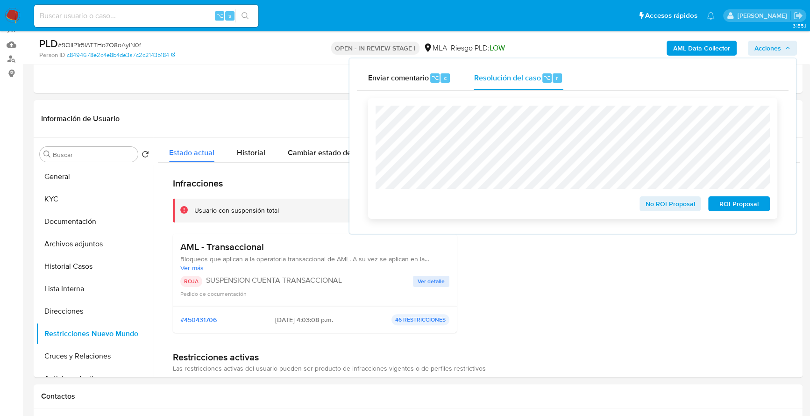
click at [732, 200] on span "ROI Proposal" at bounding box center [738, 203] width 49 height 13
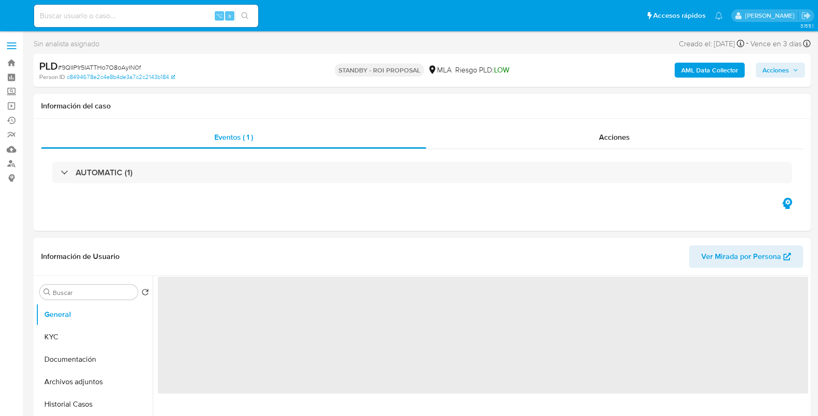
select select "10"
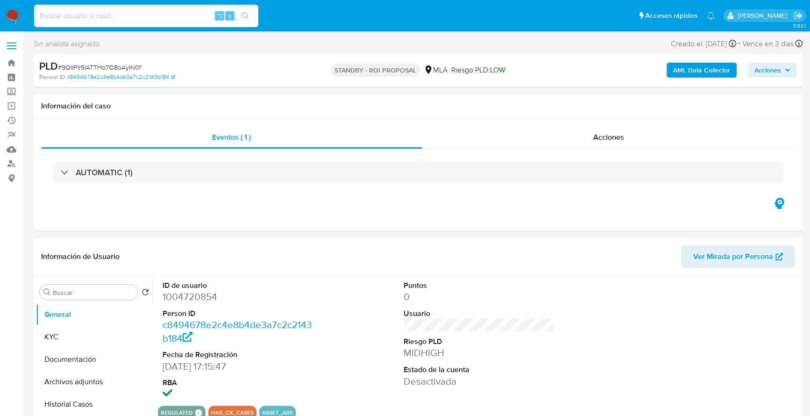
click at [172, 18] on input at bounding box center [146, 16] width 224 height 12
paste input "261106737"
type input "261106737"
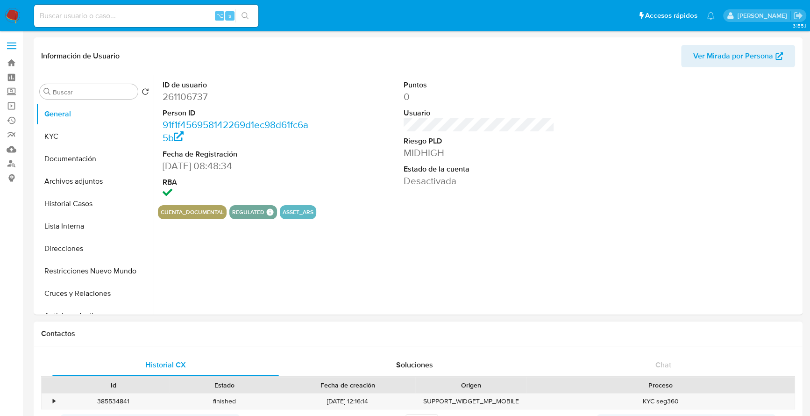
select select "10"
click at [76, 197] on button "Historial Casos" at bounding box center [90, 203] width 109 height 22
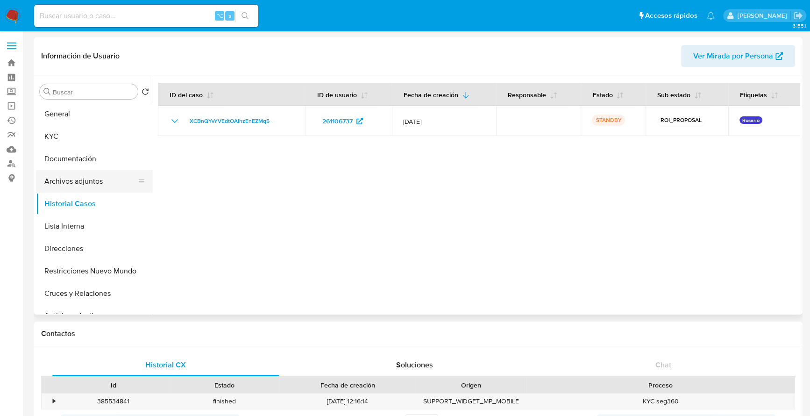
click at [85, 176] on button "Archivos adjuntos" at bounding box center [90, 181] width 109 height 22
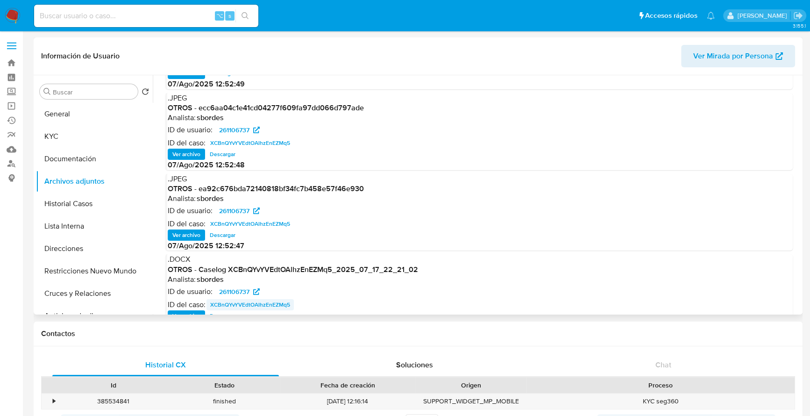
scroll to position [74, 0]
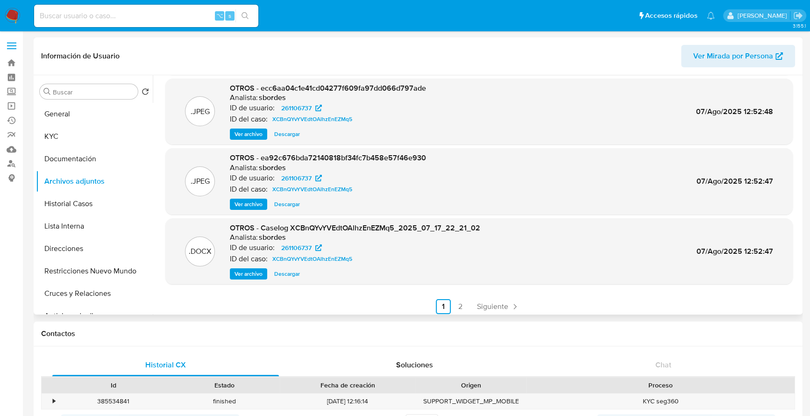
click at [284, 269] on span "Descargar" at bounding box center [287, 273] width 26 height 9
click at [494, 304] on span "Siguiente" at bounding box center [492, 306] width 31 height 7
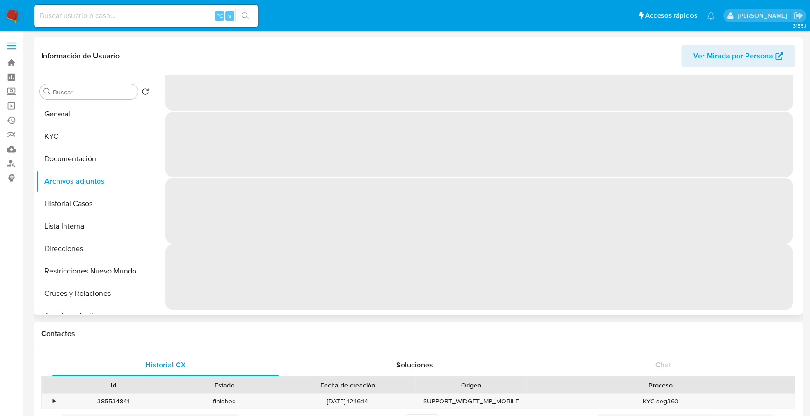
scroll to position [0, 0]
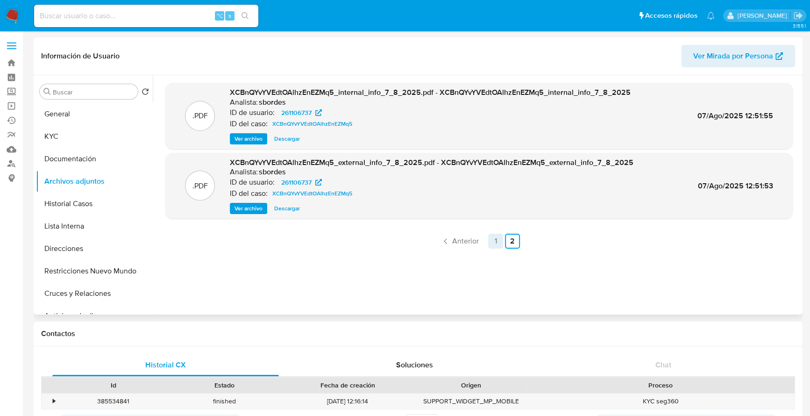
click at [496, 235] on link "1" at bounding box center [495, 240] width 15 height 15
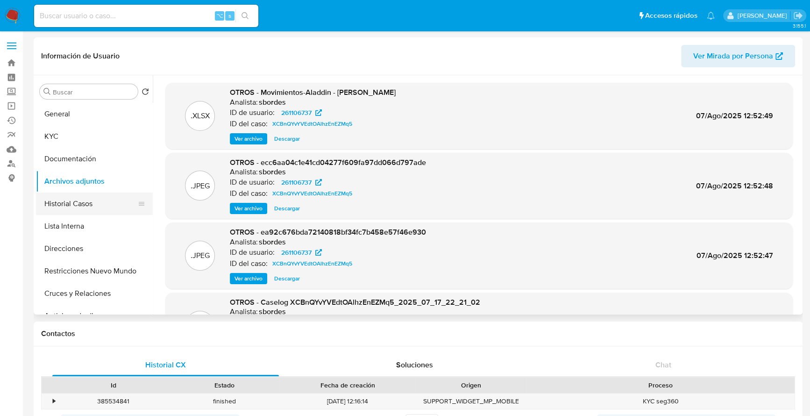
click at [64, 199] on button "Historial Casos" at bounding box center [90, 203] width 109 height 22
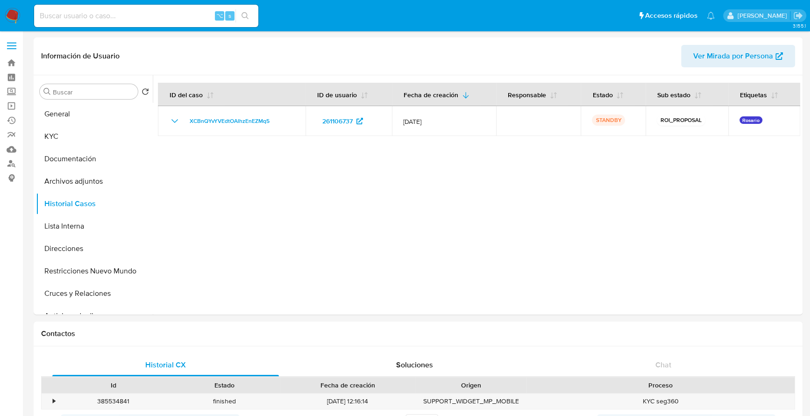
click at [123, 18] on input at bounding box center [146, 16] width 224 height 12
paste input "616822258"
type input "616822258"
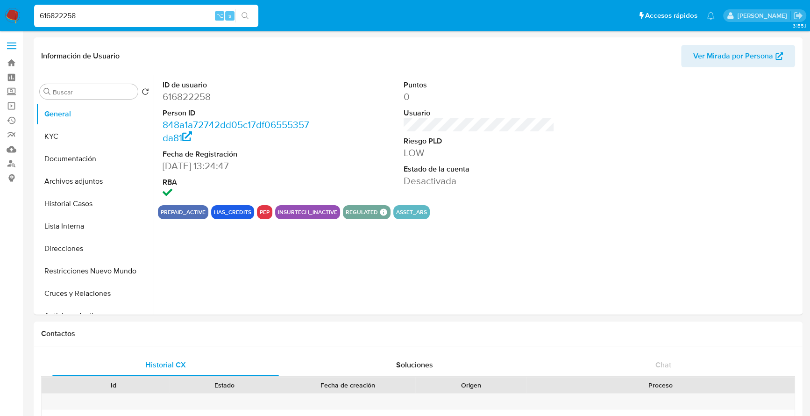
select select "10"
click at [75, 174] on button "Archivos adjuntos" at bounding box center [90, 181] width 109 height 22
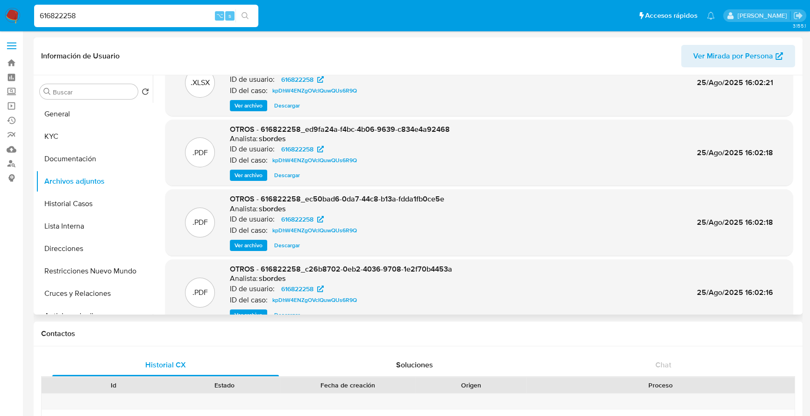
scroll to position [78, 0]
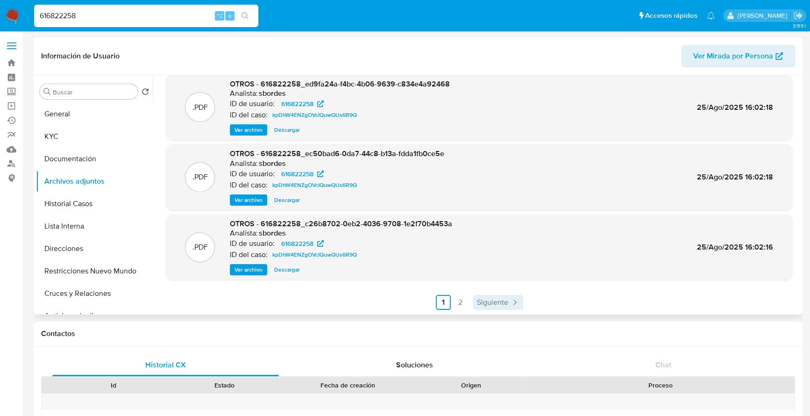
click at [480, 302] on span "Siguiente" at bounding box center [492, 301] width 31 height 7
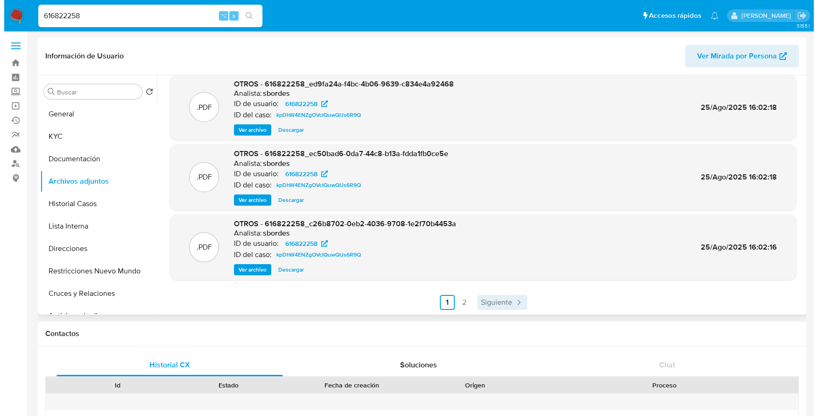
scroll to position [0, 0]
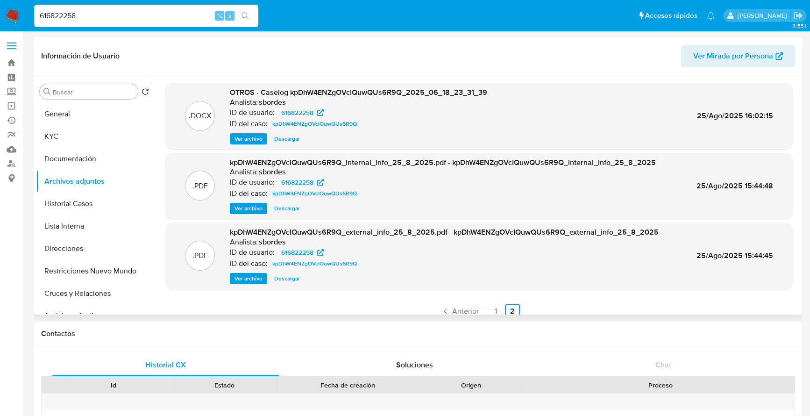
click at [282, 135] on span "Descargar" at bounding box center [287, 138] width 26 height 9
click at [79, 268] on button "Restricciones Nuevo Mundo" at bounding box center [90, 271] width 109 height 22
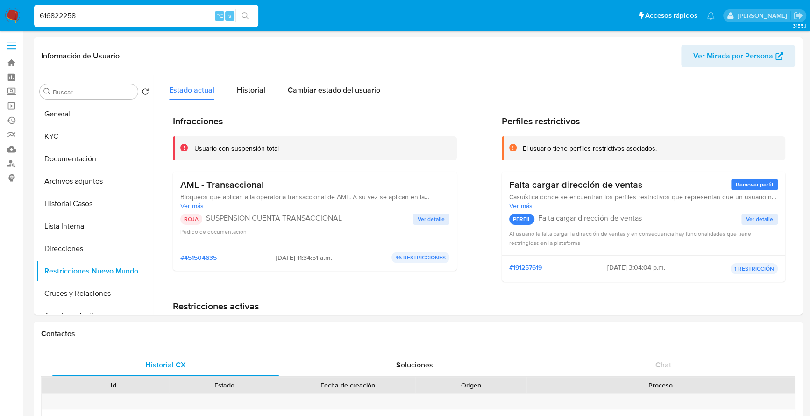
drag, startPoint x: 100, startPoint y: 15, endPoint x: -12, endPoint y: 8, distance: 112.3
paste input "43493170"
type input "643493170"
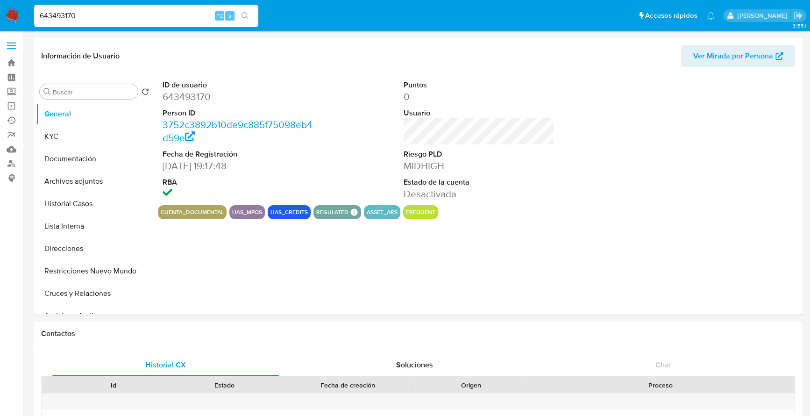
select select "10"
click at [86, 178] on button "Archivos adjuntos" at bounding box center [90, 181] width 109 height 22
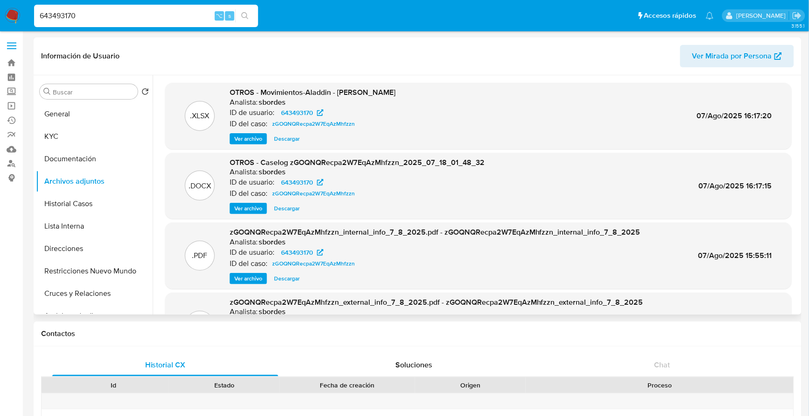
click at [247, 207] on span "Ver archivo" at bounding box center [248, 208] width 28 height 9
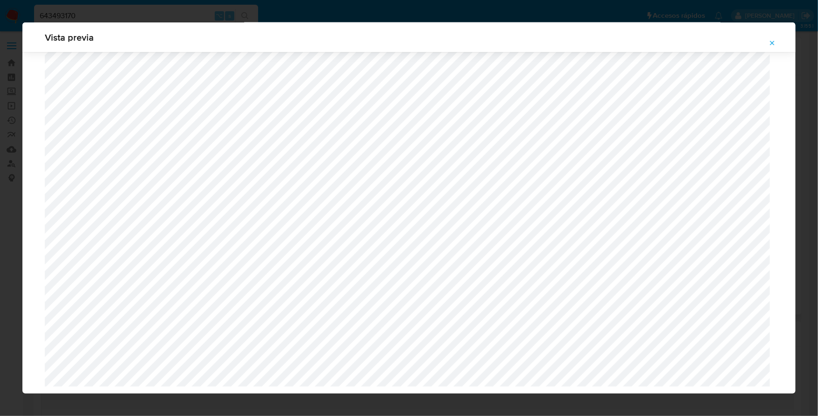
scroll to position [369, 0]
click at [776, 43] on icon "Attachment preview" at bounding box center [772, 42] width 7 height 7
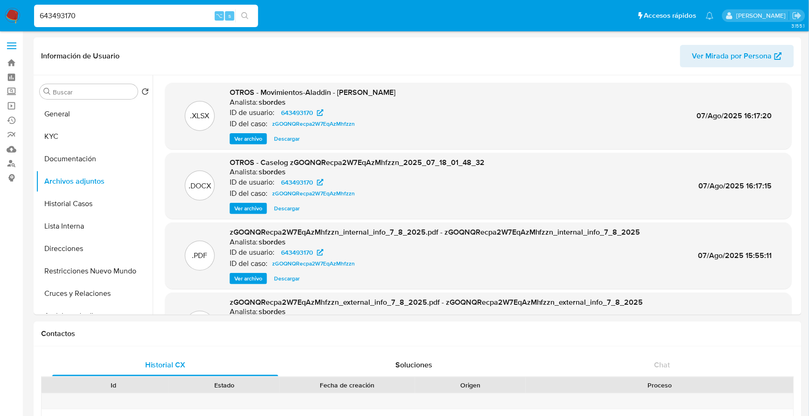
drag, startPoint x: 90, startPoint y: 15, endPoint x: 28, endPoint y: 13, distance: 61.7
click at [28, 13] on nav "Pausado Ver notificaciones 643493170 ⌥ s Accesos rápidos Presiona las siguiente…" at bounding box center [404, 15] width 809 height 31
paste input "535945821"
type input "535945821"
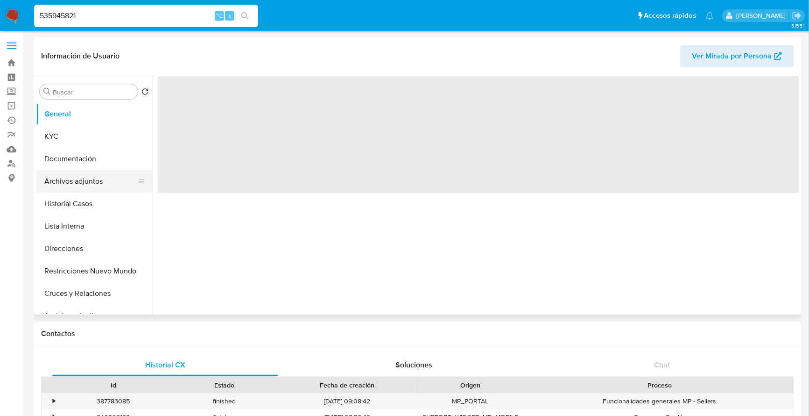
click at [88, 180] on button "Archivos adjuntos" at bounding box center [90, 181] width 109 height 22
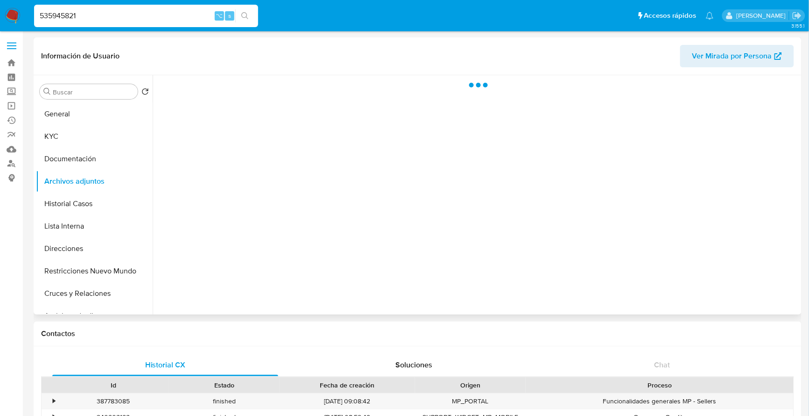
select select "10"
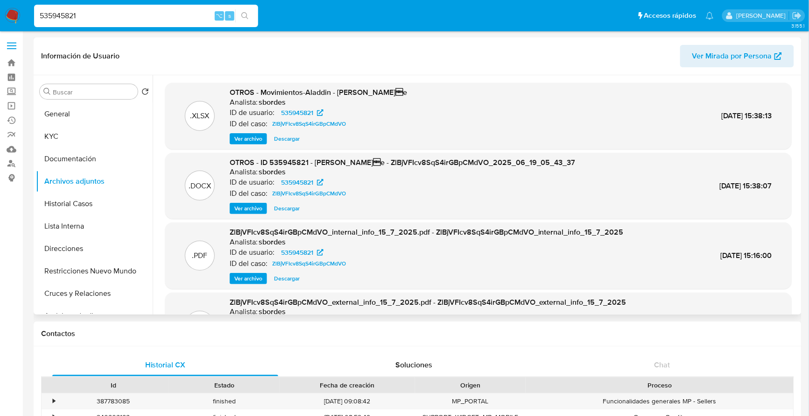
click at [239, 207] on span "Ver archivo" at bounding box center [248, 208] width 28 height 9
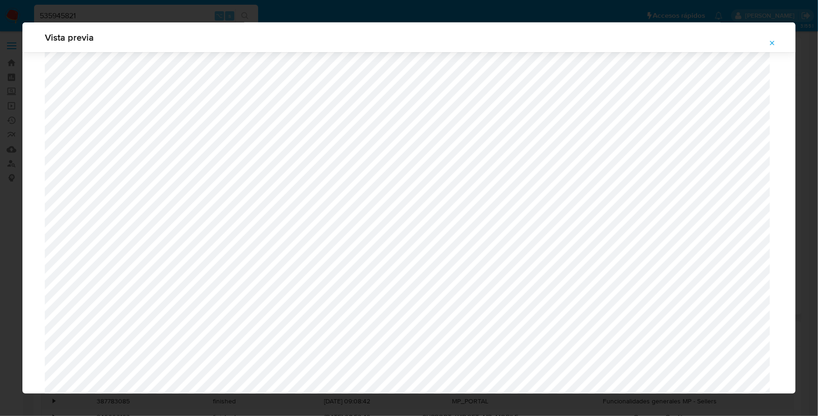
scroll to position [575, 0]
click at [773, 42] on icon "Attachment preview" at bounding box center [772, 42] width 7 height 7
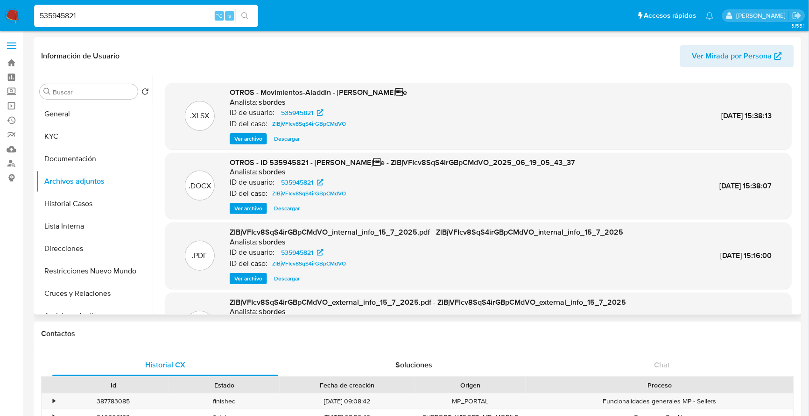
drag, startPoint x: 87, startPoint y: 14, endPoint x: 17, endPoint y: 11, distance: 69.7
click at [18, 12] on nav "Pausado Ver notificaciones 535945821 ⌥ s Accesos rápidos Presiona las siguiente…" at bounding box center [404, 15] width 809 height 31
paste input "2339615524"
type input "2339615524"
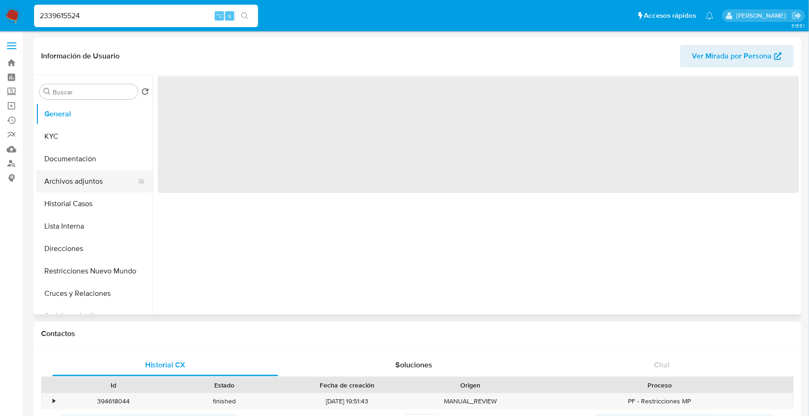
click at [71, 177] on button "Archivos adjuntos" at bounding box center [90, 181] width 109 height 22
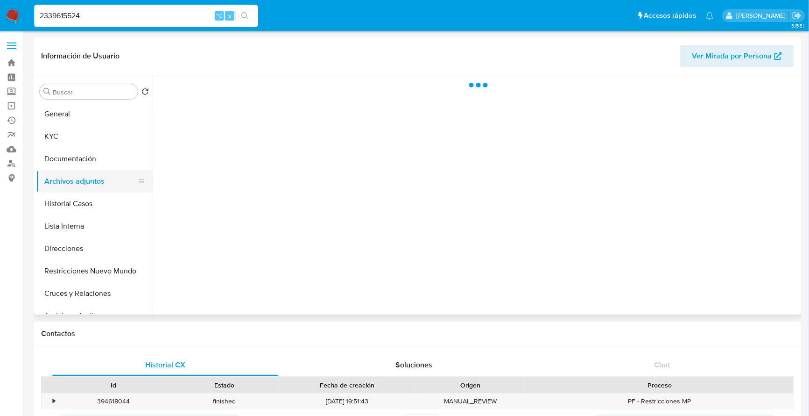
select select "10"
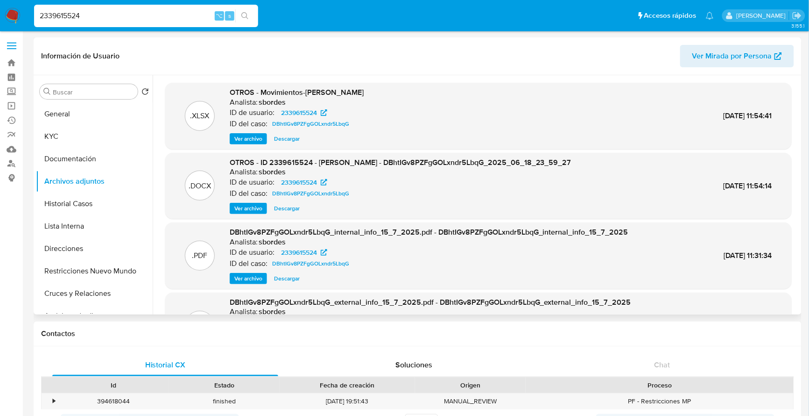
click at [240, 208] on span "Ver archivo" at bounding box center [248, 208] width 28 height 9
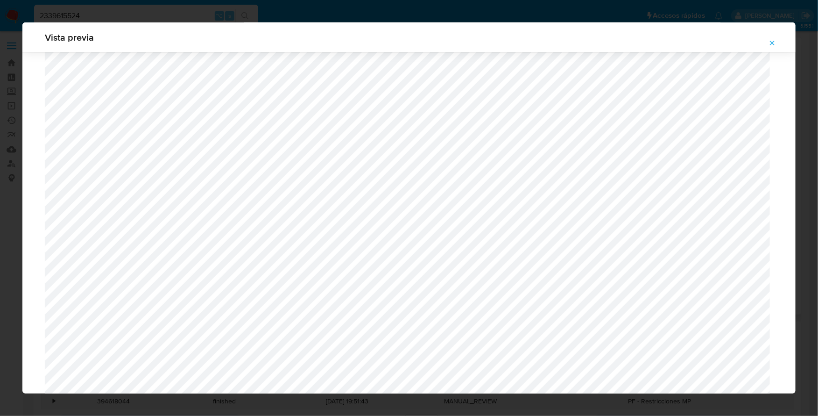
scroll to position [713, 0]
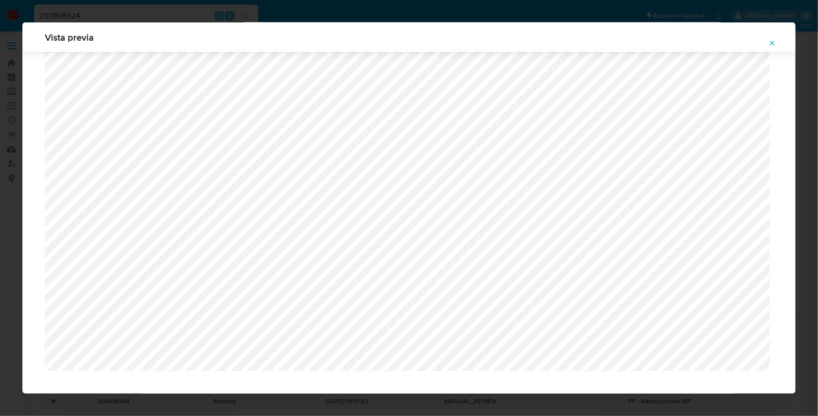
click at [94, 12] on div "Vista previa" at bounding box center [409, 208] width 818 height 416
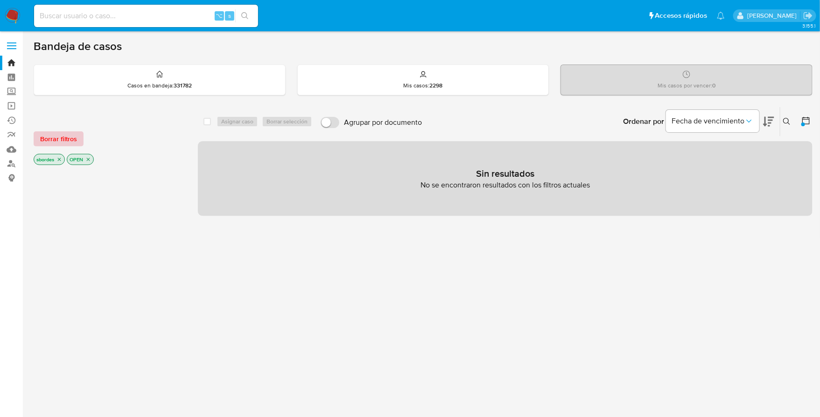
click at [59, 139] on span "Borrar filtros" at bounding box center [58, 138] width 37 height 13
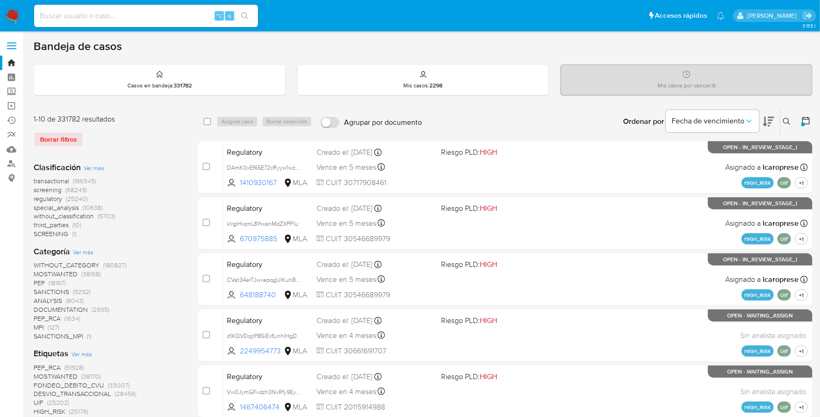
click at [7, 16] on img at bounding box center [13, 16] width 16 height 16
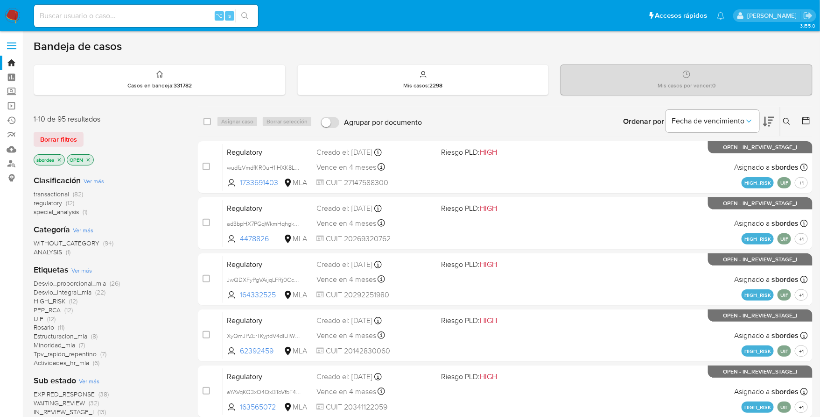
click at [60, 158] on icon "close-filter" at bounding box center [59, 159] width 3 height 3
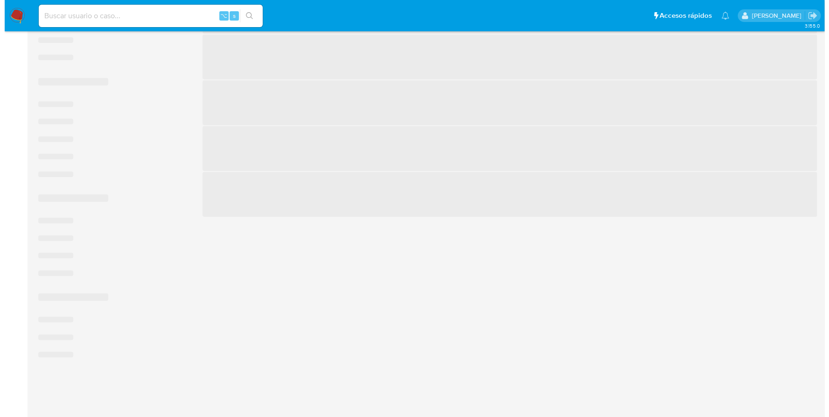
scroll to position [328, 0]
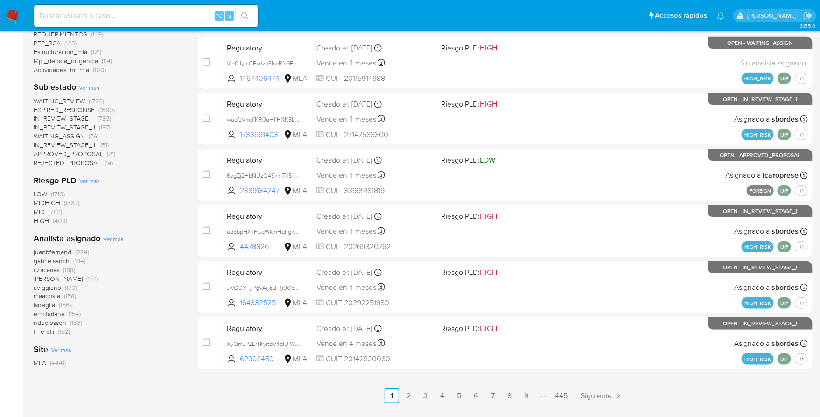
click at [109, 240] on span "Ver más" at bounding box center [113, 238] width 21 height 8
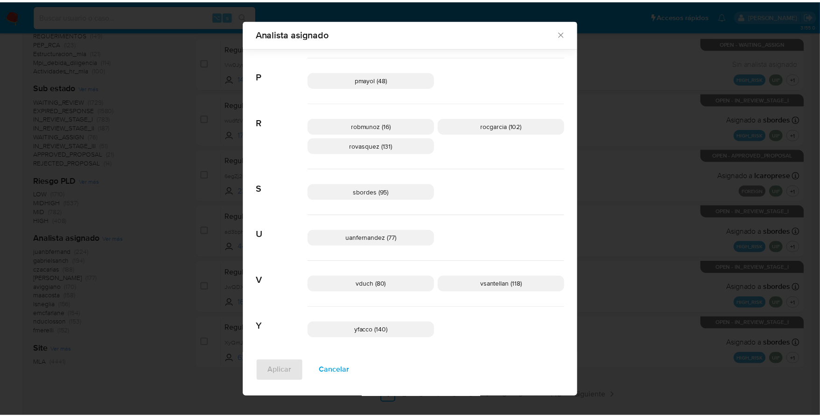
scroll to position [668, 0]
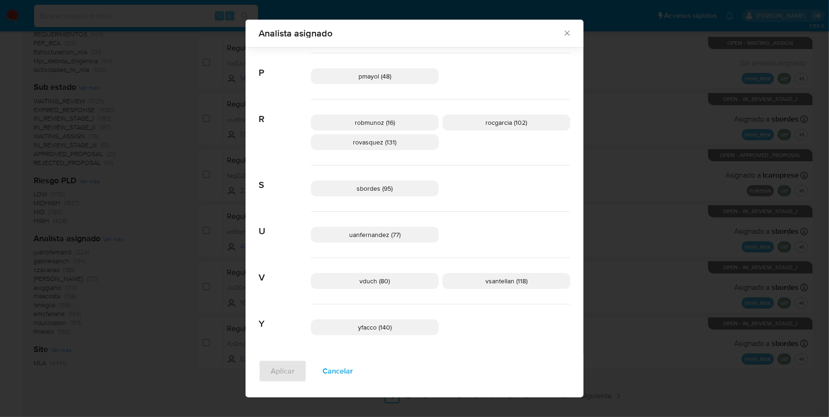
click at [566, 30] on icon "Cerrar" at bounding box center [567, 32] width 9 height 9
